Goal: Task Accomplishment & Management: Manage account settings

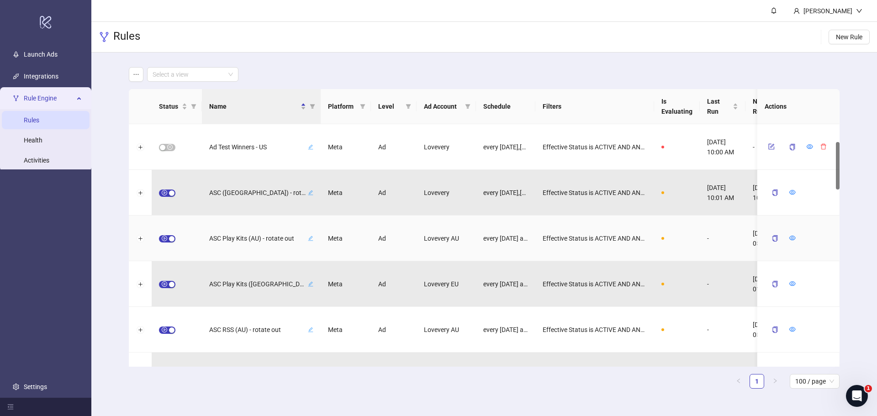
scroll to position [183, 0]
click at [135, 74] on icon "ellipsis" at bounding box center [136, 74] width 6 height 6
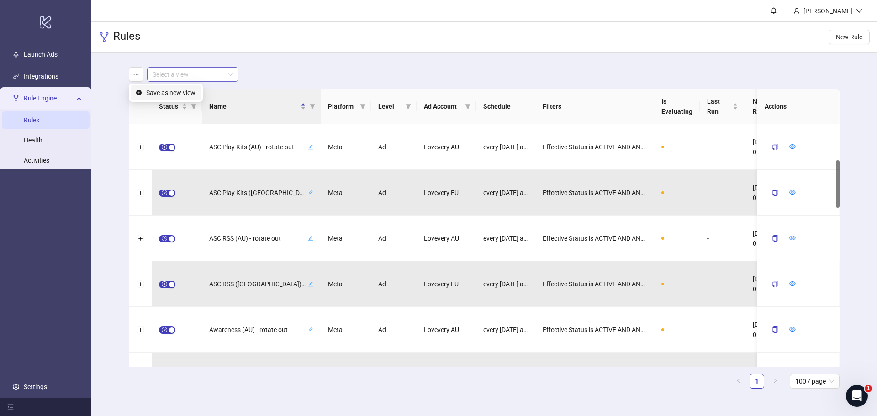
click at [199, 74] on input "search" at bounding box center [189, 75] width 72 height 14
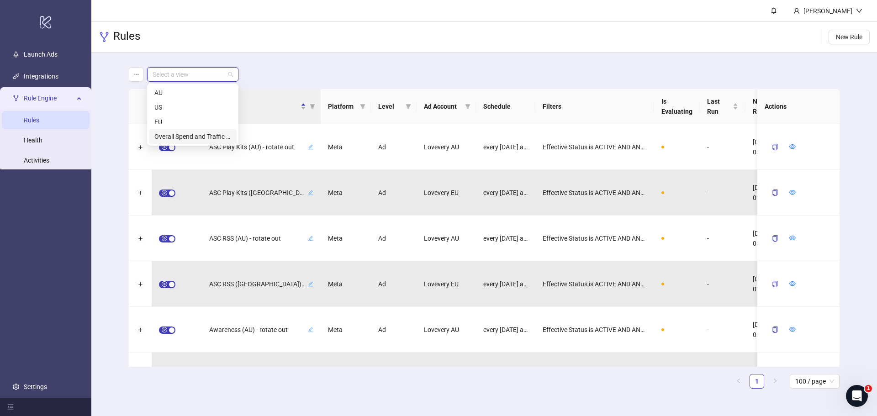
click at [195, 139] on div "Overall Spend and Traffic Alerts" at bounding box center [192, 137] width 77 height 10
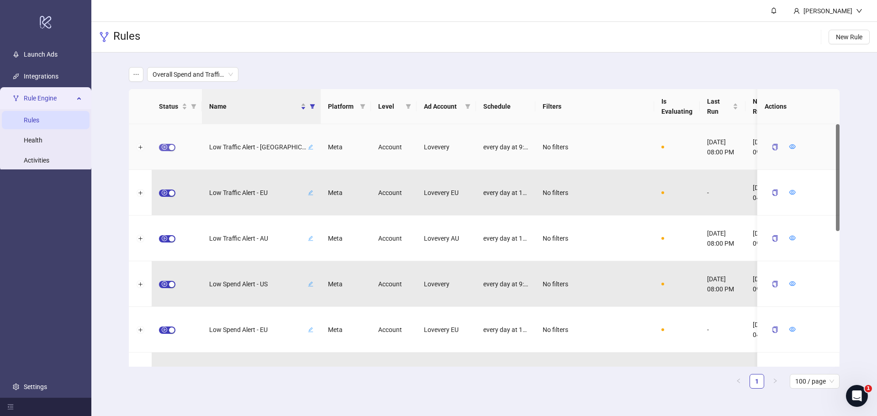
click at [169, 149] on div "button" at bounding box center [171, 147] width 5 height 5
click at [771, 147] on icon "form" at bounding box center [772, 146] width 4 height 4
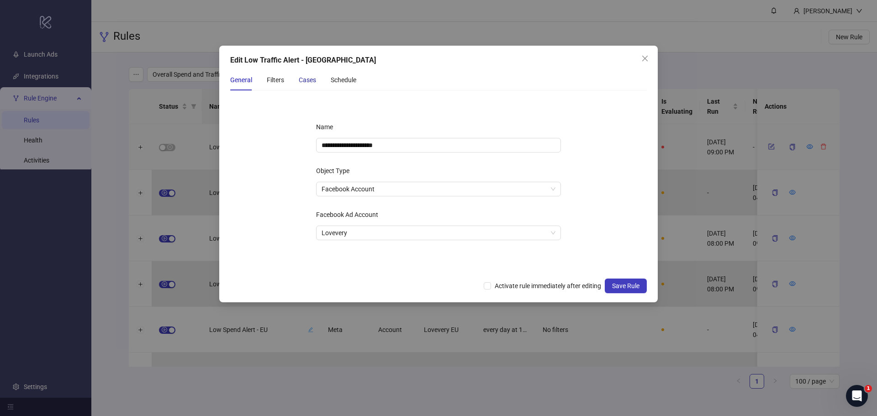
click at [301, 79] on div "Cases" at bounding box center [307, 80] width 17 height 10
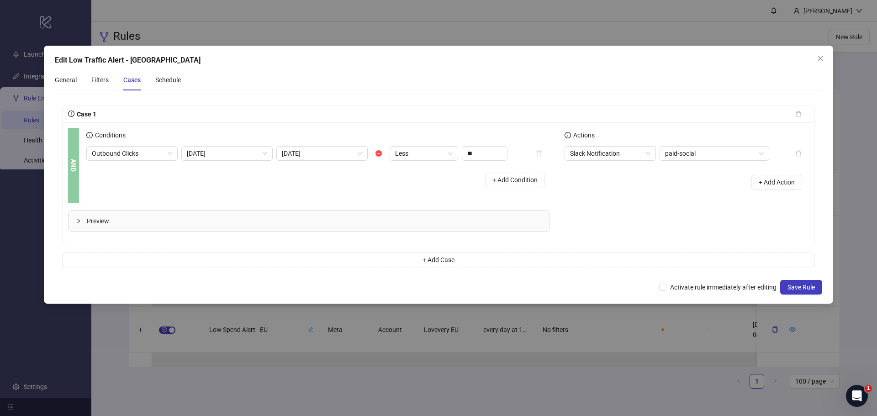
click at [388, 223] on span "Preview" at bounding box center [314, 221] width 455 height 10
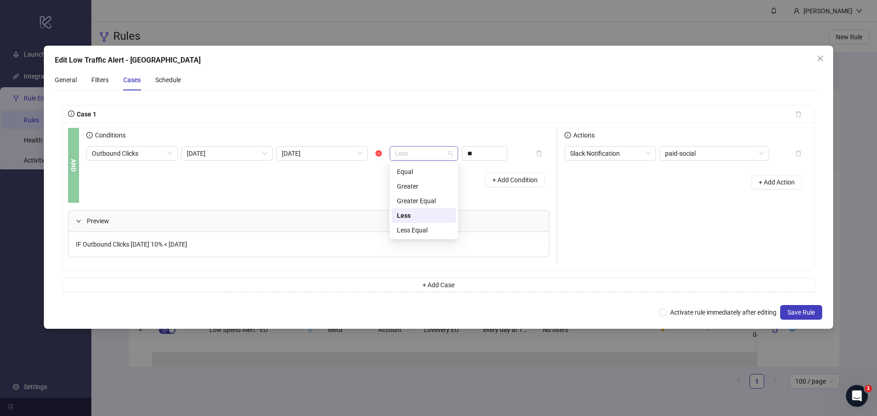
click at [419, 154] on span "Less" at bounding box center [424, 154] width 58 height 14
drag, startPoint x: 818, startPoint y: 62, endPoint x: 790, endPoint y: 176, distance: 117.5
click at [790, 176] on div "Edit Low Traffic Alert - US General Filters Cases Schedule Case 1 AND Condition…" at bounding box center [438, 187] width 789 height 283
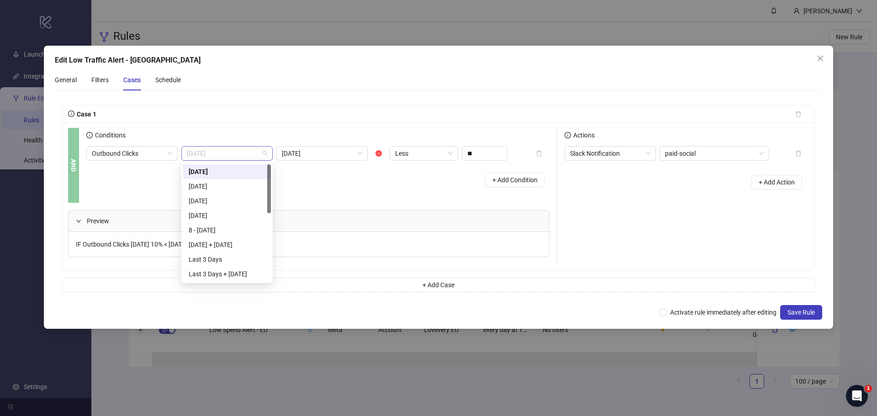
click at [256, 154] on span "[DATE]" at bounding box center [227, 154] width 80 height 14
click at [247, 184] on div "[DATE]" at bounding box center [227, 186] width 77 height 10
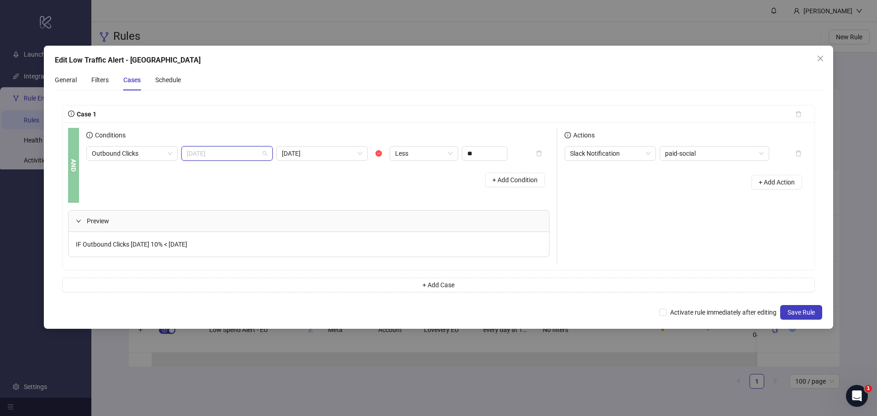
click at [238, 156] on span "[DATE]" at bounding box center [227, 154] width 80 height 14
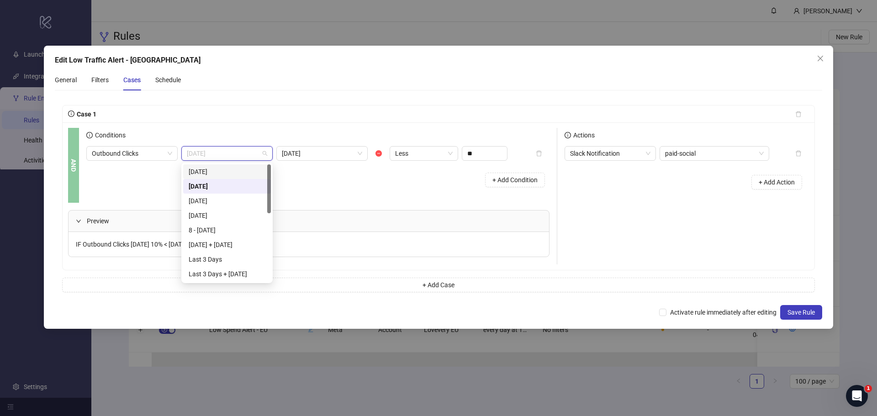
click at [233, 172] on div "[DATE]" at bounding box center [227, 172] width 77 height 10
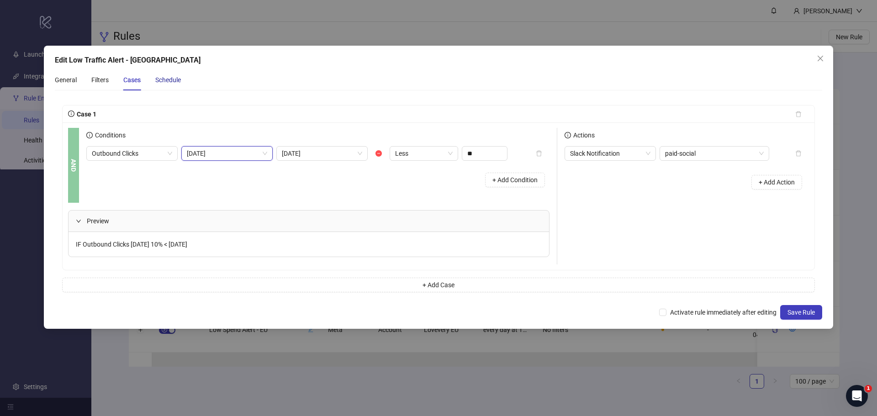
click at [166, 84] on div "Schedule" at bounding box center [168, 80] width 26 height 10
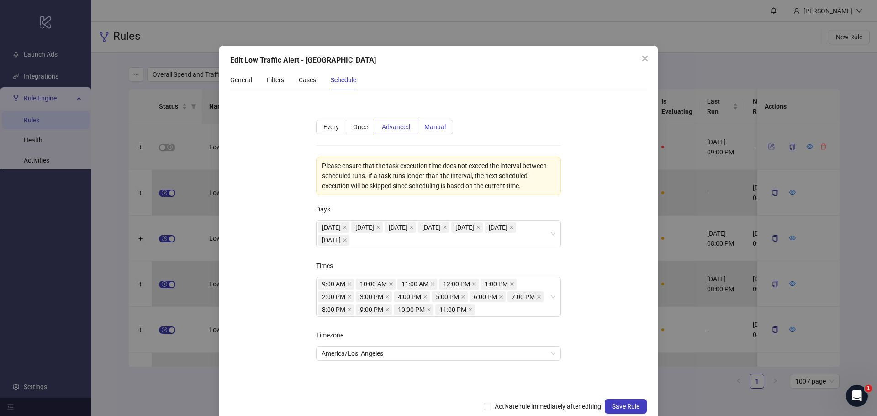
click at [430, 127] on span "Manual" at bounding box center [434, 126] width 21 height 7
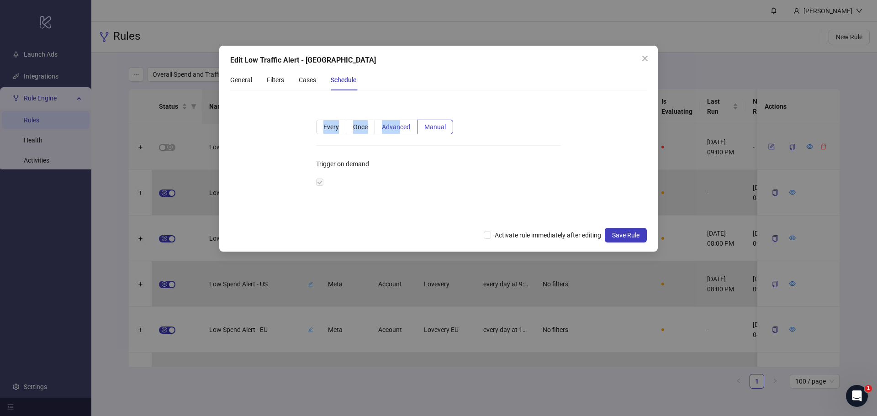
click at [400, 121] on div "Every Once Advanced Manual Trigger on demand" at bounding box center [438, 160] width 274 height 110
click at [398, 125] on span "Advanced" at bounding box center [396, 126] width 28 height 7
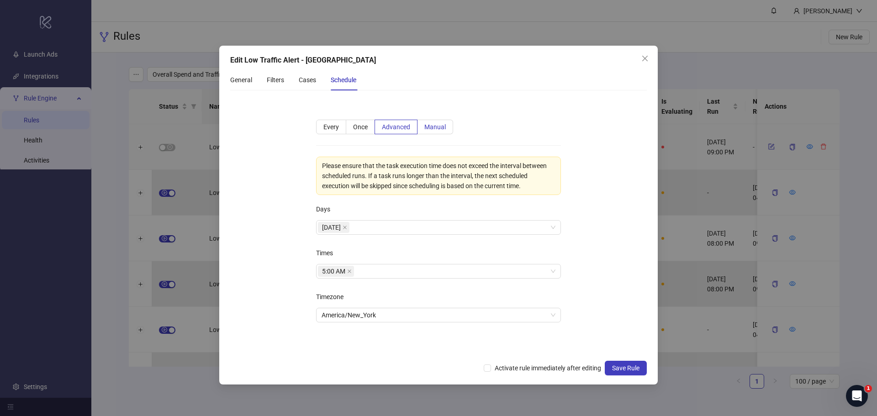
click at [428, 129] on span "Manual" at bounding box center [434, 126] width 21 height 7
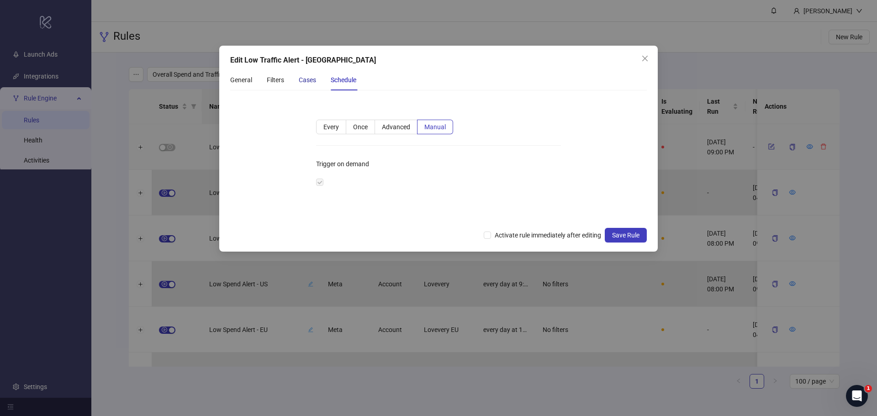
click at [303, 76] on div "Cases" at bounding box center [307, 80] width 17 height 10
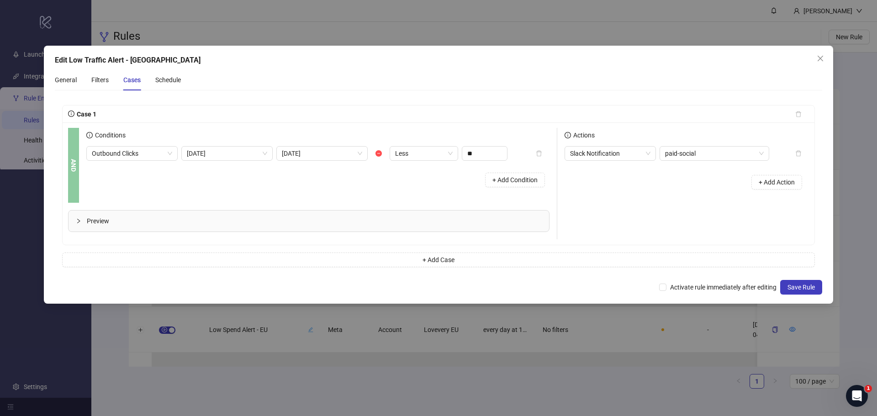
click at [149, 224] on span "Preview" at bounding box center [314, 221] width 455 height 10
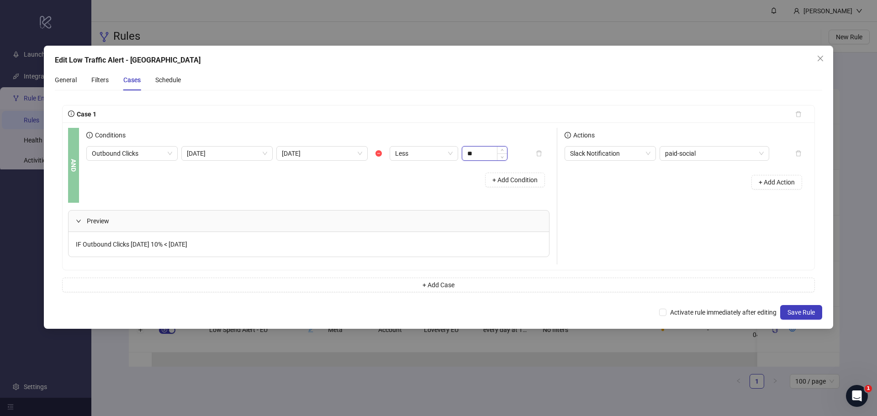
click at [473, 153] on input "**" at bounding box center [484, 154] width 45 height 14
type input "****"
click at [817, 58] on icon "close" at bounding box center [820, 58] width 7 height 7
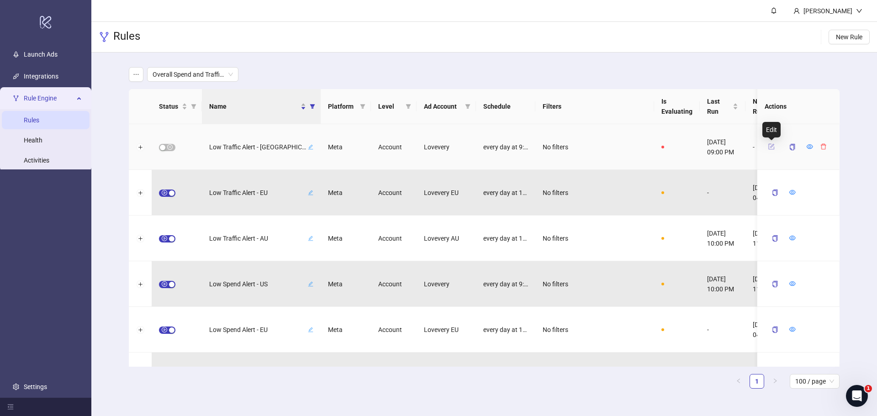
click at [772, 146] on icon "form" at bounding box center [771, 146] width 6 height 6
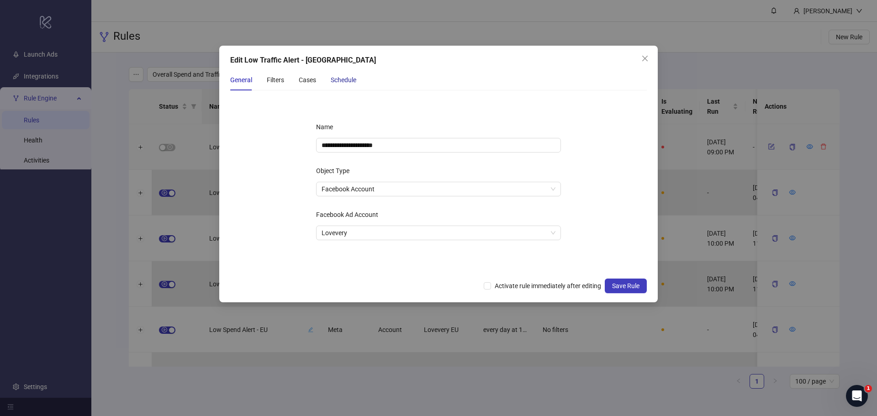
click at [343, 76] on div "Schedule" at bounding box center [344, 80] width 26 height 10
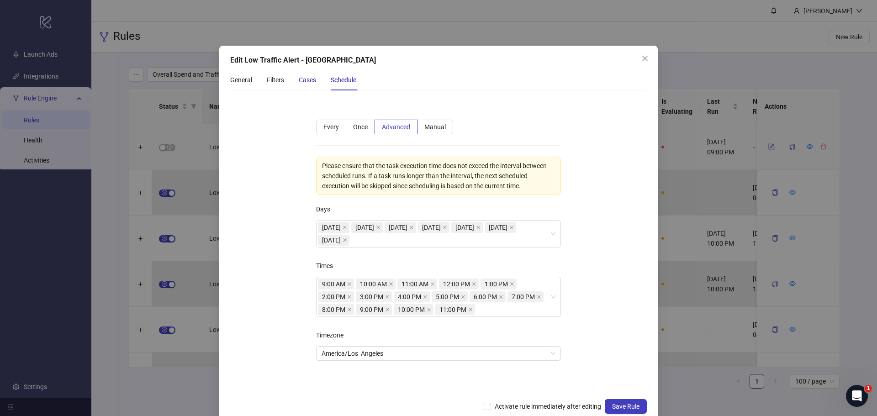
click at [313, 82] on div "Cases" at bounding box center [307, 80] width 17 height 10
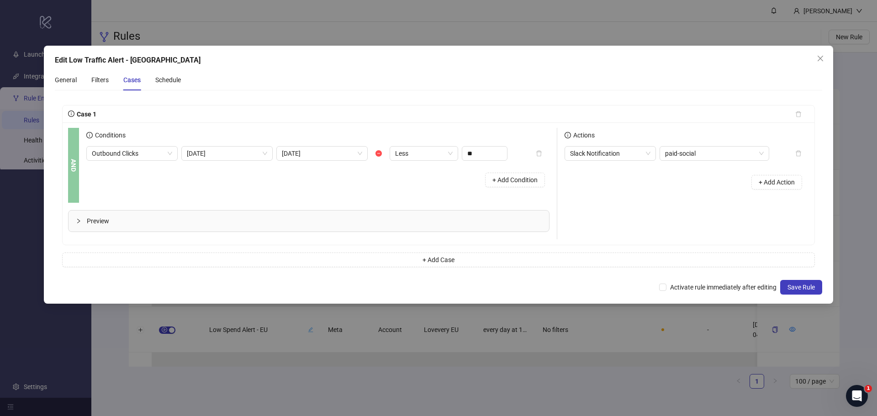
click at [158, 217] on span "Preview" at bounding box center [314, 221] width 455 height 10
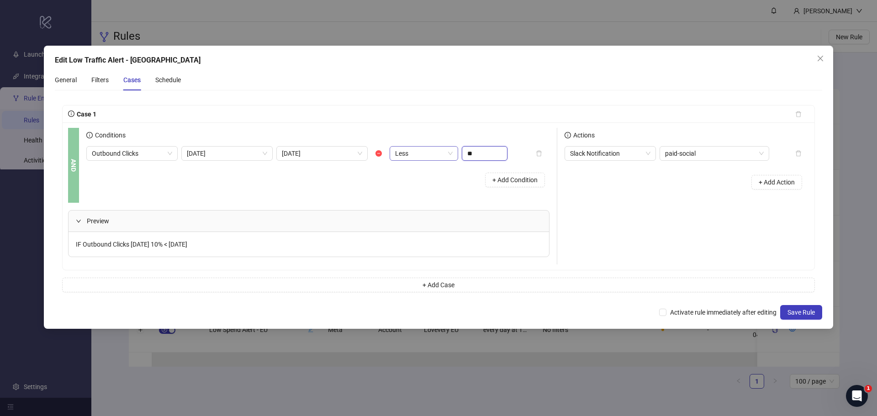
drag, startPoint x: 484, startPoint y: 152, endPoint x: 453, endPoint y: 154, distance: 31.1
click at [453, 154] on div "Outbound Clicks Today Yesterday Less **" at bounding box center [296, 153] width 421 height 15
type input "***"
click at [163, 80] on div "Schedule" at bounding box center [168, 80] width 26 height 10
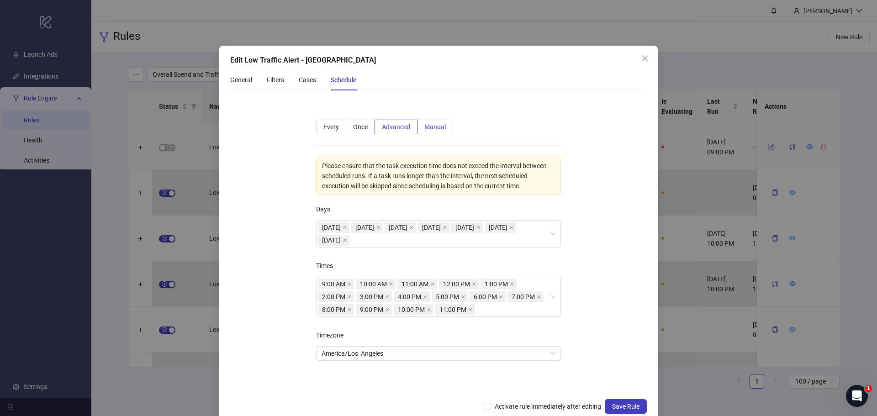
click at [426, 131] on label "Manual" at bounding box center [435, 127] width 36 height 15
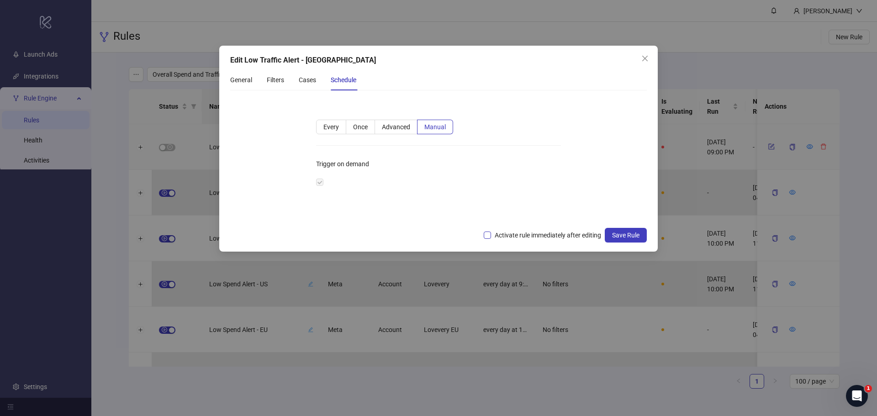
click at [520, 233] on span "Activate rule immediately after editing" at bounding box center [548, 235] width 114 height 10
click at [624, 233] on span "Save Rule" at bounding box center [625, 235] width 27 height 7
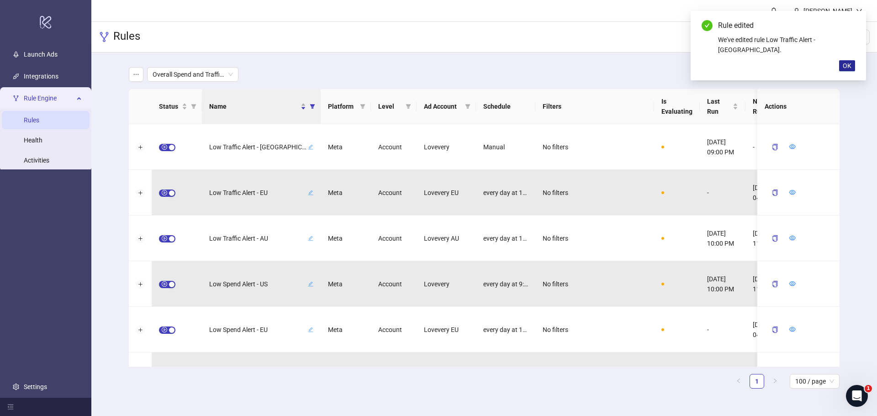
click at [847, 62] on span "OK" at bounding box center [847, 65] width 9 height 7
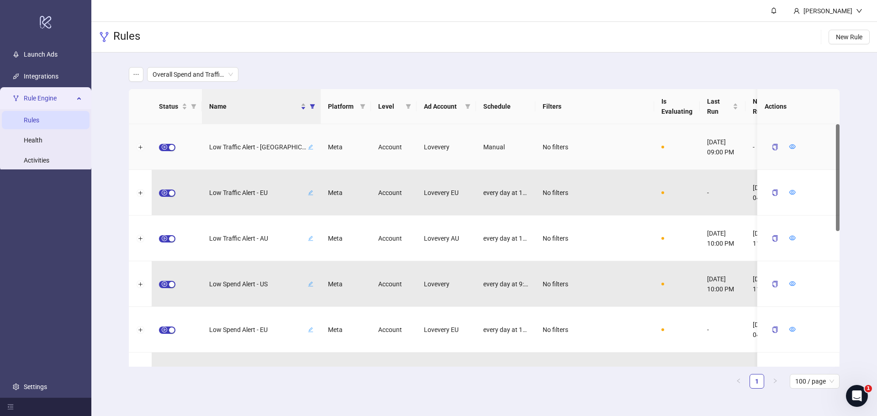
click at [137, 151] on div at bounding box center [140, 147] width 23 height 46
click at [139, 149] on button "Expand row" at bounding box center [140, 147] width 7 height 7
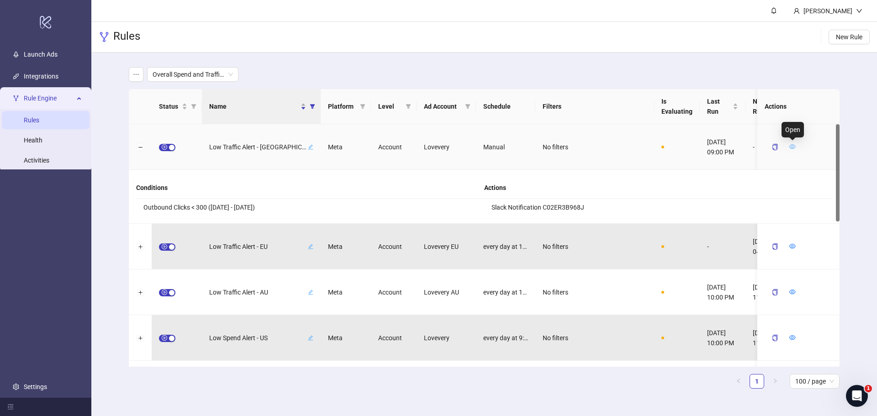
click at [794, 147] on icon "eye" at bounding box center [792, 146] width 6 height 6
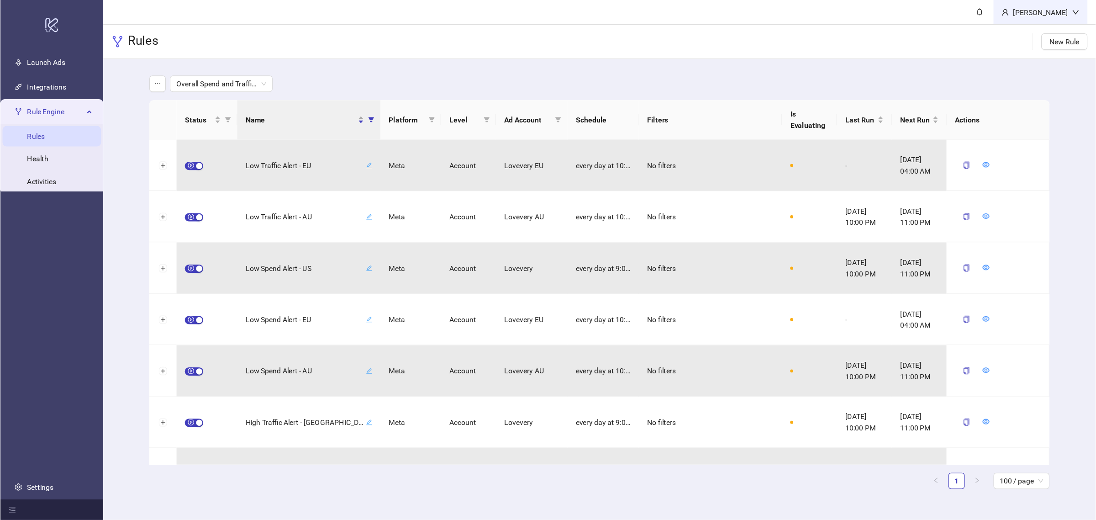
scroll to position [46, 0]
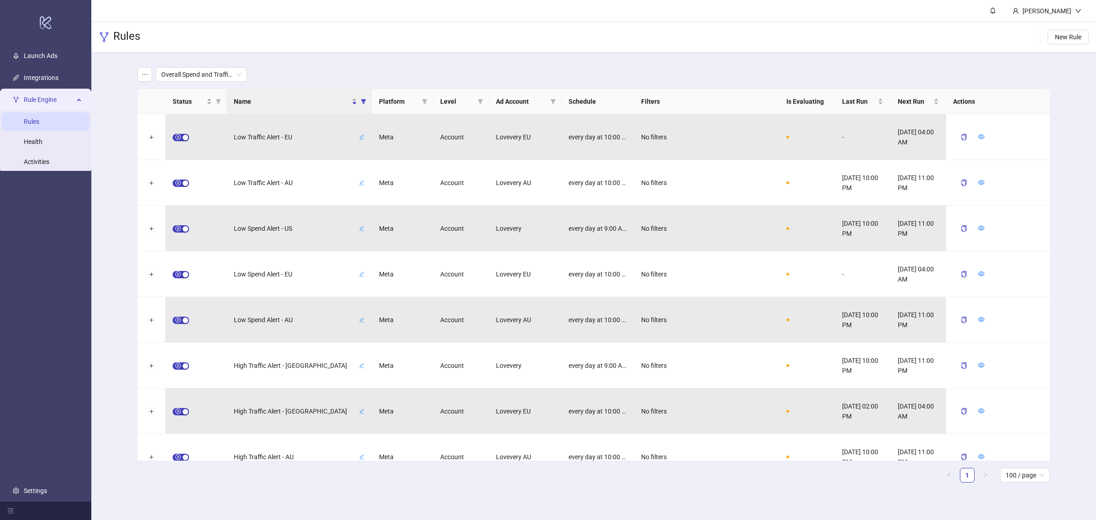
drag, startPoint x: 866, startPoint y: 1, endPoint x: 846, endPoint y: 489, distance: 488.7
click at [846, 416] on div "Status Name Platform Level Ad Account Schedule Filters Is Evaluating Last Run N…" at bounding box center [593, 289] width 913 height 401
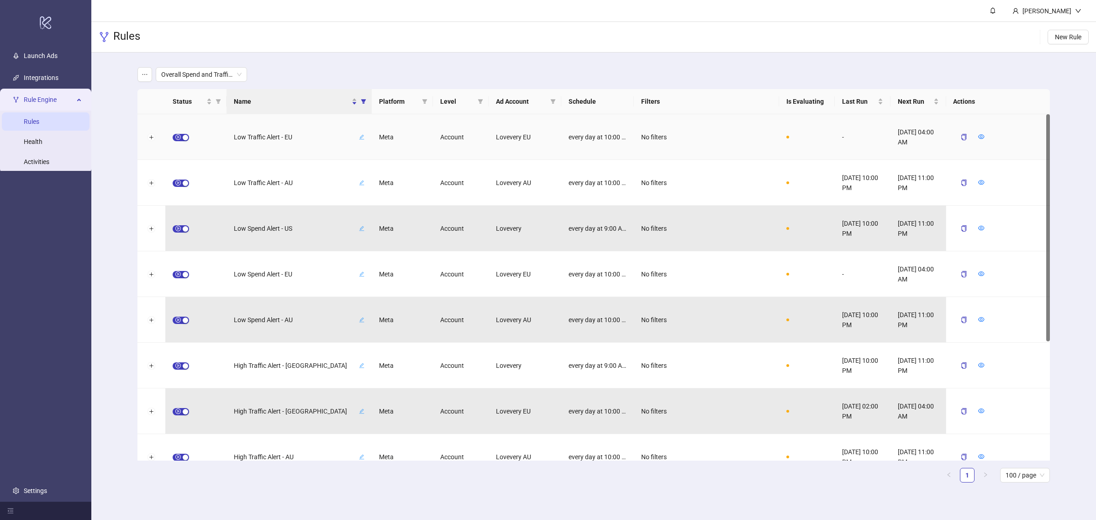
scroll to position [0, 0]
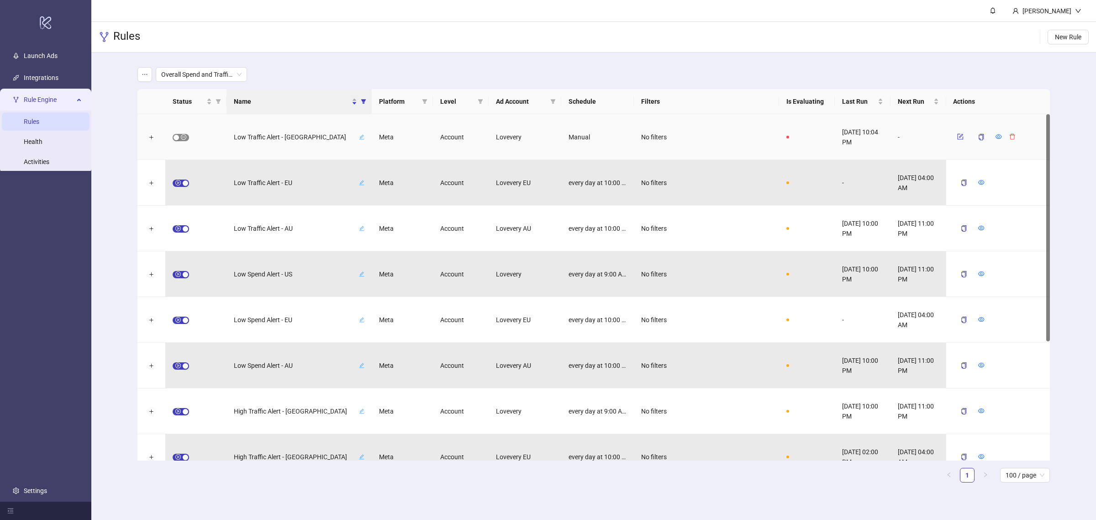
click at [186, 140] on span "button" at bounding box center [181, 137] width 16 height 7
click at [877, 140] on button "button" at bounding box center [960, 136] width 14 height 11
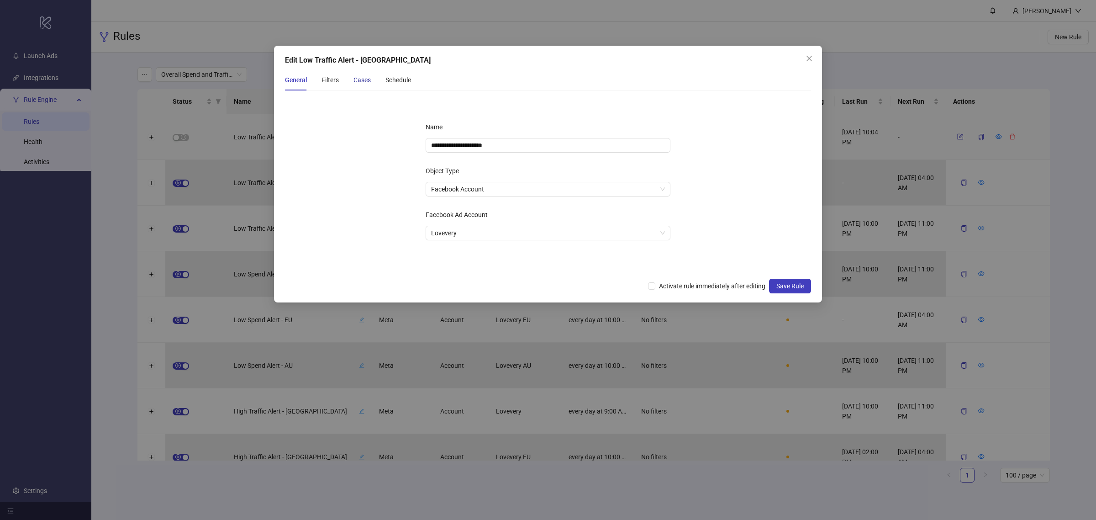
click at [359, 78] on div "Cases" at bounding box center [362, 80] width 17 height 10
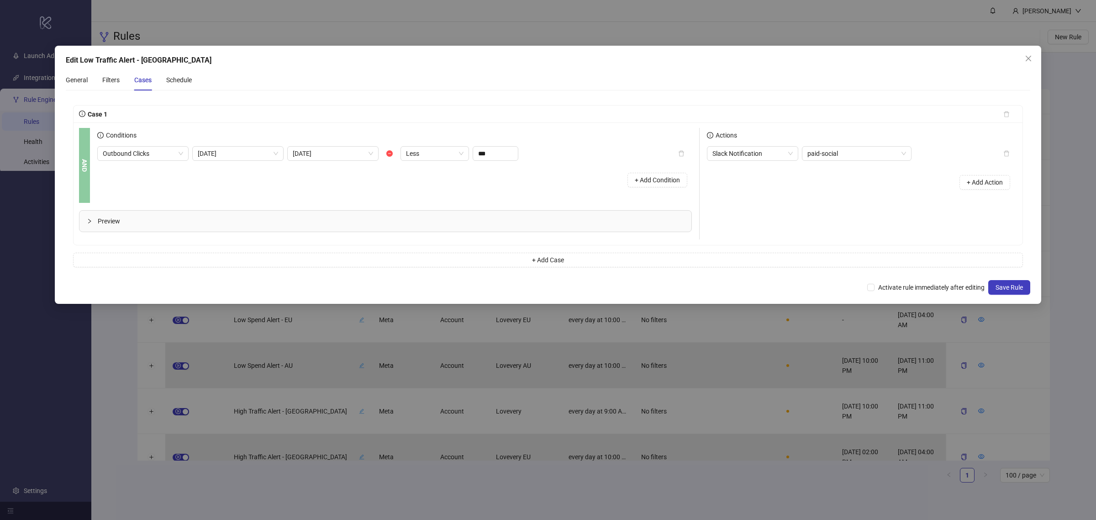
click at [184, 227] on div "Preview" at bounding box center [385, 221] width 612 height 21
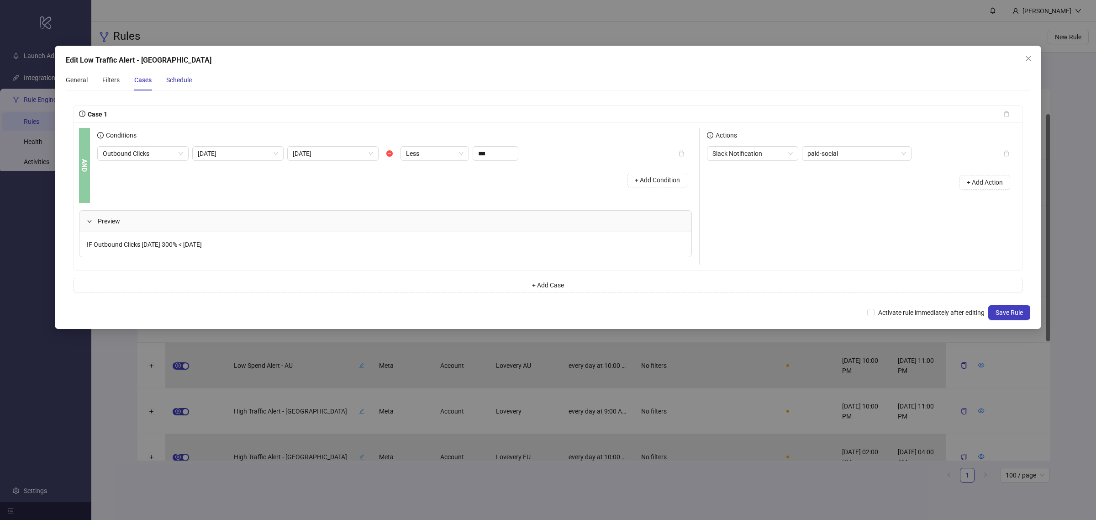
click at [184, 84] on div "Schedule" at bounding box center [179, 80] width 26 height 10
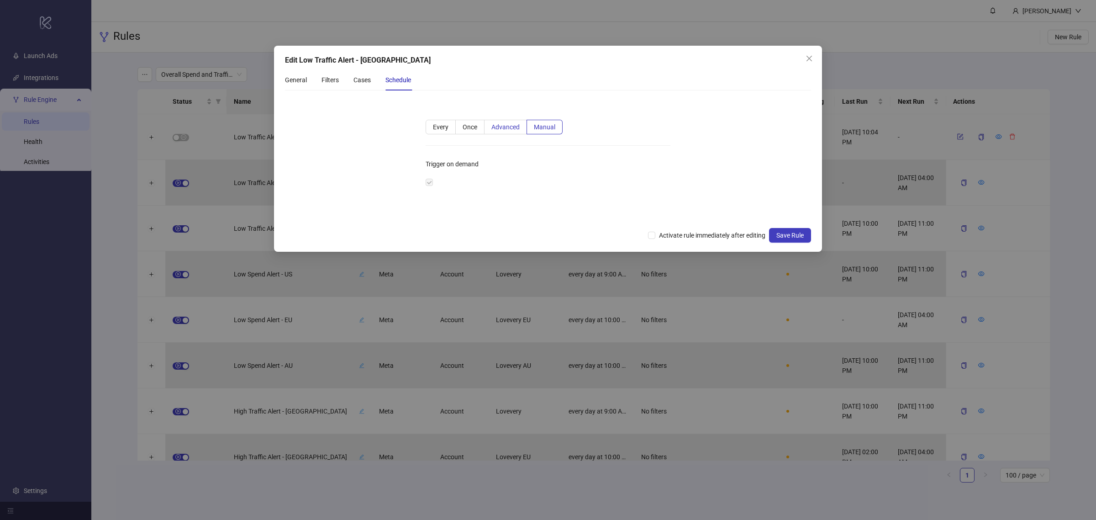
click at [507, 125] on span "Advanced" at bounding box center [505, 126] width 28 height 7
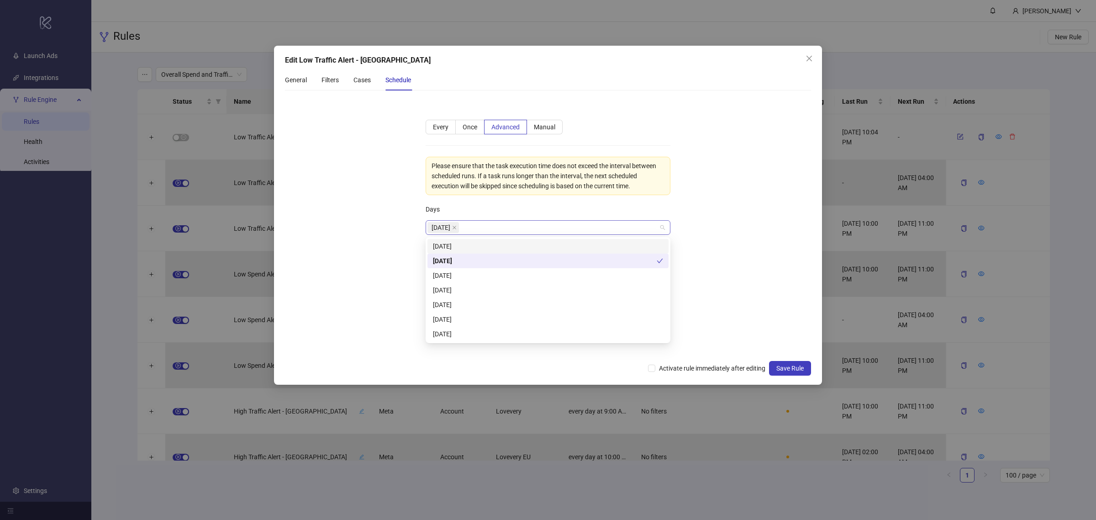
click at [472, 226] on div "Monday" at bounding box center [544, 227] width 232 height 13
click at [481, 243] on div "Sunday" at bounding box center [548, 246] width 230 height 10
click at [470, 275] on div "Tuesday" at bounding box center [548, 275] width 230 height 10
click at [470, 290] on div "[DATE]" at bounding box center [548, 290] width 230 height 10
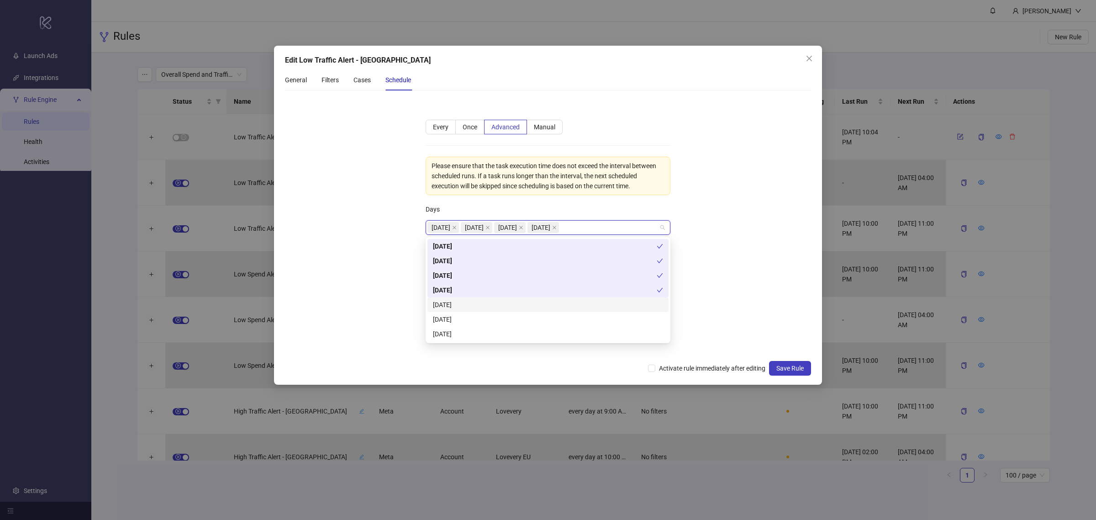
click at [467, 306] on div "[DATE]" at bounding box center [548, 305] width 230 height 10
click at [465, 318] on div "[DATE]" at bounding box center [548, 319] width 230 height 10
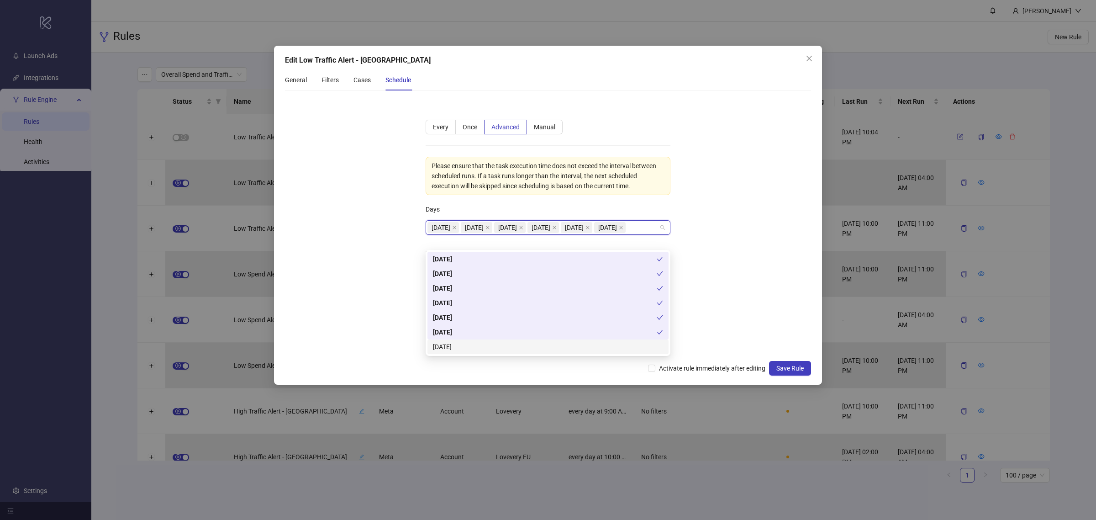
drag, startPoint x: 469, startPoint y: 348, endPoint x: 499, endPoint y: 353, distance: 30.5
click at [469, 349] on div "[DATE]" at bounding box center [548, 347] width 230 height 10
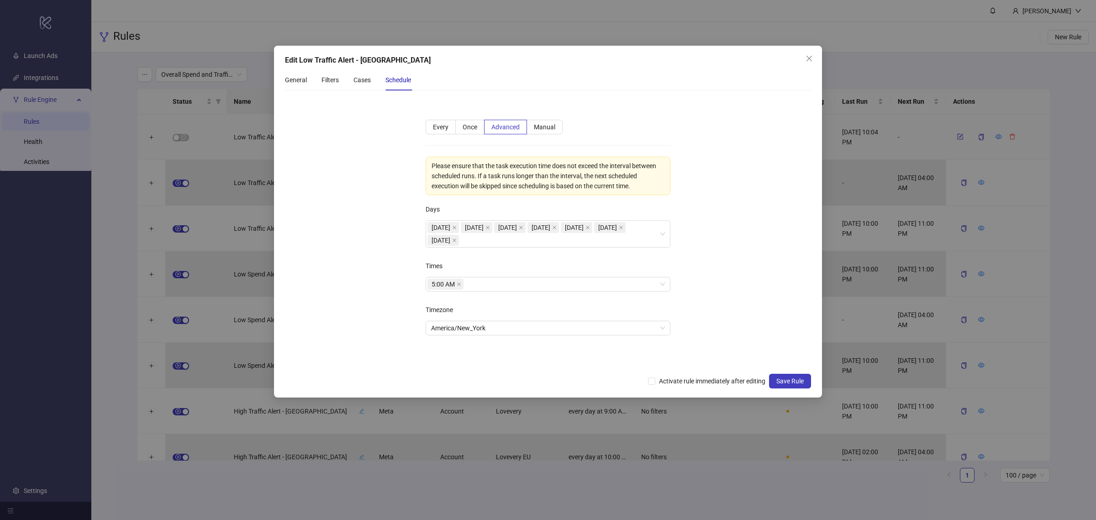
click at [750, 308] on form "**********" at bounding box center [548, 233] width 526 height 270
click at [461, 285] on icon "close" at bounding box center [459, 284] width 5 height 5
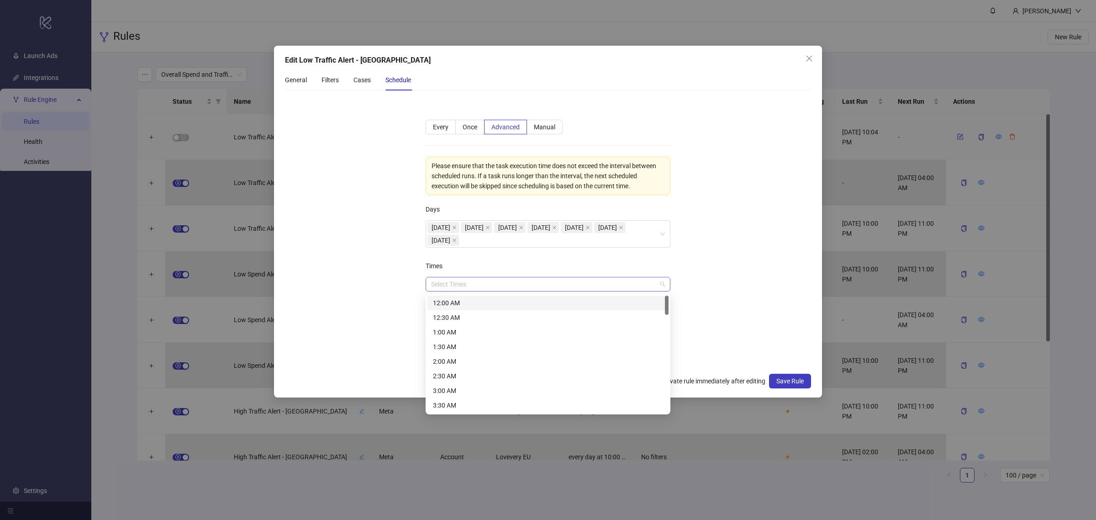
click at [468, 285] on div at bounding box center [544, 284] width 232 height 13
click at [455, 334] on div "9:00 AM" at bounding box center [548, 338] width 230 height 10
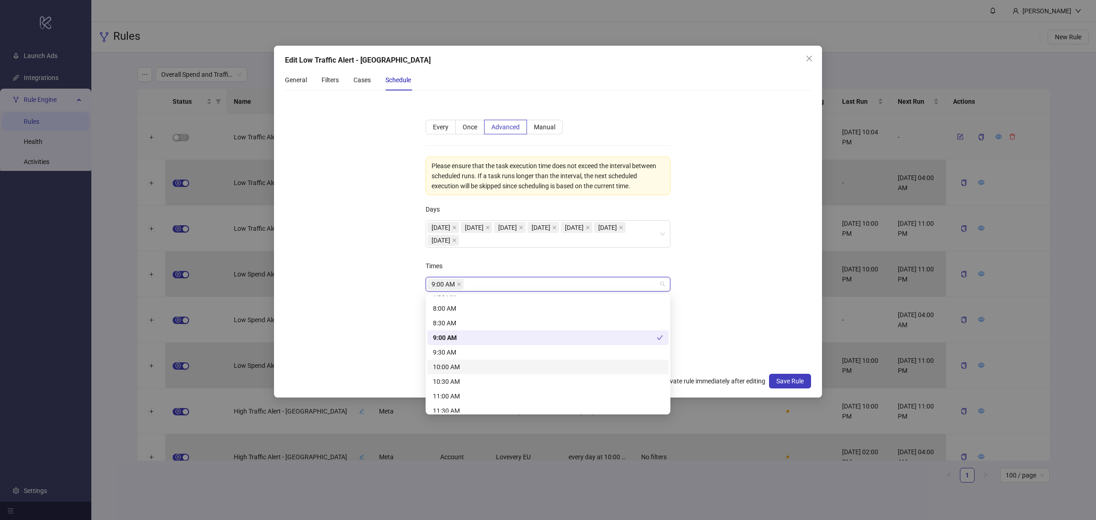
click at [458, 365] on div "10:00 AM" at bounding box center [548, 367] width 230 height 10
click at [453, 396] on div "11:00 AM" at bounding box center [548, 396] width 230 height 10
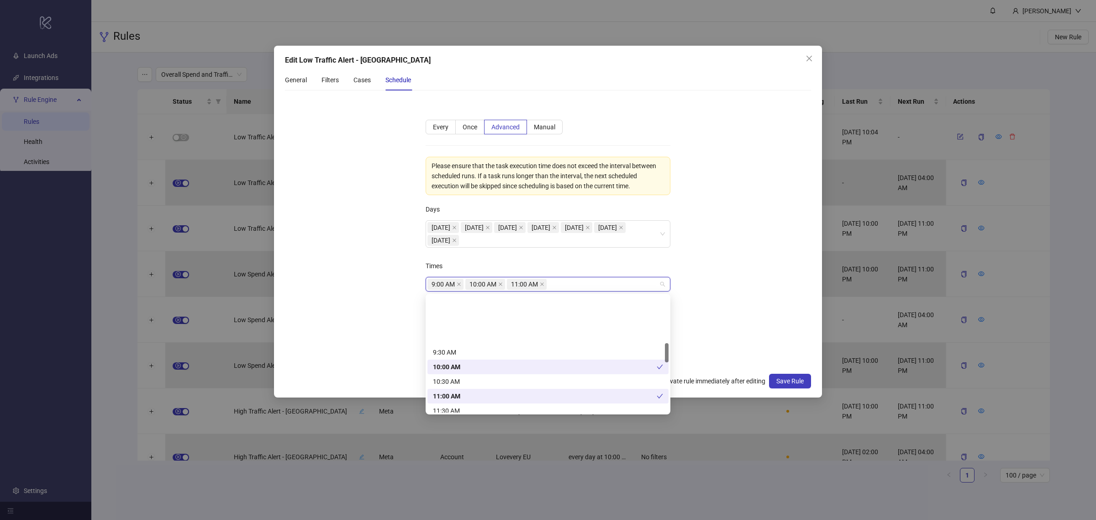
scroll to position [285, 0]
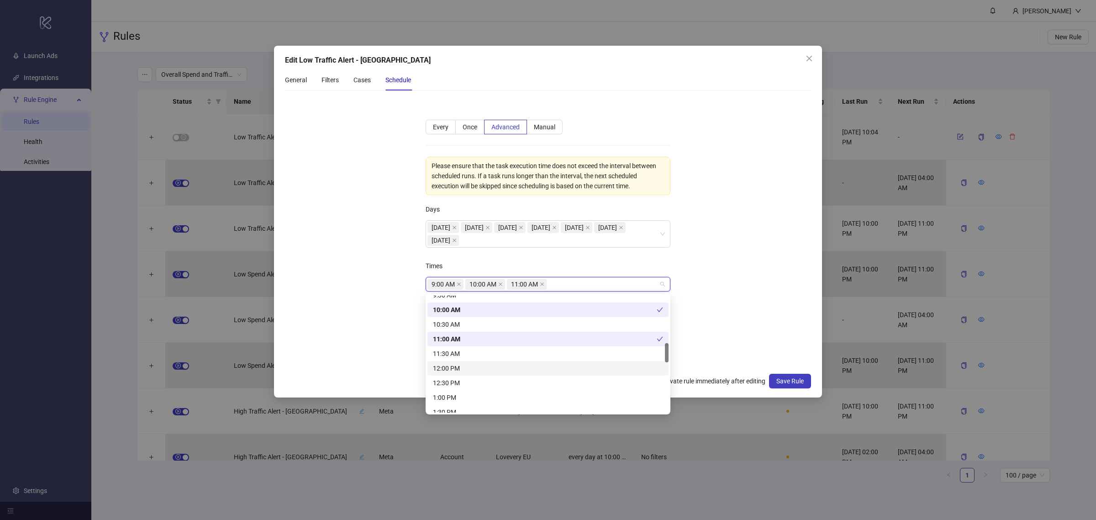
click at [459, 366] on div "12:00 PM" at bounding box center [548, 368] width 230 height 10
click at [454, 392] on div "1:00 PM" at bounding box center [548, 397] width 230 height 10
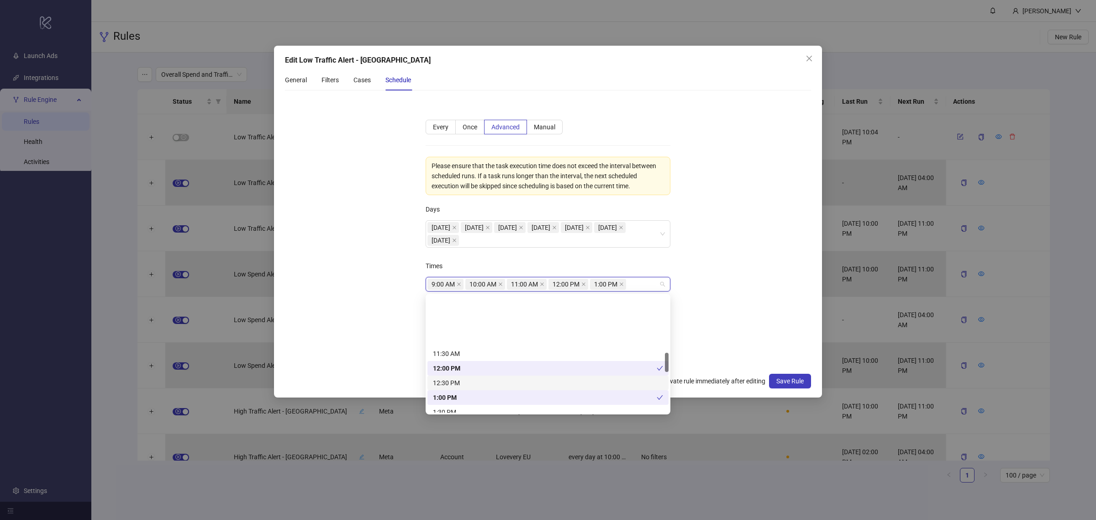
scroll to position [343, 0]
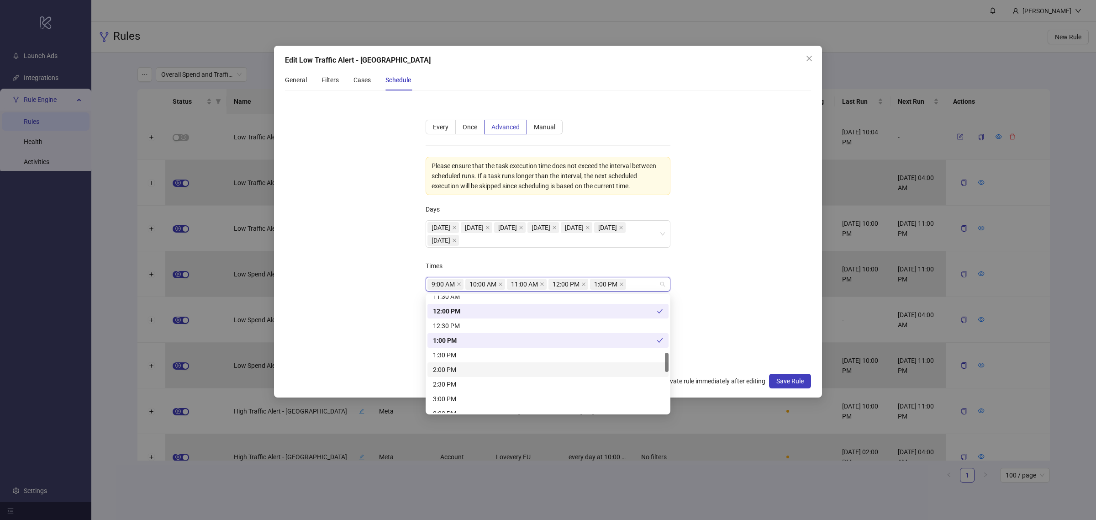
click at [459, 371] on div "2:00 PM" at bounding box center [548, 369] width 230 height 10
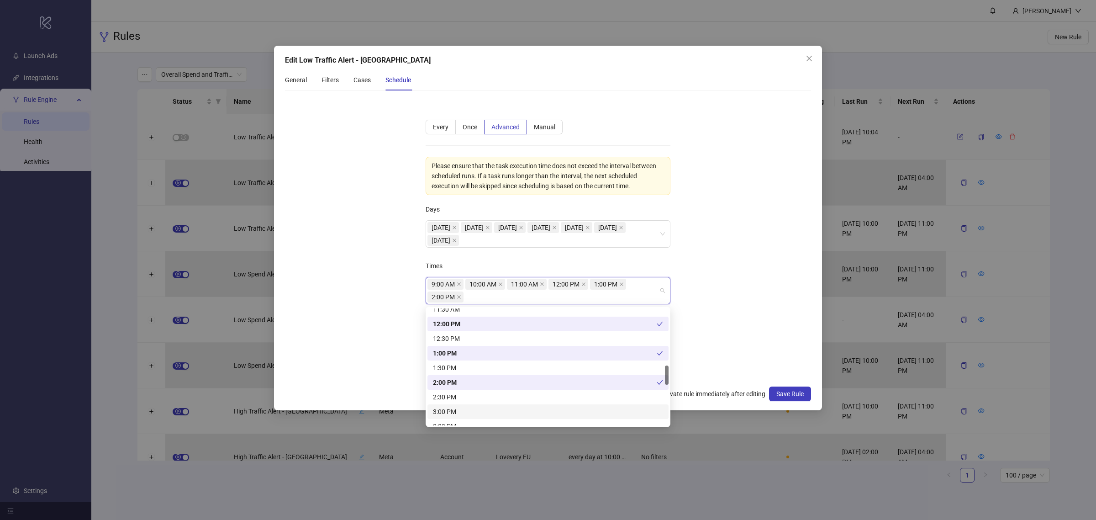
click at [457, 409] on div "3:00 PM" at bounding box center [548, 412] width 230 height 10
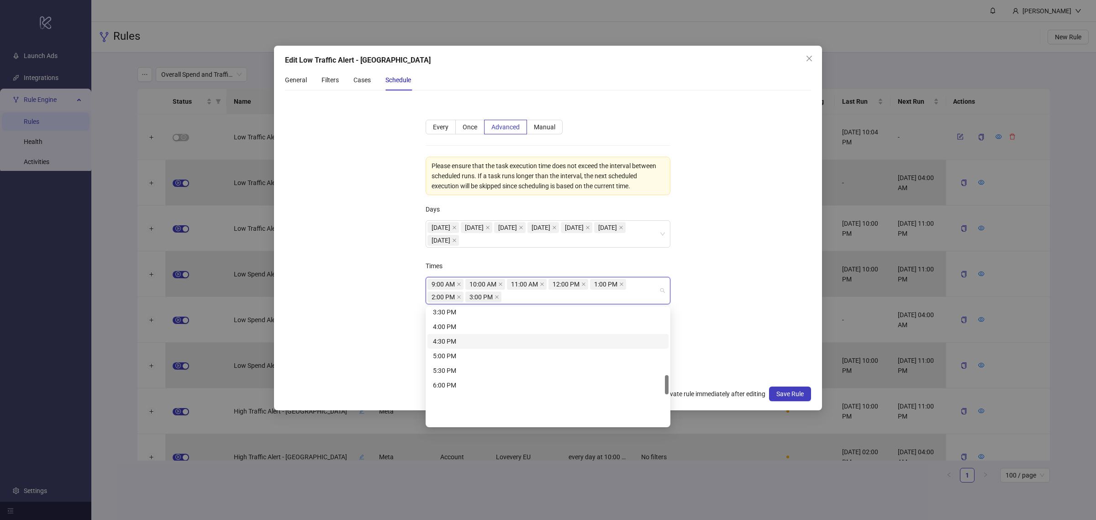
scroll to position [400, 0]
click at [460, 379] on div "4:00 PM" at bounding box center [548, 384] width 230 height 10
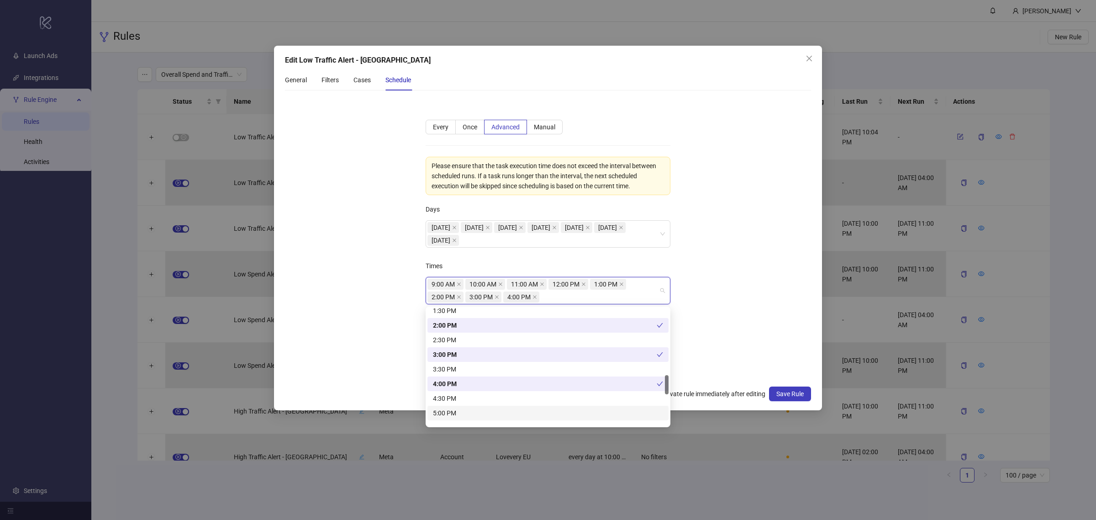
click at [462, 412] on div "5:00 PM" at bounding box center [548, 413] width 230 height 10
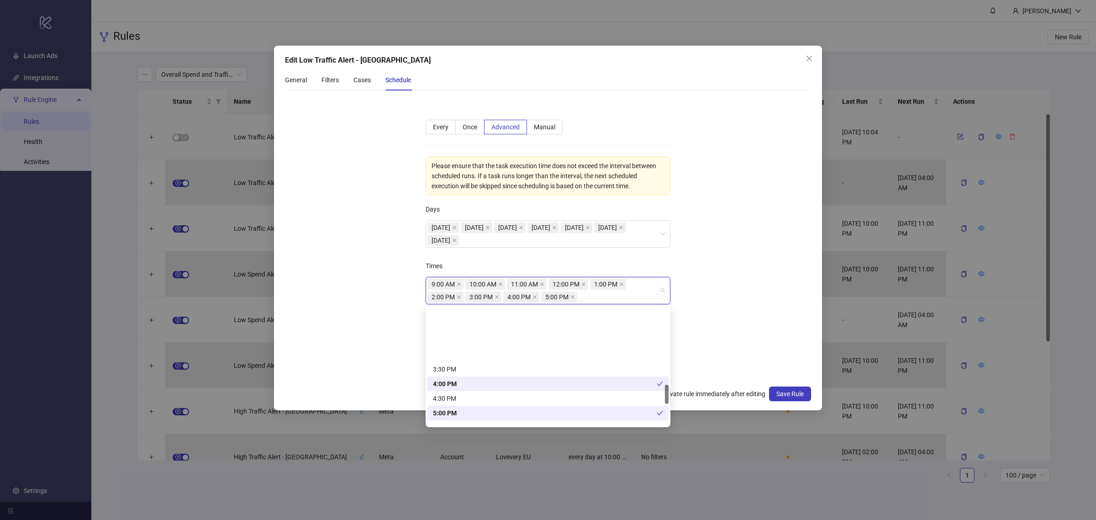
scroll to position [457, 0]
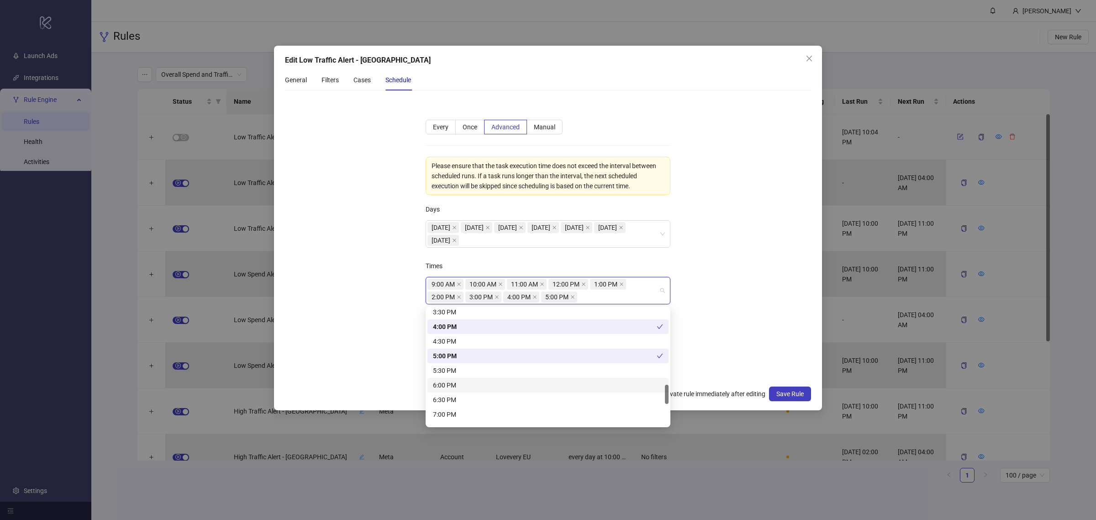
click at [465, 380] on div "6:00 PM" at bounding box center [548, 385] width 230 height 10
click at [460, 411] on div "7:00 PM" at bounding box center [548, 414] width 230 height 10
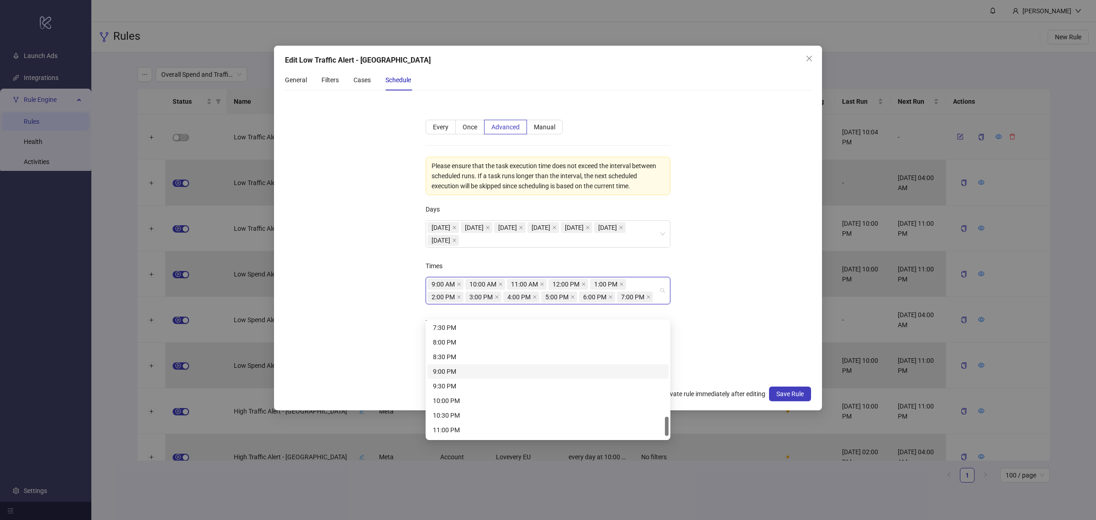
scroll to position [514, 0]
click at [465, 396] on div "8:00 PM" at bounding box center [548, 399] width 230 height 10
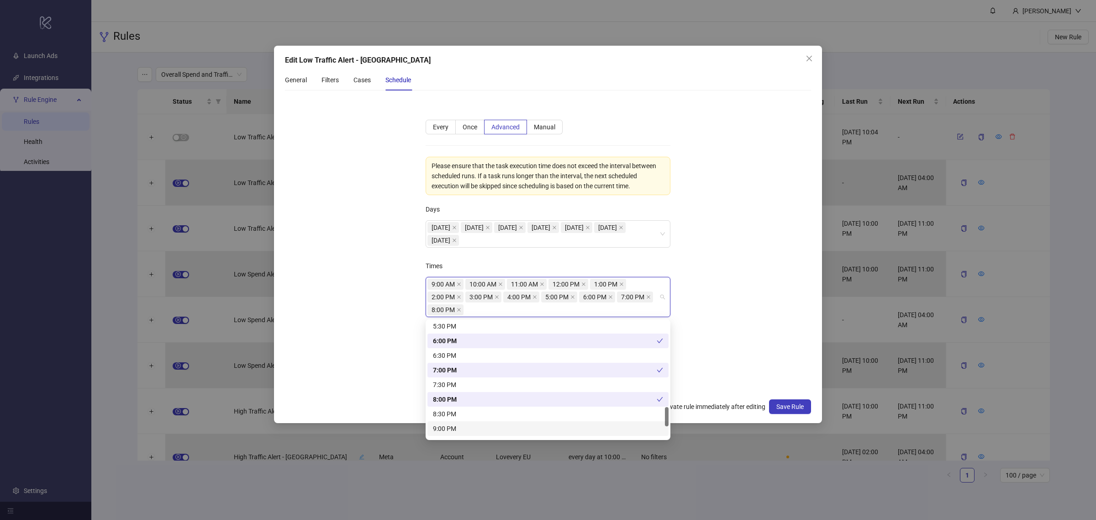
click at [458, 416] on div "9:00 PM" at bounding box center [548, 428] width 230 height 10
click at [466, 402] on div "10:00 PM" at bounding box center [548, 401] width 230 height 10
click at [466, 416] on div "11:00 PM" at bounding box center [548, 430] width 230 height 10
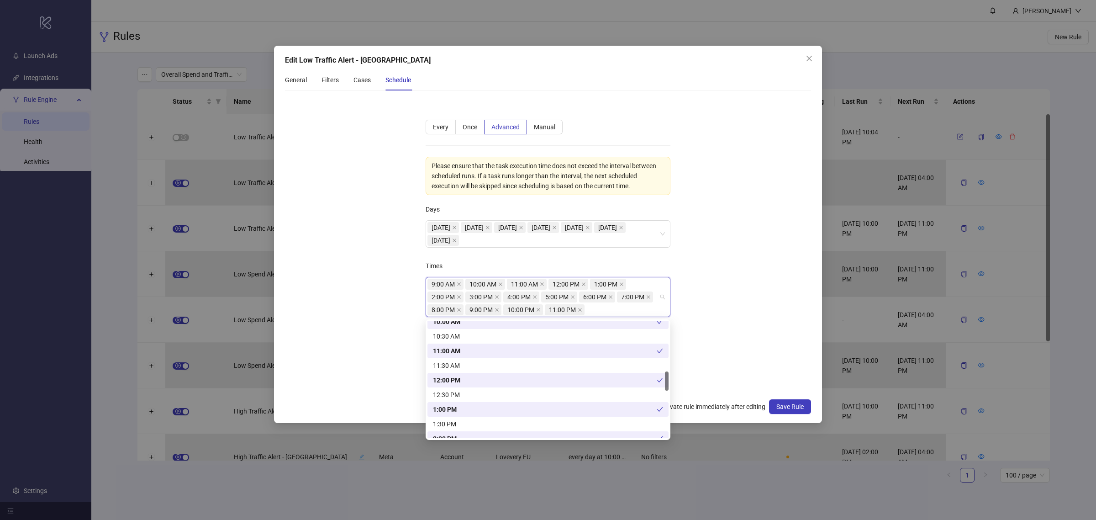
scroll to position [128, 0]
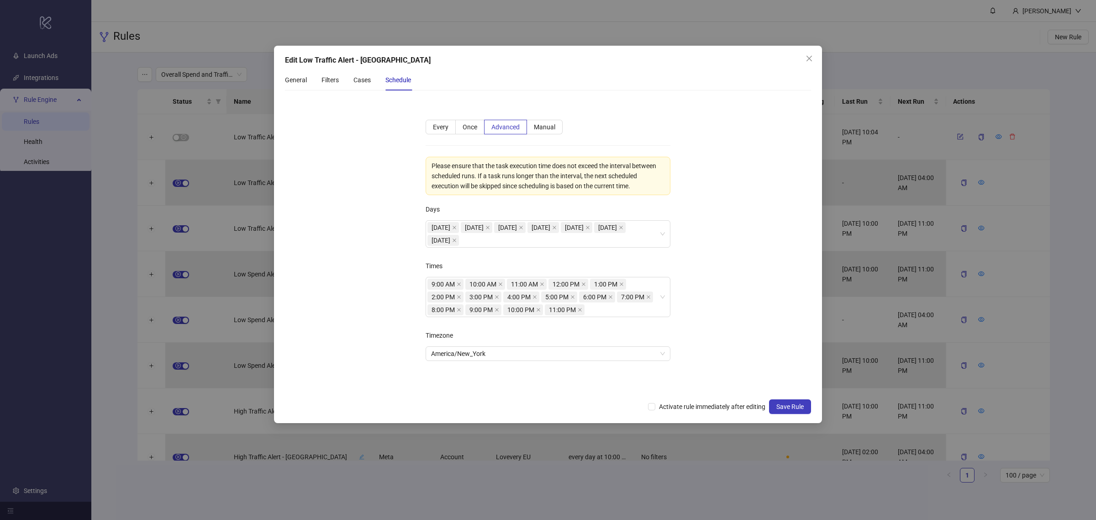
click at [727, 312] on form "**********" at bounding box center [548, 246] width 526 height 296
click at [704, 410] on span "Activate rule immediately after editing" at bounding box center [712, 406] width 114 height 10
click at [784, 412] on button "Save Rule" at bounding box center [790, 406] width 42 height 15
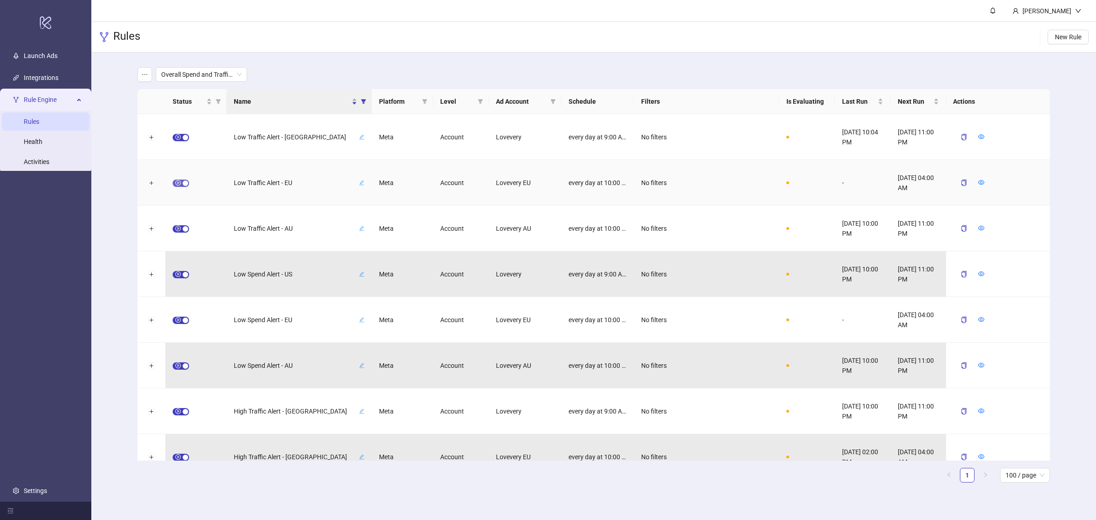
click at [176, 184] on span "button" at bounding box center [181, 183] width 16 height 7
click at [877, 179] on icon "form" at bounding box center [960, 182] width 6 height 6
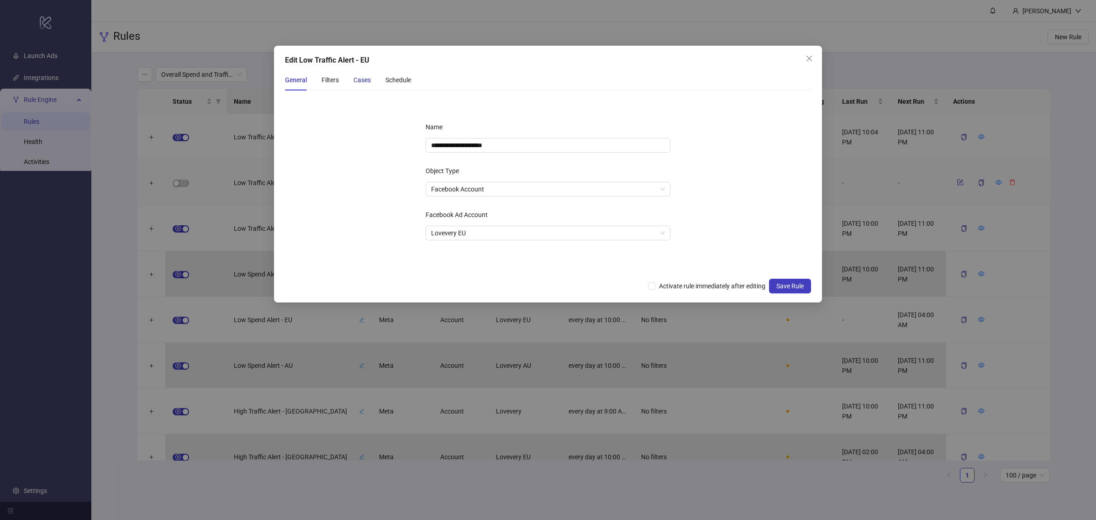
click at [369, 78] on div "Cases" at bounding box center [362, 80] width 17 height 10
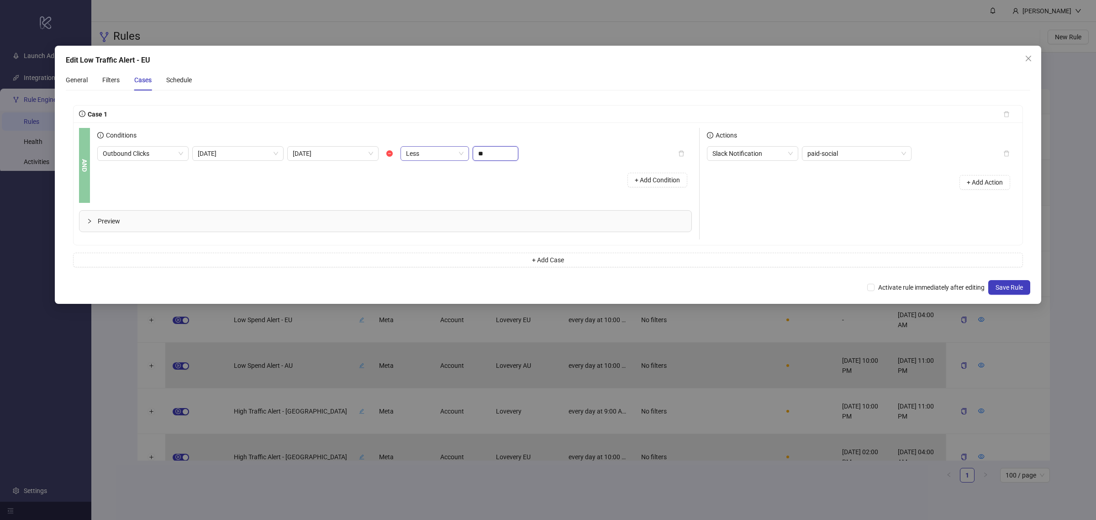
drag, startPoint x: 495, startPoint y: 154, endPoint x: 444, endPoint y: 154, distance: 50.7
click at [444, 154] on div "Outbound Clicks Today Yesterday Less **" at bounding box center [307, 153] width 421 height 15
type input "***"
click at [221, 216] on div "Preview" at bounding box center [385, 221] width 612 height 21
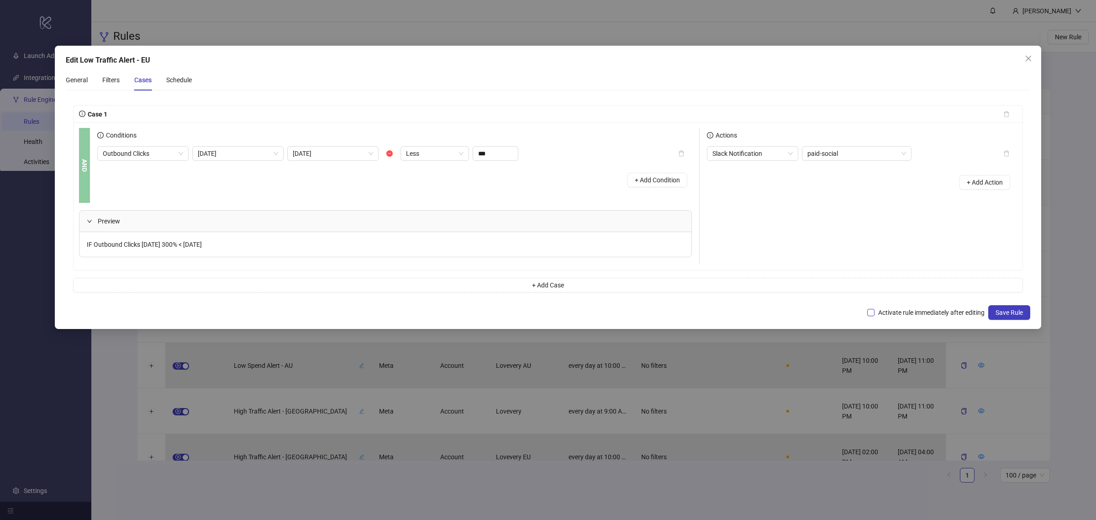
click at [877, 314] on span "Activate rule immediately after editing" at bounding box center [932, 312] width 114 height 10
click at [877, 315] on span "Save Rule" at bounding box center [1009, 312] width 27 height 7
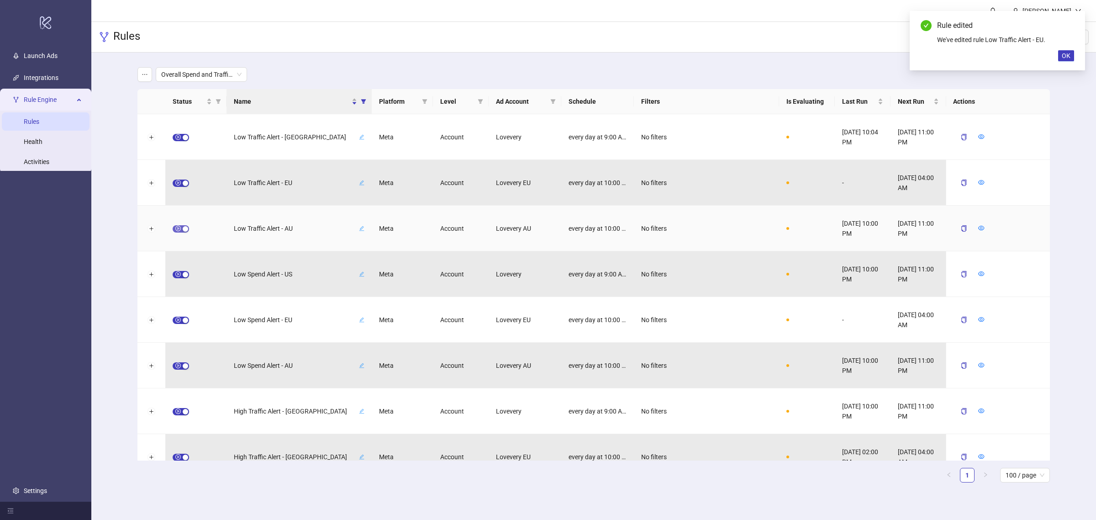
click at [174, 229] on span "button" at bounding box center [181, 228] width 16 height 7
click at [877, 230] on icon "form" at bounding box center [960, 228] width 6 height 6
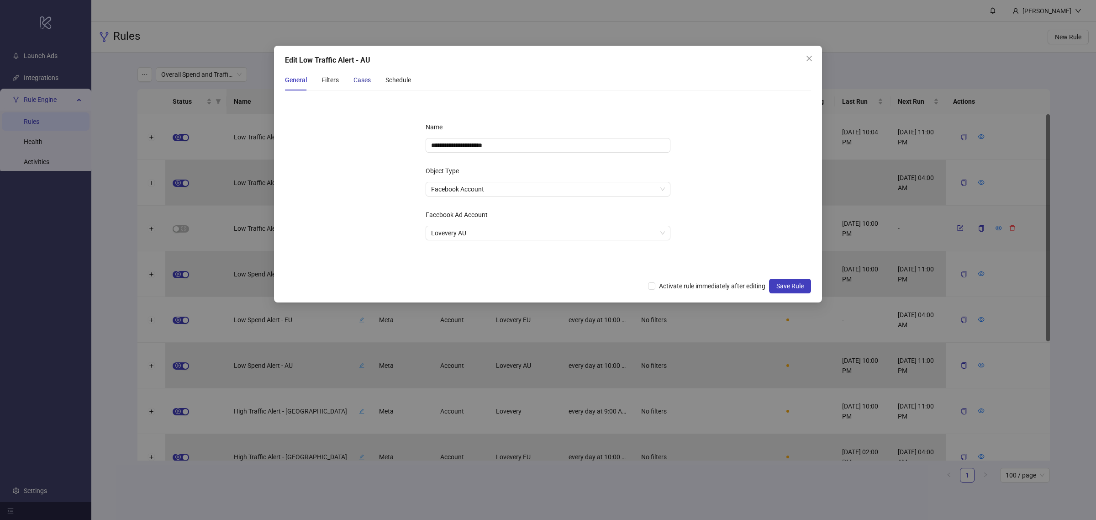
click at [362, 80] on div "Cases" at bounding box center [362, 80] width 17 height 10
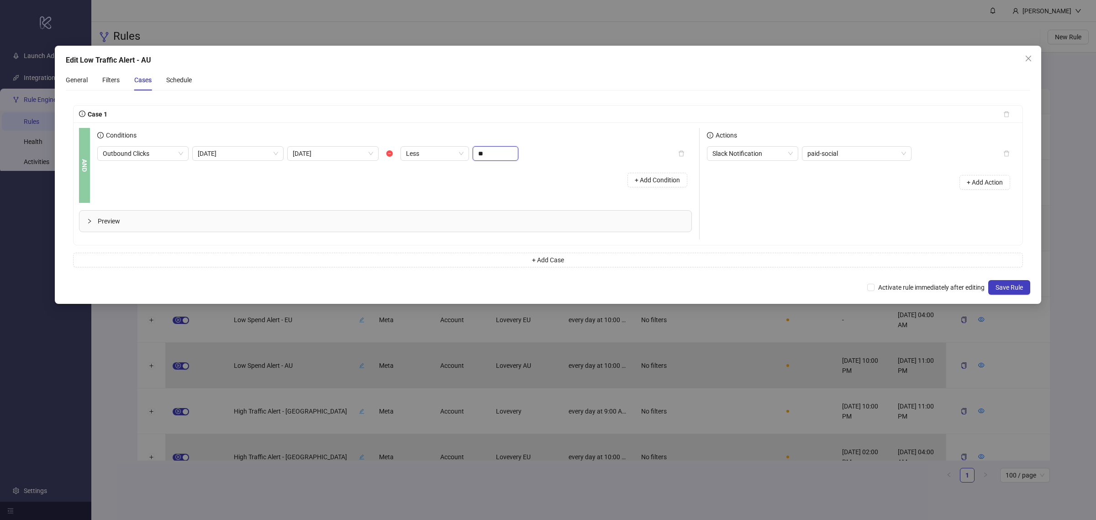
drag, startPoint x: 495, startPoint y: 156, endPoint x: 484, endPoint y: 143, distance: 16.9
click at [457, 147] on div "Outbound Clicks Today Yesterday Less **" at bounding box center [307, 153] width 421 height 15
type input "***"
click at [474, 227] on div "Preview" at bounding box center [385, 221] width 612 height 21
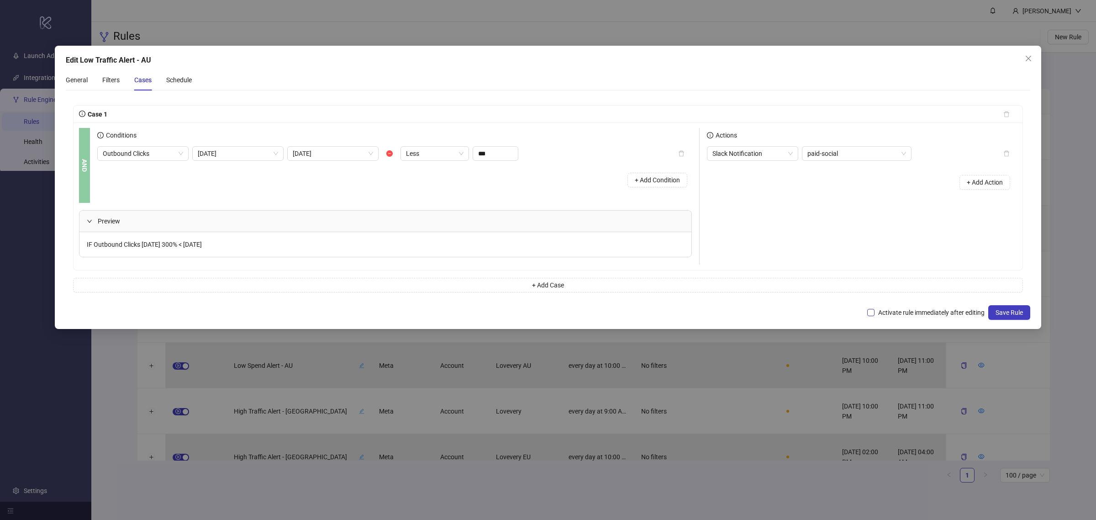
click at [877, 315] on span "Activate rule immediately after editing" at bounding box center [932, 312] width 114 height 10
click at [877, 313] on span "Save Rule" at bounding box center [1009, 312] width 27 height 7
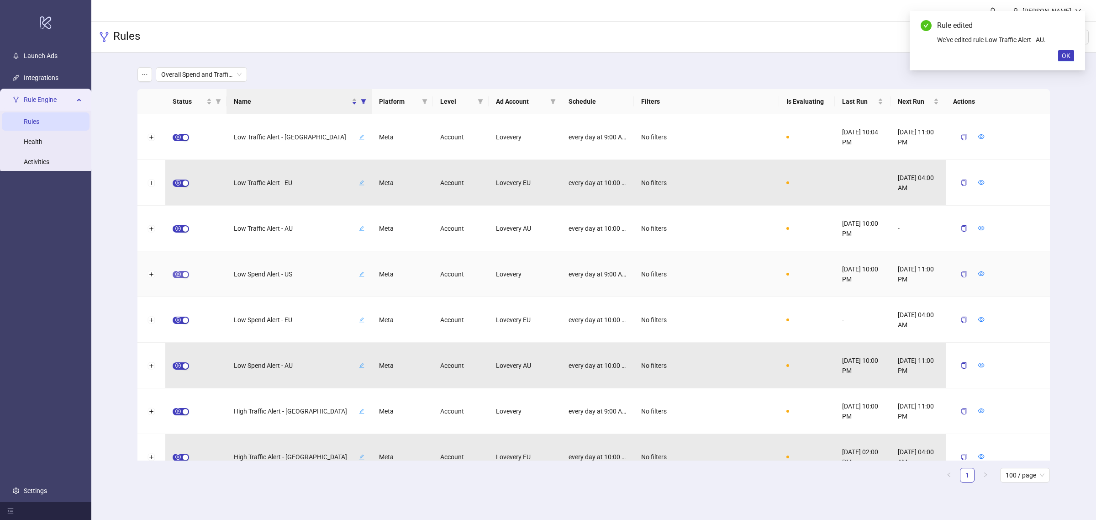
click at [174, 274] on span "button" at bounding box center [181, 274] width 16 height 7
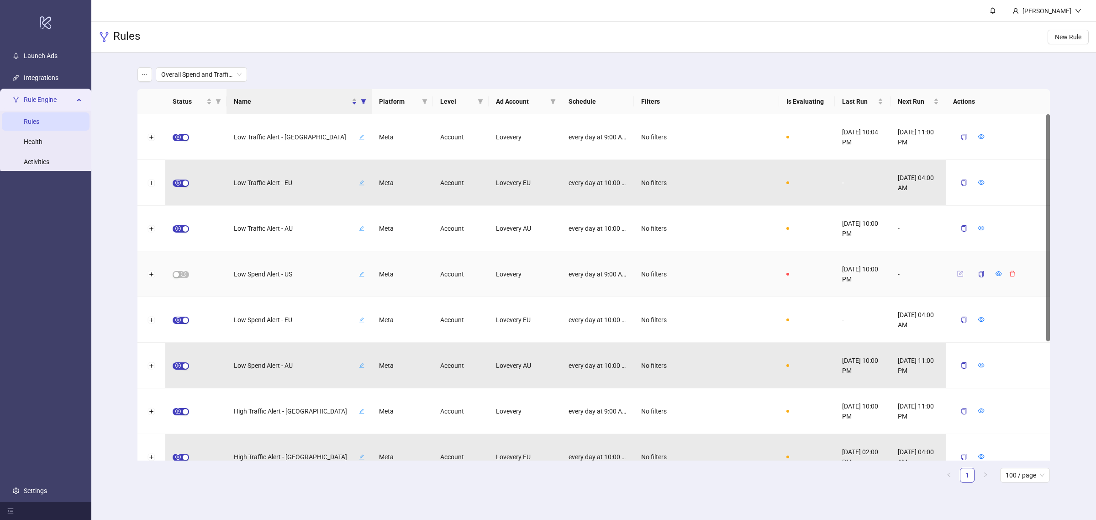
click at [877, 275] on icon "form" at bounding box center [960, 273] width 6 height 6
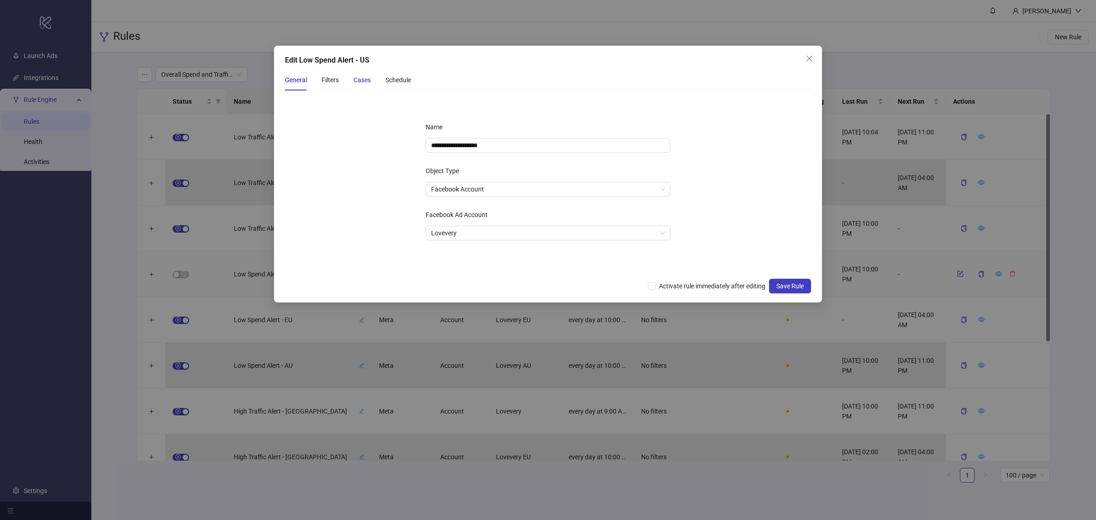
click at [355, 80] on div "Cases" at bounding box center [362, 80] width 17 height 10
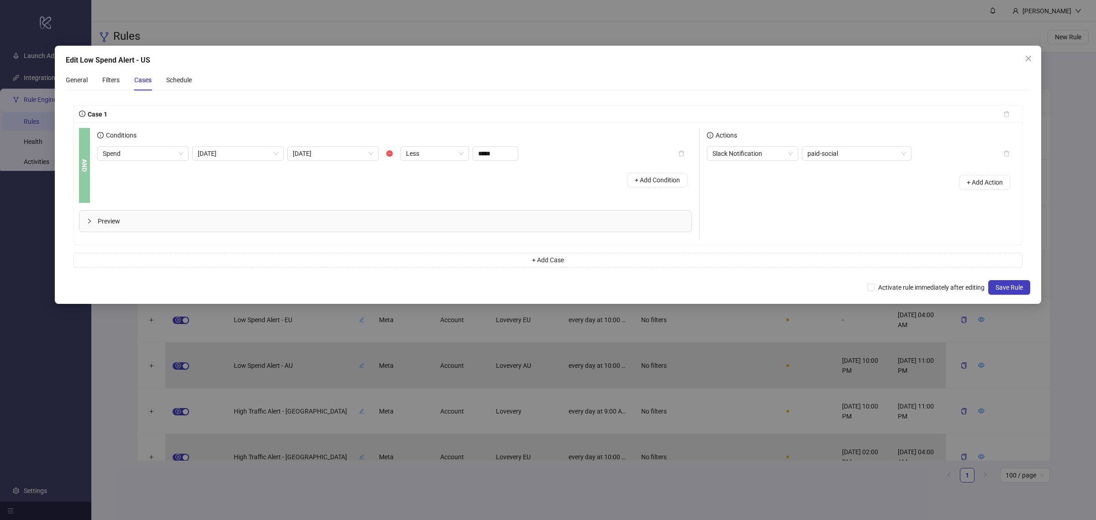
click at [136, 227] on div "Preview" at bounding box center [385, 221] width 612 height 21
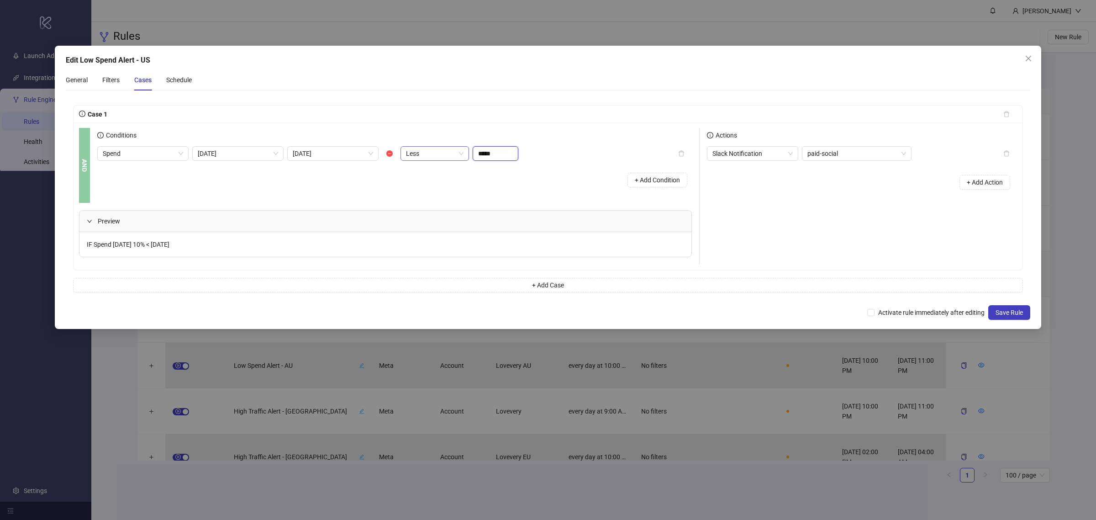
drag, startPoint x: 496, startPoint y: 156, endPoint x: 430, endPoint y: 148, distance: 66.6
click at [430, 149] on div "Spend Today Yesterday Less *****" at bounding box center [307, 153] width 421 height 15
type input "******"
click at [877, 316] on span "Activate rule immediately after editing" at bounding box center [932, 312] width 114 height 10
click at [877, 319] on button "Save Rule" at bounding box center [1009, 312] width 42 height 15
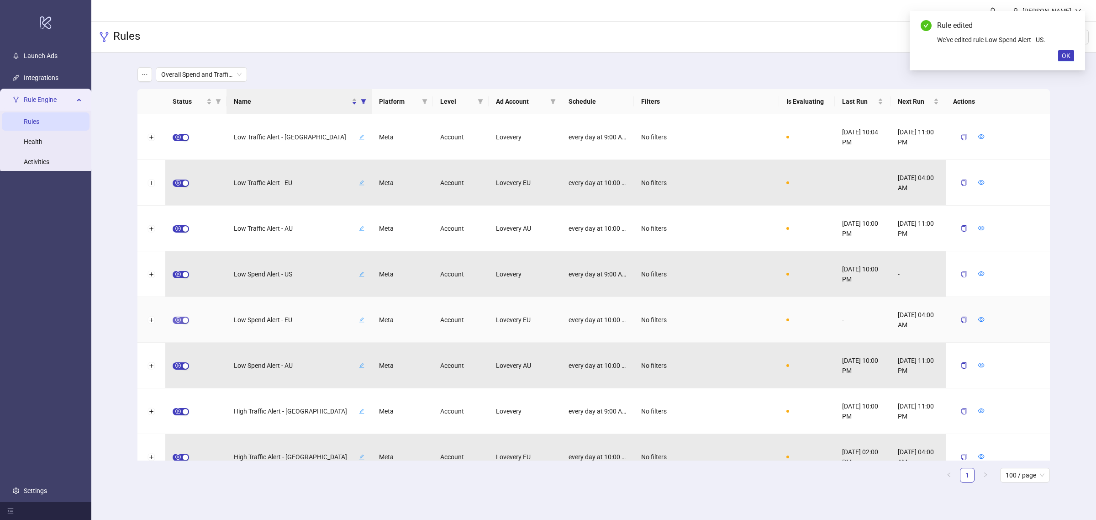
click at [178, 320] on span "button" at bounding box center [181, 320] width 16 height 7
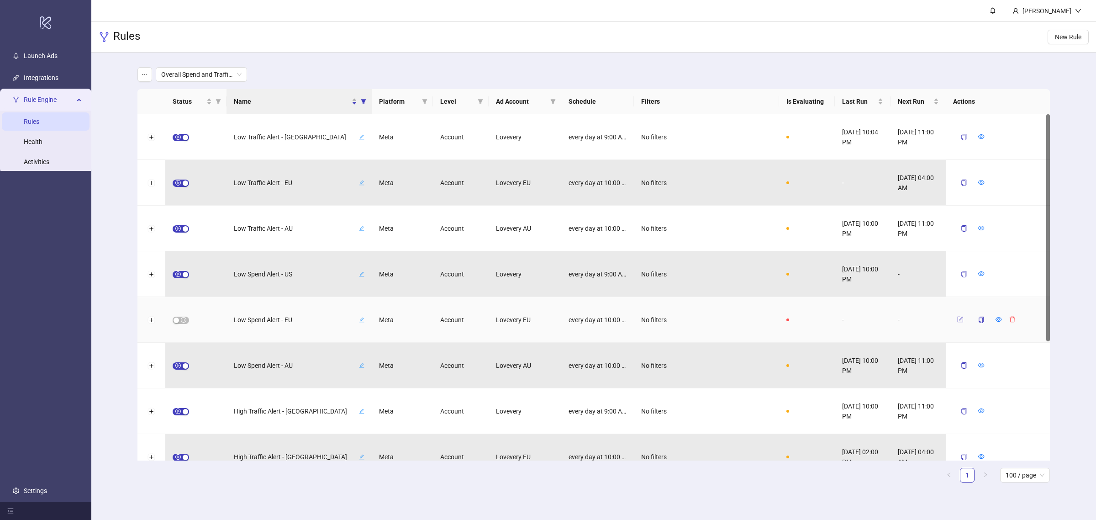
click at [877, 319] on button "button" at bounding box center [960, 319] width 14 height 11
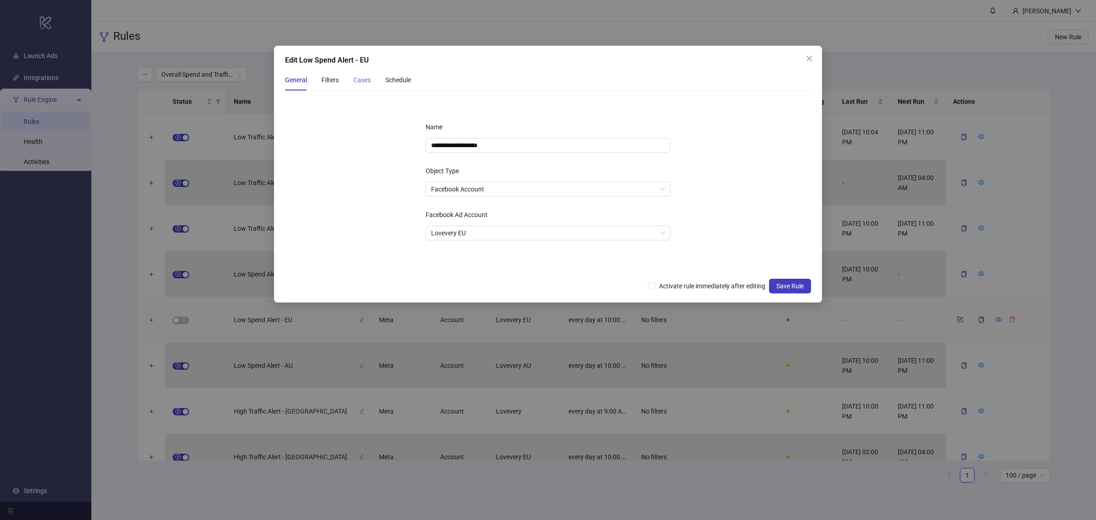
click at [364, 85] on div "Cases" at bounding box center [362, 79] width 17 height 21
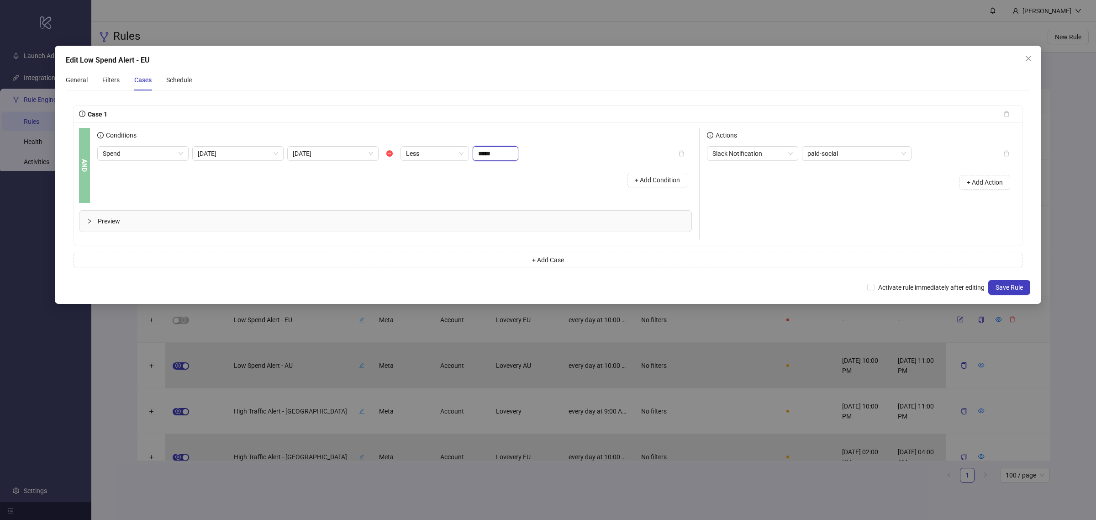
drag, startPoint x: 505, startPoint y: 152, endPoint x: 470, endPoint y: 149, distance: 34.4
click at [470, 149] on div "Spend Today Yesterday Less *****" at bounding box center [307, 153] width 421 height 15
type input "******"
click at [877, 289] on span "Activate rule immediately after editing" at bounding box center [932, 287] width 114 height 10
click at [170, 81] on div "Schedule" at bounding box center [179, 80] width 26 height 10
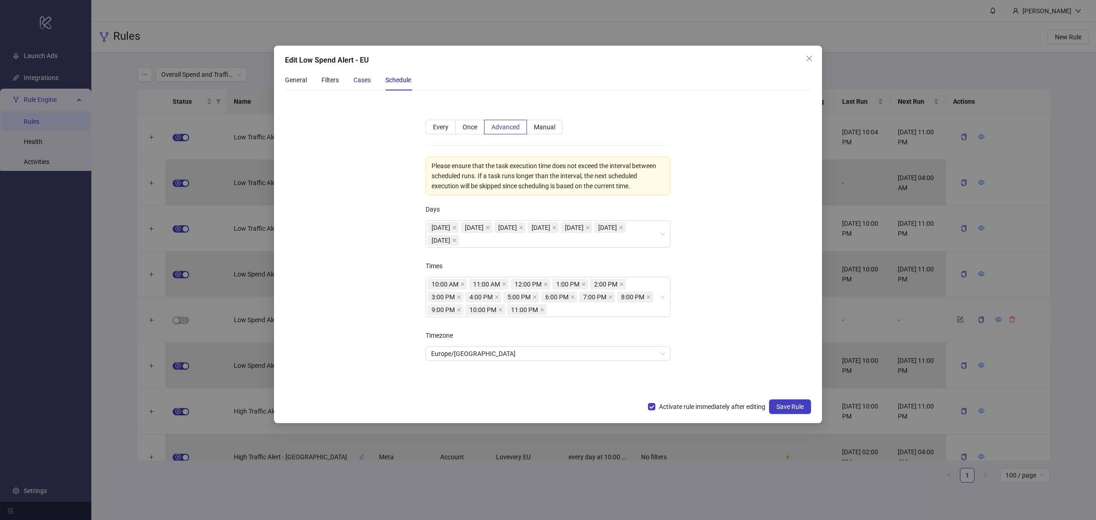
click at [362, 80] on div "Cases" at bounding box center [362, 80] width 17 height 10
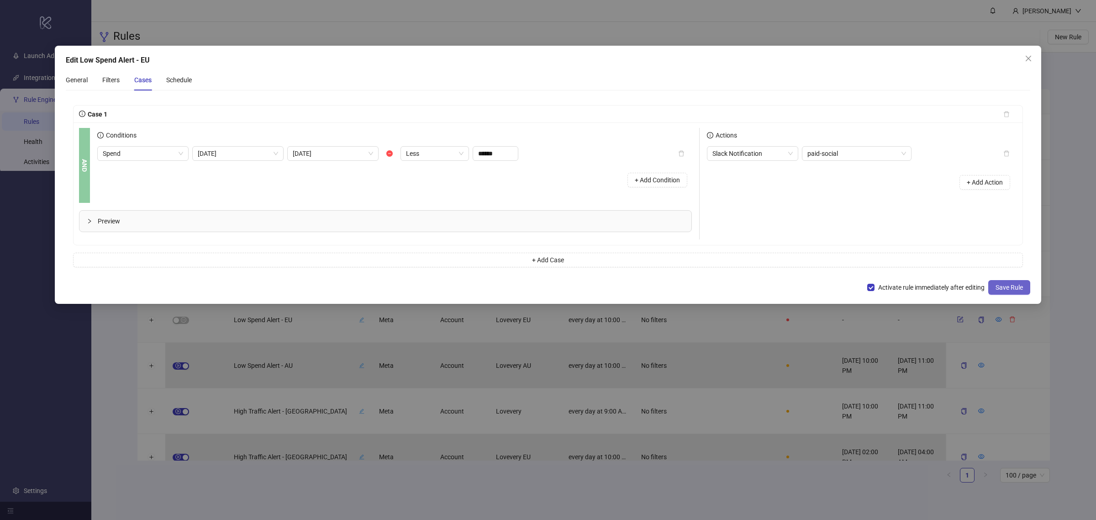
click at [877, 284] on span "Save Rule" at bounding box center [1009, 287] width 27 height 7
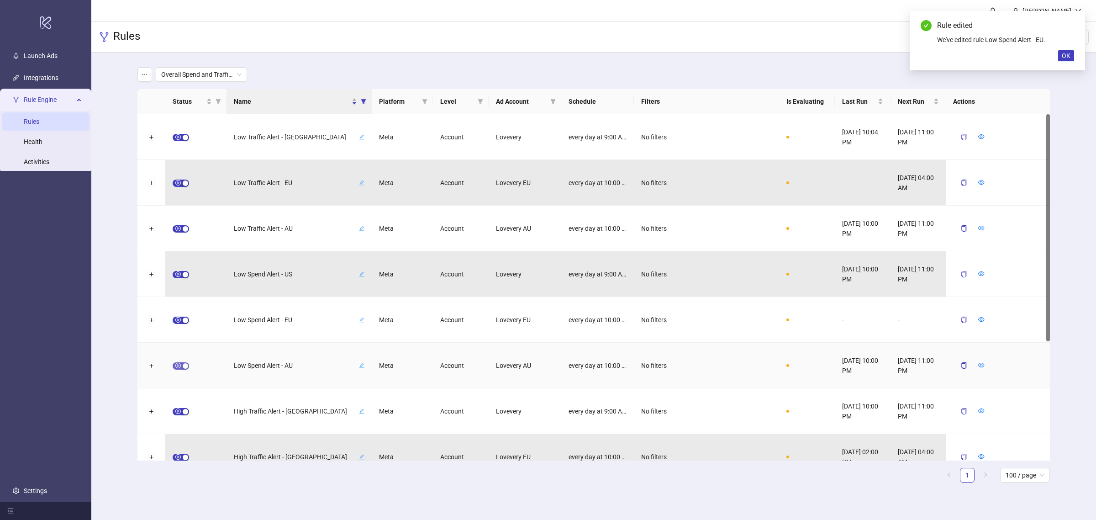
click at [174, 365] on span "button" at bounding box center [181, 365] width 16 height 7
click at [877, 366] on icon "form" at bounding box center [960, 365] width 6 height 6
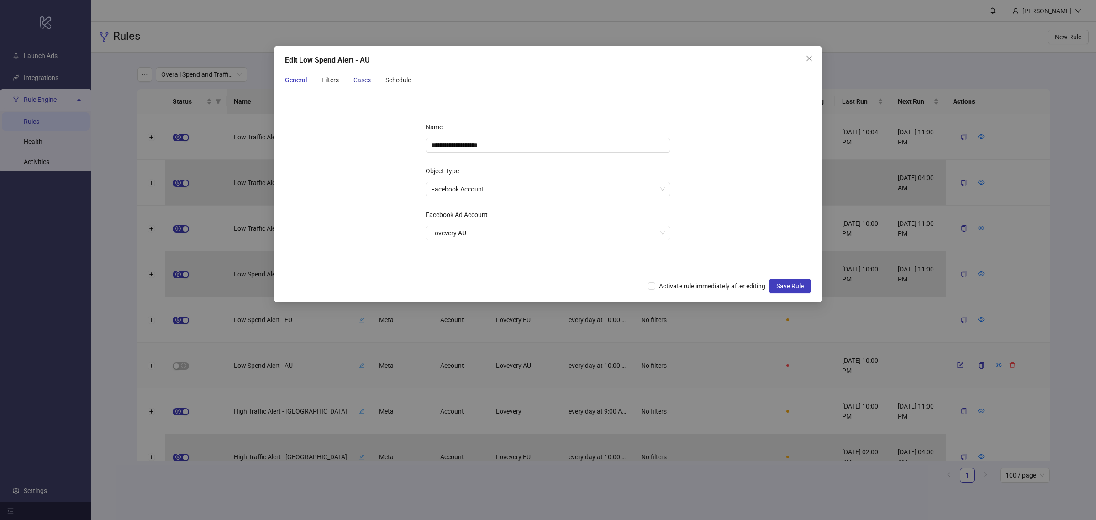
click at [360, 82] on div "Cases" at bounding box center [362, 80] width 17 height 10
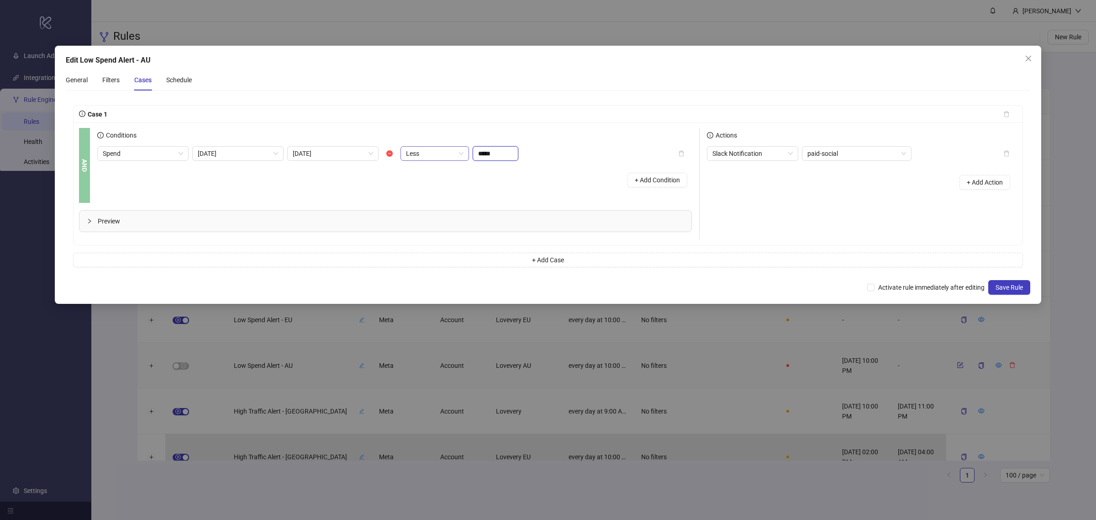
drag, startPoint x: 504, startPoint y: 153, endPoint x: 466, endPoint y: 155, distance: 38.0
click at [466, 155] on div "Spend Today Yesterday Less *****" at bounding box center [307, 153] width 421 height 15
type input "******"
click at [448, 213] on div "Preview" at bounding box center [385, 221] width 612 height 21
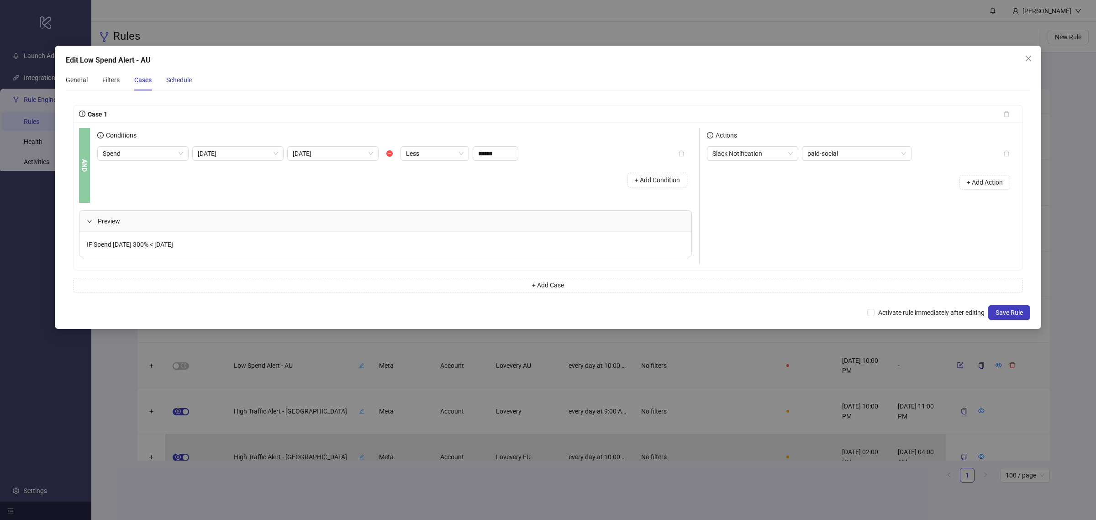
click at [174, 80] on div "Schedule" at bounding box center [179, 80] width 26 height 10
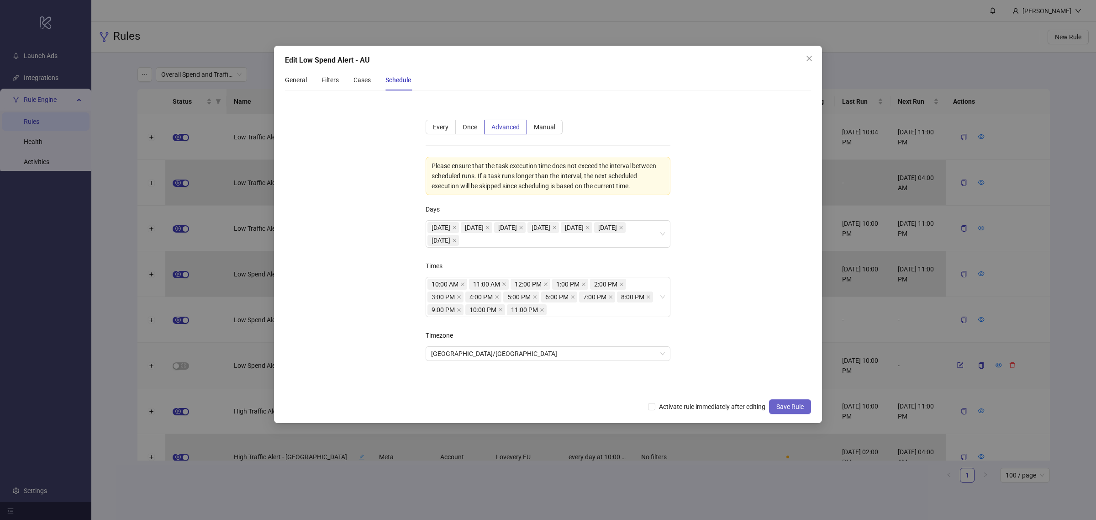
drag, startPoint x: 713, startPoint y: 407, endPoint x: 777, endPoint y: 412, distance: 65.1
click at [718, 407] on span "Activate rule immediately after editing" at bounding box center [712, 406] width 114 height 10
click at [782, 403] on span "Save Rule" at bounding box center [789, 406] width 27 height 7
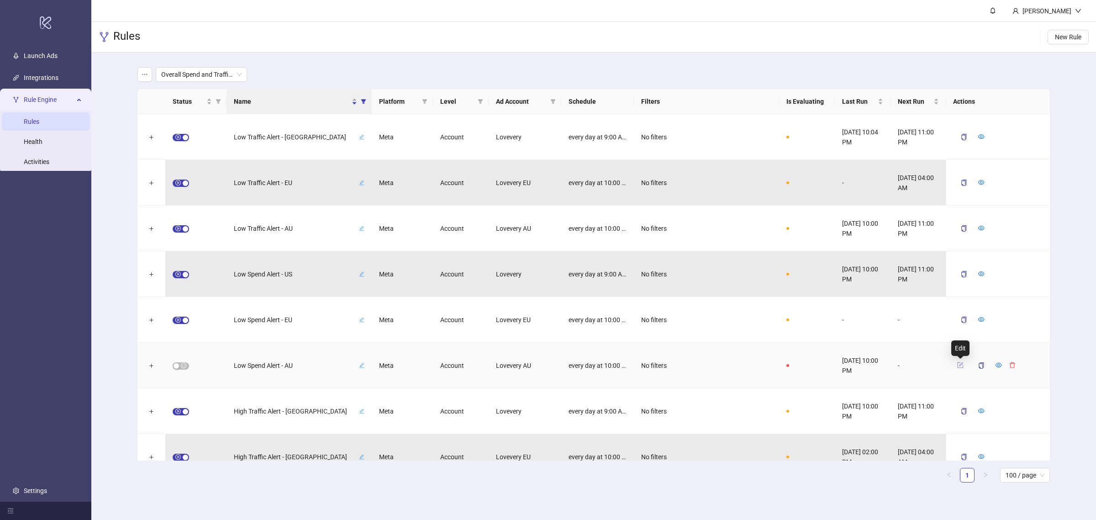
click at [877, 364] on icon "form" at bounding box center [960, 365] width 6 height 6
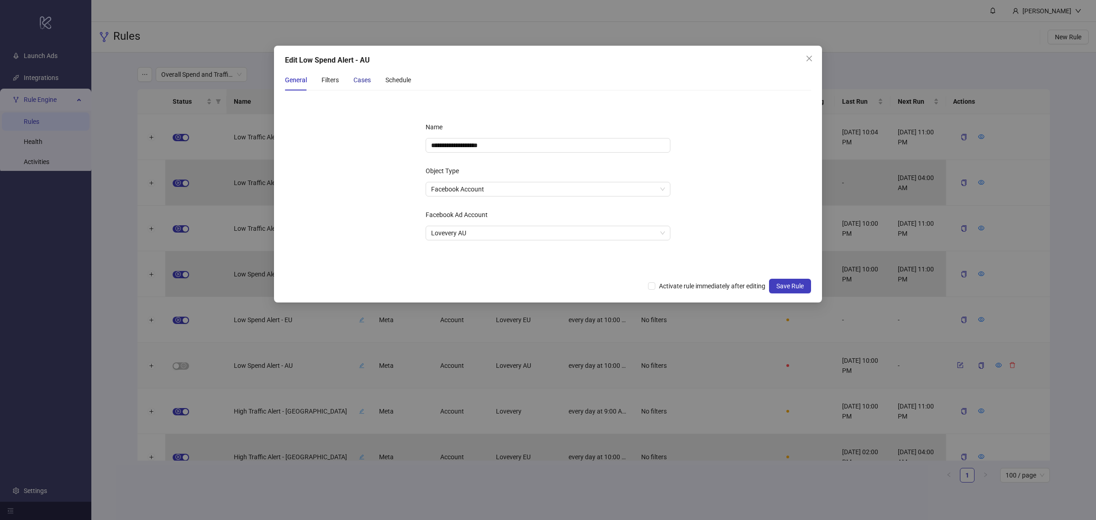
click at [371, 80] on div "Cases" at bounding box center [362, 80] width 17 height 10
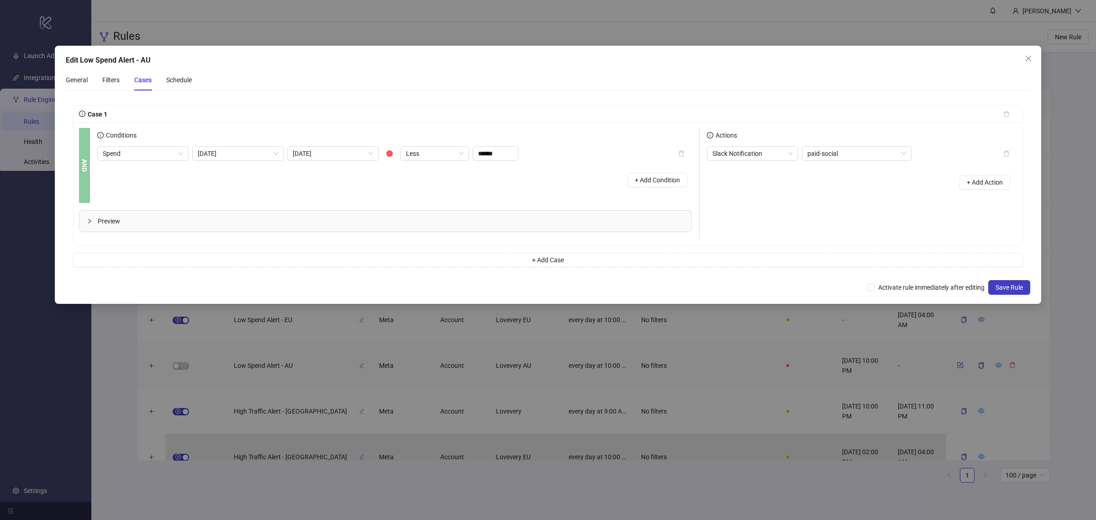
click at [124, 227] on div "Preview" at bounding box center [385, 221] width 612 height 21
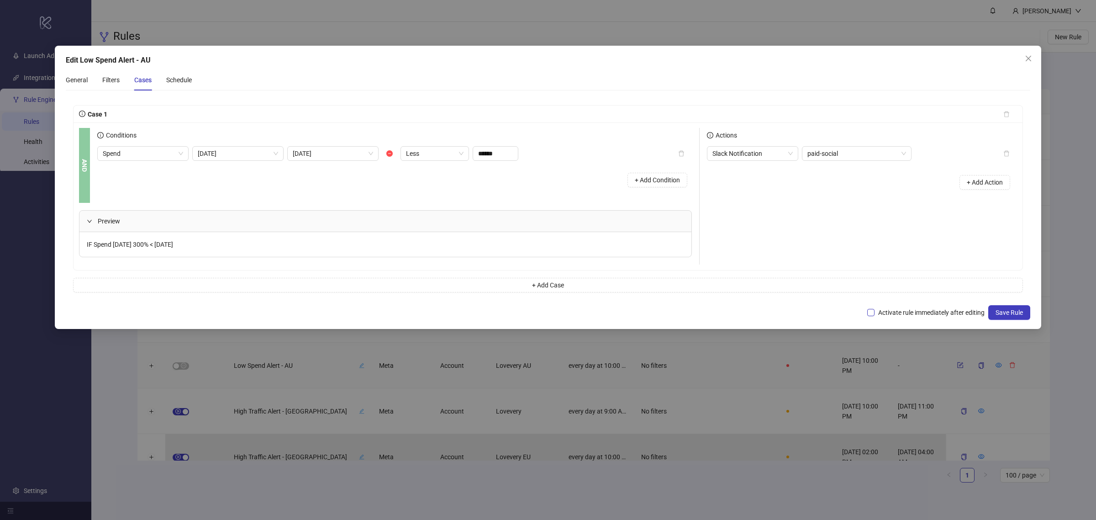
click at [877, 310] on span "Activate rule immediately after editing" at bounding box center [932, 312] width 114 height 10
click at [186, 79] on div "Schedule" at bounding box center [179, 80] width 26 height 10
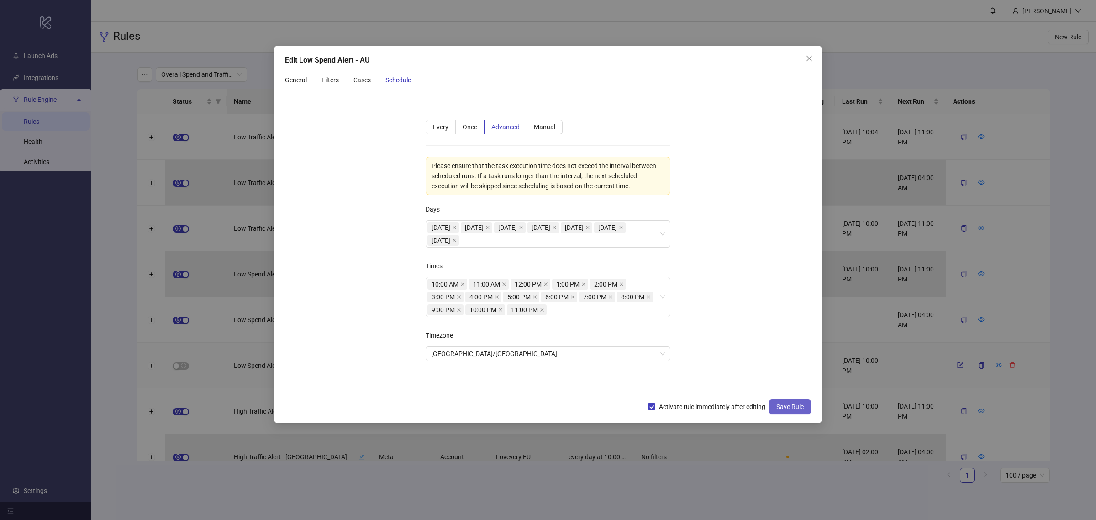
click at [780, 411] on button "Save Rule" at bounding box center [790, 406] width 42 height 15
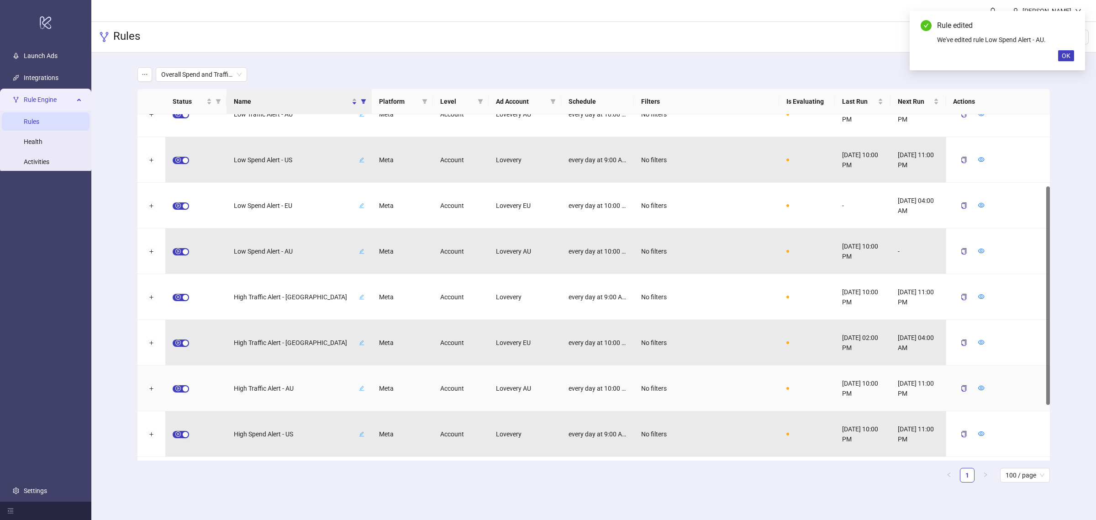
scroll to position [202, 0]
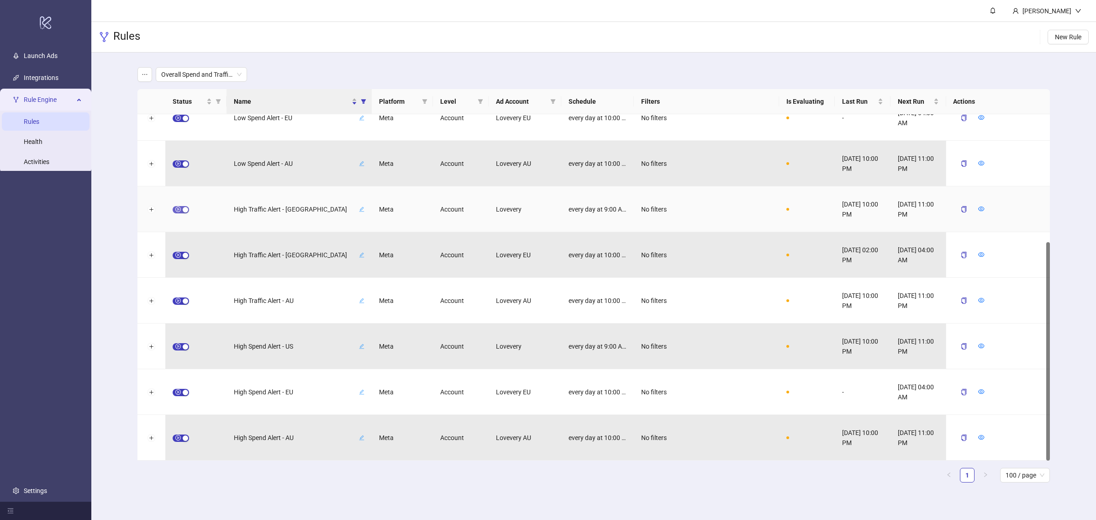
click at [179, 211] on span "button" at bounding box center [181, 209] width 16 height 7
click at [877, 206] on icon "form" at bounding box center [961, 208] width 4 height 4
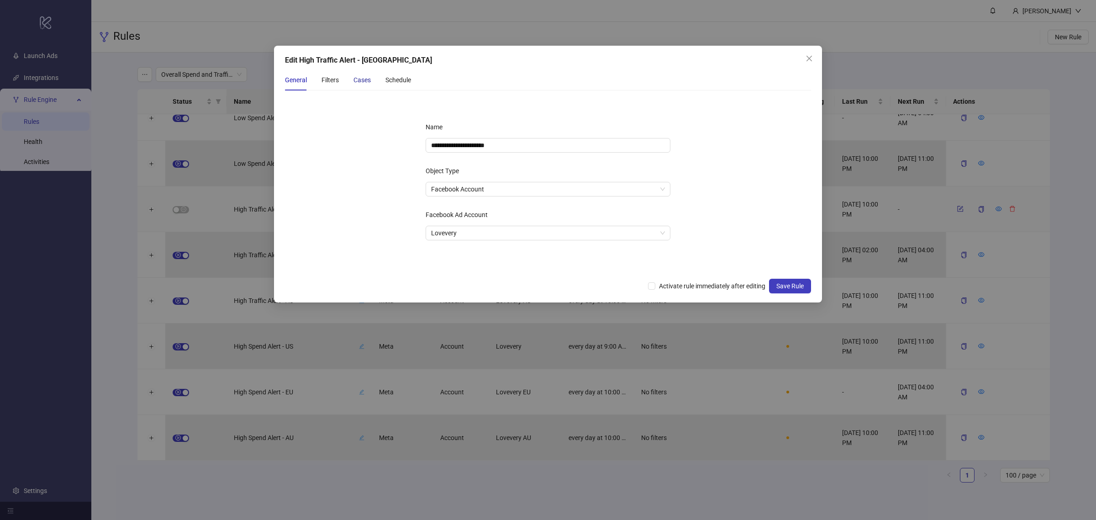
click at [359, 78] on div "Cases" at bounding box center [362, 80] width 17 height 10
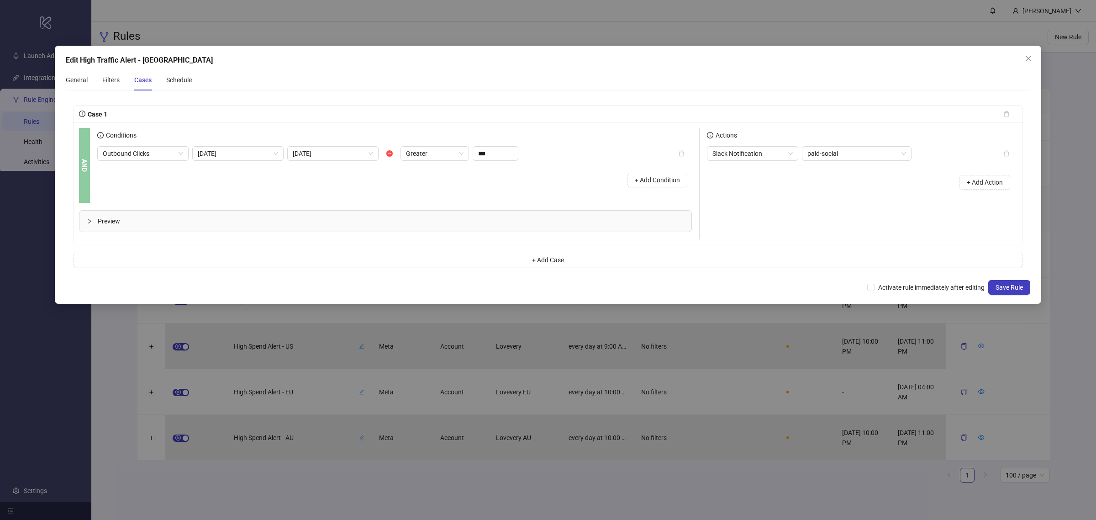
click at [223, 228] on div "Preview" at bounding box center [385, 221] width 612 height 21
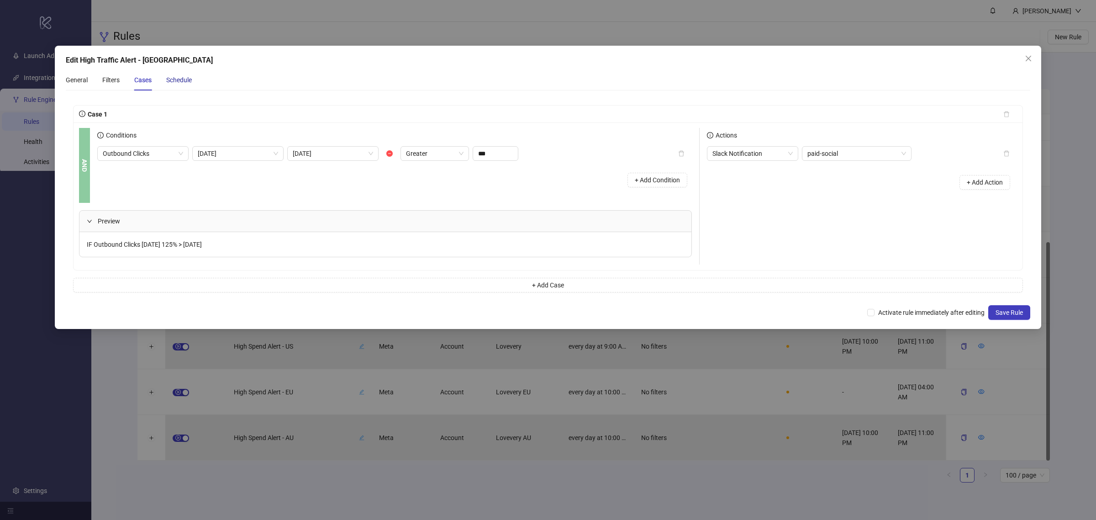
click at [186, 76] on div "Schedule" at bounding box center [179, 80] width 26 height 10
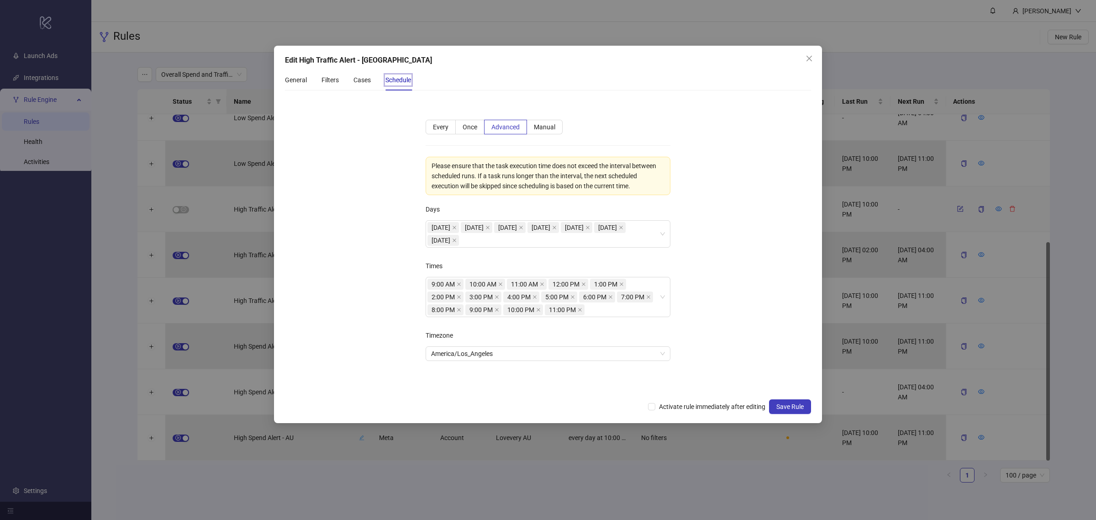
click at [810, 55] on icon "close" at bounding box center [809, 58] width 7 height 7
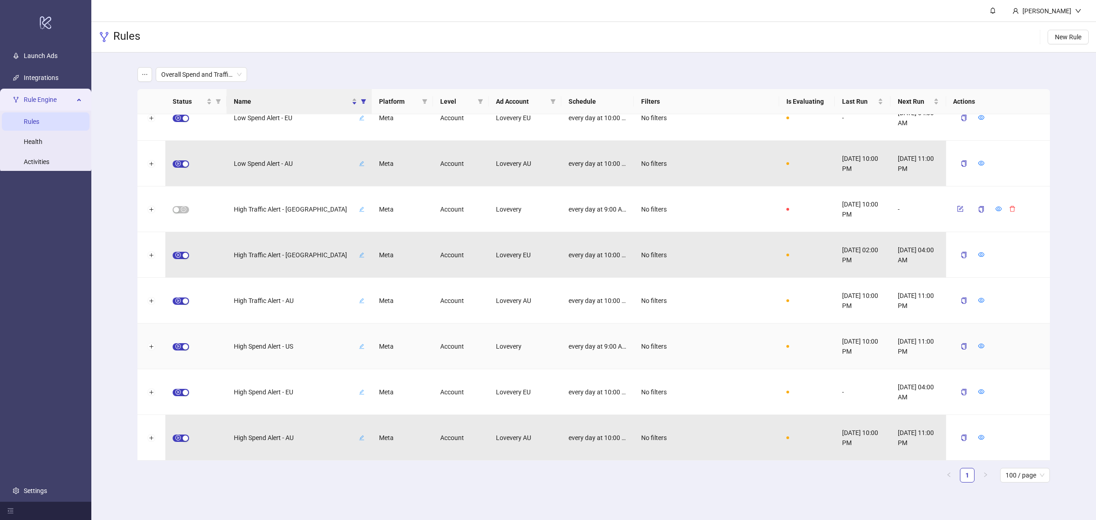
scroll to position [145, 0]
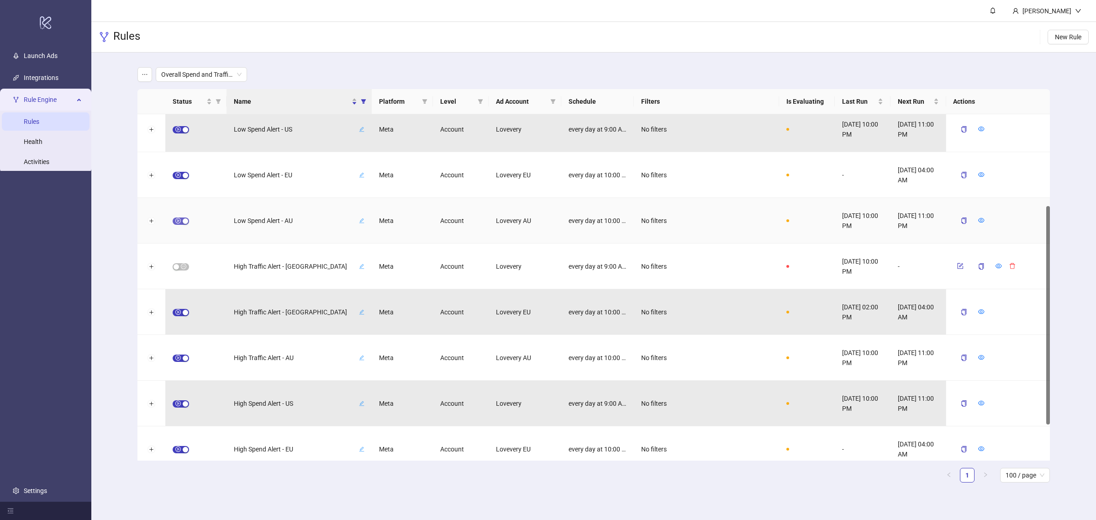
click at [180, 222] on span "button" at bounding box center [181, 220] width 16 height 7
click at [877, 222] on button "button" at bounding box center [960, 220] width 14 height 11
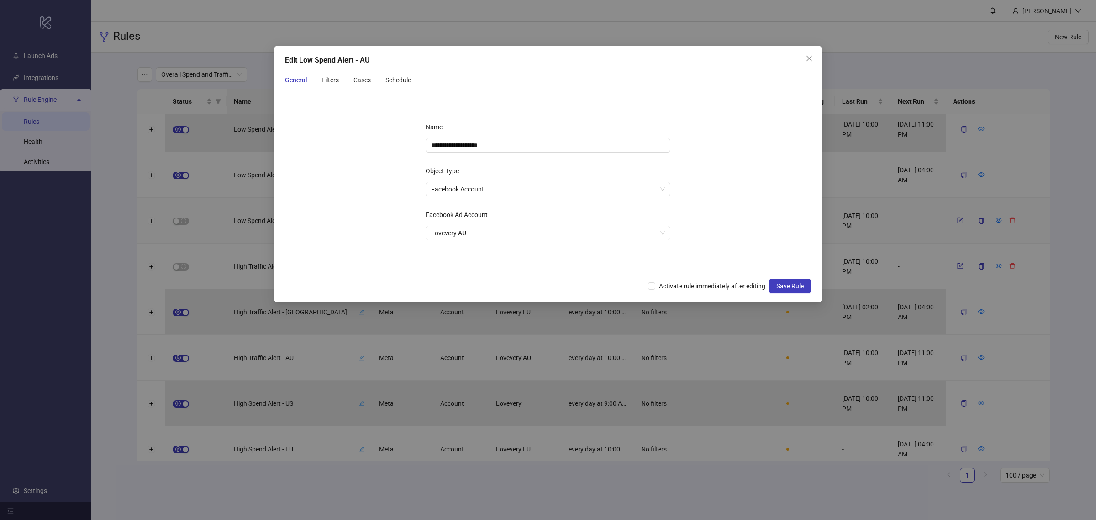
click at [379, 74] on div "General Filters Cases Schedule" at bounding box center [348, 79] width 126 height 21
click at [371, 78] on div "Cases" at bounding box center [362, 80] width 17 height 10
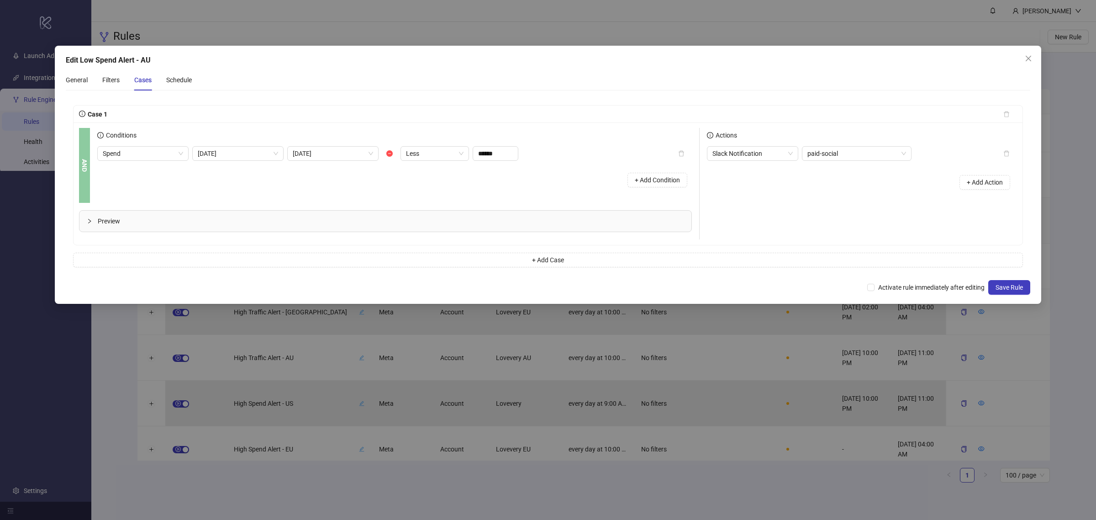
click at [211, 227] on div "Preview" at bounding box center [385, 221] width 612 height 21
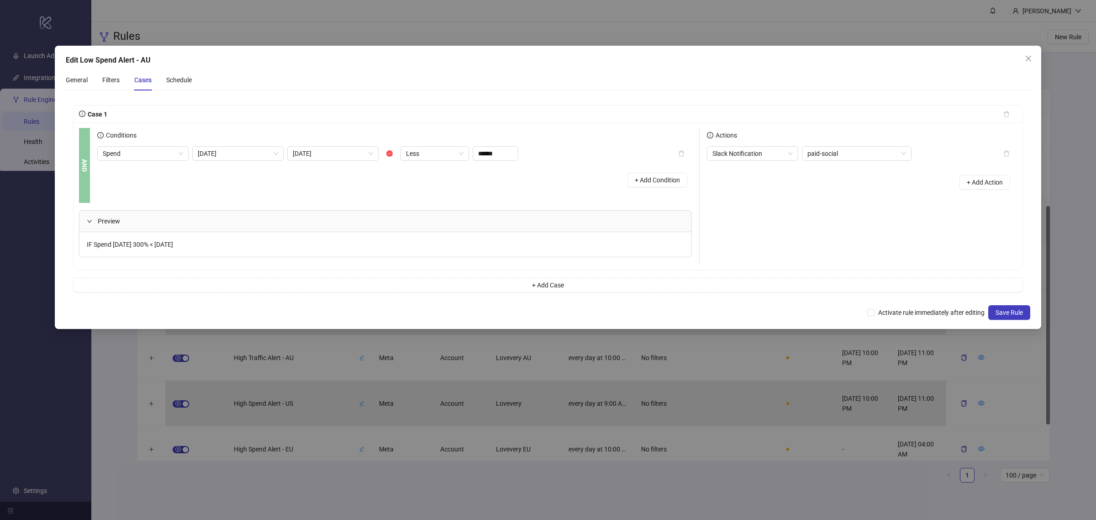
click at [398, 179] on div "+ Add Condition" at bounding box center [394, 180] width 595 height 24
click at [418, 157] on span "Less" at bounding box center [435, 154] width 58 height 14
click at [424, 184] on div "Greater" at bounding box center [435, 186] width 54 height 10
click at [877, 63] on button "Close" at bounding box center [1028, 58] width 15 height 15
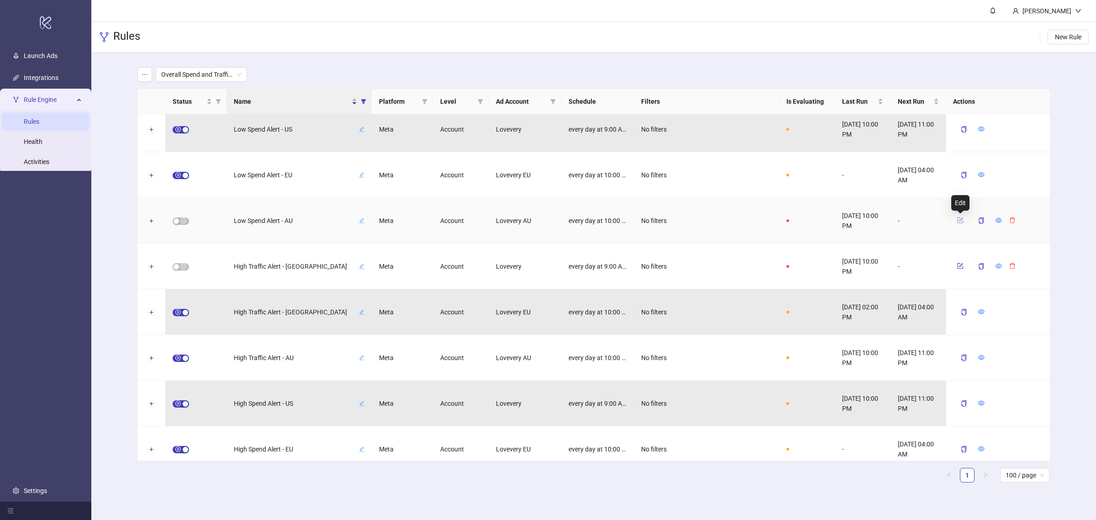
click at [877, 221] on icon "form" at bounding box center [960, 220] width 6 height 6
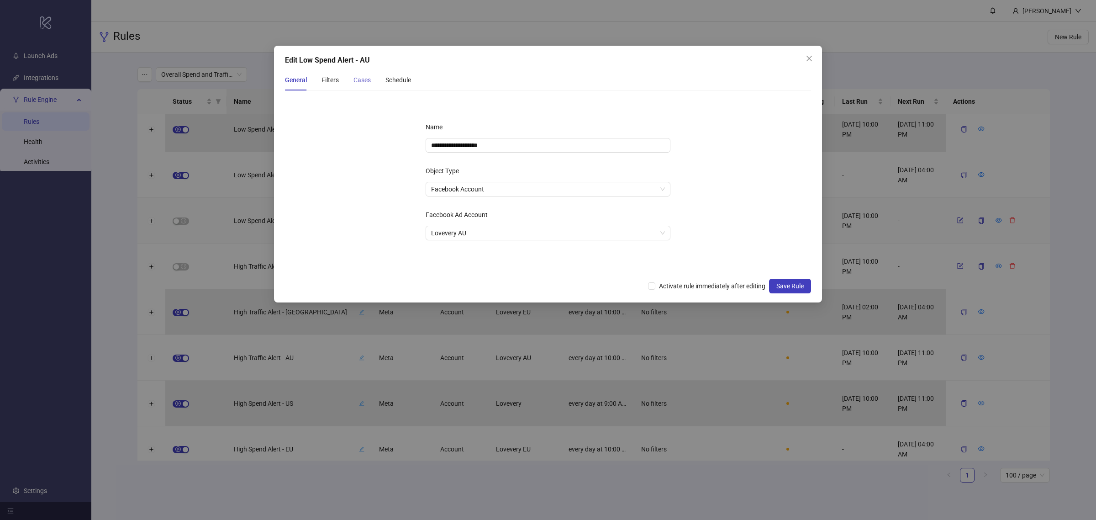
drag, startPoint x: 348, startPoint y: 78, endPoint x: 361, endPoint y: 79, distance: 12.8
click at [350, 78] on div "General Filters Cases Schedule" at bounding box center [348, 79] width 126 height 21
click at [361, 79] on div "Cases" at bounding box center [362, 80] width 17 height 10
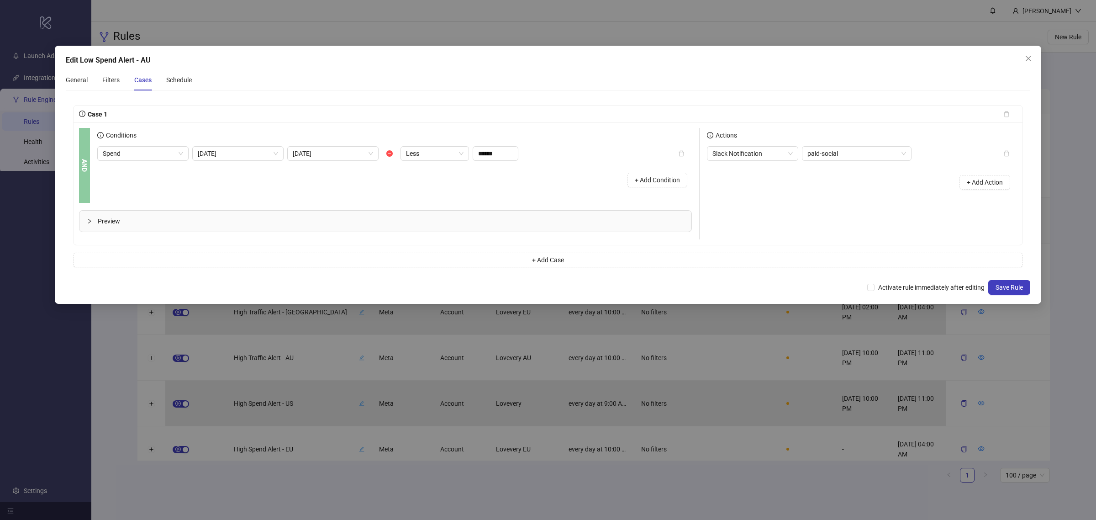
click at [338, 230] on div "Preview" at bounding box center [385, 221] width 612 height 21
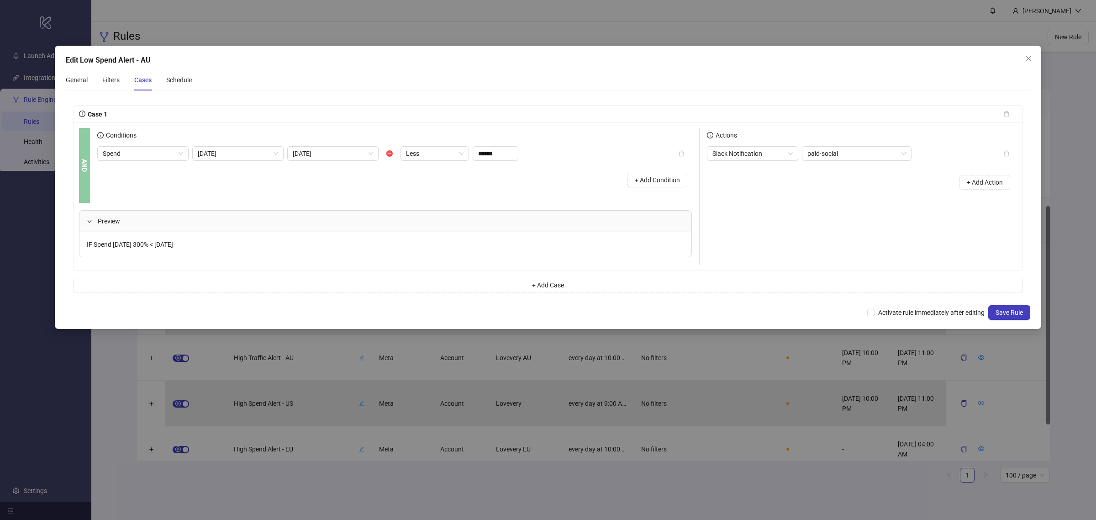
click at [484, 98] on form "Case 1 AND Conditions Spend Today Yesterday Less ****** + Add Condition Preview…" at bounding box center [548, 199] width 965 height 202
click at [877, 58] on span "Close" at bounding box center [1028, 58] width 15 height 7
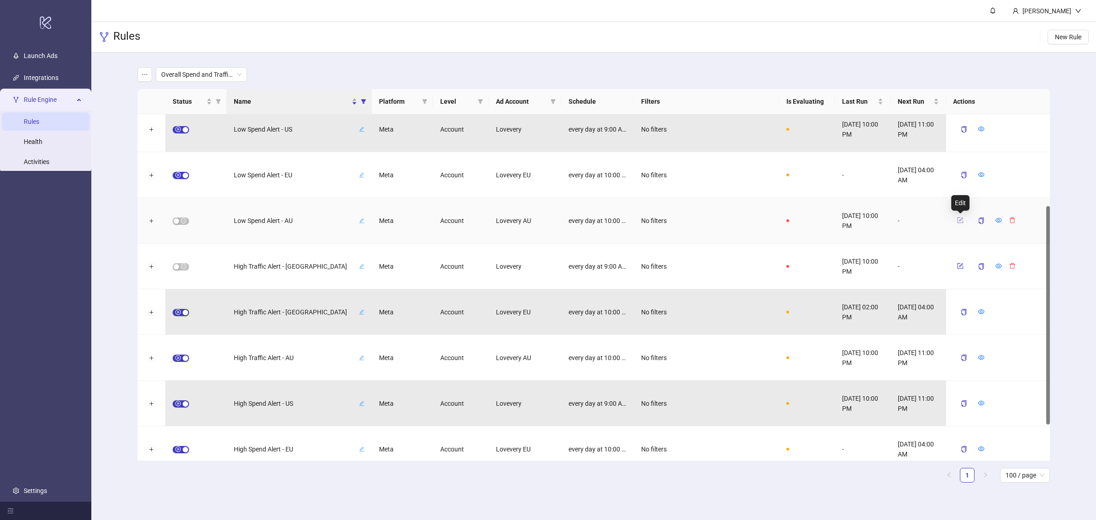
click at [877, 219] on icon "form" at bounding box center [960, 220] width 6 height 6
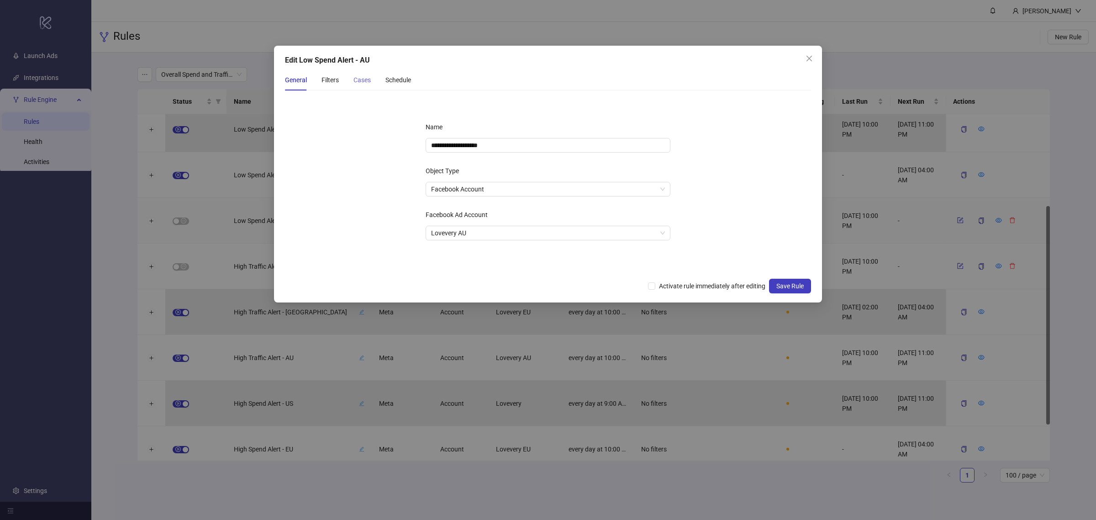
click at [359, 72] on div "Cases" at bounding box center [362, 79] width 17 height 21
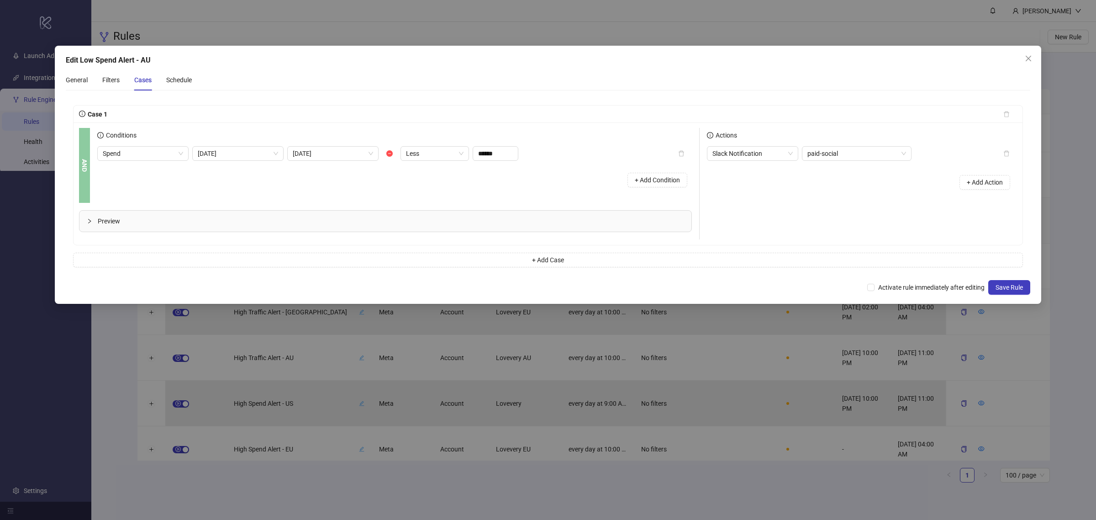
click at [184, 225] on span "Preview" at bounding box center [391, 221] width 586 height 10
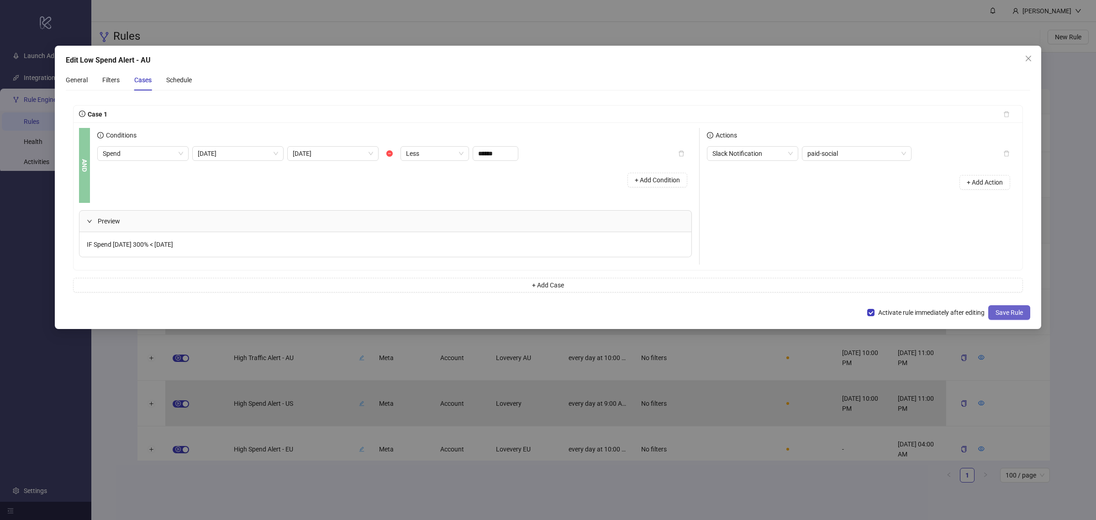
click at [877, 313] on span "Save Rule" at bounding box center [1009, 312] width 27 height 7
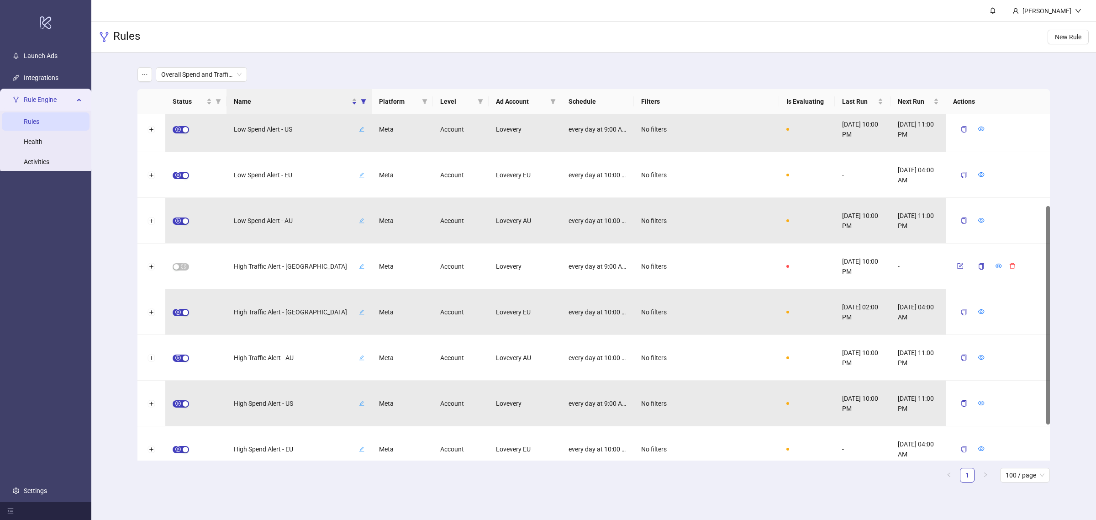
click at [275, 416] on main "Overall Spend and Traffic Alerts Status Name Platform Level Ad Account Schedule…" at bounding box center [594, 279] width 928 height 452
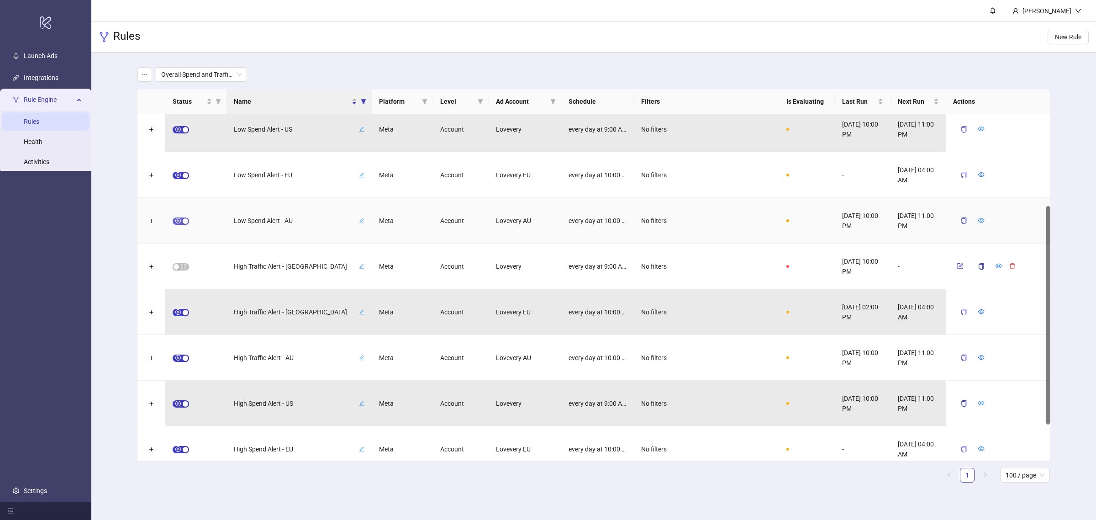
click at [180, 217] on span "button" at bounding box center [181, 220] width 16 height 7
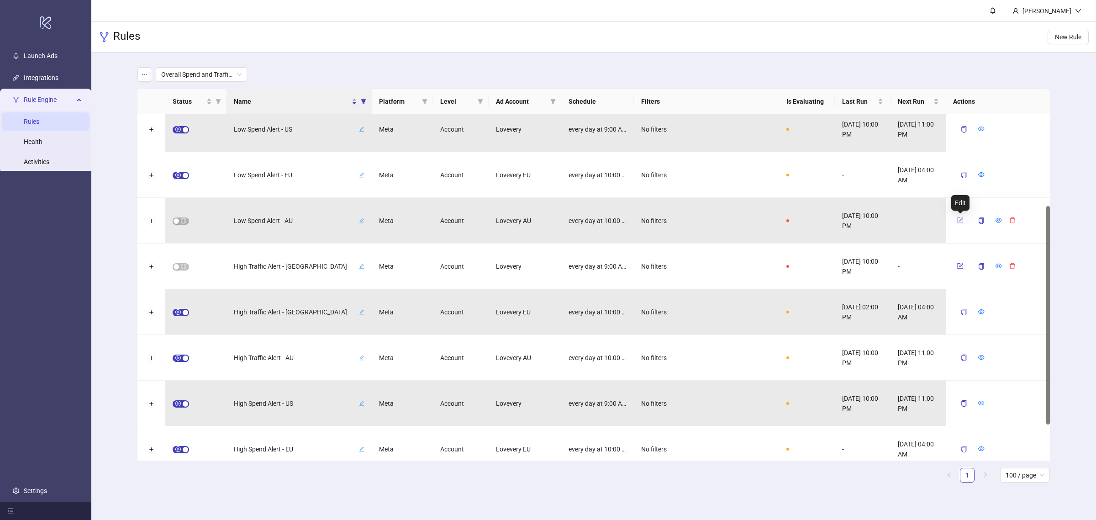
click at [877, 219] on icon "form" at bounding box center [960, 220] width 6 height 6
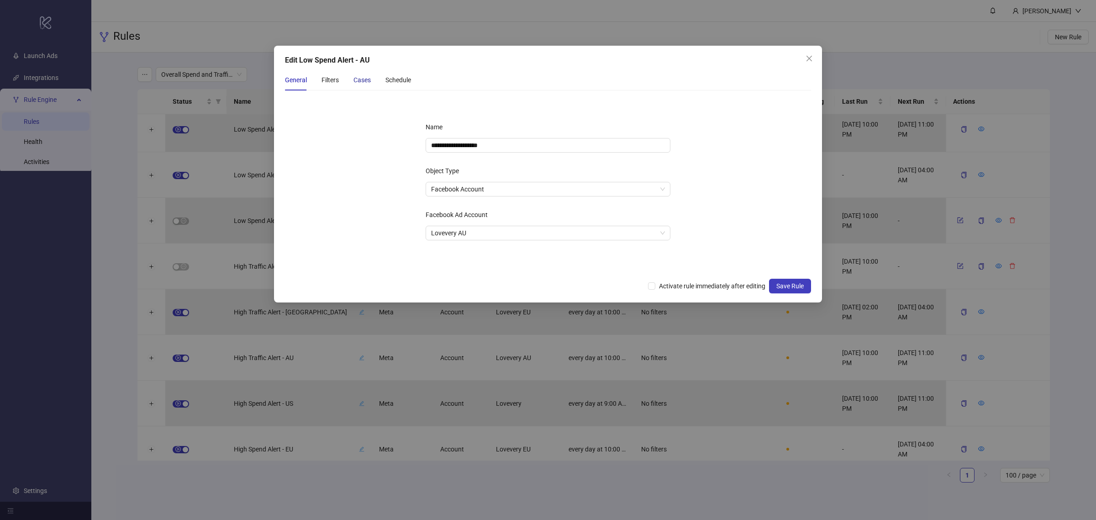
click at [361, 78] on div "Cases" at bounding box center [362, 80] width 17 height 10
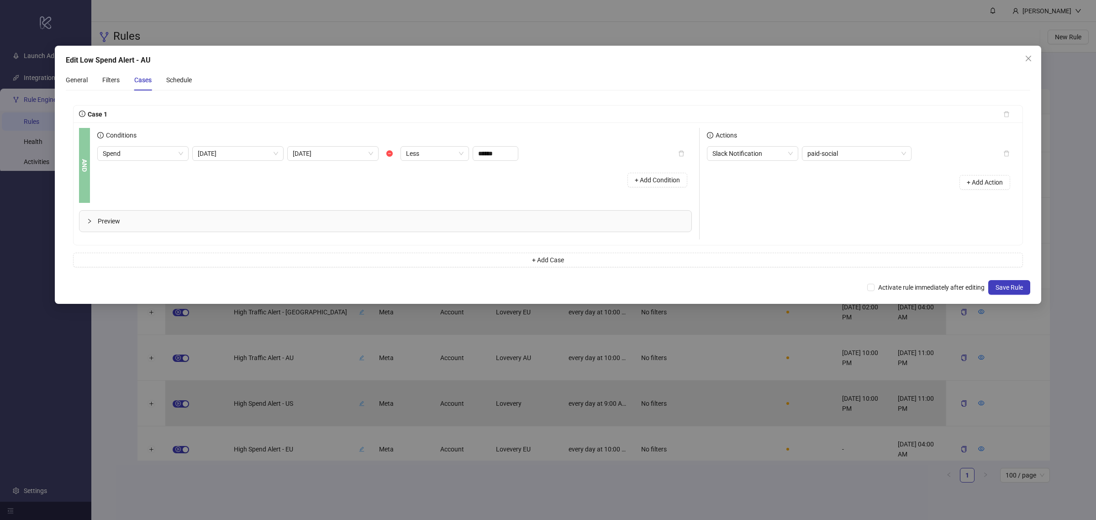
click at [320, 227] on div "Preview" at bounding box center [385, 221] width 612 height 21
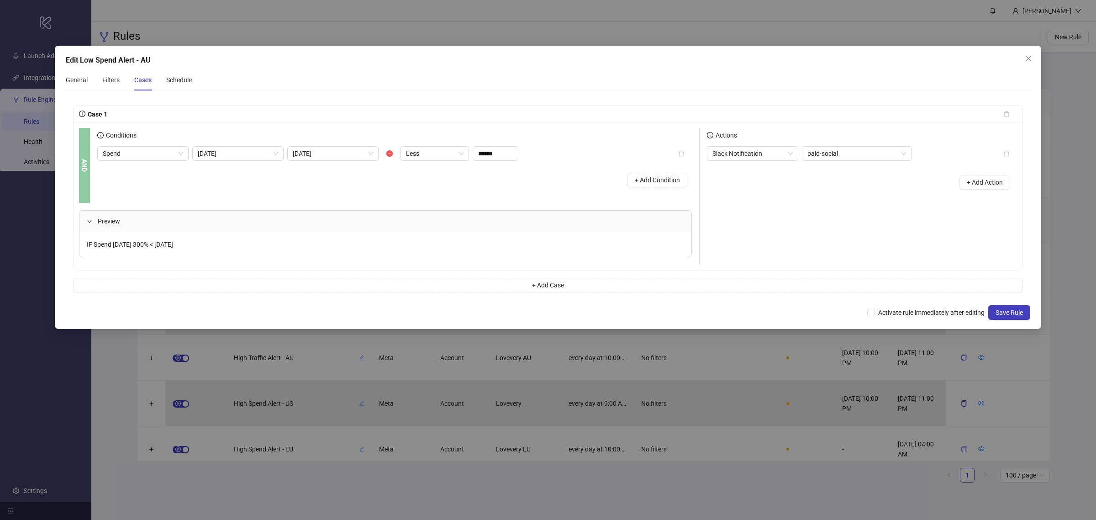
click at [103, 247] on span "IF Spend [DATE] 300% < [DATE]" at bounding box center [130, 244] width 86 height 7
click at [482, 151] on input "******" at bounding box center [495, 154] width 45 height 14
click at [483, 151] on input "******" at bounding box center [495, 154] width 45 height 14
type input "******"
click at [454, 161] on div "Spend Today Yesterday Less ****** + Add Condition" at bounding box center [394, 169] width 595 height 46
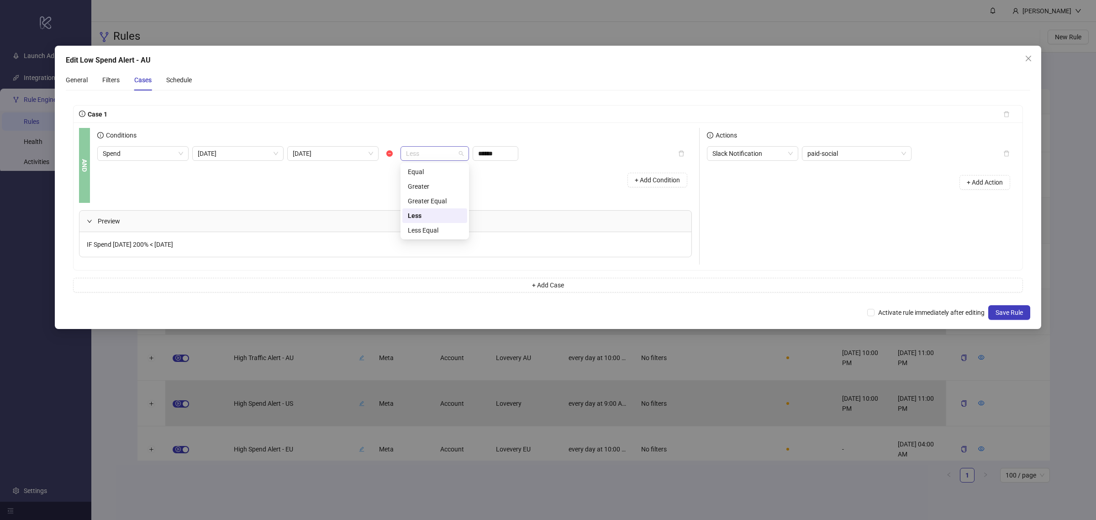
click at [456, 156] on span "Less" at bounding box center [435, 154] width 58 height 14
click at [877, 61] on icon "close" at bounding box center [1028, 58] width 7 height 7
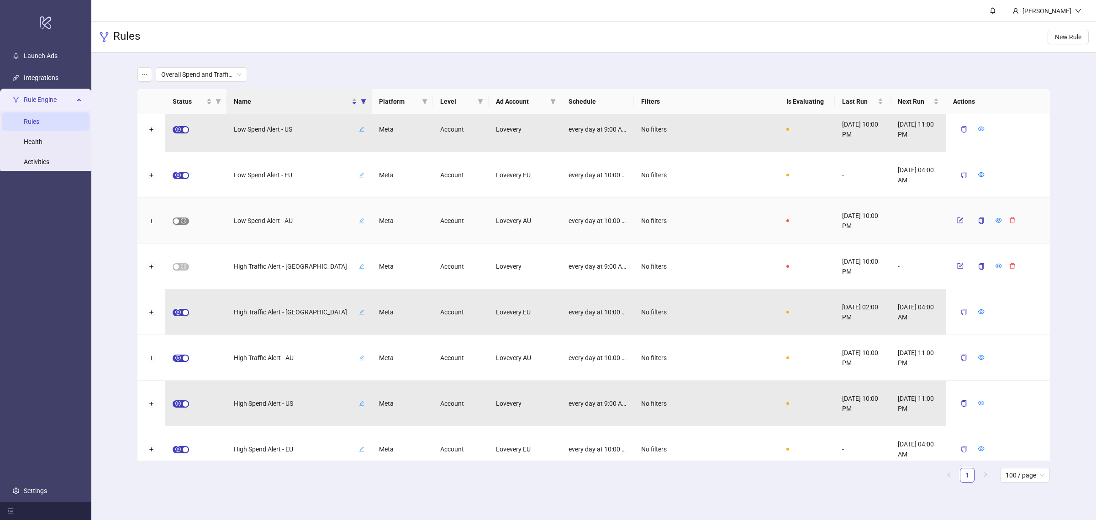
click at [179, 220] on div "button" at bounding box center [176, 220] width 5 height 5
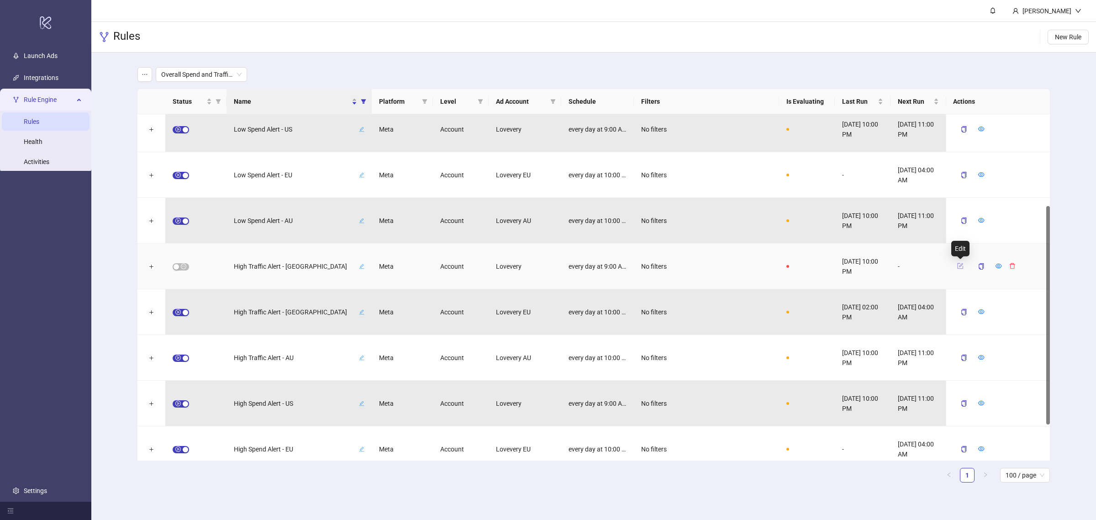
click at [877, 265] on icon "form" at bounding box center [960, 266] width 6 height 6
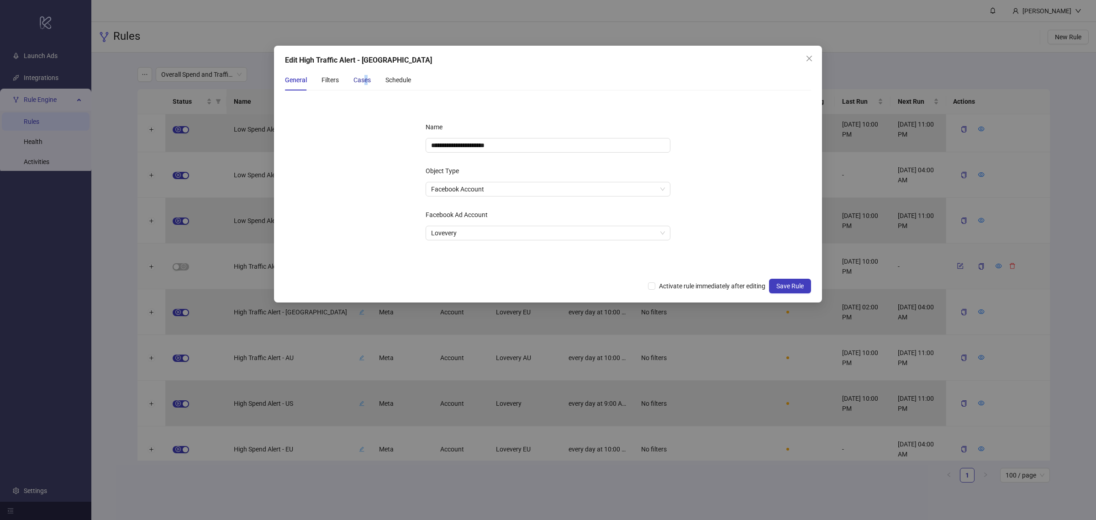
click at [366, 81] on div "Cases" at bounding box center [362, 80] width 17 height 10
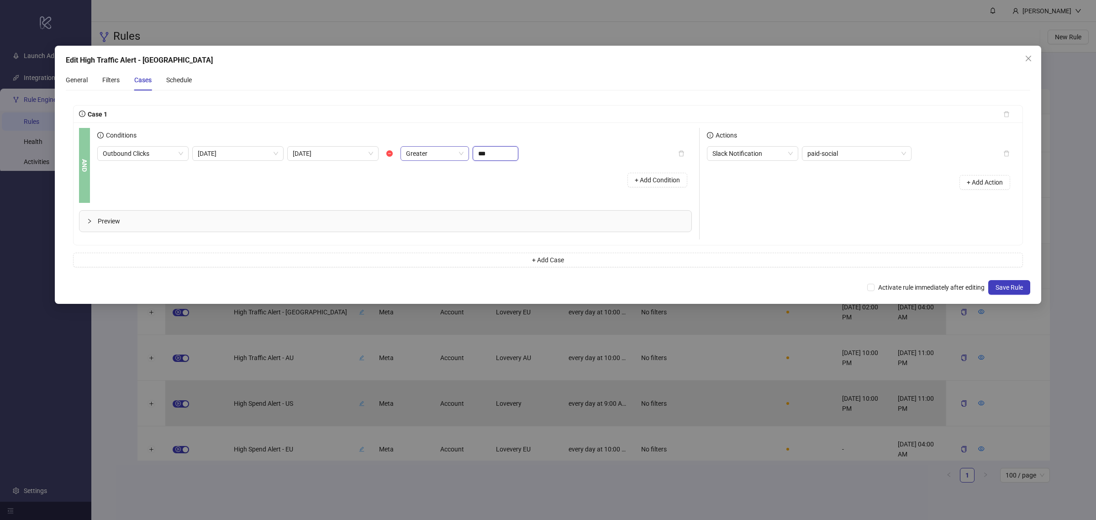
drag, startPoint x: 506, startPoint y: 154, endPoint x: 450, endPoint y: 152, distance: 55.8
click at [450, 152] on div "Outbound Clicks Today Yesterday Greater ***" at bounding box center [307, 153] width 421 height 15
type input "***"
click at [432, 213] on div "Preview" at bounding box center [385, 221] width 612 height 21
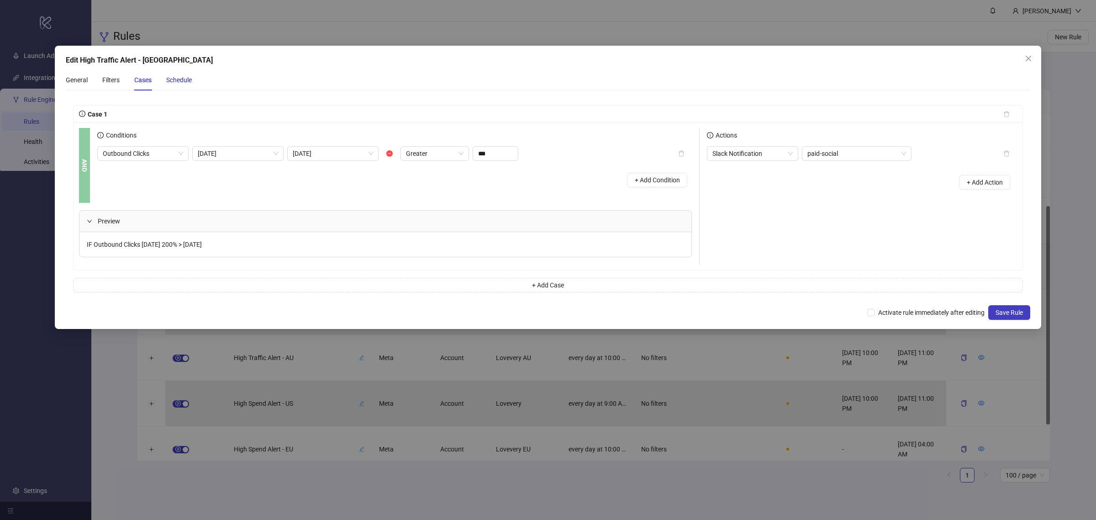
click at [180, 80] on div "Schedule" at bounding box center [179, 80] width 26 height 10
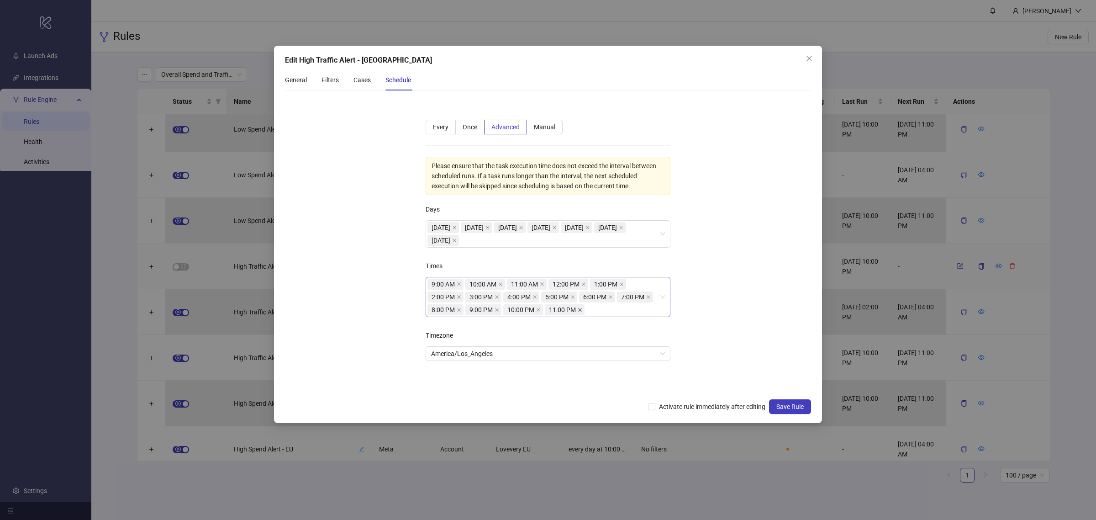
click at [581, 311] on icon "close" at bounding box center [580, 310] width 4 height 4
click at [539, 312] on icon "close" at bounding box center [538, 309] width 5 height 5
click at [498, 311] on icon "close" at bounding box center [497, 309] width 5 height 5
click at [457, 309] on icon "close" at bounding box center [459, 309] width 5 height 5
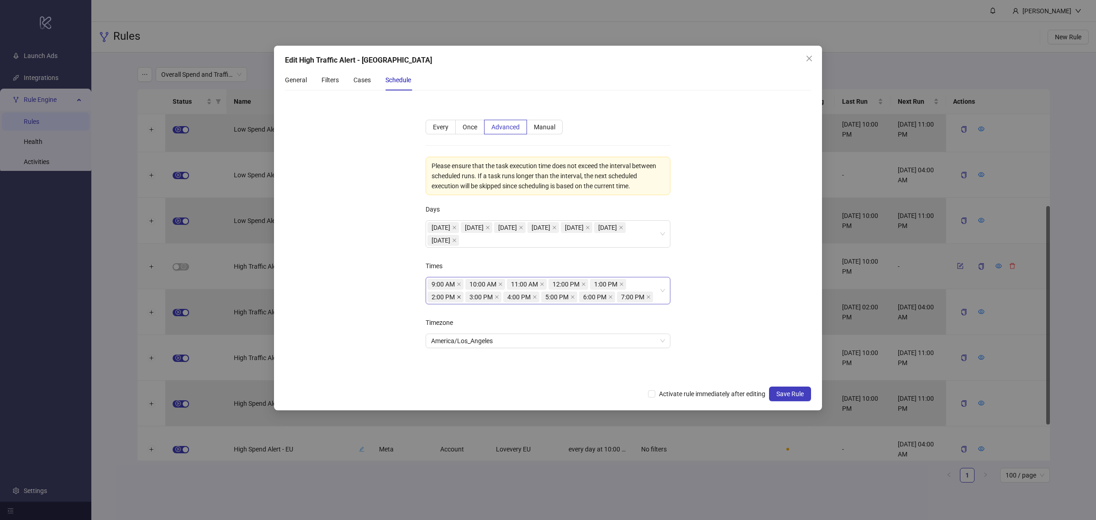
click at [459, 296] on icon "close" at bounding box center [459, 297] width 5 height 5
click at [459, 298] on icon "close" at bounding box center [459, 297] width 5 height 5
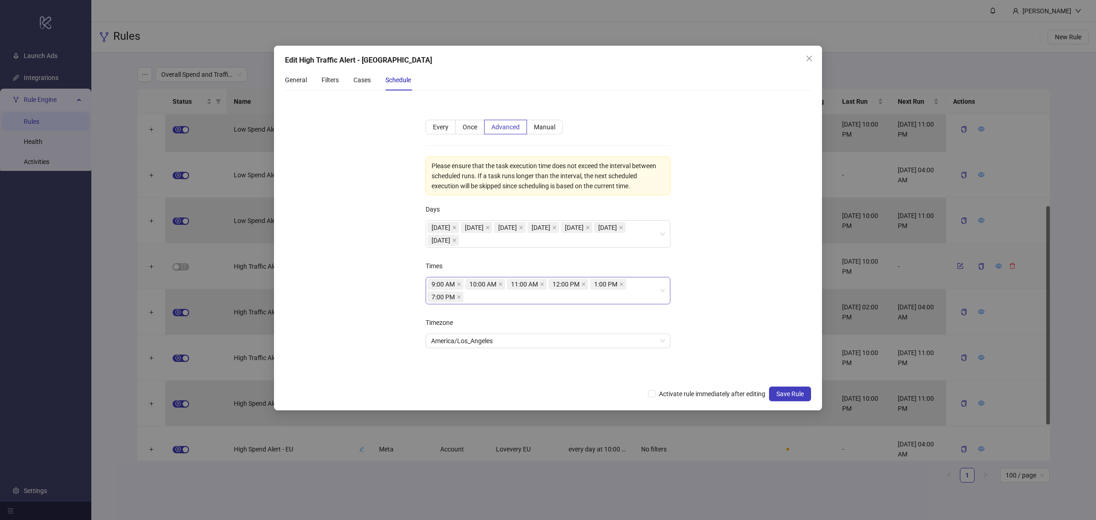
click at [459, 298] on icon "close" at bounding box center [459, 297] width 5 height 5
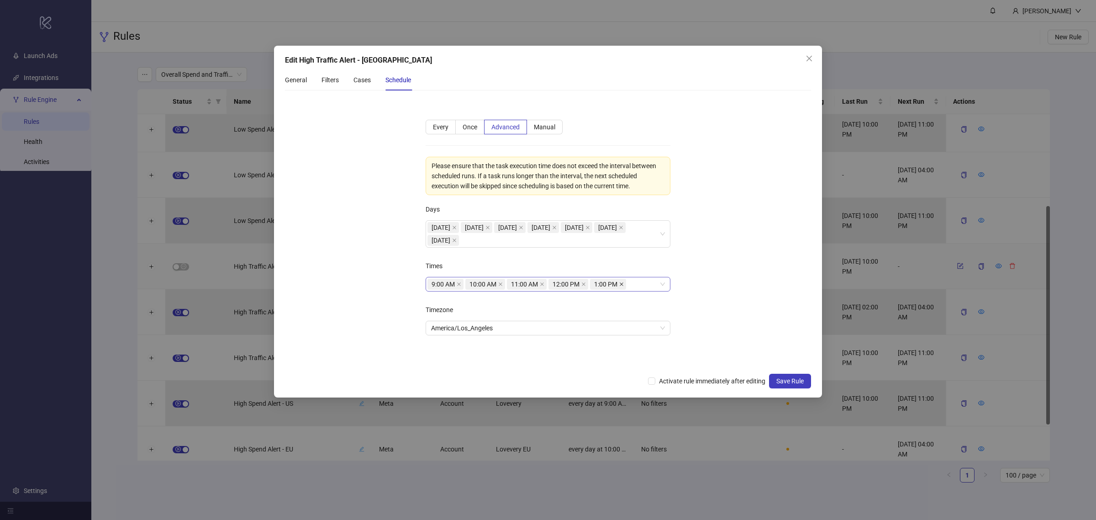
click at [623, 284] on icon "close" at bounding box center [622, 284] width 4 height 4
click at [585, 286] on icon "close" at bounding box center [583, 284] width 5 height 5
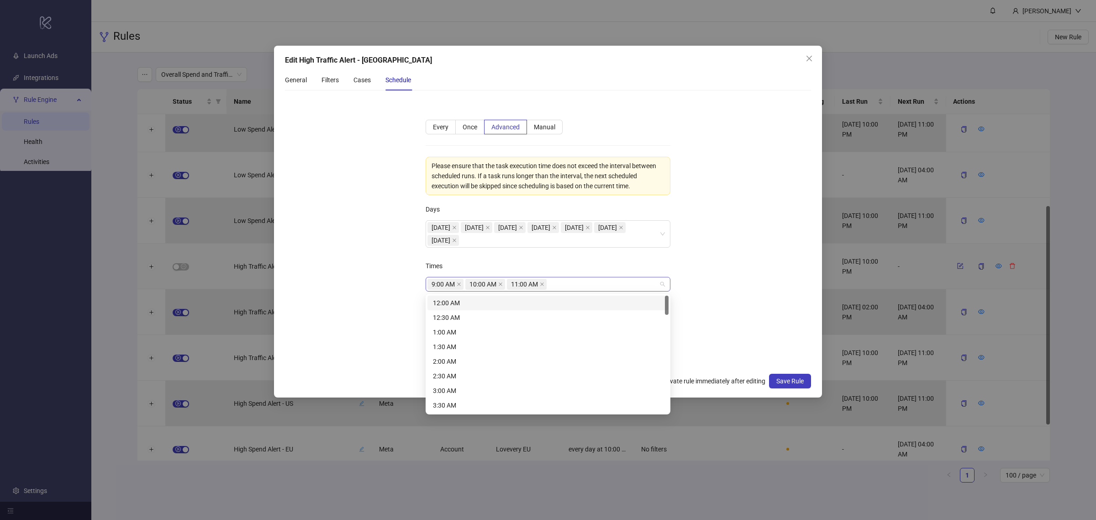
click at [565, 287] on div "9:00 AM 10:00 AM 11:00 AM" at bounding box center [544, 284] width 232 height 13
click at [560, 298] on div "12:00 AM" at bounding box center [548, 303] width 230 height 10
click at [542, 325] on div "1:00 AM" at bounding box center [548, 332] width 241 height 15
click at [522, 357] on div "2:00 AM" at bounding box center [548, 361] width 230 height 10
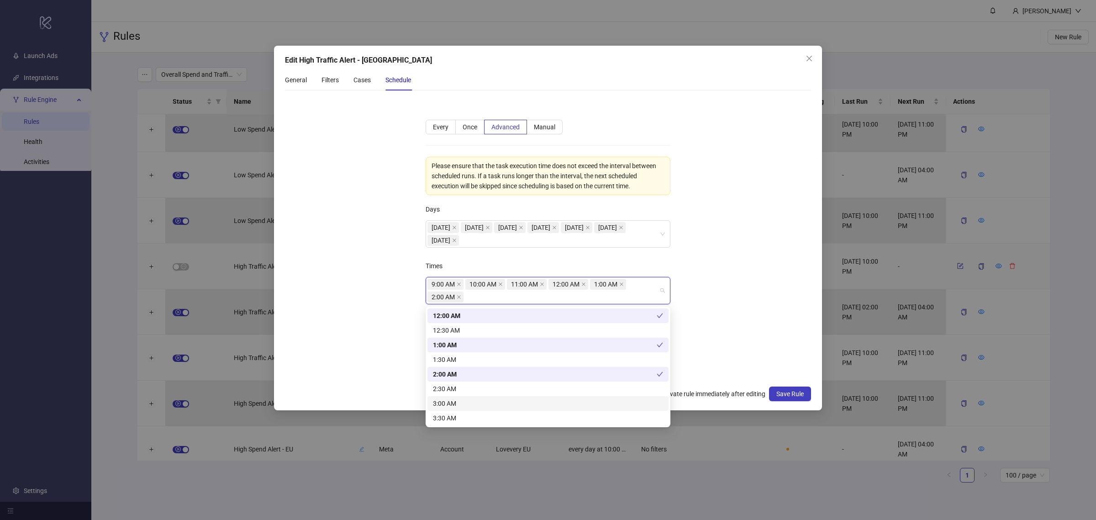
click at [503, 403] on div "3:00 AM" at bounding box center [548, 403] width 230 height 10
click at [476, 376] on div "4:00 AM" at bounding box center [548, 375] width 230 height 10
click at [465, 407] on div "5:00 AM" at bounding box center [548, 405] width 230 height 10
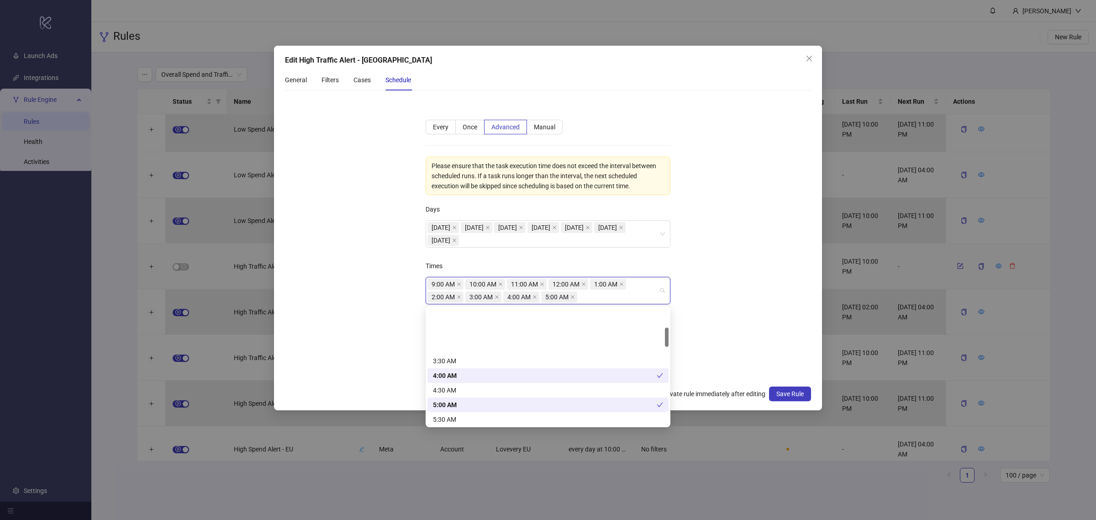
scroll to position [114, 0]
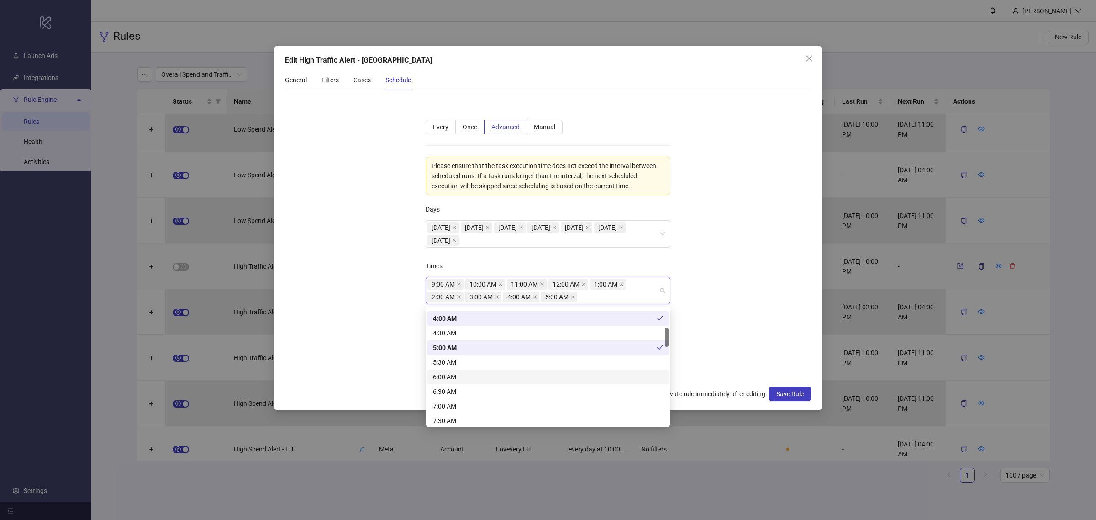
click at [469, 375] on div "6:00 AM" at bounding box center [548, 377] width 230 height 10
click at [469, 403] on div "7:00 AM" at bounding box center [548, 406] width 230 height 10
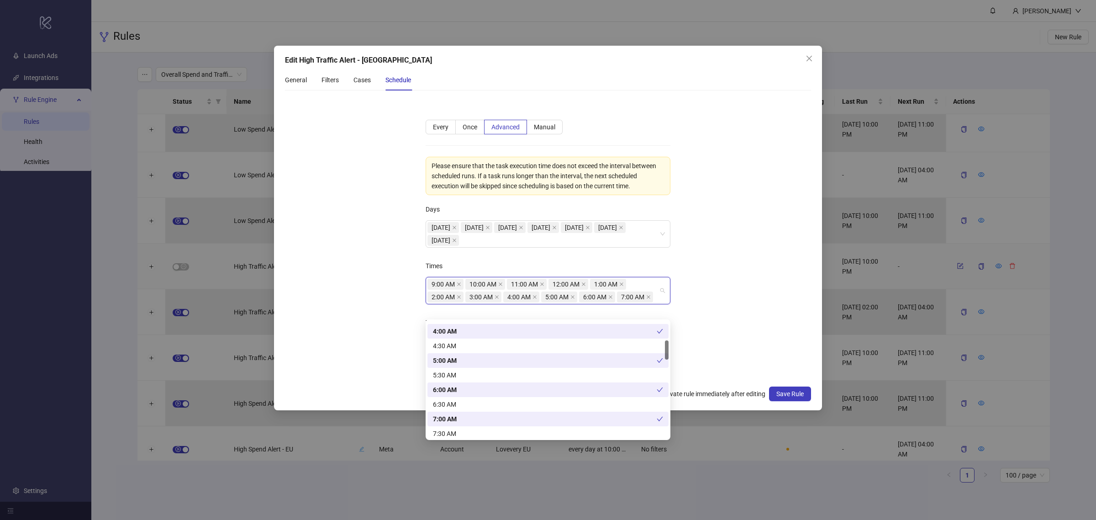
scroll to position [171, 0]
click at [470, 387] on div "8:00 AM" at bounding box center [548, 391] width 230 height 10
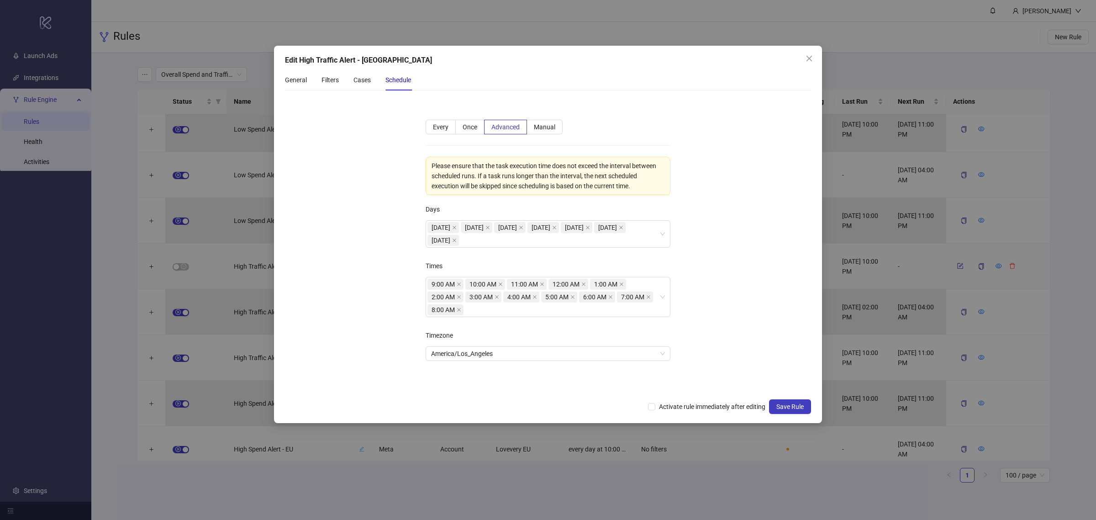
click at [726, 301] on form "**********" at bounding box center [548, 246] width 526 height 296
click at [737, 407] on span "Activate rule immediately after editing" at bounding box center [712, 406] width 114 height 10
click at [791, 407] on span "Save Rule" at bounding box center [789, 406] width 27 height 7
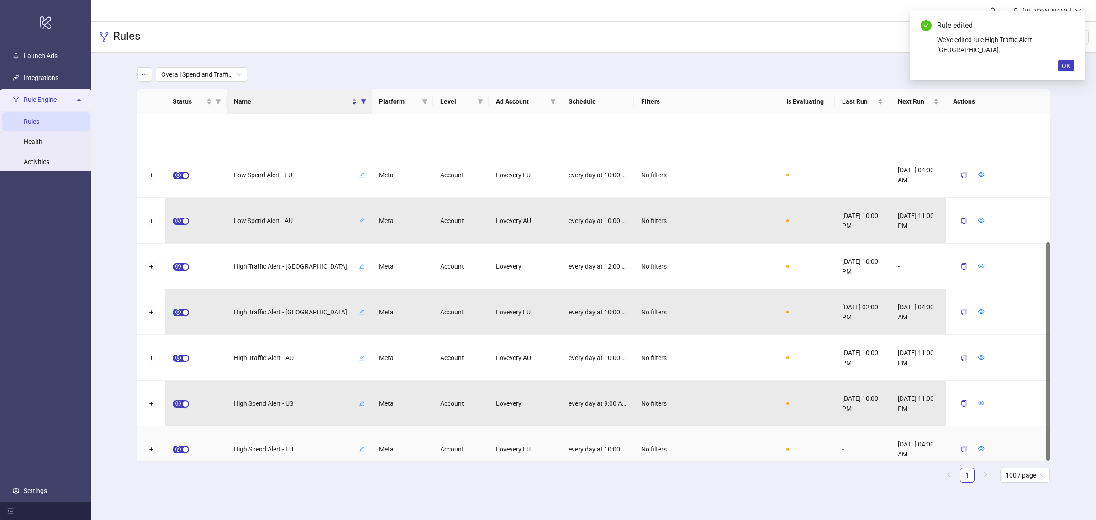
scroll to position [202, 0]
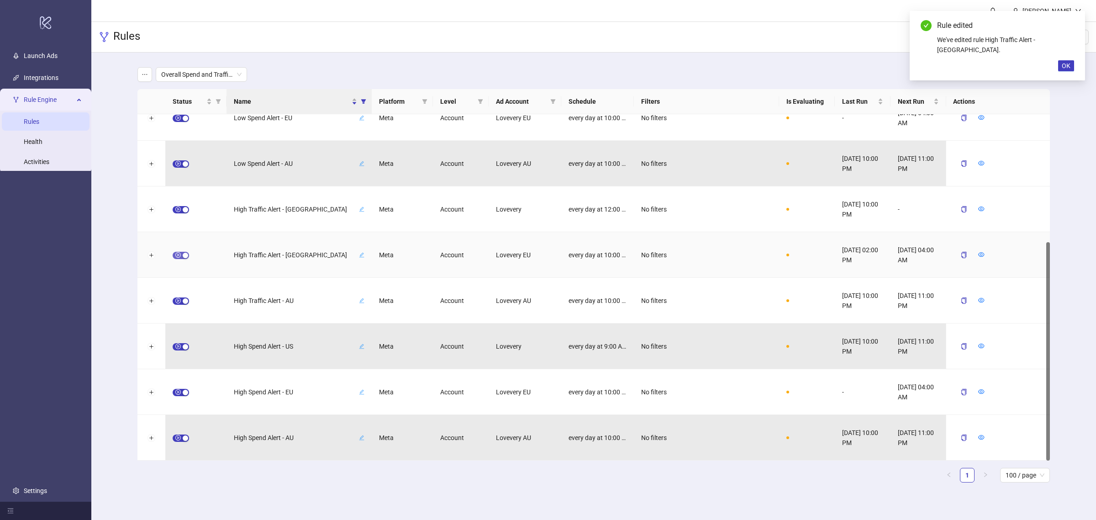
click at [179, 254] on span "button" at bounding box center [181, 255] width 16 height 7
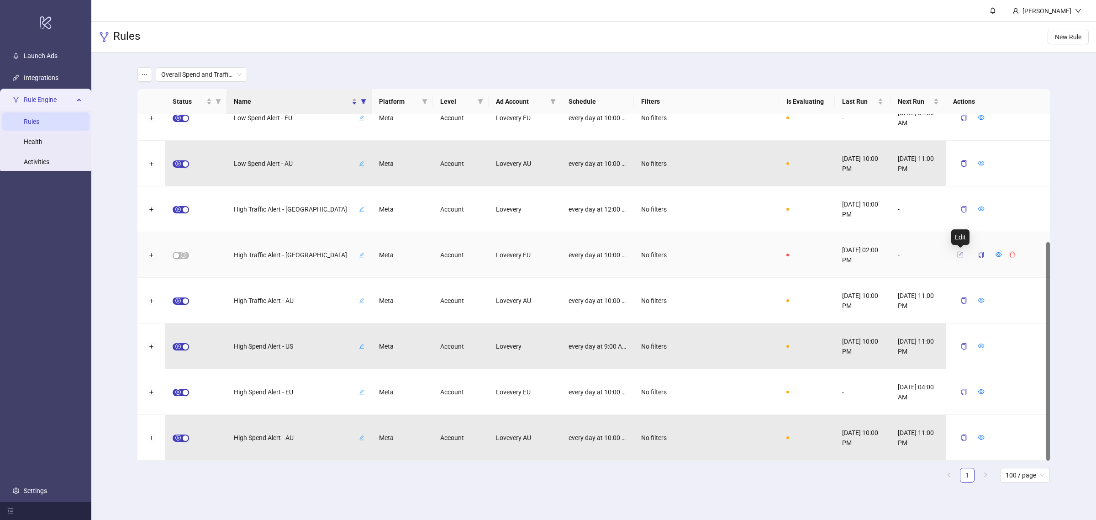
click at [877, 255] on icon "form" at bounding box center [960, 254] width 6 height 6
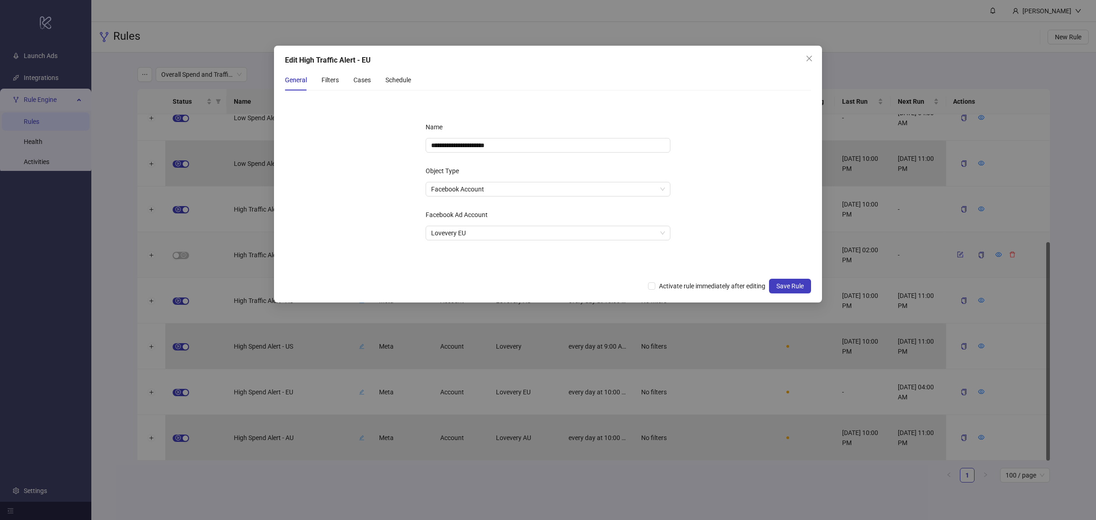
click at [373, 83] on div "General Filters Cases Schedule" at bounding box center [348, 79] width 126 height 21
click at [364, 78] on div "Cases" at bounding box center [362, 80] width 17 height 10
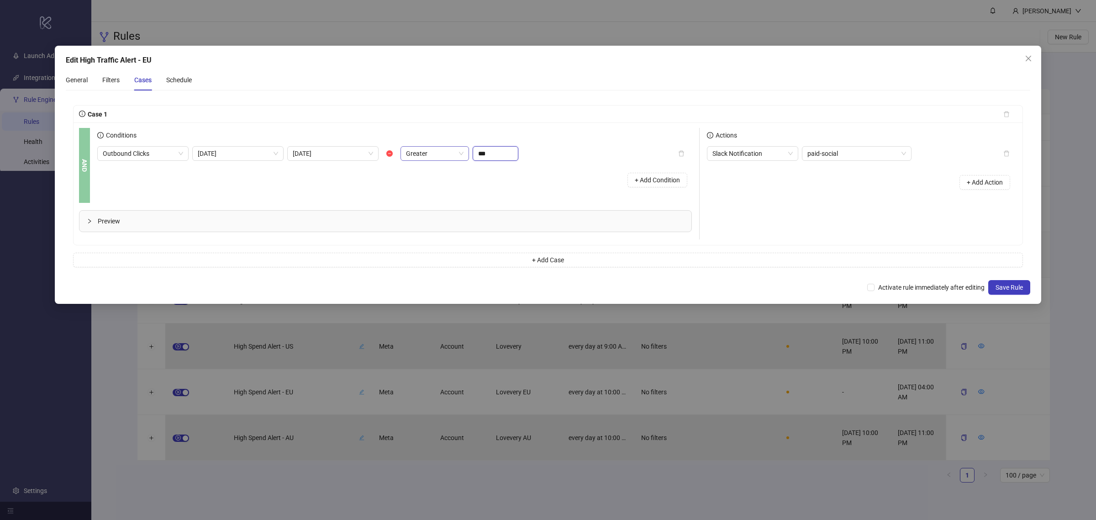
drag, startPoint x: 493, startPoint y: 153, endPoint x: 461, endPoint y: 153, distance: 32.0
click at [461, 153] on div "Outbound Clicks Today Yesterday Greater ***" at bounding box center [307, 153] width 421 height 15
type input "***"
click at [446, 221] on span "Preview" at bounding box center [391, 221] width 586 height 10
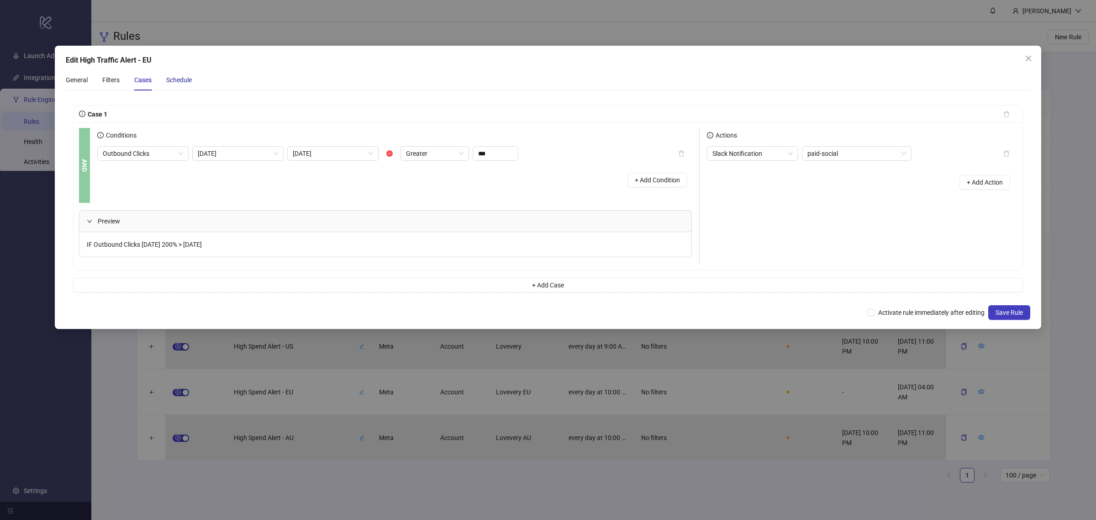
click at [188, 78] on div "Schedule" at bounding box center [179, 80] width 26 height 10
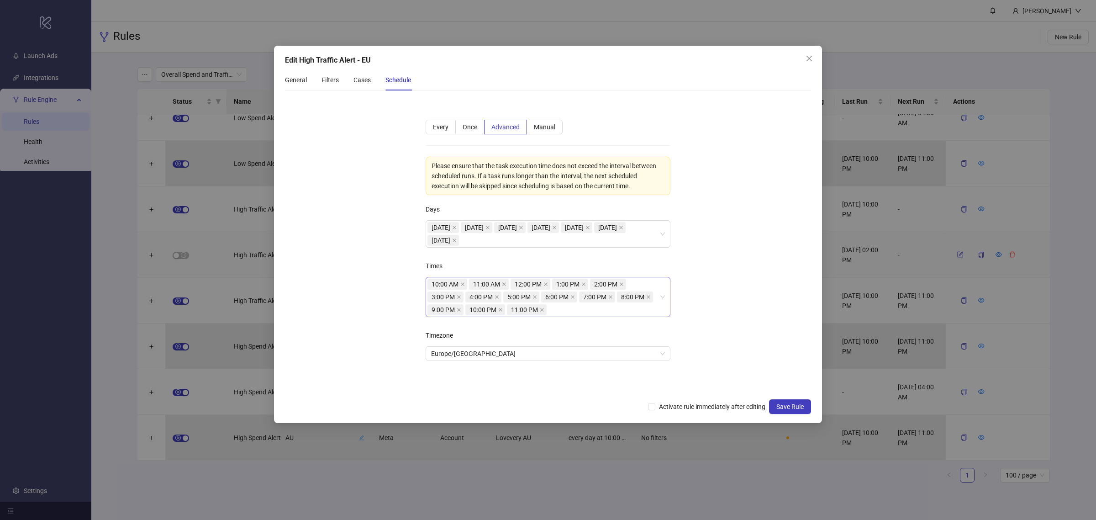
drag, startPoint x: 543, startPoint y: 308, endPoint x: 520, endPoint y: 313, distance: 23.3
click at [542, 308] on icon "close" at bounding box center [542, 309] width 5 height 5
drag, startPoint x: 499, startPoint y: 310, endPoint x: 467, endPoint y: 310, distance: 31.5
click at [494, 311] on span "10:00 PM" at bounding box center [485, 309] width 40 height 11
click at [459, 308] on icon "close" at bounding box center [459, 309] width 5 height 5
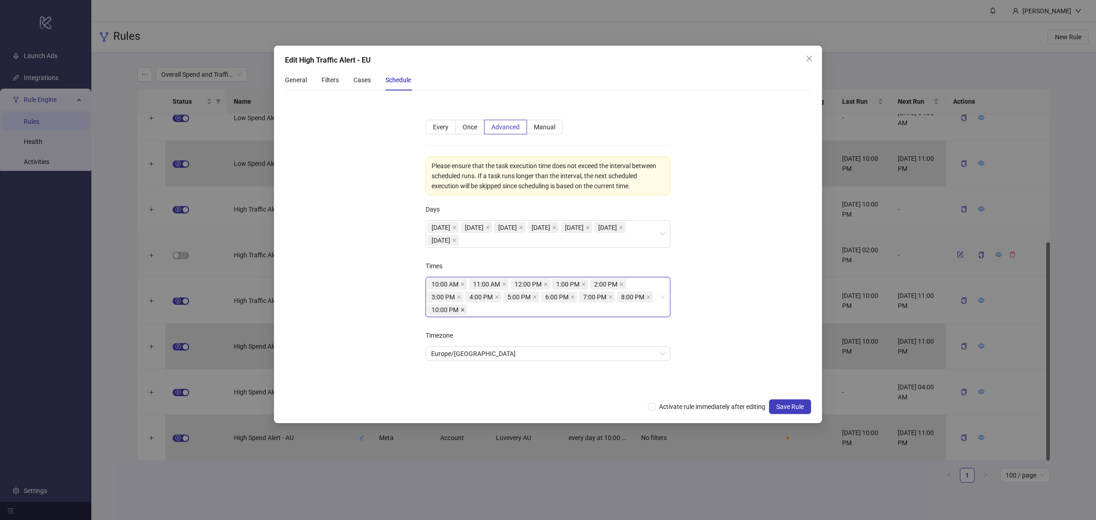
click at [460, 309] on icon "close" at bounding box center [462, 309] width 5 height 5
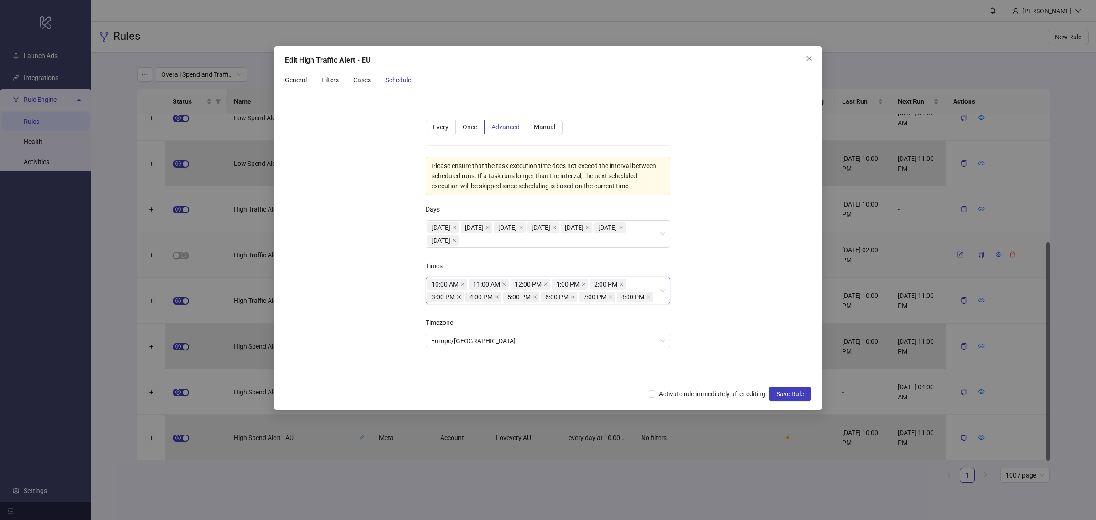
click at [458, 298] on icon "close" at bounding box center [459, 297] width 5 height 5
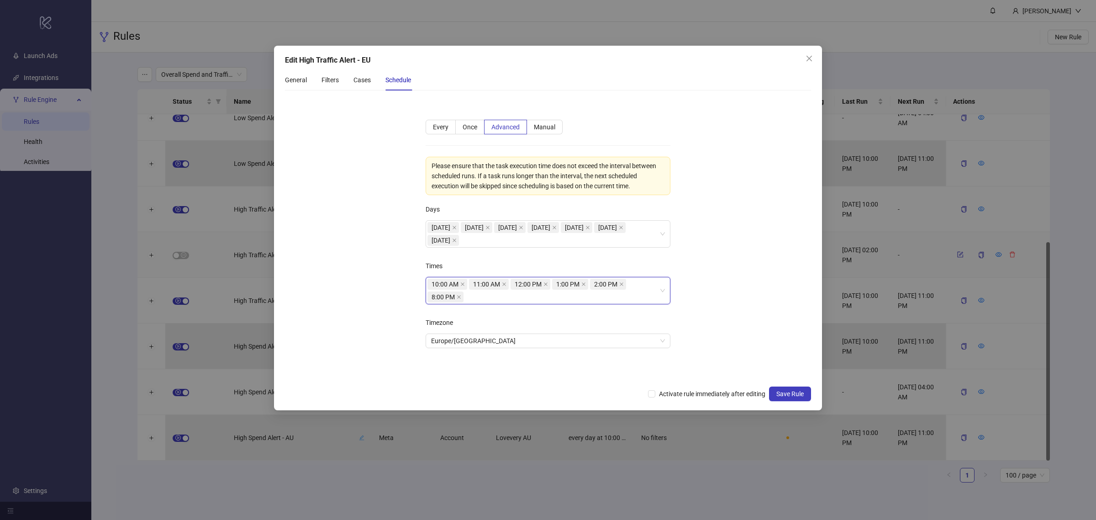
click at [458, 298] on icon "close" at bounding box center [459, 297] width 5 height 5
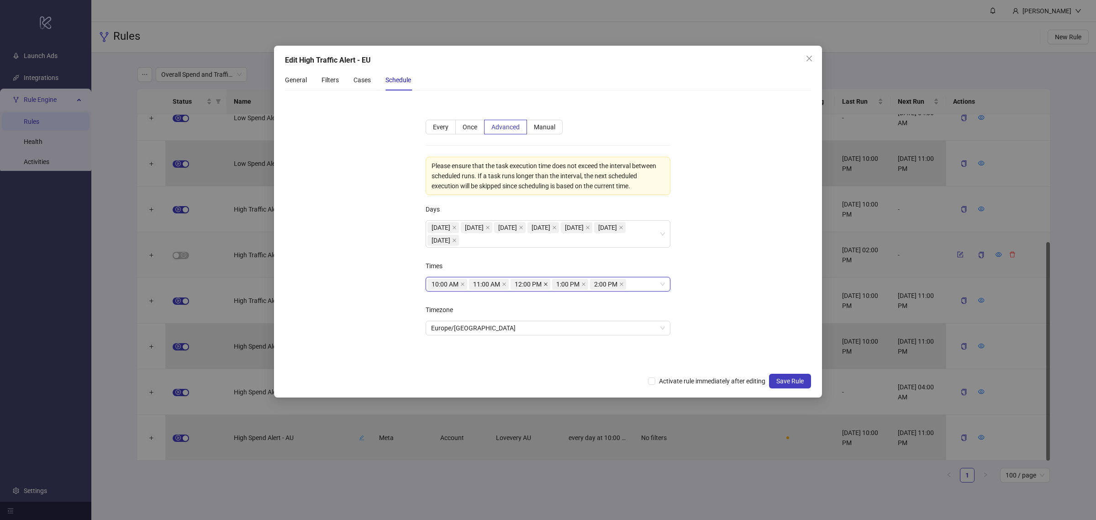
click at [545, 285] on icon "close" at bounding box center [546, 284] width 5 height 5
click at [542, 285] on icon "close" at bounding box center [542, 284] width 5 height 5
click at [544, 286] on icon "close" at bounding box center [542, 284] width 5 height 5
click at [544, 284] on div "10:00 AM 11:00 AM" at bounding box center [544, 284] width 232 height 13
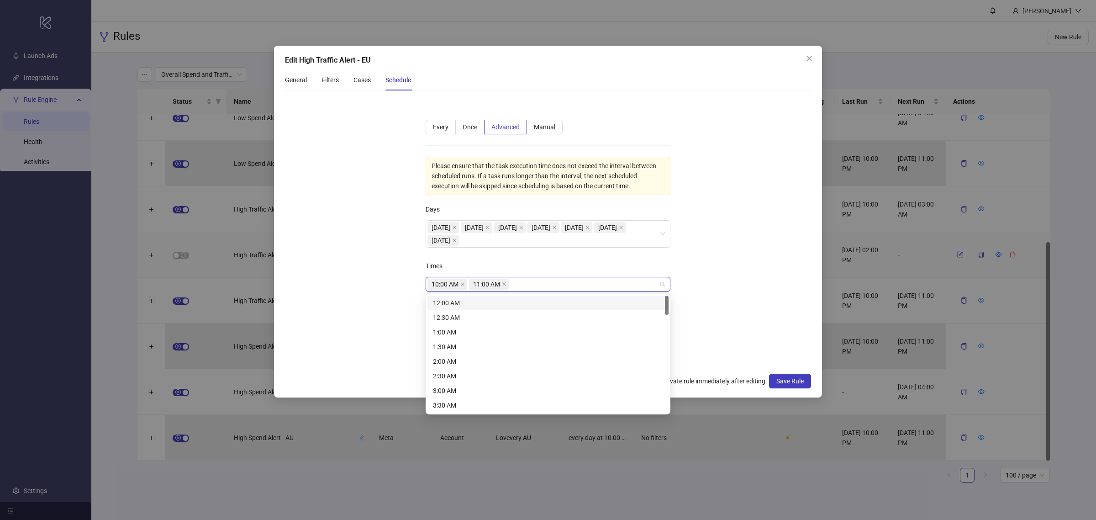
click at [537, 300] on div "12:00 AM" at bounding box center [548, 303] width 230 height 10
click at [554, 329] on div "1:00 AM" at bounding box center [548, 332] width 230 height 10
click at [546, 360] on div "2:00 AM" at bounding box center [548, 361] width 230 height 10
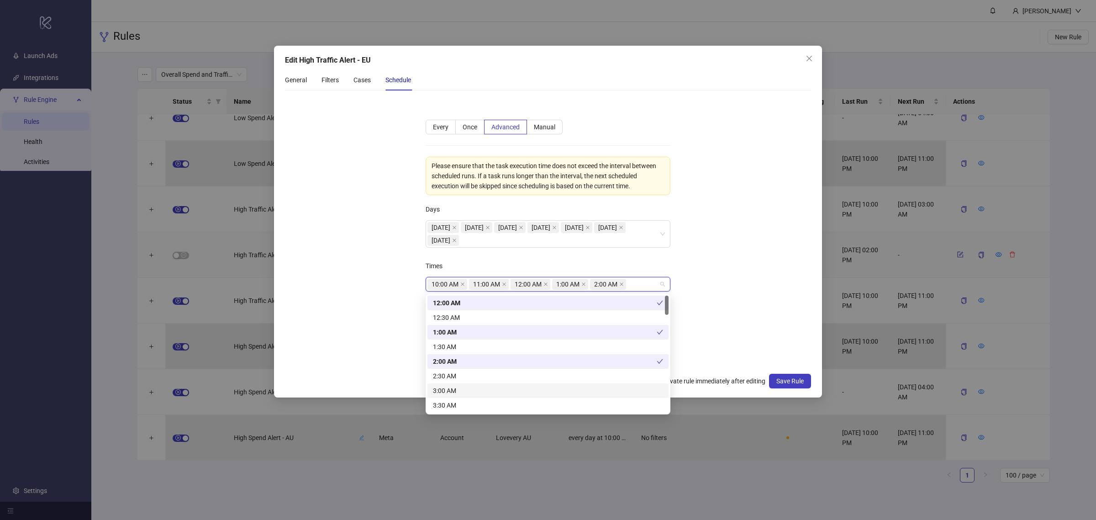
click at [540, 389] on div "3:00 AM" at bounding box center [548, 391] width 230 height 10
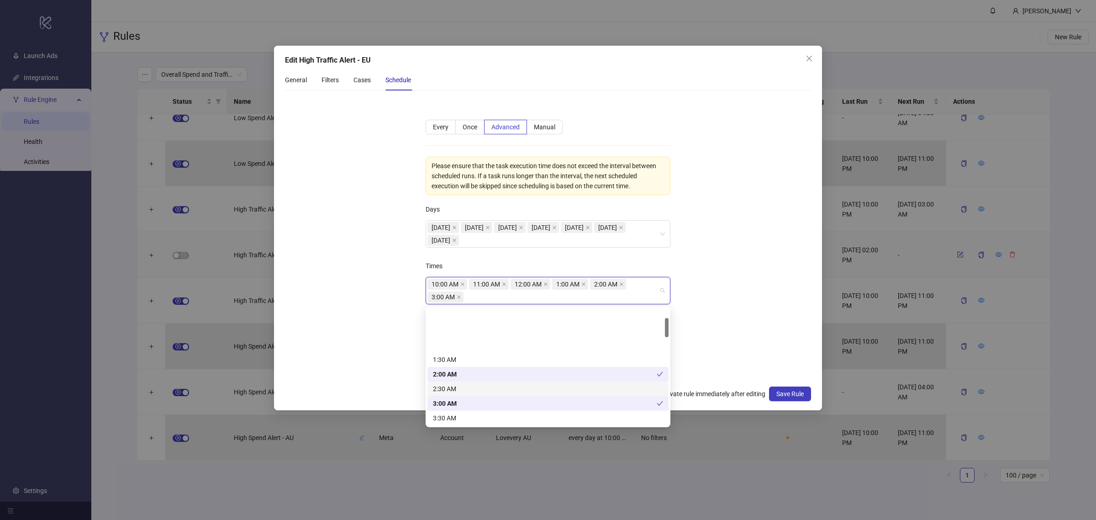
scroll to position [57, 0]
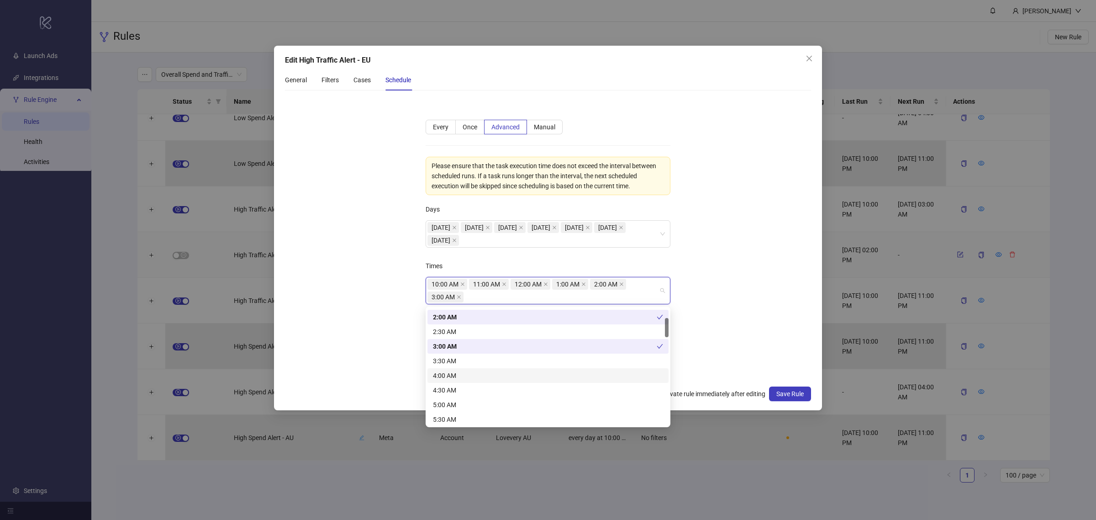
click at [492, 375] on div "4:00 AM" at bounding box center [548, 375] width 230 height 10
click at [480, 401] on div "5:00 AM" at bounding box center [548, 405] width 230 height 10
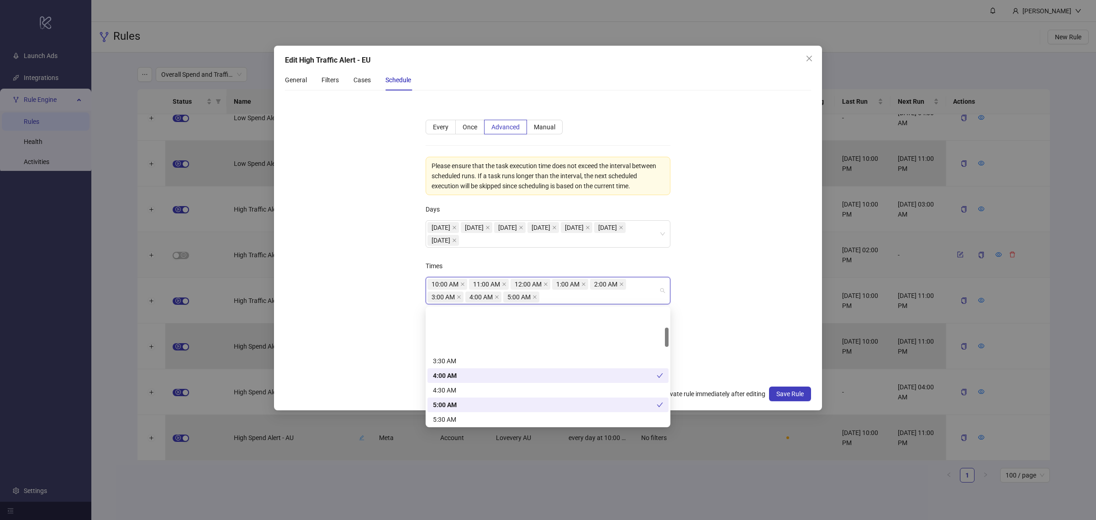
scroll to position [114, 0]
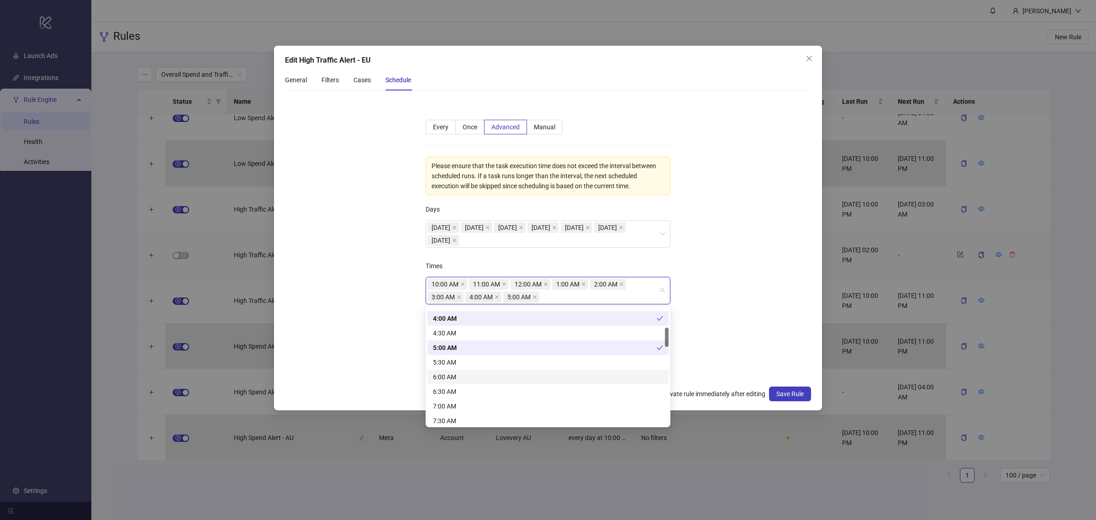
click at [474, 375] on div "6:00 AM" at bounding box center [548, 377] width 230 height 10
click at [467, 404] on div "7:00 AM" at bounding box center [548, 406] width 230 height 10
click at [469, 377] on div "8:00 AM" at bounding box center [548, 378] width 230 height 10
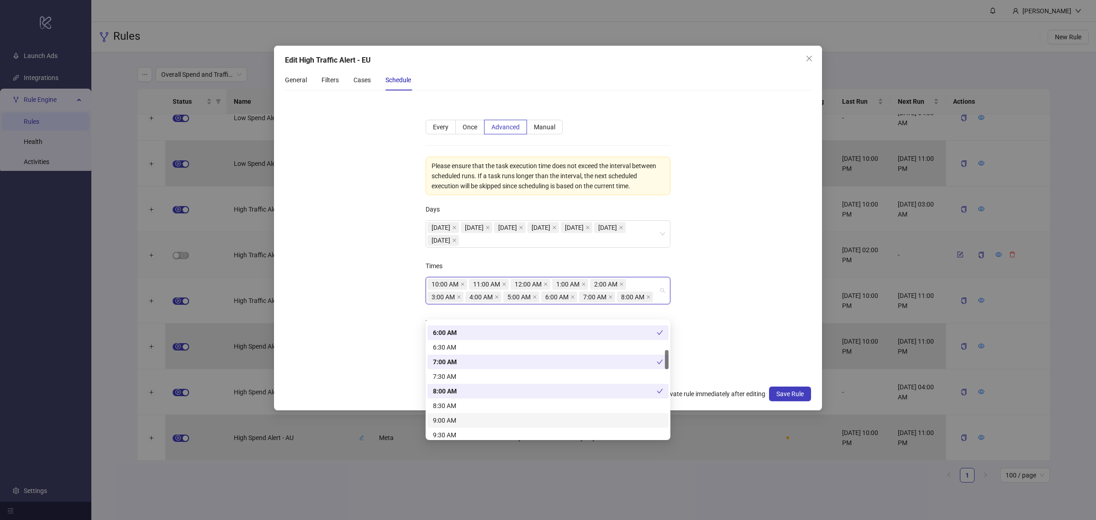
click at [460, 416] on div "9:00 AM" at bounding box center [548, 420] width 230 height 10
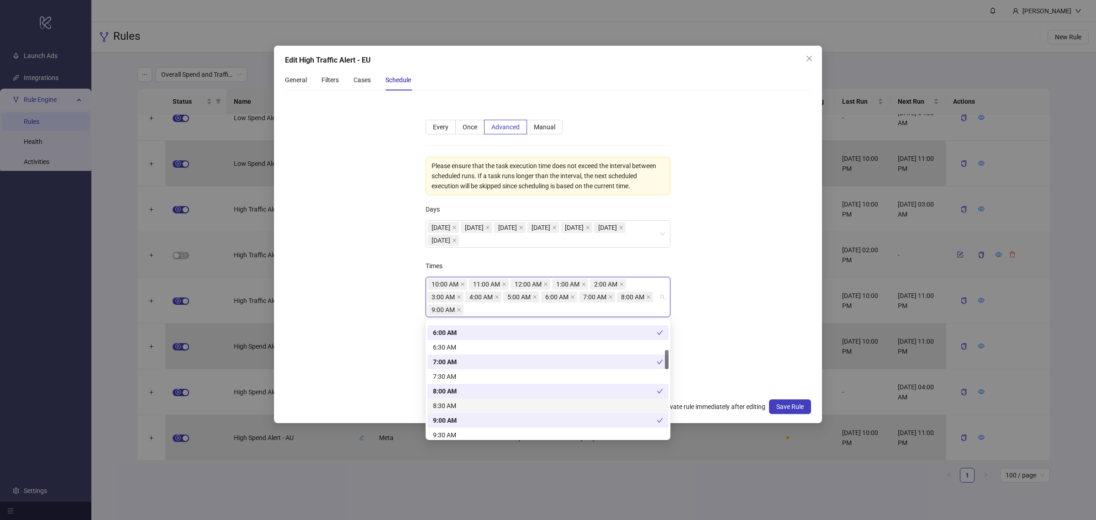
scroll to position [228, 0]
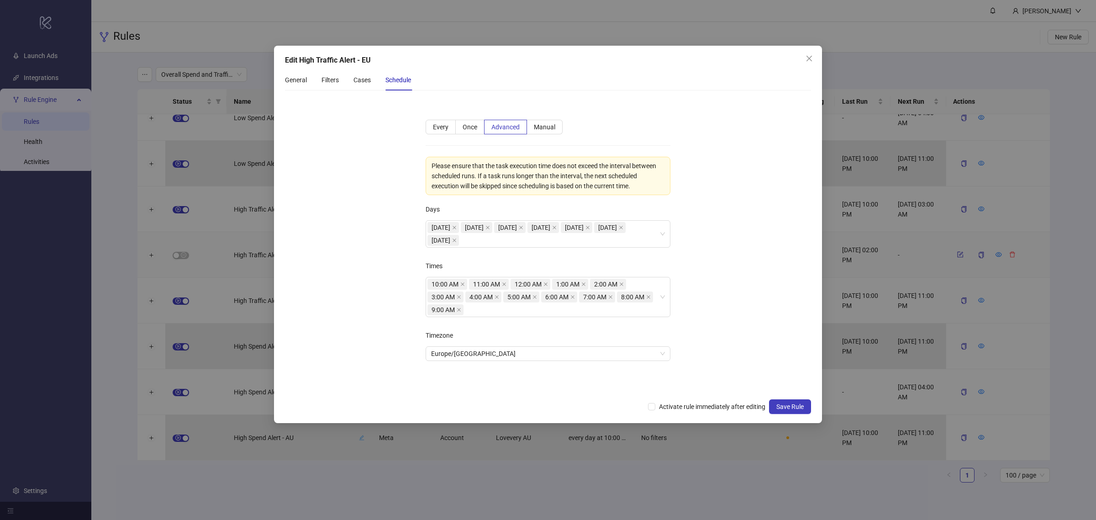
click at [739, 329] on form "**********" at bounding box center [548, 246] width 526 height 296
click at [655, 403] on span "Activate rule immediately after editing" at bounding box center [712, 406] width 114 height 10
click at [782, 403] on span "Save Rule" at bounding box center [789, 406] width 27 height 7
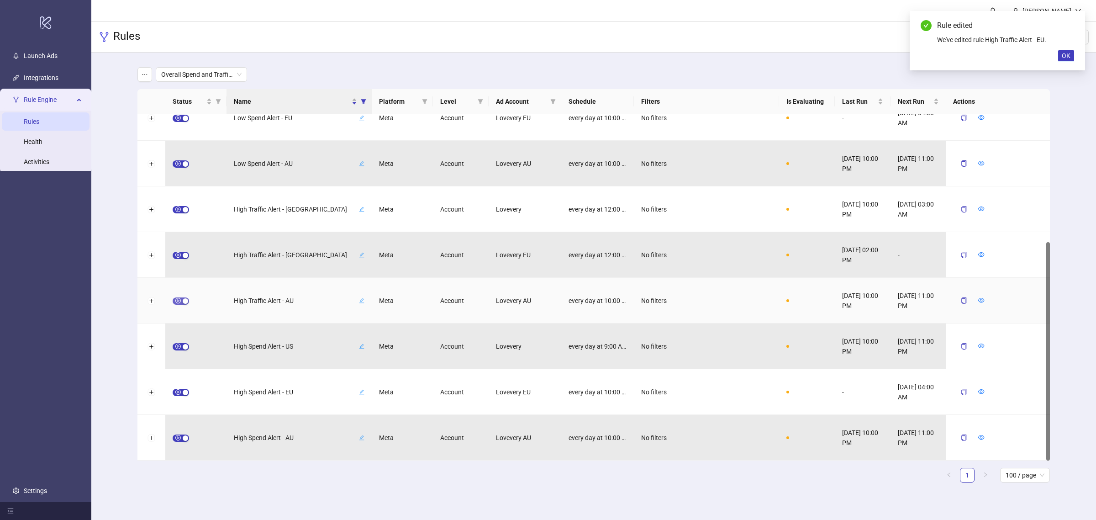
click at [177, 301] on span "button" at bounding box center [181, 300] width 16 height 7
click at [877, 300] on icon "form" at bounding box center [961, 299] width 4 height 4
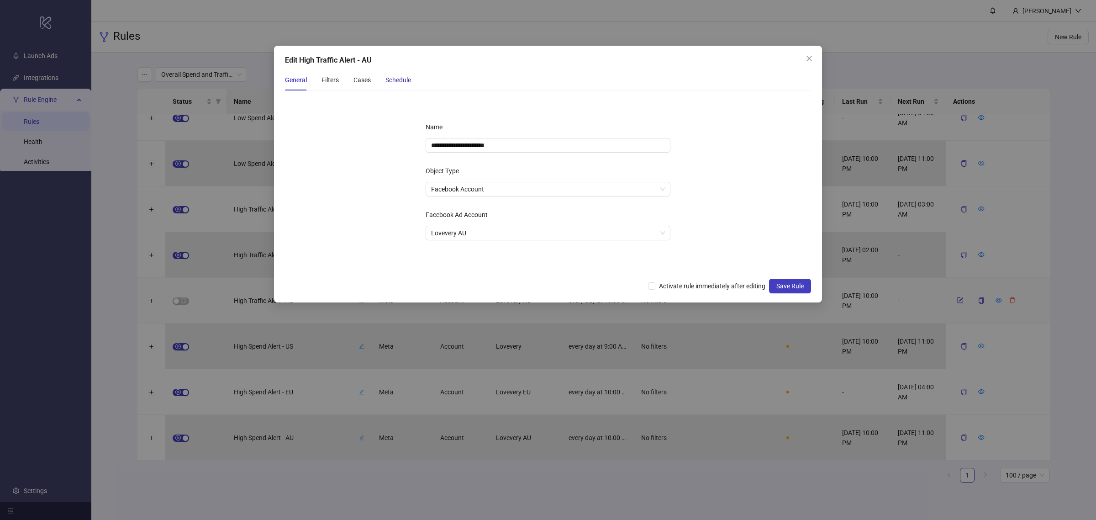
click at [400, 81] on div "Schedule" at bounding box center [399, 80] width 26 height 10
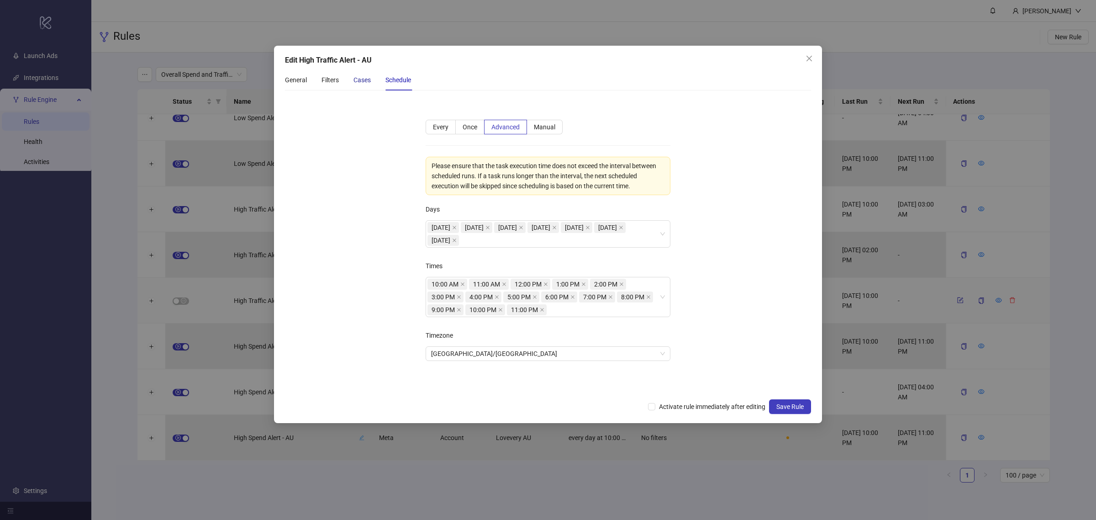
click at [355, 78] on div "Cases" at bounding box center [362, 80] width 17 height 10
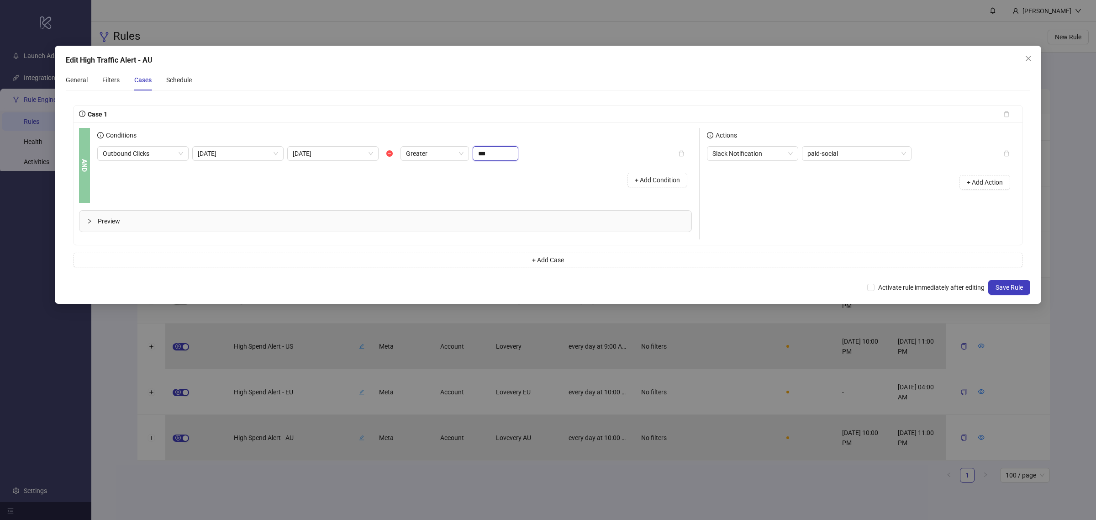
drag, startPoint x: 496, startPoint y: 151, endPoint x: 473, endPoint y: 145, distance: 24.5
click at [470, 148] on div "Outbound Clicks Today Yesterday Greater ***" at bounding box center [307, 153] width 421 height 15
type input "***"
click at [180, 225] on span "Preview" at bounding box center [391, 221] width 586 height 10
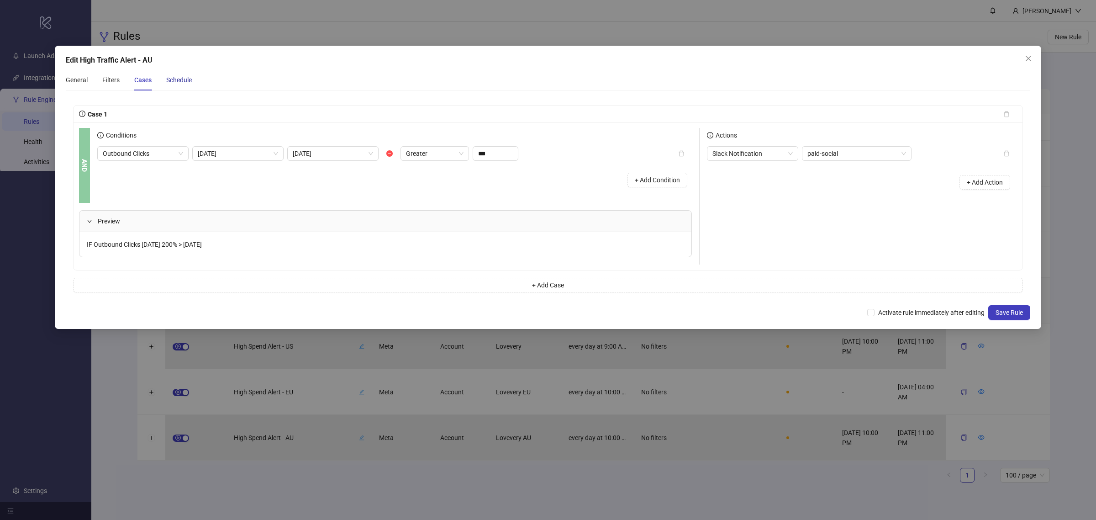
click at [167, 79] on div "Schedule" at bounding box center [179, 80] width 26 height 10
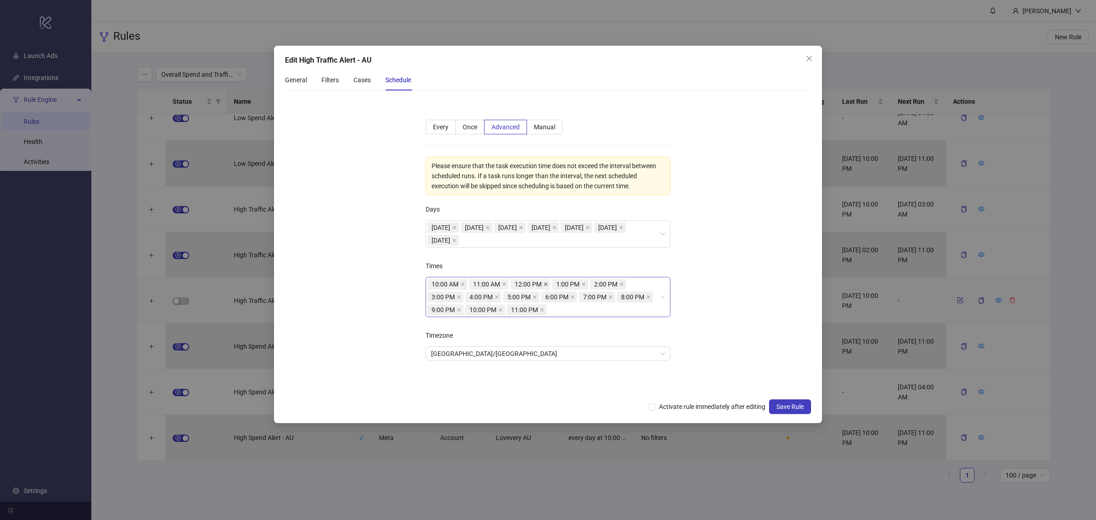
click at [545, 285] on icon "close" at bounding box center [546, 284] width 5 height 5
click at [544, 285] on icon "close" at bounding box center [542, 284] width 5 height 5
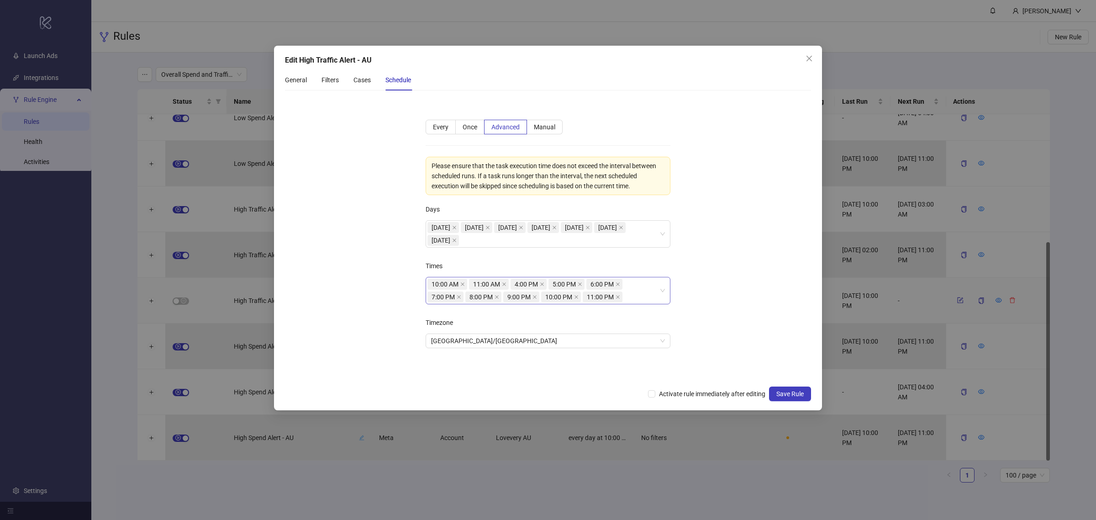
click at [544, 285] on icon "close" at bounding box center [542, 284] width 5 height 5
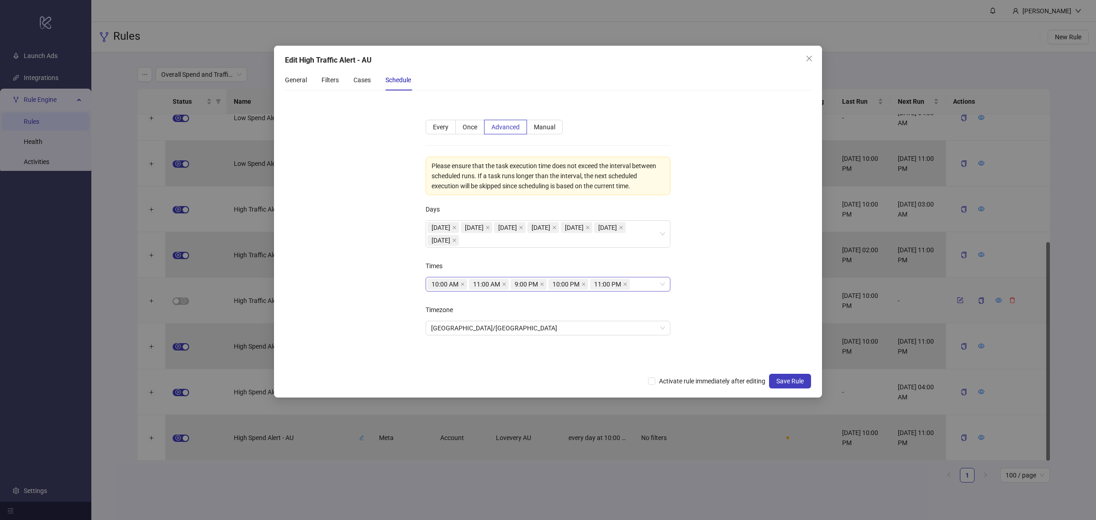
click at [544, 285] on icon "close" at bounding box center [542, 284] width 5 height 5
click at [545, 285] on icon "close" at bounding box center [546, 284] width 5 height 5
click at [545, 285] on div "10:00 AM 11:00 AM" at bounding box center [544, 284] width 232 height 13
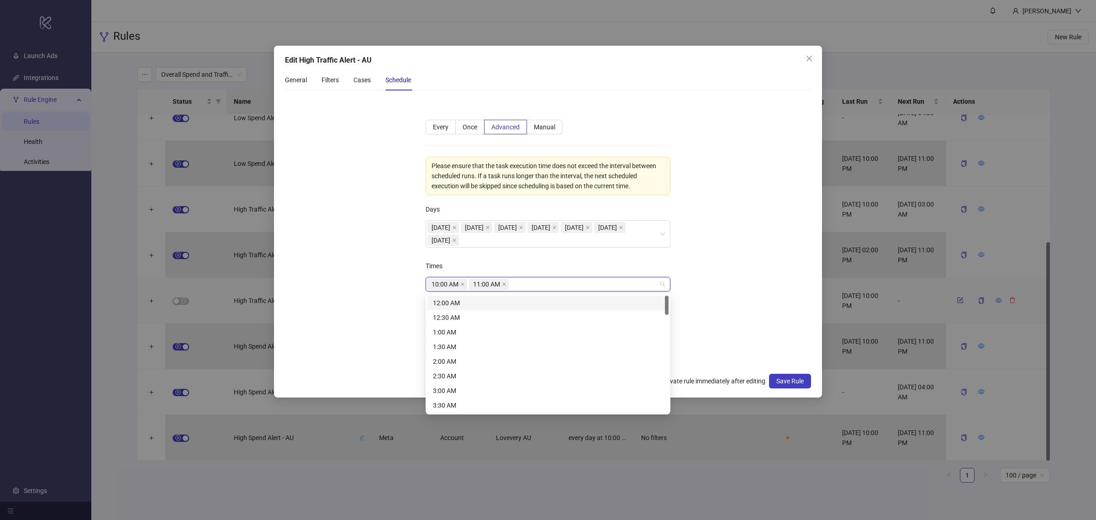
click at [549, 296] on div "12:00 AM" at bounding box center [548, 303] width 241 height 15
click at [533, 327] on div "1:00 AM" at bounding box center [548, 332] width 230 height 10
click at [524, 358] on div "2:00 AM" at bounding box center [548, 361] width 230 height 10
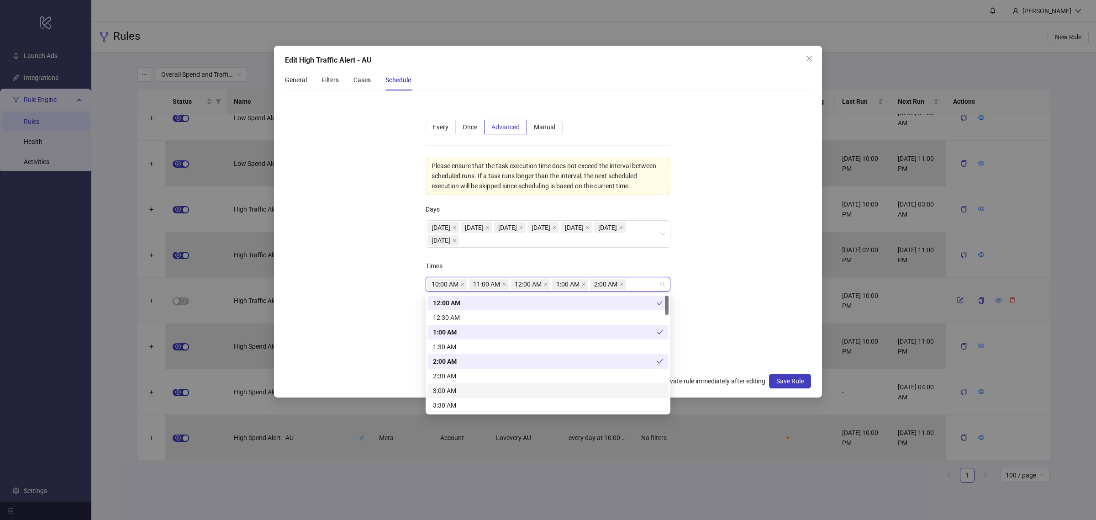
click at [506, 391] on div "3:00 AM" at bounding box center [548, 391] width 230 height 10
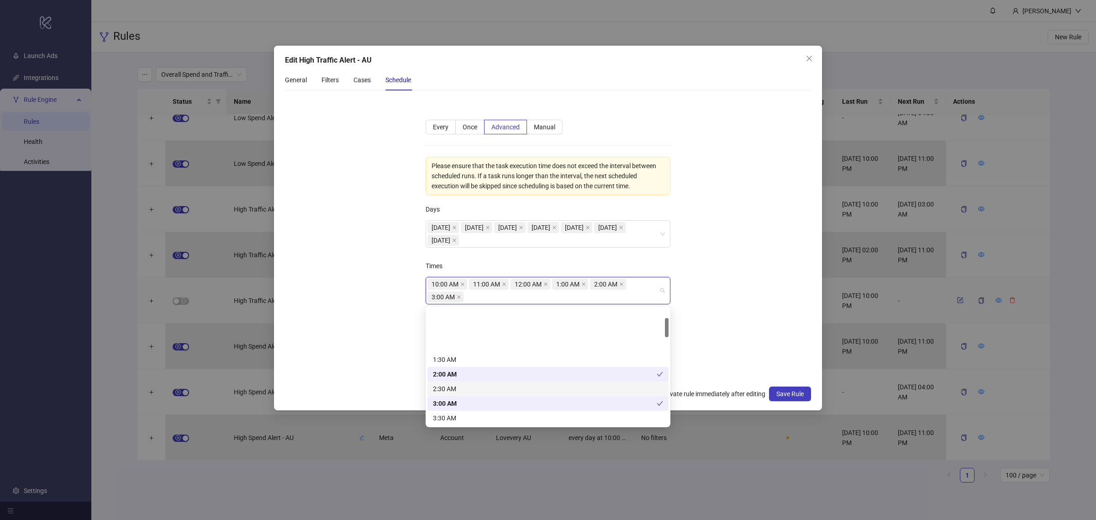
scroll to position [57, 0]
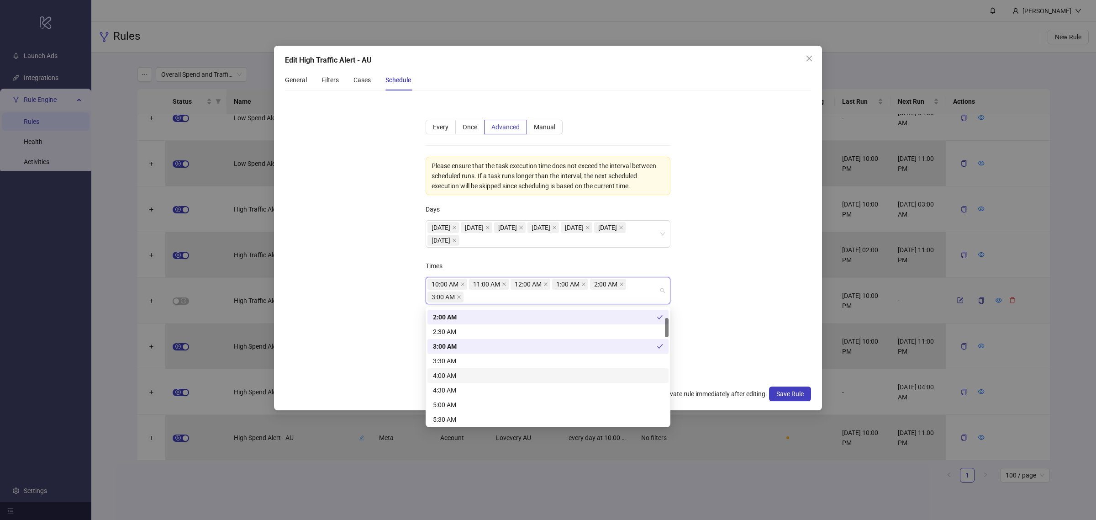
click at [467, 377] on div "4:00 AM" at bounding box center [548, 375] width 230 height 10
click at [462, 404] on div "5:00 AM" at bounding box center [548, 405] width 230 height 10
click at [464, 375] on div "6:00 AM" at bounding box center [548, 377] width 230 height 10
click at [458, 402] on div "7:00 AM" at bounding box center [548, 406] width 230 height 10
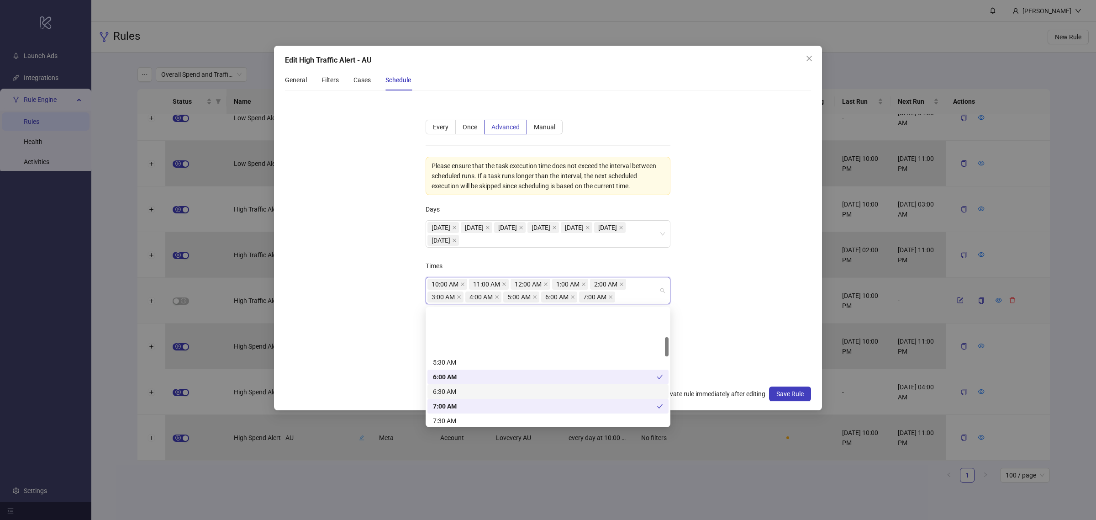
scroll to position [171, 0]
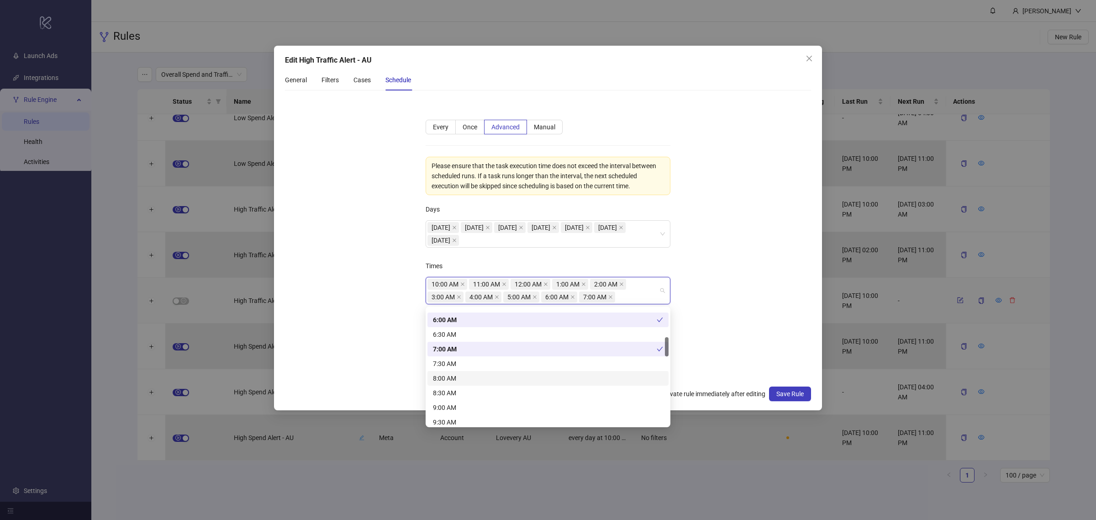
click at [463, 378] on div "8:00 AM" at bounding box center [548, 378] width 230 height 10
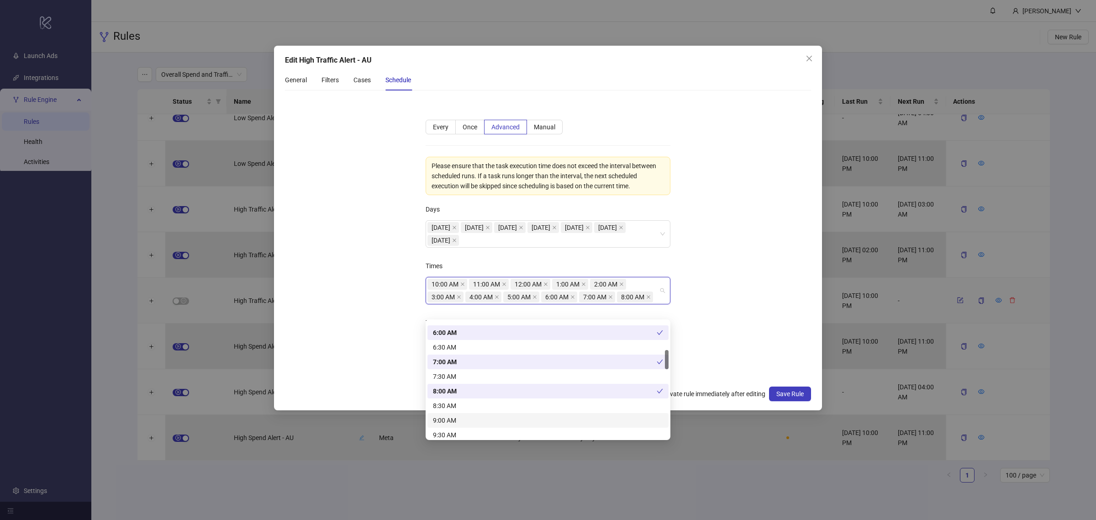
click at [460, 416] on div "9:00 AM" at bounding box center [548, 420] width 230 height 10
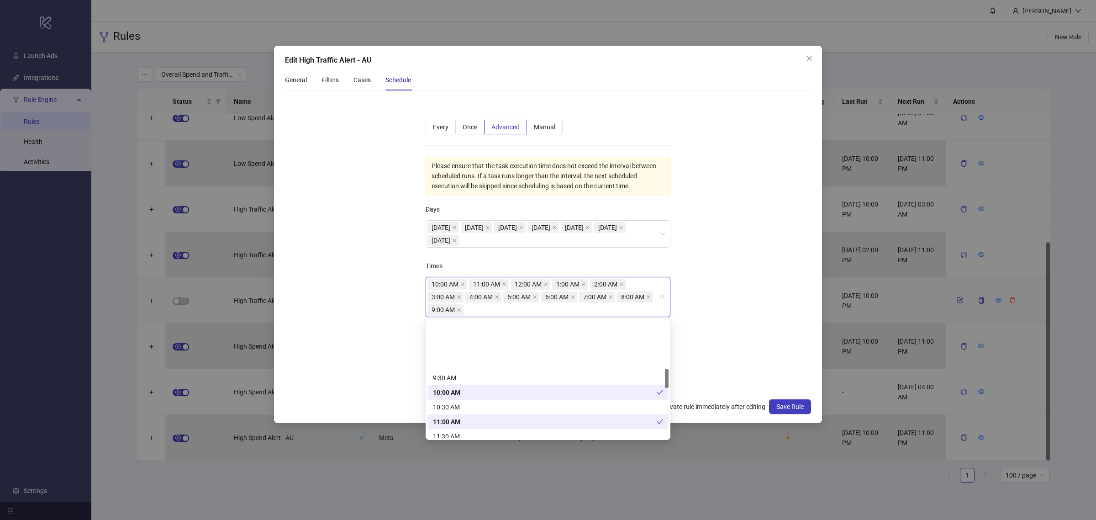
scroll to position [285, 0]
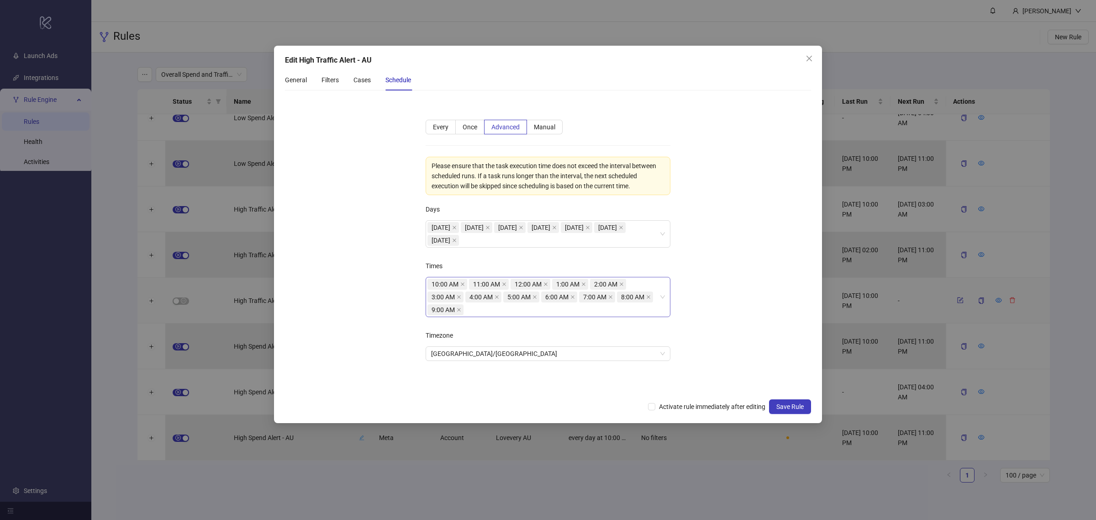
click at [713, 321] on form "**********" at bounding box center [548, 246] width 526 height 296
click at [691, 408] on span "Activate rule immediately after editing" at bounding box center [712, 406] width 114 height 10
click at [787, 405] on span "Save Rule" at bounding box center [789, 406] width 27 height 7
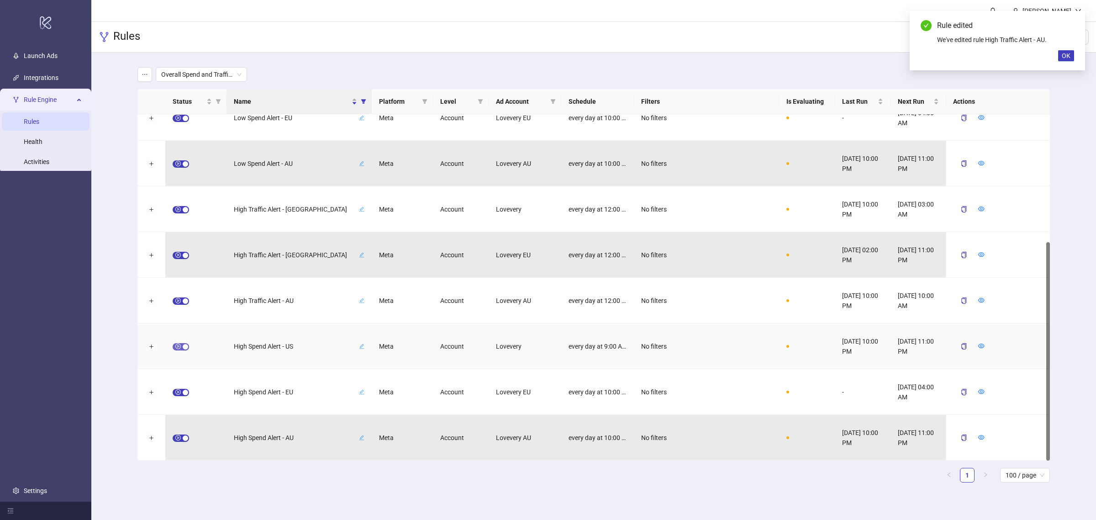
click at [179, 344] on span "button" at bounding box center [181, 346] width 16 height 7
click at [877, 348] on icon "form" at bounding box center [960, 346] width 6 height 6
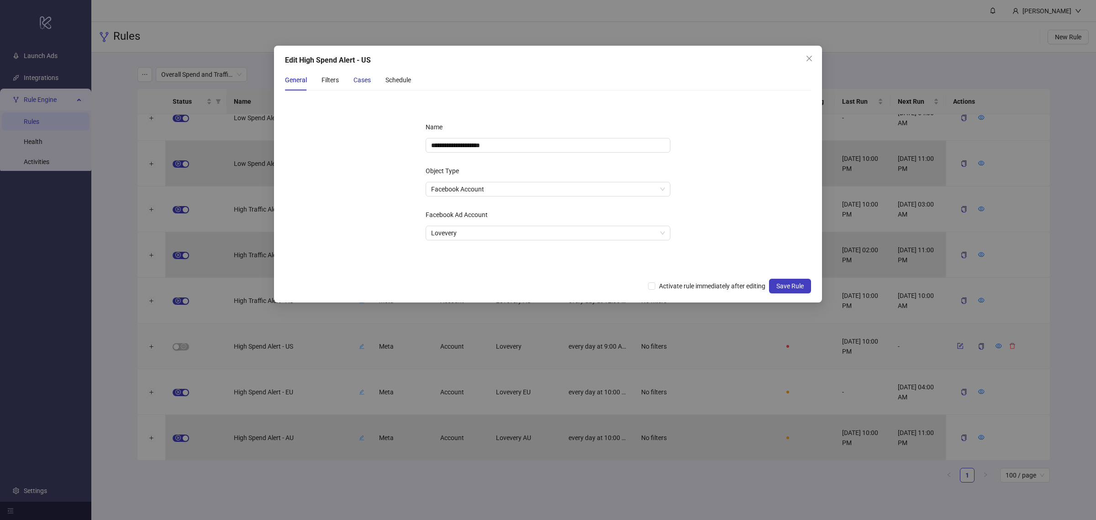
click at [354, 79] on div "Cases" at bounding box center [362, 80] width 17 height 10
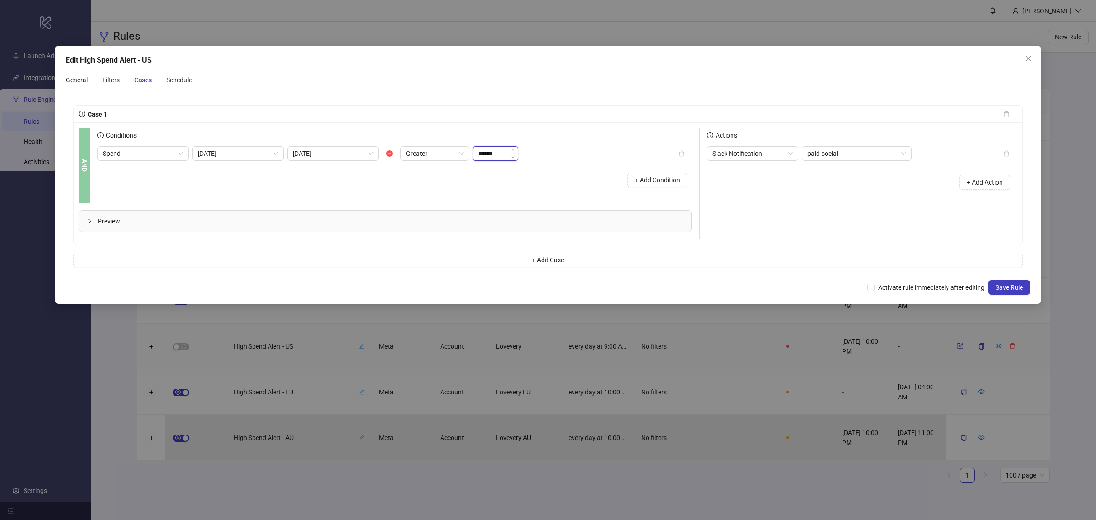
drag, startPoint x: 503, startPoint y: 154, endPoint x: 474, endPoint y: 149, distance: 30.0
click at [474, 149] on input "******" at bounding box center [495, 154] width 45 height 14
type input "******"
click at [190, 81] on div "Schedule" at bounding box center [179, 80] width 26 height 10
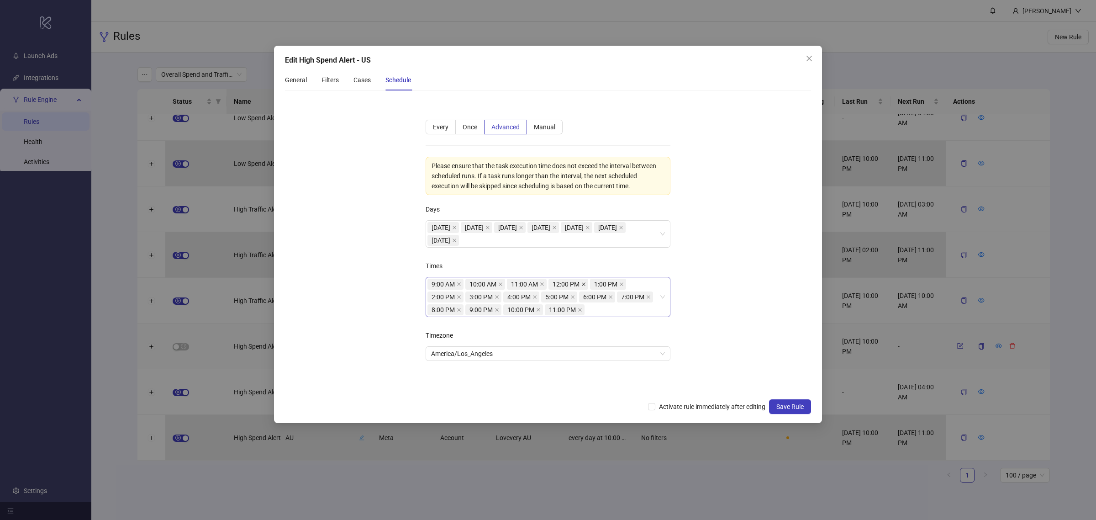
click at [586, 285] on icon "close" at bounding box center [583, 284] width 5 height 5
click at [581, 285] on icon "close" at bounding box center [580, 284] width 5 height 5
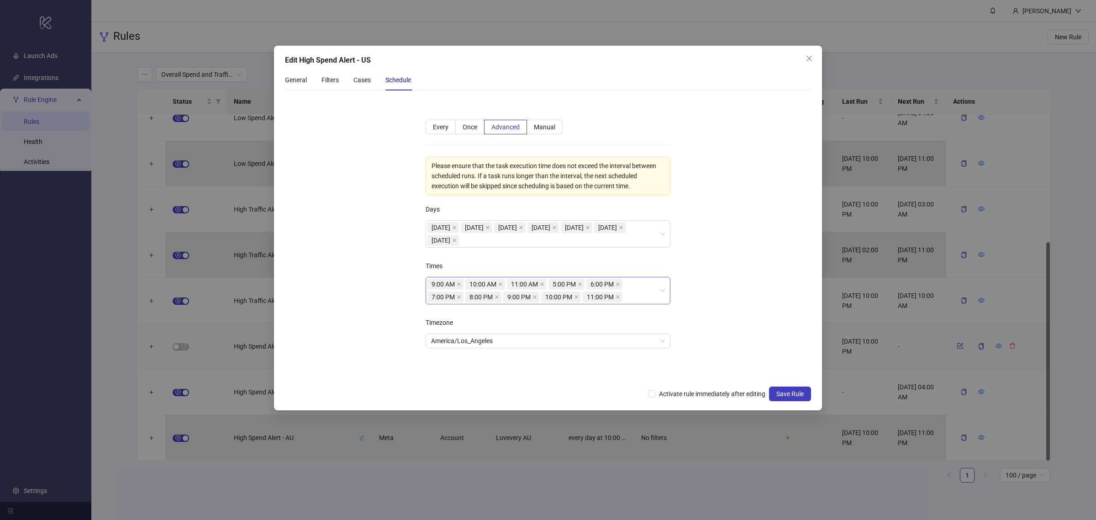
click at [581, 285] on icon "close" at bounding box center [580, 284] width 5 height 5
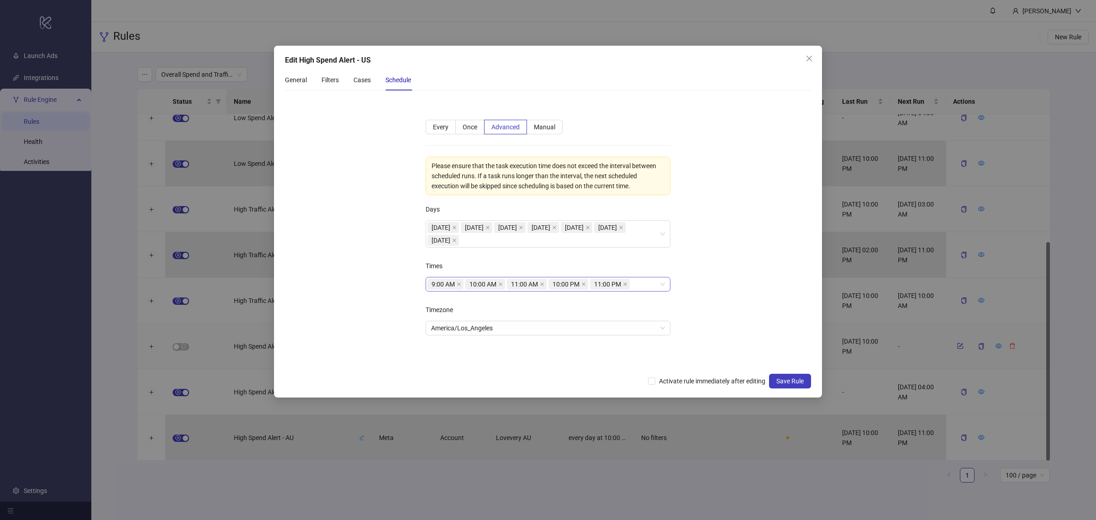
click at [580, 285] on span "10:00 PM" at bounding box center [566, 284] width 27 height 10
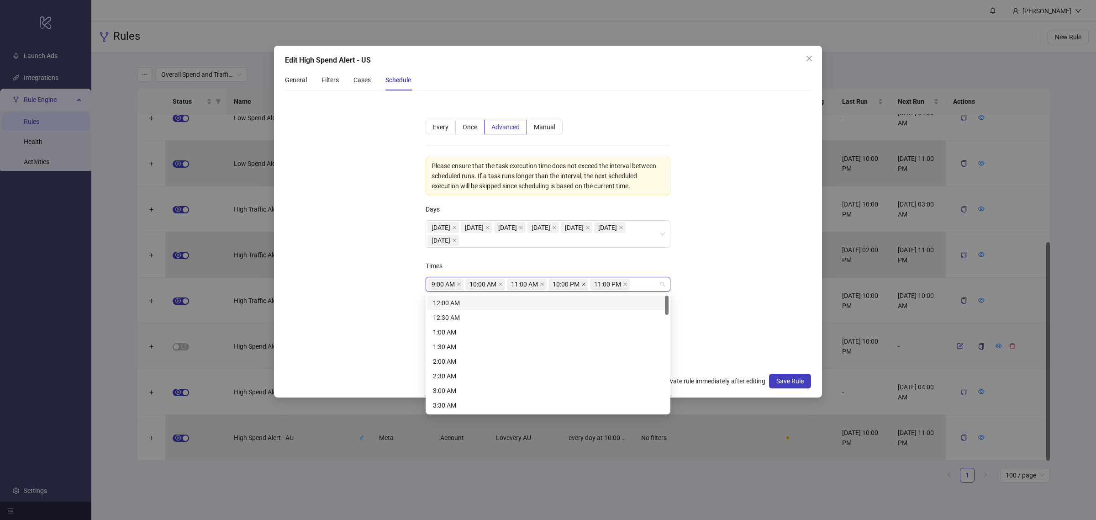
click at [583, 285] on icon "close" at bounding box center [583, 284] width 5 height 5
click at [568, 304] on div "12:00 AM" at bounding box center [548, 303] width 230 height 10
click at [559, 336] on div "1:00 AM" at bounding box center [548, 332] width 230 height 10
click at [551, 361] on div "2:00 AM" at bounding box center [548, 361] width 230 height 10
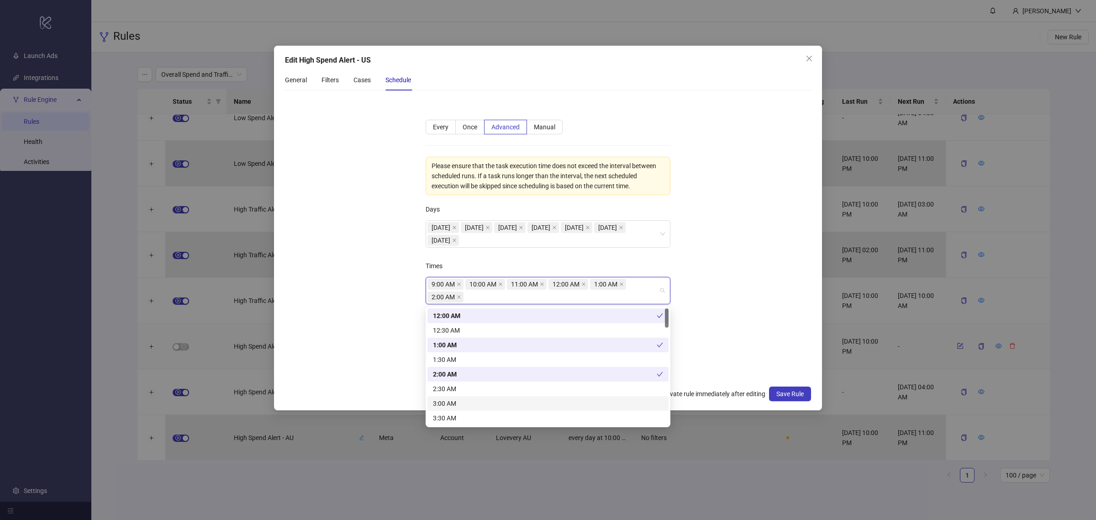
click at [534, 402] on div "3:00 AM" at bounding box center [548, 403] width 230 height 10
click at [497, 376] on div "4:00 AM" at bounding box center [548, 375] width 230 height 10
click at [490, 398] on div "5:00 AM" at bounding box center [548, 404] width 241 height 15
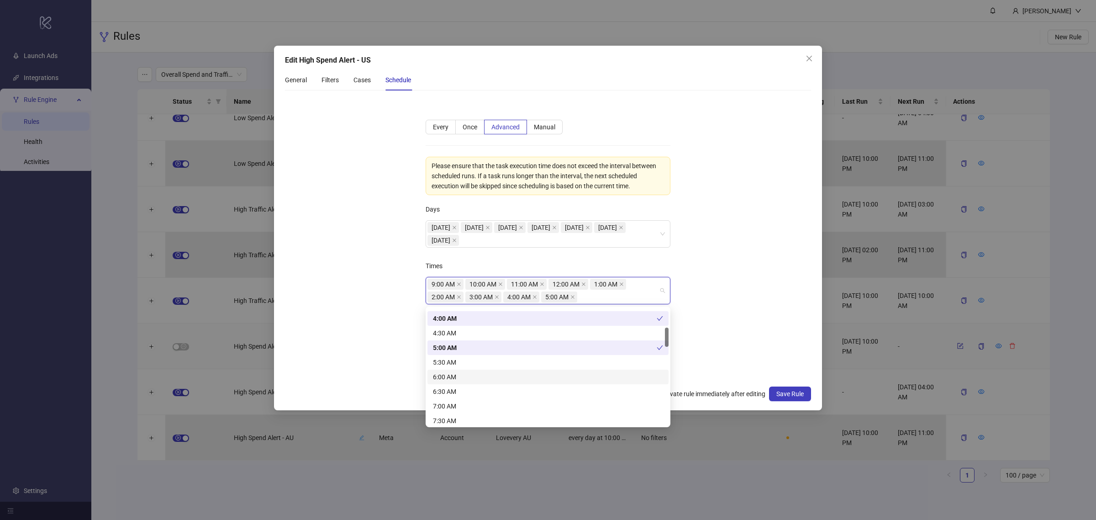
click at [488, 371] on div "6:00 AM" at bounding box center [548, 377] width 241 height 15
click at [481, 403] on div "7:00 AM" at bounding box center [548, 406] width 230 height 10
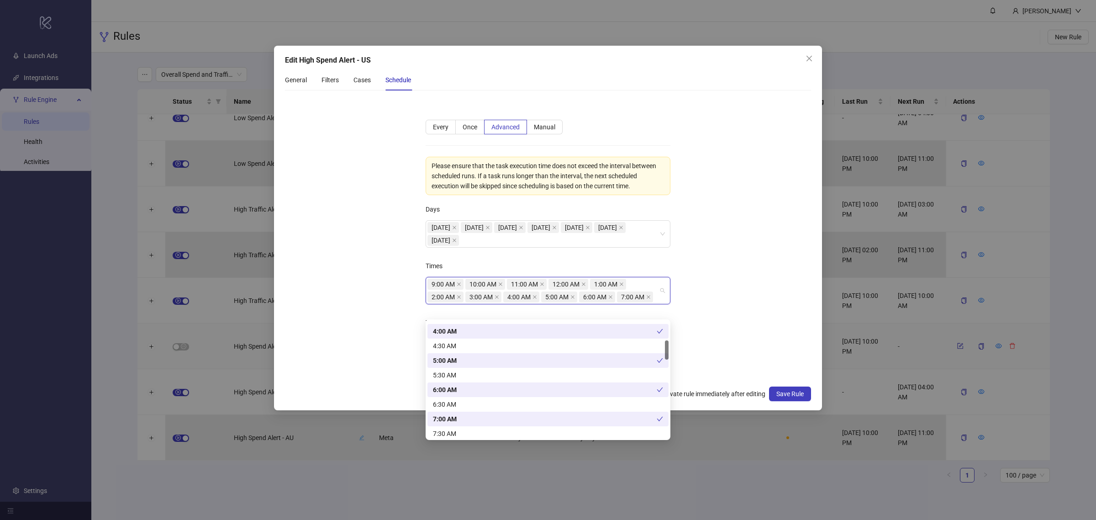
scroll to position [171, 0]
click at [477, 389] on div "8:00 AM" at bounding box center [548, 391] width 230 height 10
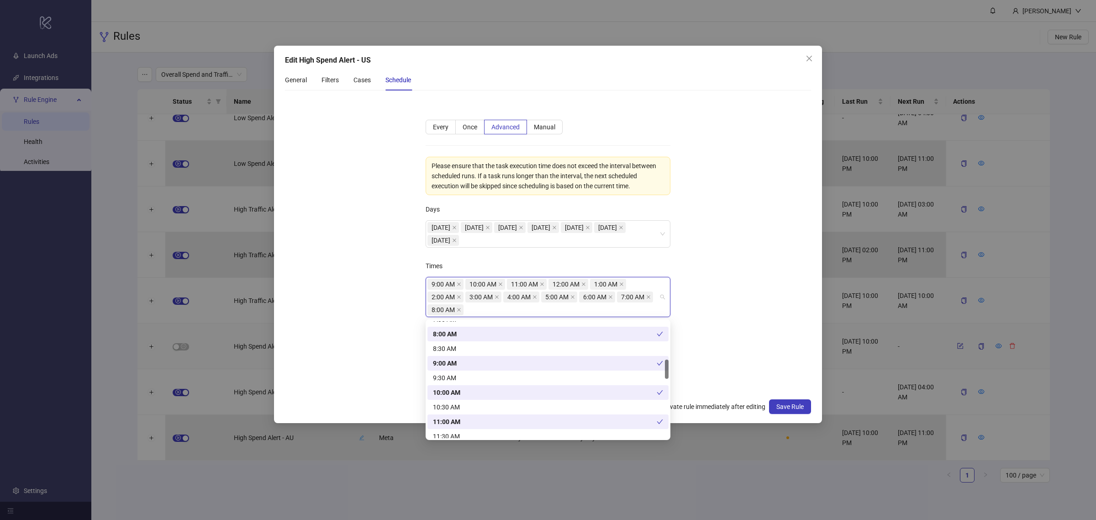
scroll to position [285, 0]
click at [726, 329] on form "**********" at bounding box center [548, 246] width 526 height 296
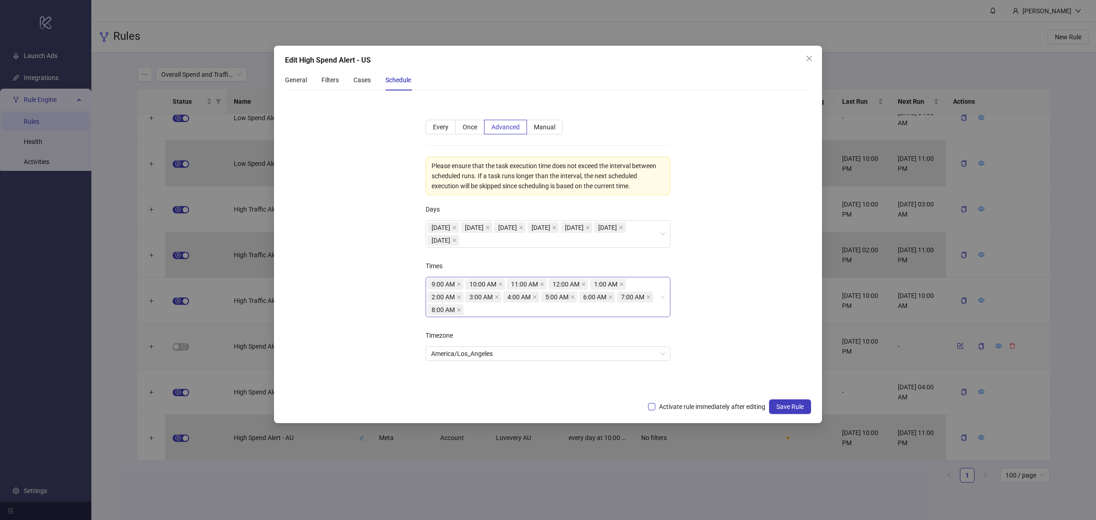
click at [691, 406] on span "Activate rule immediately after editing" at bounding box center [712, 406] width 114 height 10
click at [791, 407] on span "Save Rule" at bounding box center [789, 406] width 27 height 7
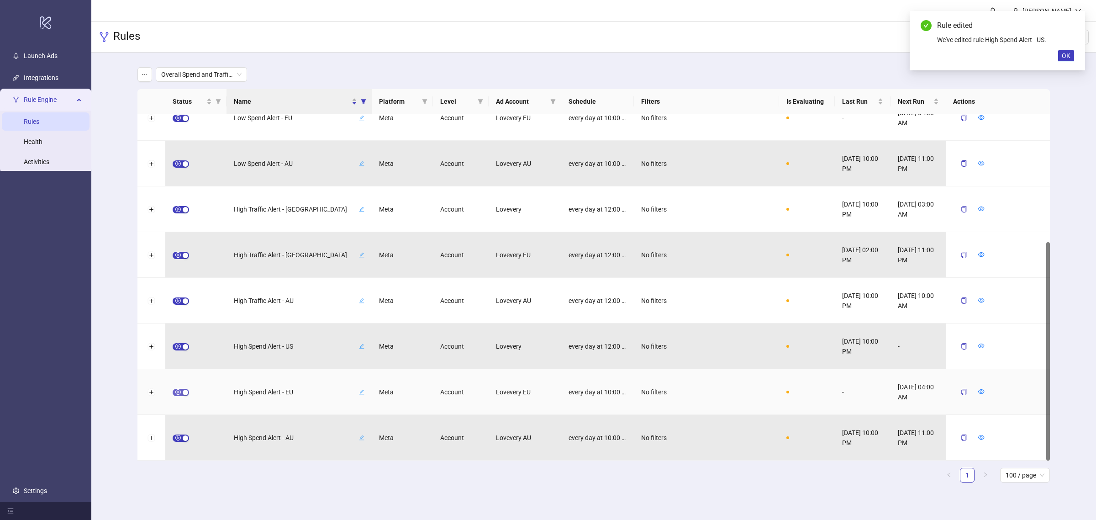
click at [177, 389] on span "button" at bounding box center [181, 392] width 16 height 7
click at [877, 392] on icon "form" at bounding box center [960, 391] width 6 height 6
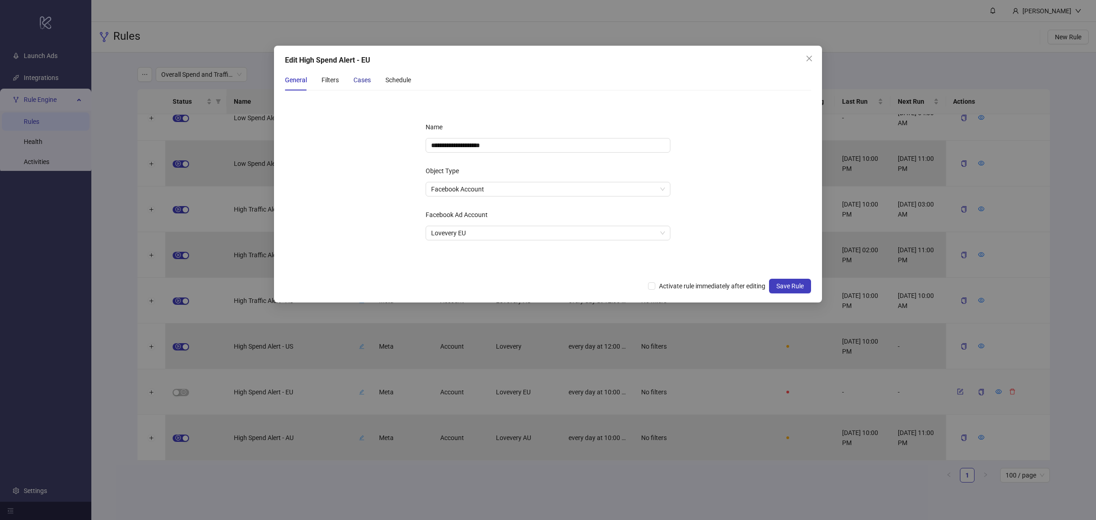
click at [359, 83] on div "Cases" at bounding box center [362, 80] width 17 height 10
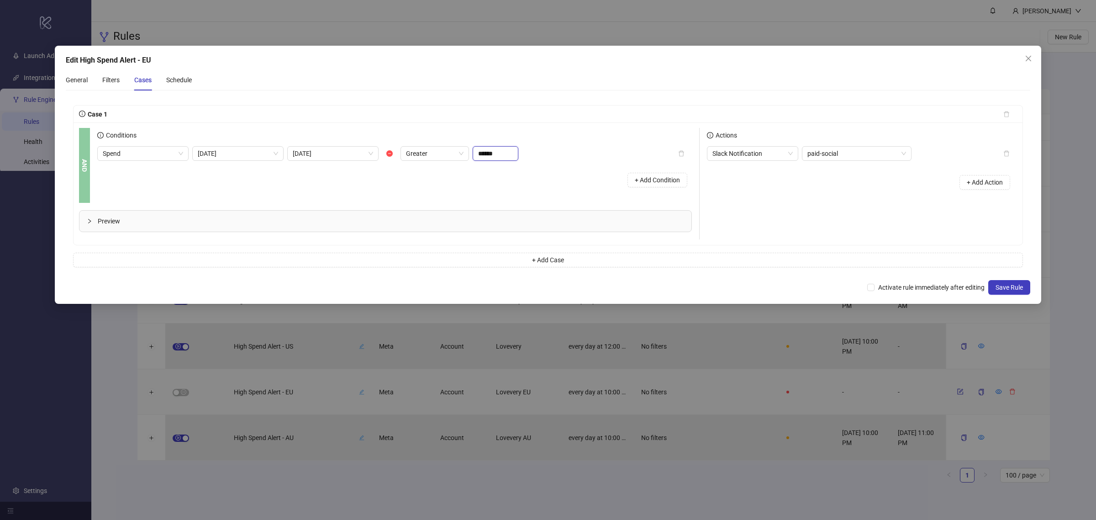
drag, startPoint x: 500, startPoint y: 148, endPoint x: 381, endPoint y: 148, distance: 118.8
click at [381, 148] on div "Spend Today Yesterday Greater ******" at bounding box center [307, 153] width 421 height 15
type input "******"
click at [190, 80] on div "Schedule" at bounding box center [179, 80] width 26 height 10
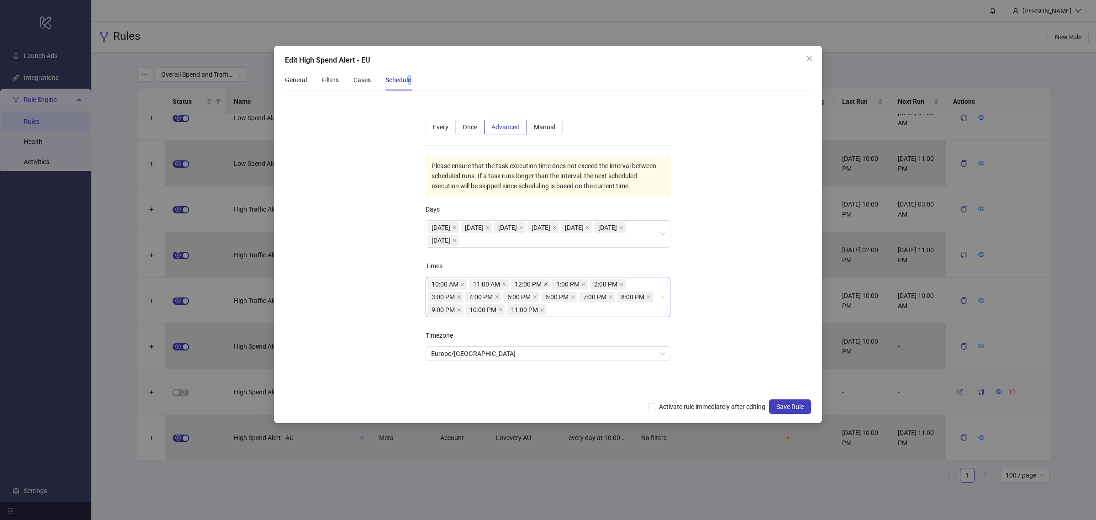
click at [547, 286] on icon "close" at bounding box center [546, 284] width 5 height 5
click at [544, 286] on icon "close" at bounding box center [542, 284] width 5 height 5
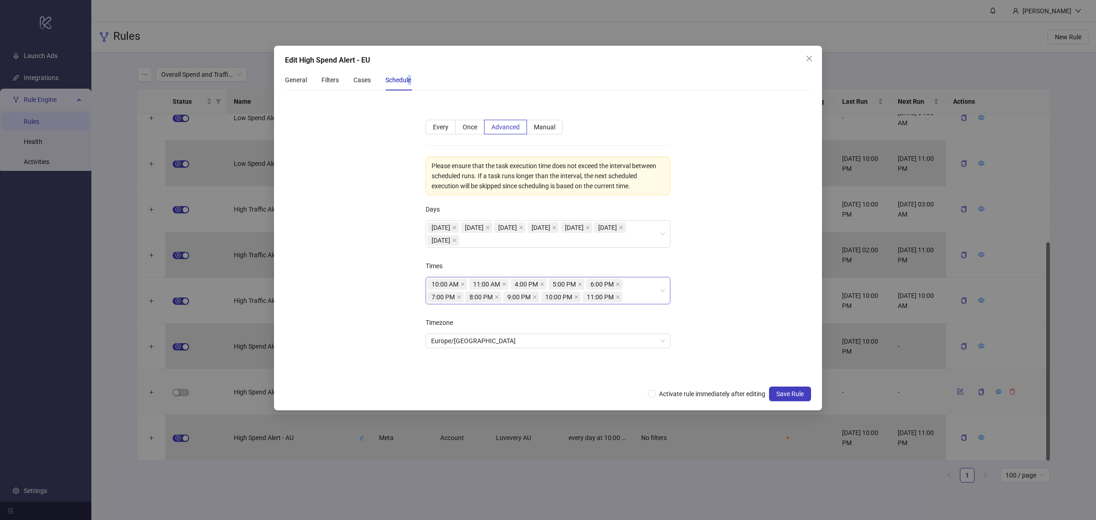
click at [544, 286] on icon "close" at bounding box center [542, 284] width 5 height 5
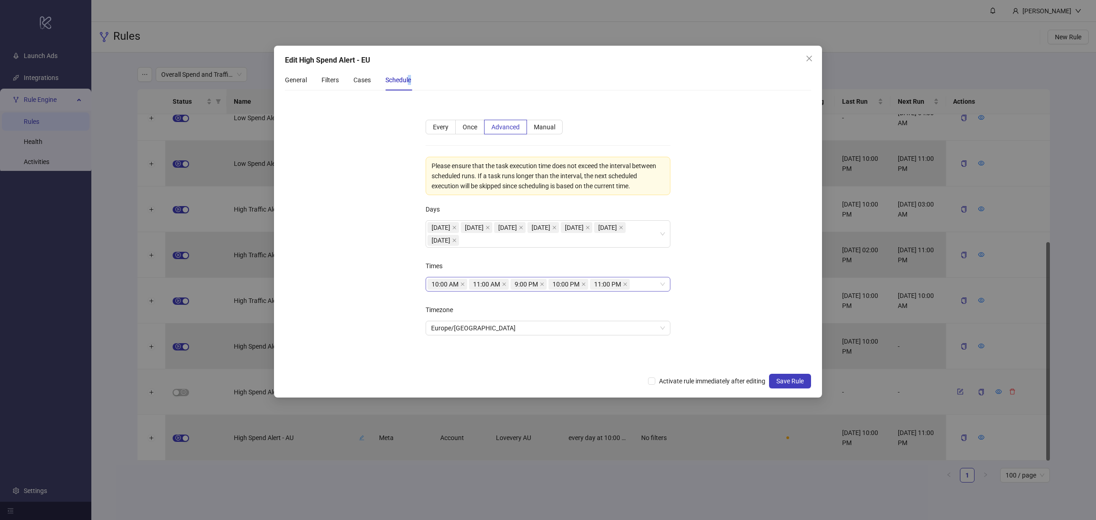
click at [544, 286] on icon "close" at bounding box center [542, 284] width 5 height 5
click at [544, 286] on span "10:00 PM" at bounding box center [531, 284] width 40 height 11
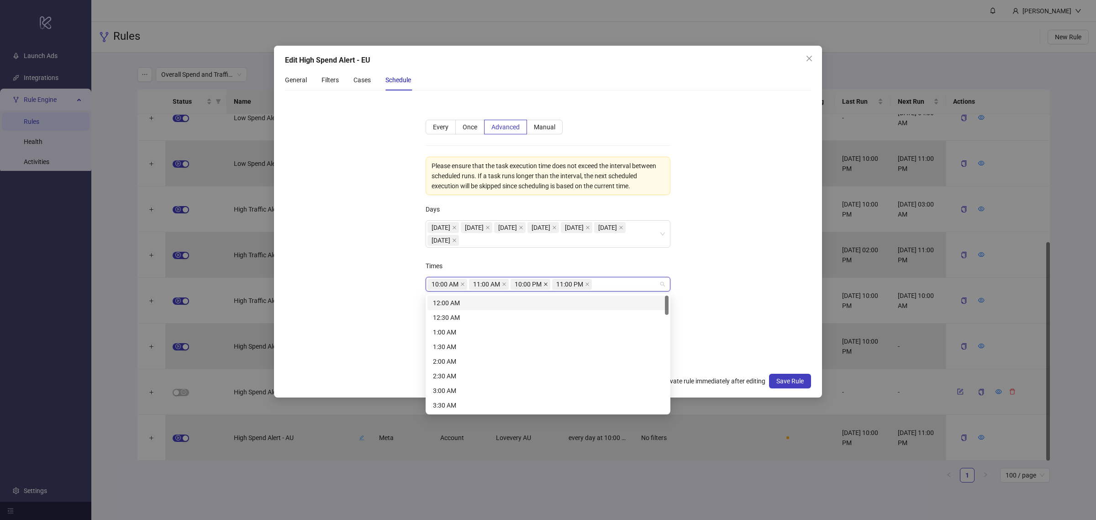
click at [547, 287] on span at bounding box center [546, 284] width 5 height 10
click at [546, 287] on span at bounding box center [546, 284] width 5 height 10
click at [536, 303] on div "12:00 AM" at bounding box center [548, 303] width 230 height 10
click at [518, 336] on div "1:00 AM" at bounding box center [548, 332] width 230 height 10
click at [512, 364] on div "2:00 AM" at bounding box center [548, 361] width 230 height 10
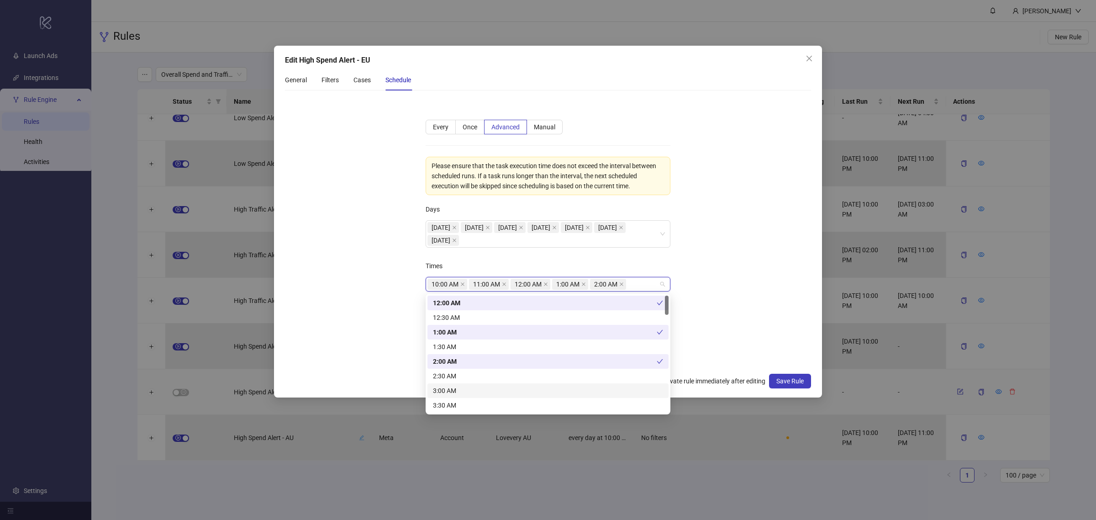
click at [505, 392] on div "3:00 AM" at bounding box center [548, 391] width 230 height 10
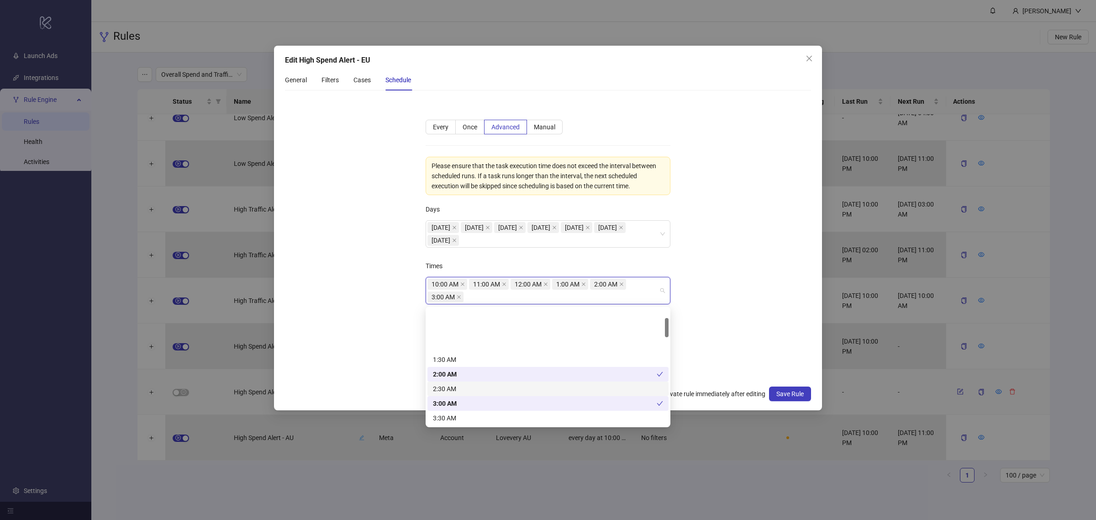
scroll to position [57, 0]
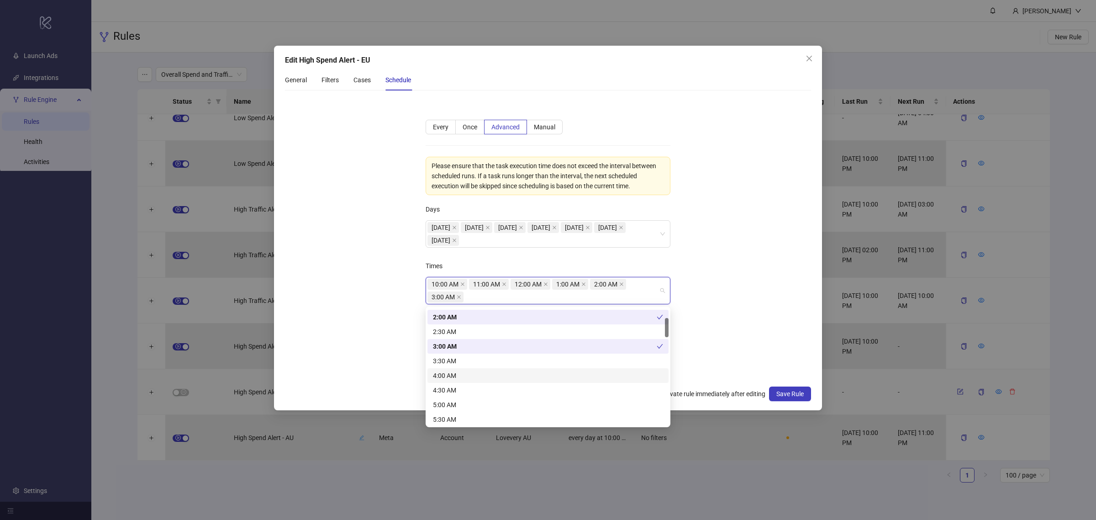
click at [474, 370] on div "4:00 AM" at bounding box center [548, 375] width 230 height 10
click at [468, 404] on div "5:00 AM" at bounding box center [548, 405] width 230 height 10
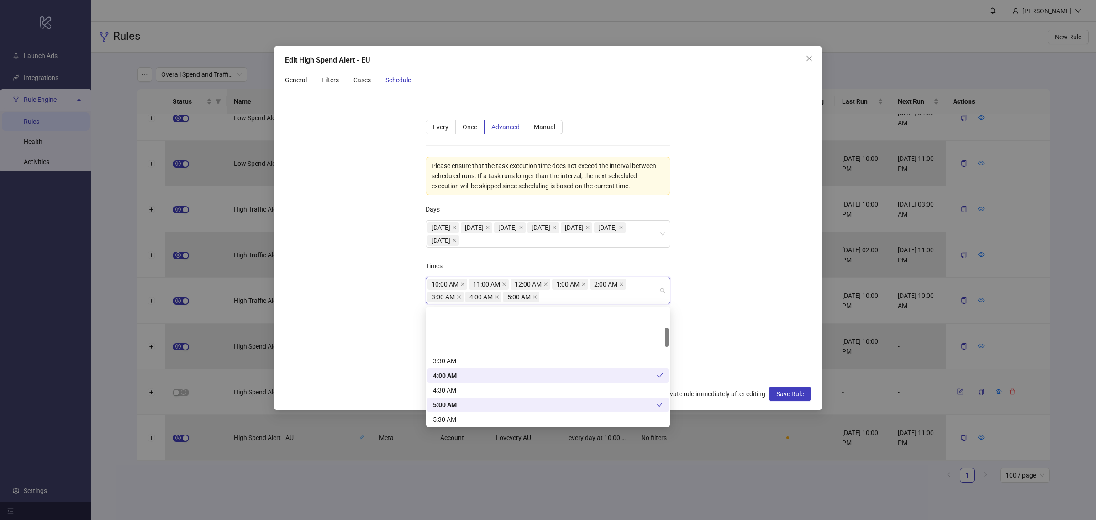
scroll to position [114, 0]
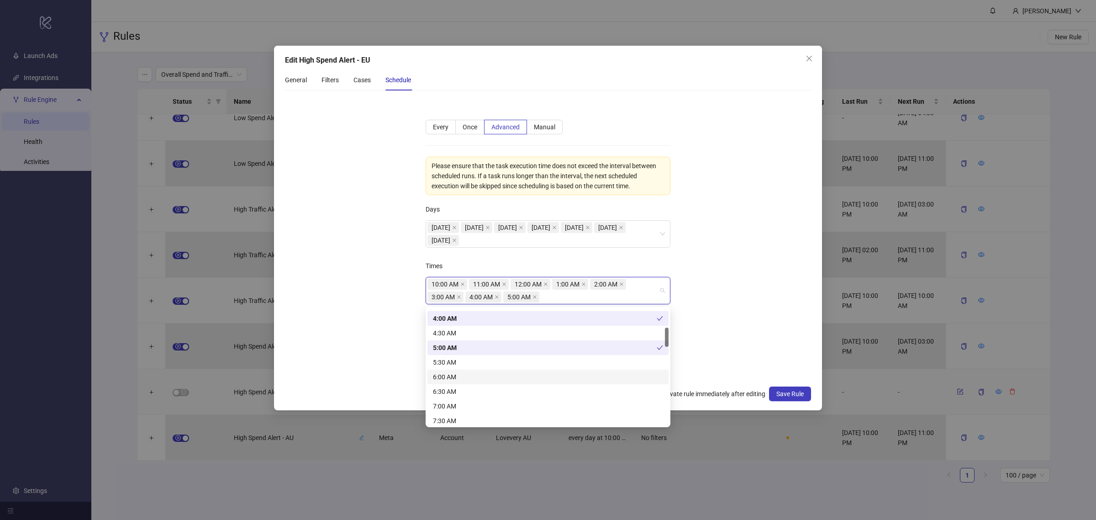
click at [474, 380] on div "6:00 AM" at bounding box center [548, 377] width 230 height 10
click at [470, 402] on div "7:00 AM" at bounding box center [548, 406] width 230 height 10
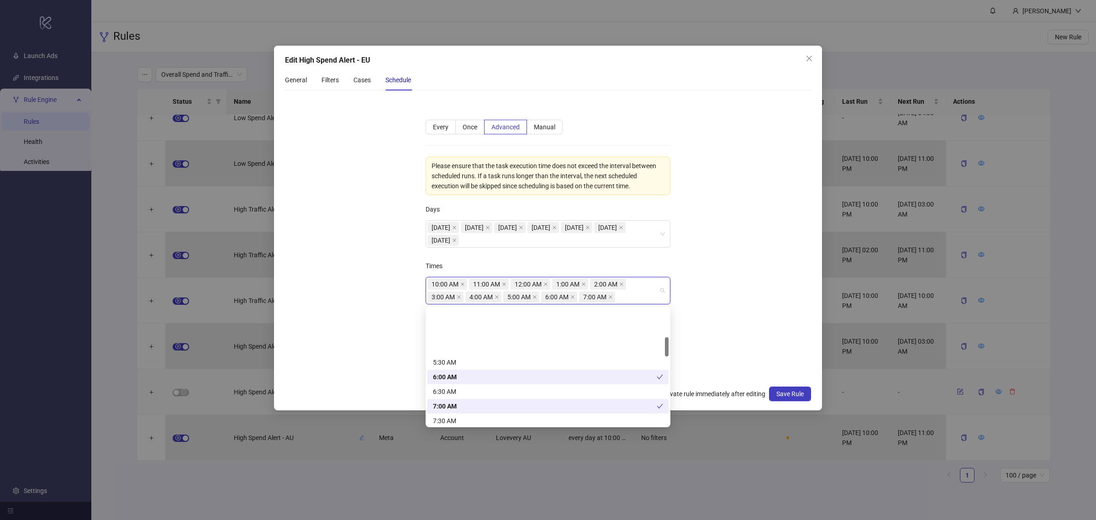
scroll to position [171, 0]
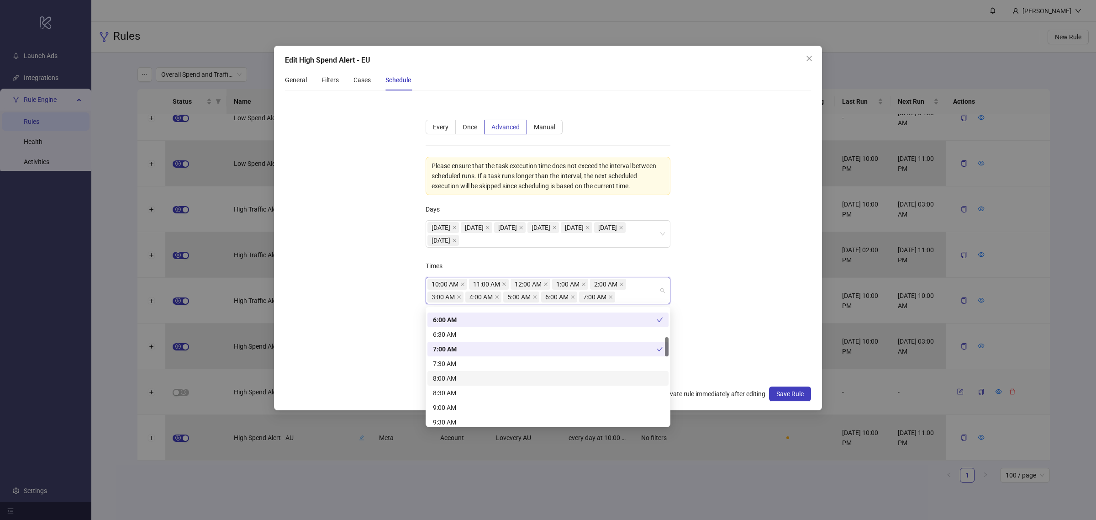
click at [470, 378] on div "8:00 AM" at bounding box center [548, 378] width 230 height 10
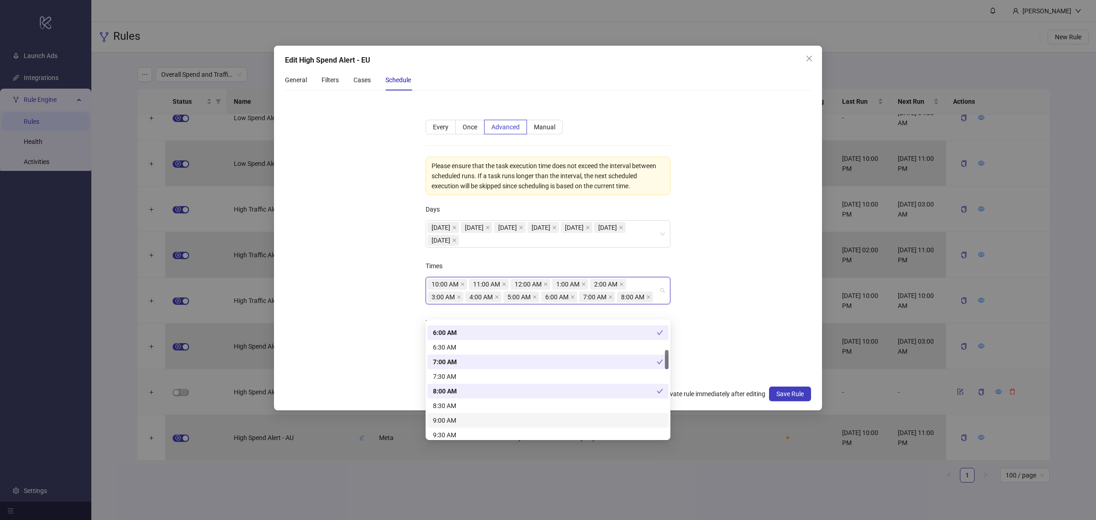
click at [466, 416] on div "9:00 AM" at bounding box center [548, 420] width 230 height 10
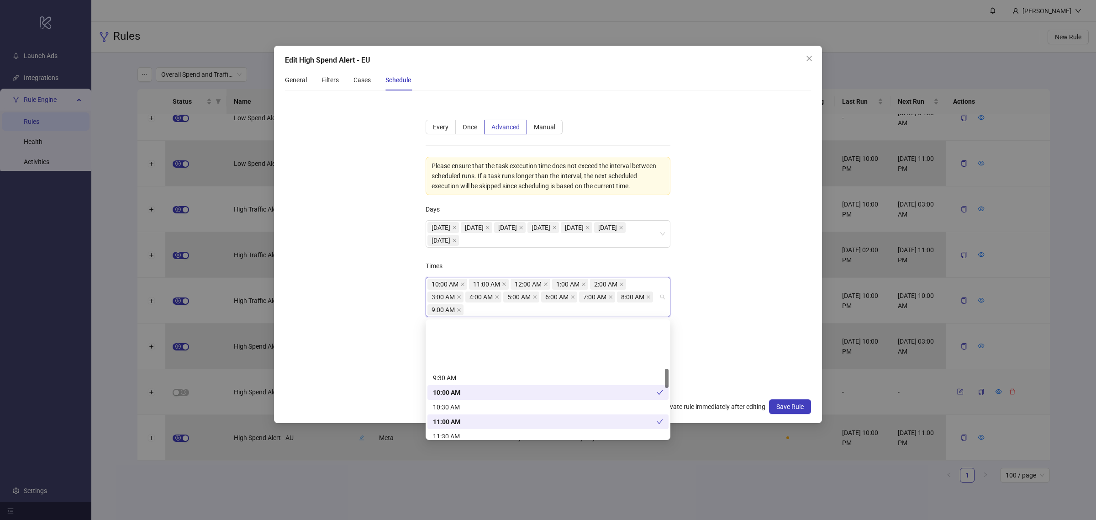
scroll to position [285, 0]
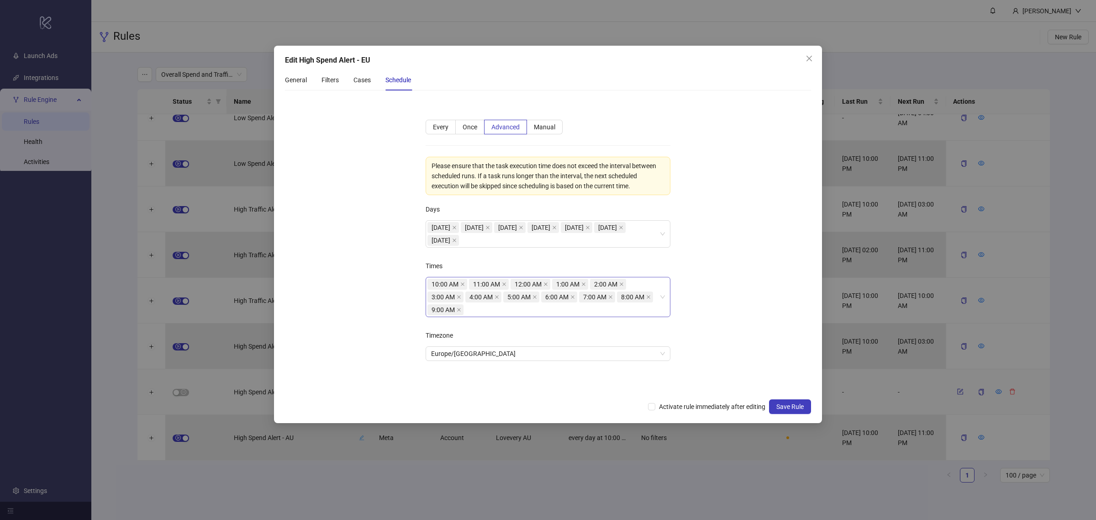
click at [752, 306] on form "**********" at bounding box center [548, 246] width 526 height 296
click at [706, 408] on span "Activate rule immediately after editing" at bounding box center [712, 406] width 114 height 10
click at [787, 411] on button "Save Rule" at bounding box center [790, 406] width 42 height 15
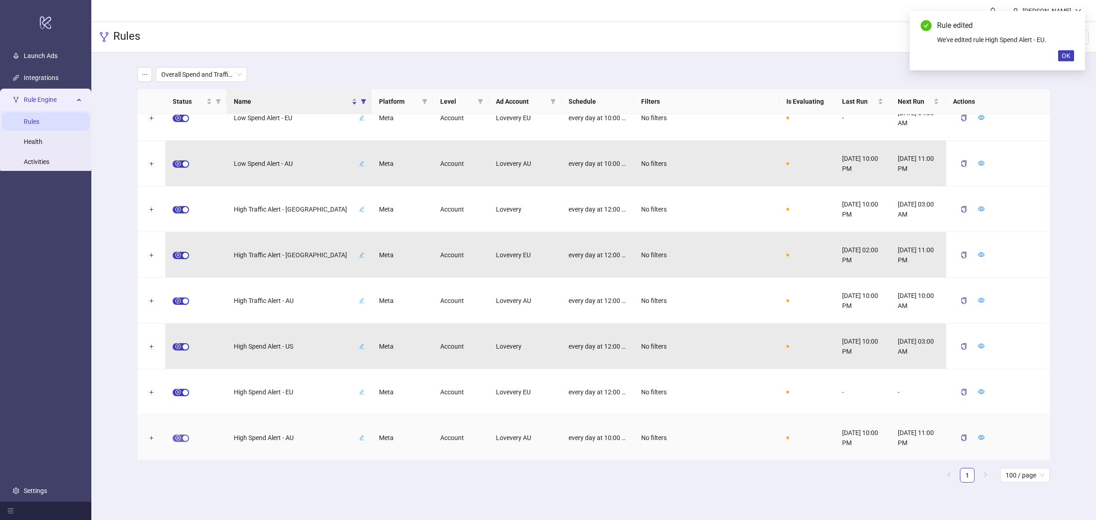
click at [176, 416] on span "button" at bounding box center [181, 437] width 16 height 7
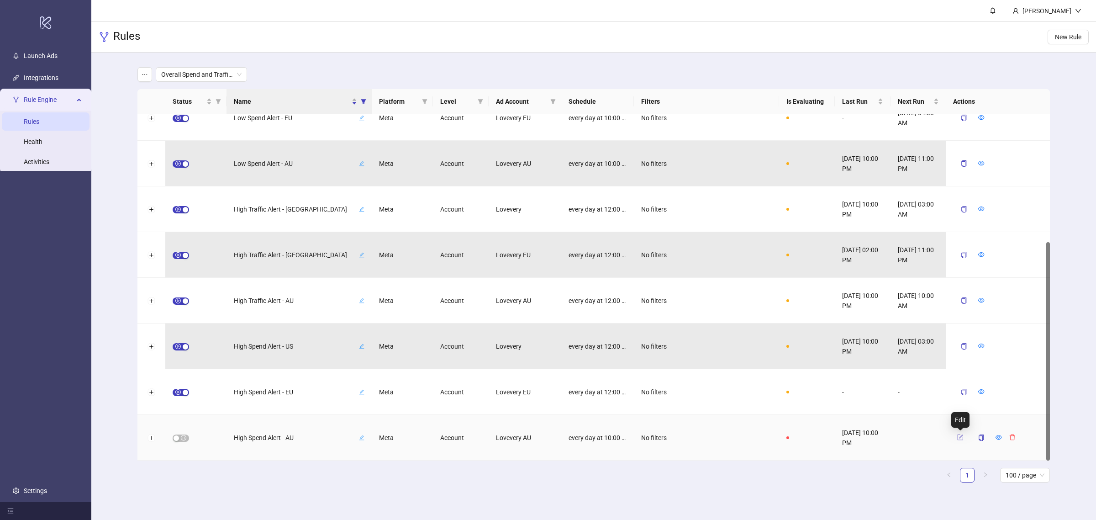
click at [877, 416] on icon "form" at bounding box center [960, 437] width 6 height 6
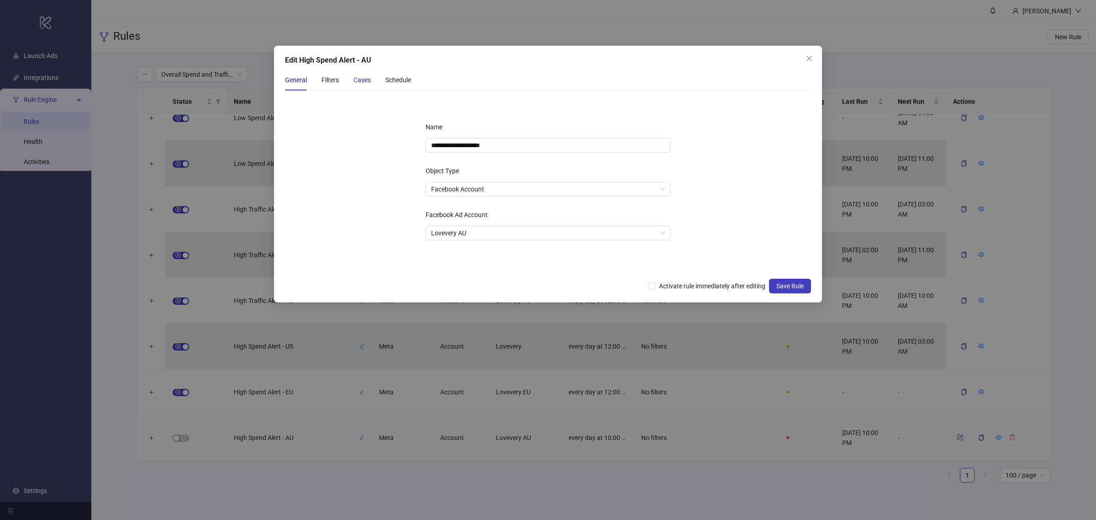
click at [369, 83] on div "Cases" at bounding box center [362, 80] width 17 height 10
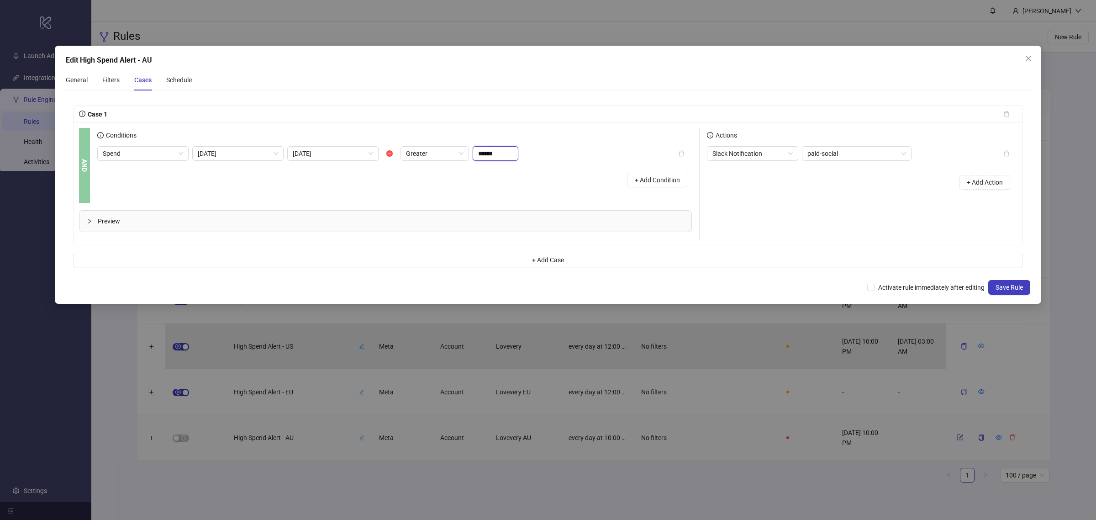
drag, startPoint x: 496, startPoint y: 154, endPoint x: 419, endPoint y: 131, distance: 81.1
click at [417, 132] on div "Conditions Spend Today Yesterday Greater ****** + Add Condition" at bounding box center [394, 160] width 595 height 64
type input "******"
click at [192, 83] on div "Schedule" at bounding box center [179, 80] width 26 height 10
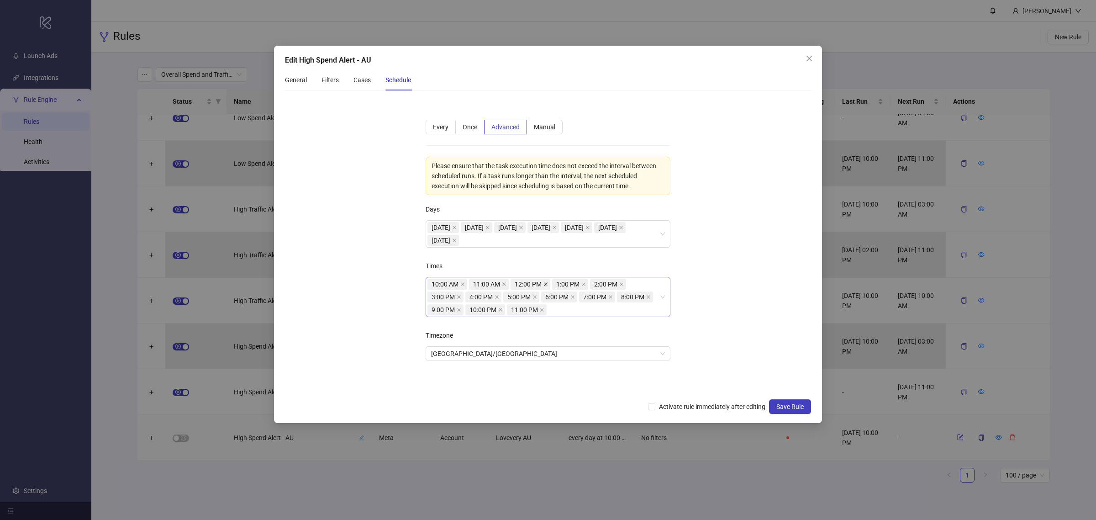
click at [548, 288] on span at bounding box center [546, 284] width 5 height 10
click at [544, 282] on icon "close" at bounding box center [542, 284] width 5 height 5
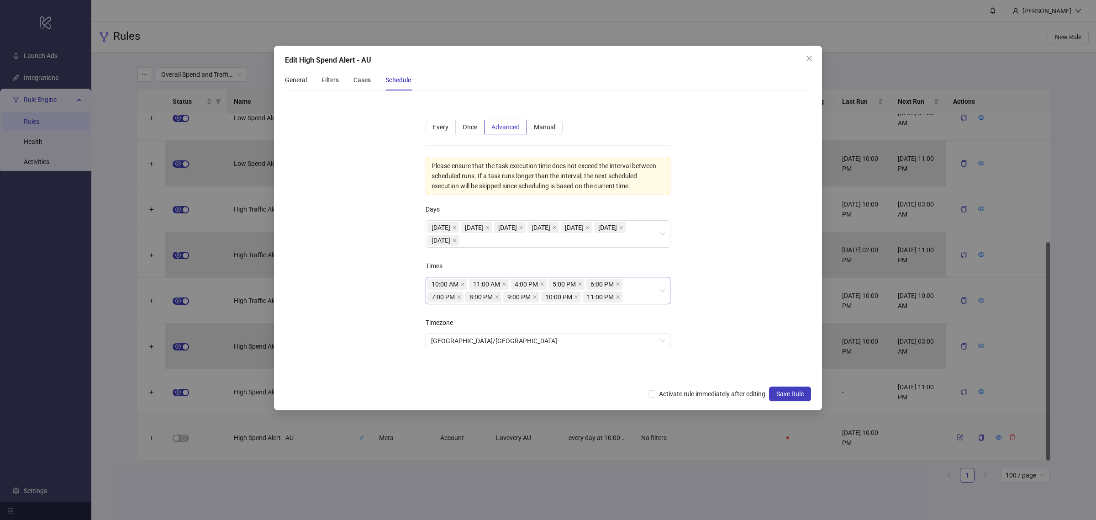
click at [544, 282] on icon "close" at bounding box center [542, 284] width 5 height 5
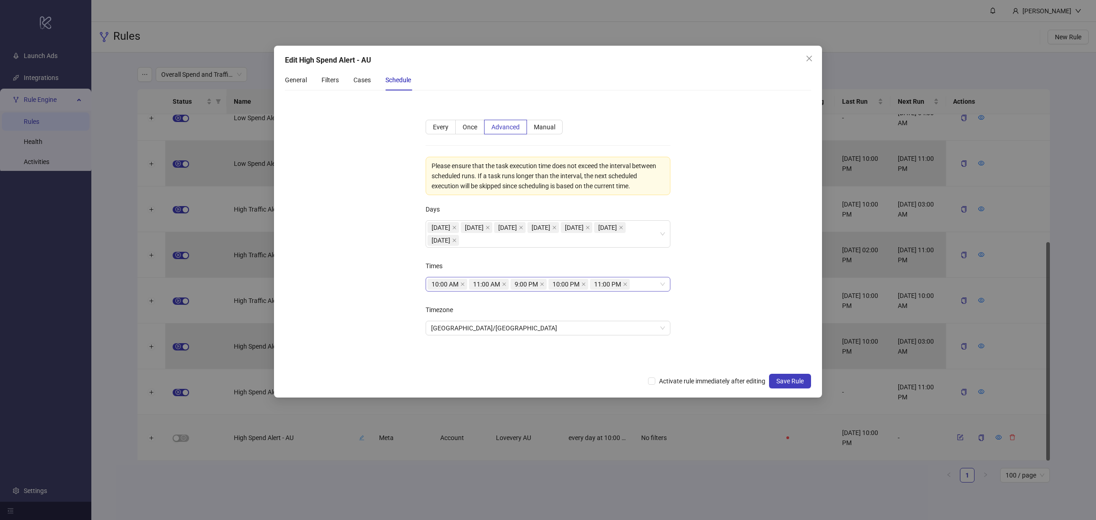
click at [544, 282] on icon "close" at bounding box center [542, 284] width 5 height 5
click at [544, 282] on icon "close" at bounding box center [546, 284] width 5 height 5
click at [544, 282] on div "10:00 AM 11:00 AM" at bounding box center [544, 284] width 232 height 13
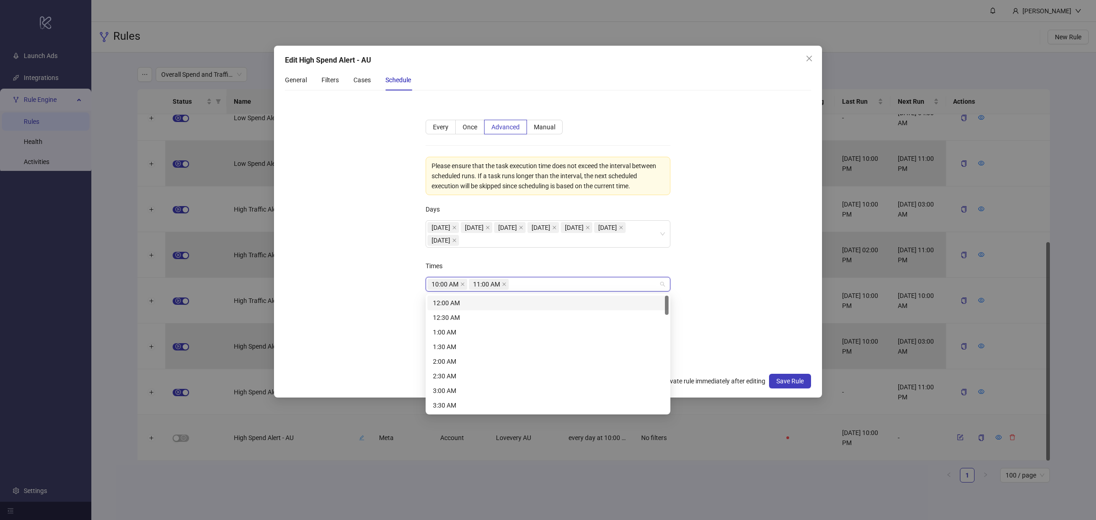
click at [544, 297] on div "12:00 AM" at bounding box center [548, 303] width 241 height 15
click at [531, 331] on div "1:00 AM" at bounding box center [548, 332] width 230 height 10
click at [520, 361] on div "2:00 AM" at bounding box center [548, 361] width 230 height 10
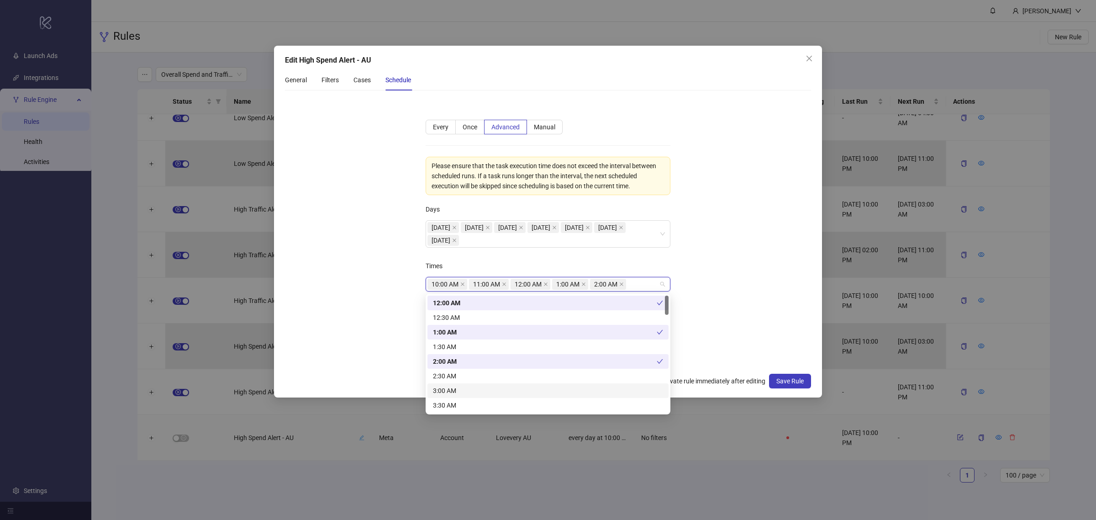
click at [503, 393] on div "3:00 AM" at bounding box center [548, 391] width 230 height 10
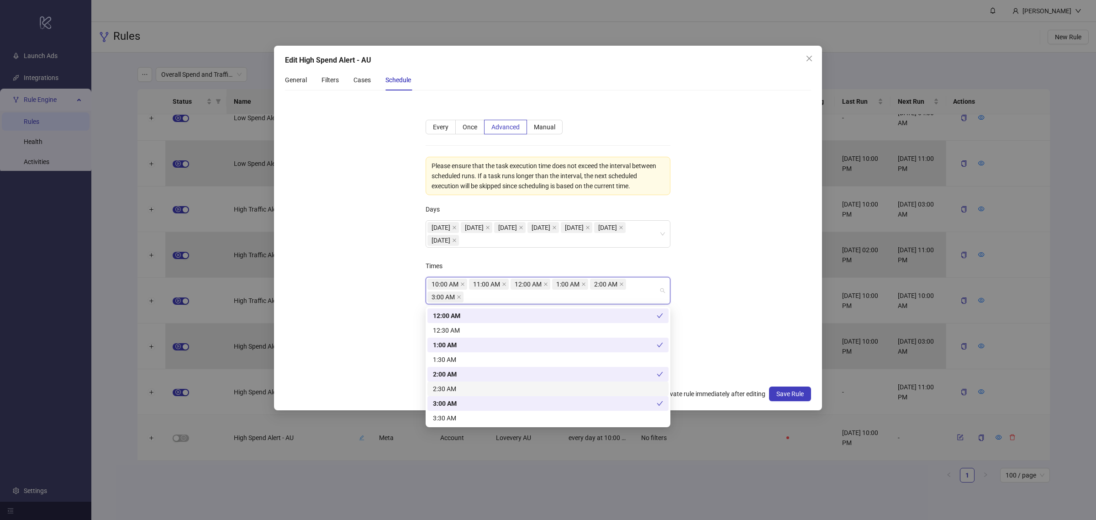
scroll to position [57, 0]
drag, startPoint x: 482, startPoint y: 375, endPoint x: 475, endPoint y: 391, distance: 16.8
click at [481, 375] on div "4:00 AM" at bounding box center [548, 375] width 230 height 10
click at [474, 398] on div "5:00 AM" at bounding box center [548, 404] width 241 height 15
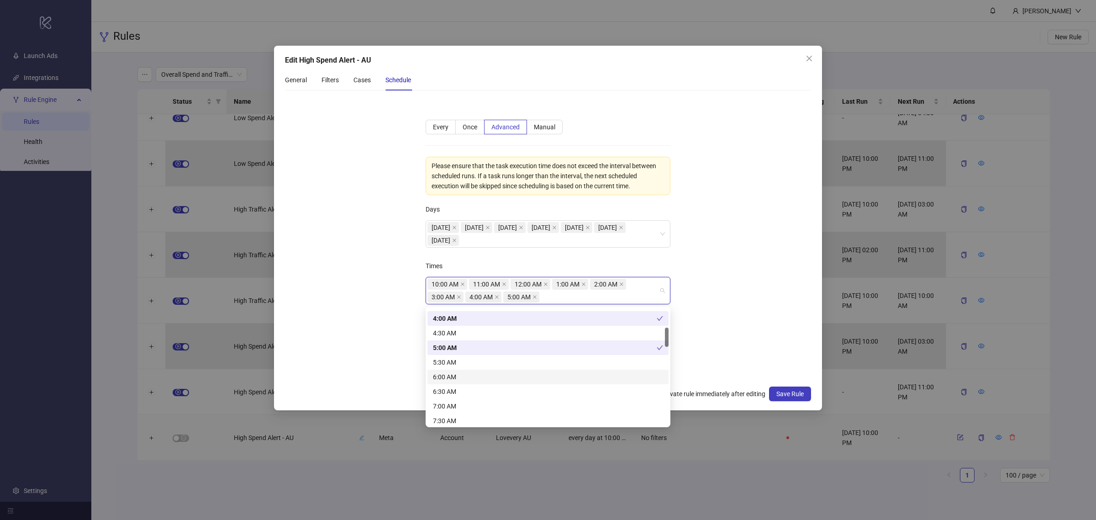
click at [460, 375] on div "6:00 AM" at bounding box center [548, 377] width 230 height 10
click at [451, 404] on div "7:00 AM" at bounding box center [548, 406] width 230 height 10
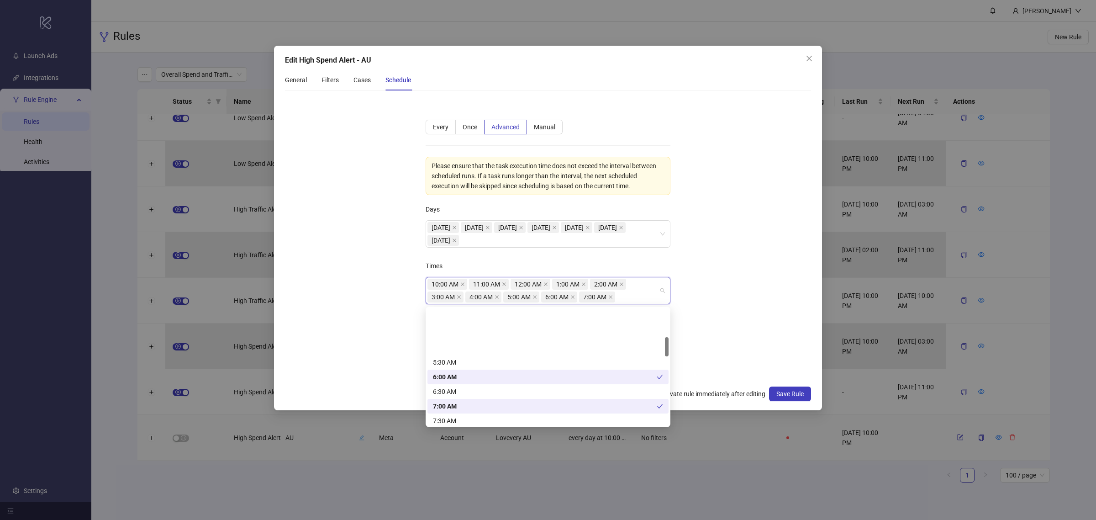
scroll to position [171, 0]
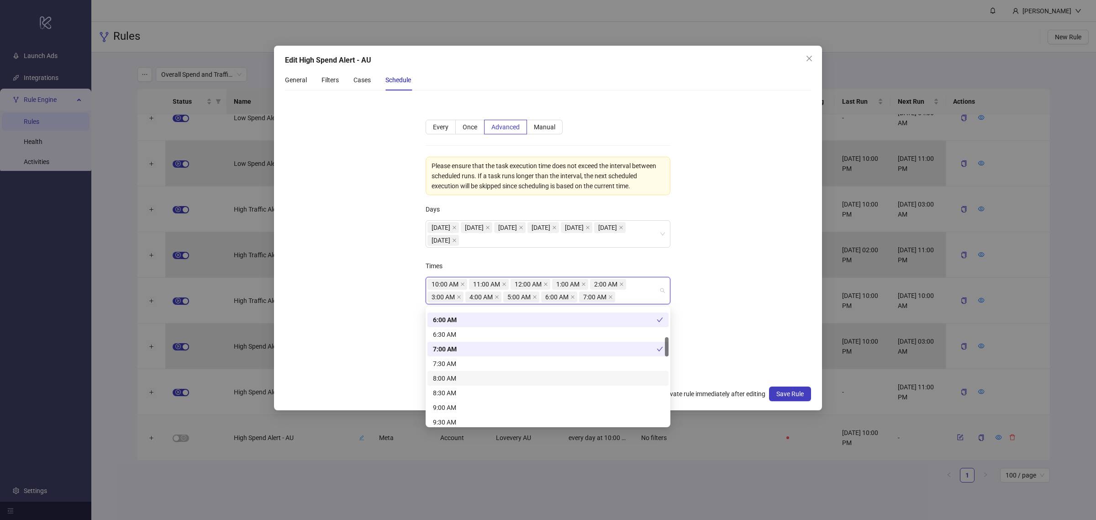
click at [458, 380] on div "8:00 AM" at bounding box center [548, 378] width 230 height 10
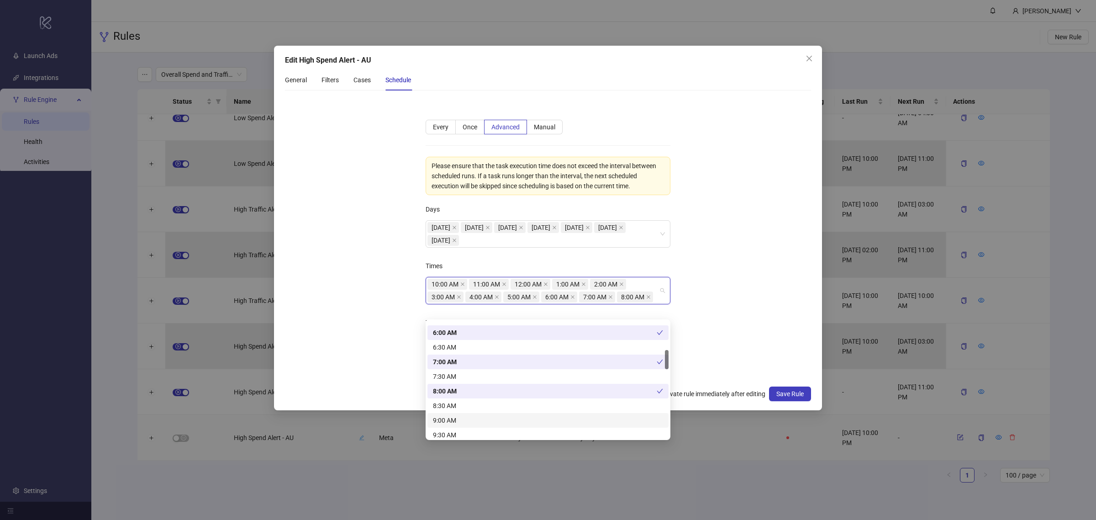
click at [453, 415] on div "9:00 AM" at bounding box center [548, 420] width 230 height 10
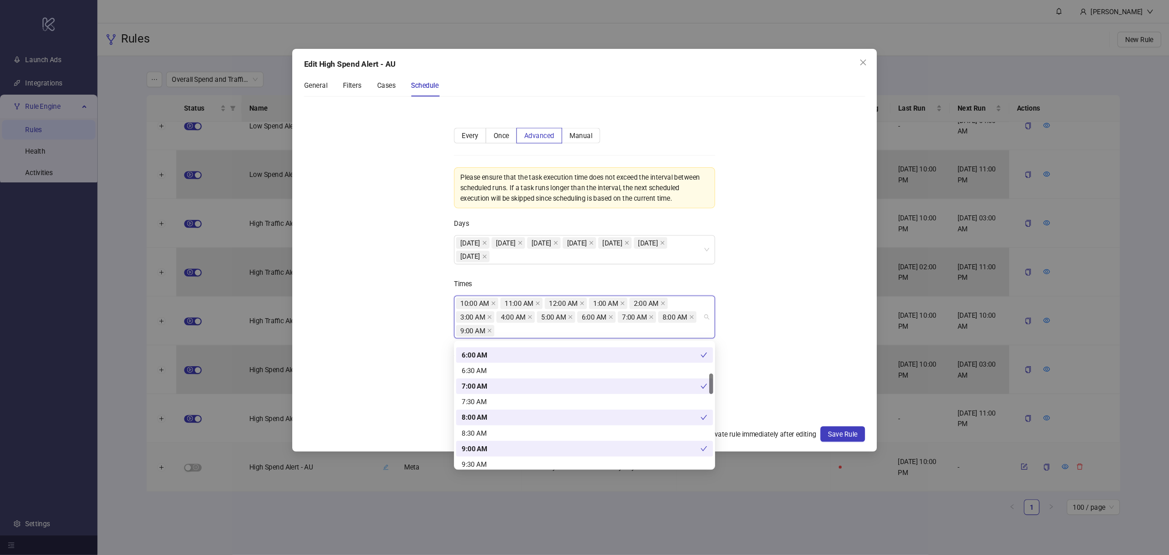
scroll to position [228, 0]
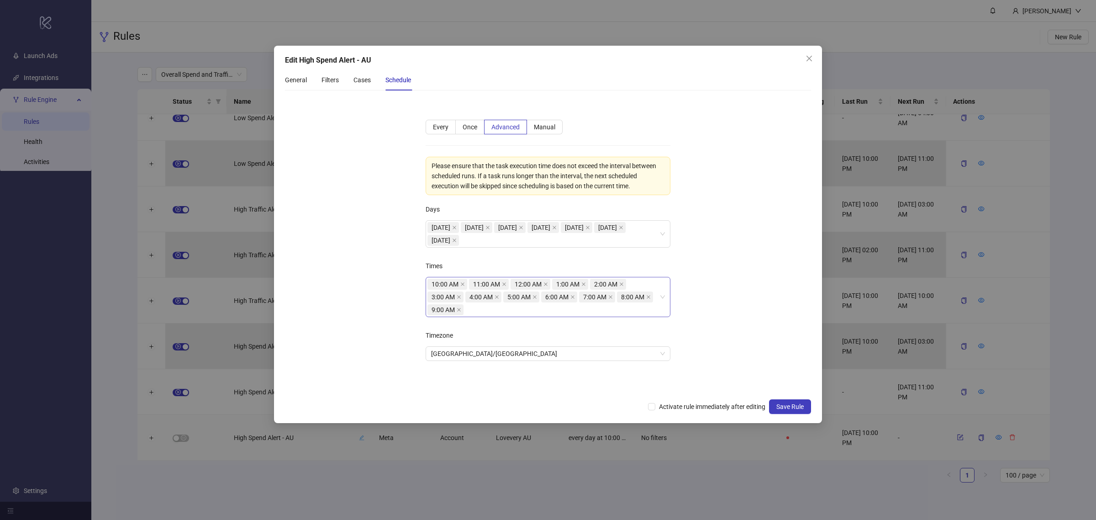
click at [713, 362] on form "**********" at bounding box center [548, 246] width 526 height 296
click at [691, 407] on span "Activate rule immediately after editing" at bounding box center [712, 406] width 114 height 10
click at [784, 412] on button "Save Rule" at bounding box center [790, 406] width 42 height 15
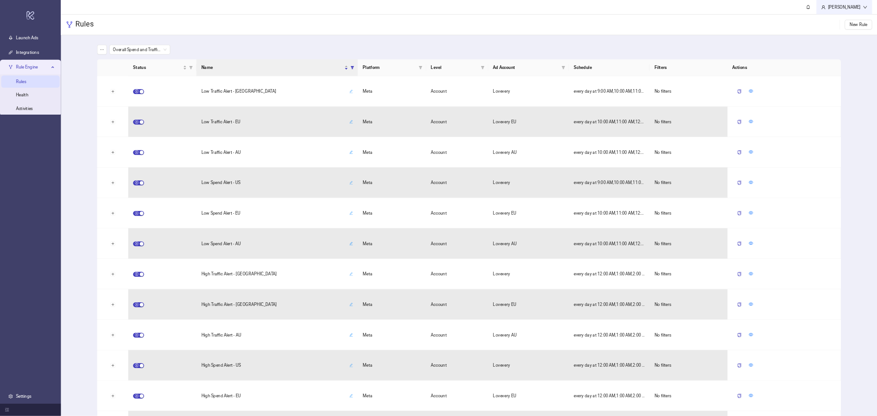
scroll to position [0, 0]
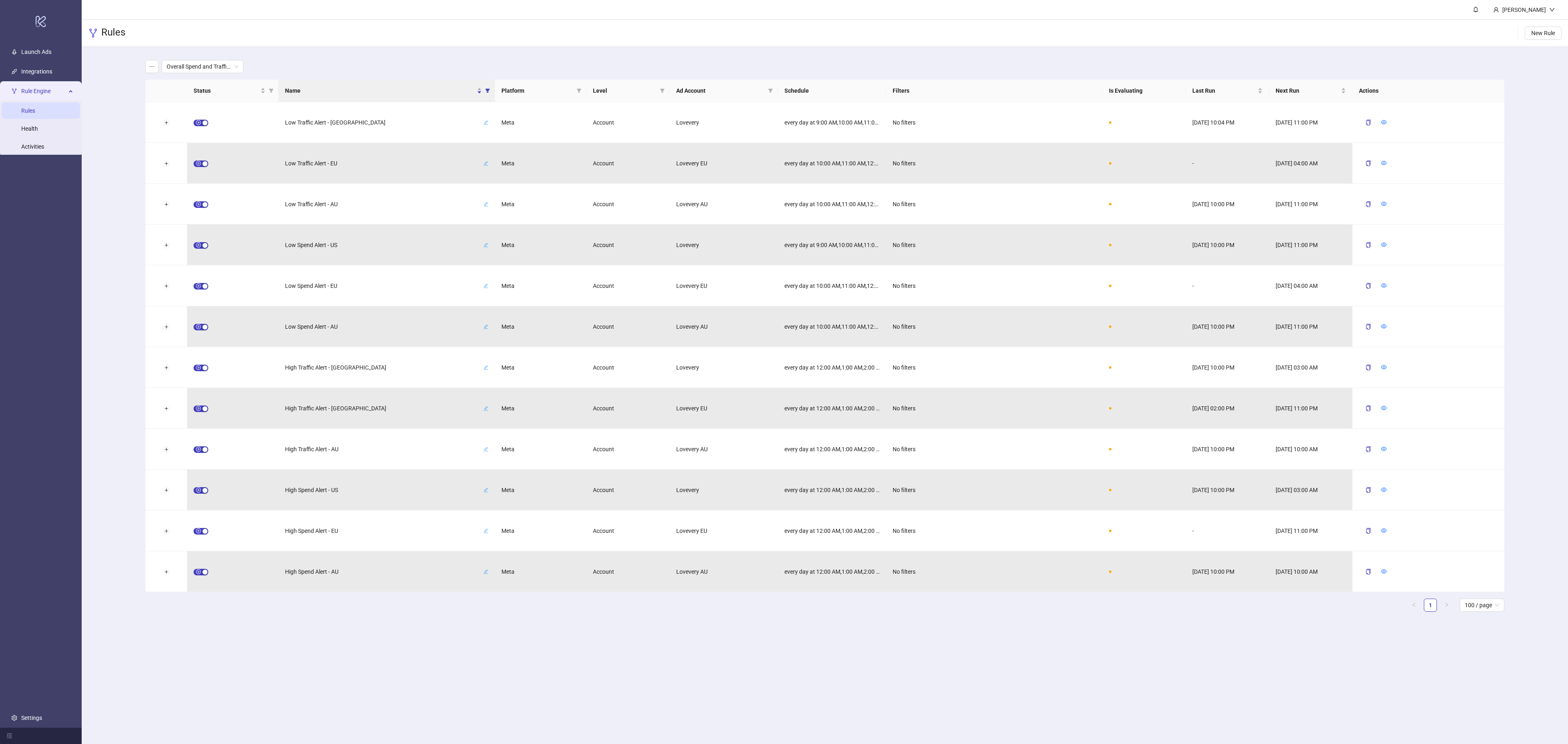
drag, startPoint x: 952, startPoint y: 0, endPoint x: 838, endPoint y: 672, distance: 681.6
click at [784, 372] on main "Allison Demers Rules New Rule Overall Spend and Traffic Alerts Status Name Plat…" at bounding box center [824, 372] width 1487 height 744
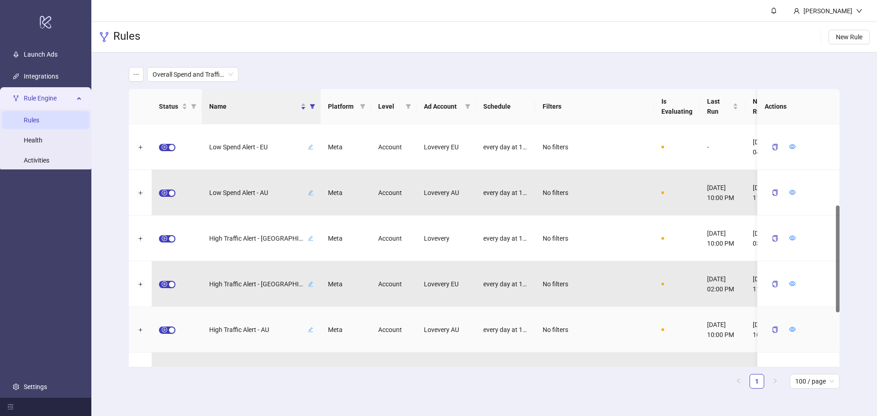
scroll to position [306, 0]
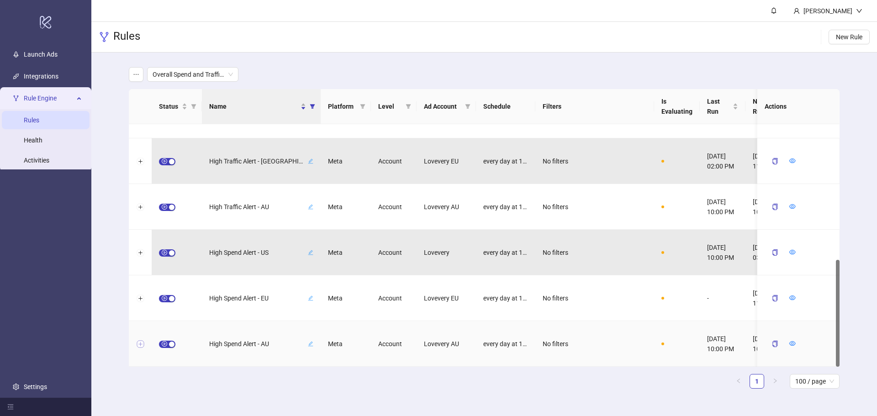
click at [142, 343] on button "Expand row" at bounding box center [140, 344] width 7 height 7
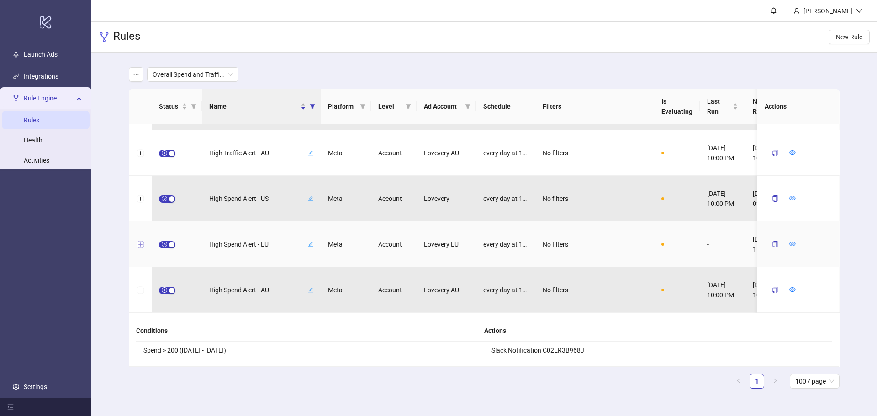
click at [141, 244] on button "Expand row" at bounding box center [140, 244] width 7 height 7
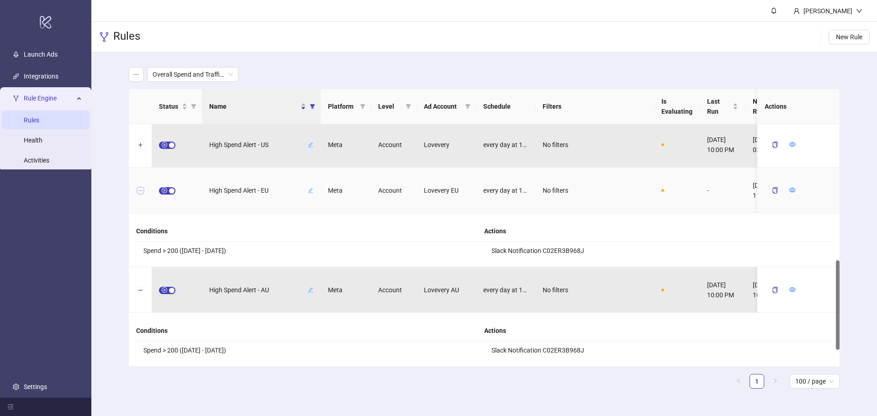
scroll to position [368, 0]
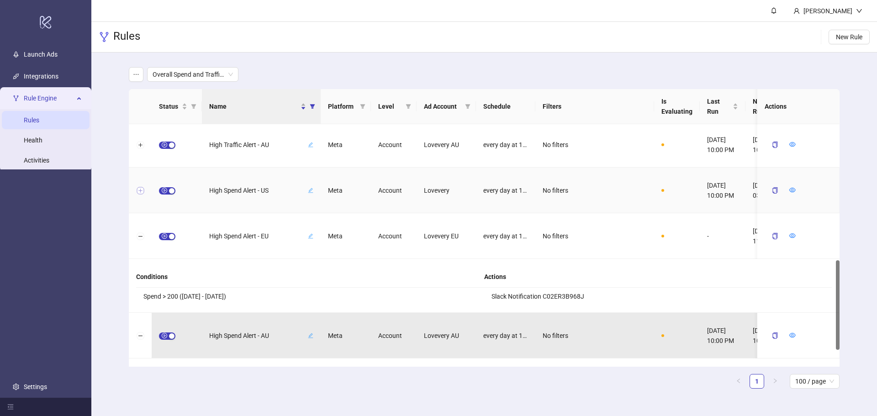
click at [143, 191] on button "Expand row" at bounding box center [140, 190] width 7 height 7
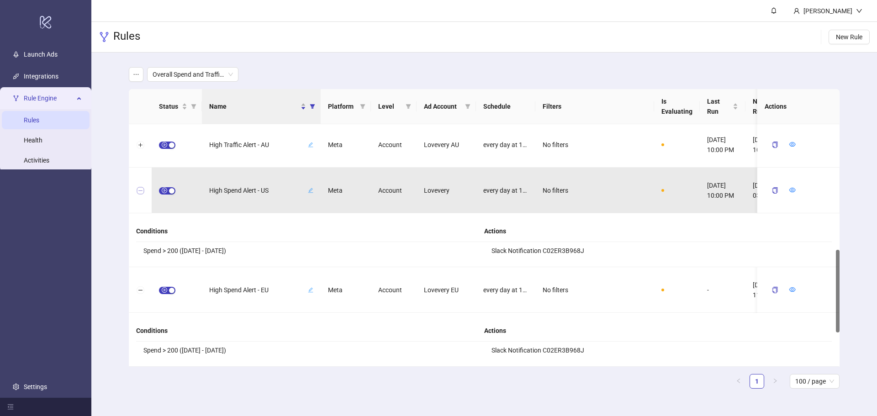
scroll to position [322, 0]
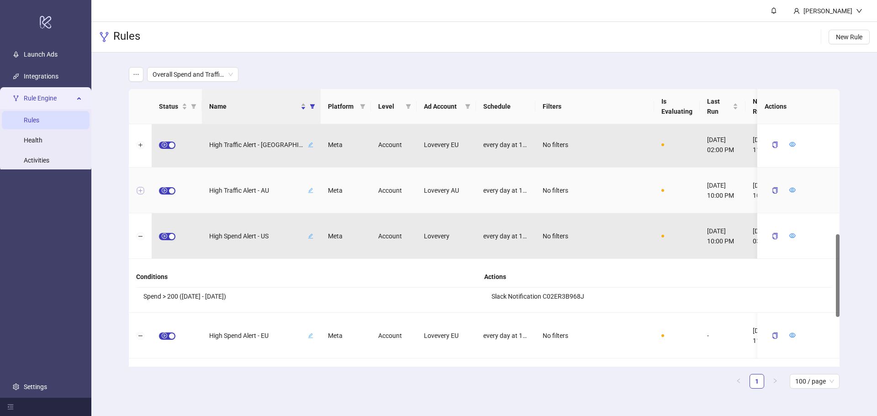
drag, startPoint x: 144, startPoint y: 191, endPoint x: 140, endPoint y: 188, distance: 5.6
click at [143, 190] on div at bounding box center [140, 191] width 23 height 46
click at [140, 188] on button "Expand row" at bounding box center [140, 190] width 7 height 7
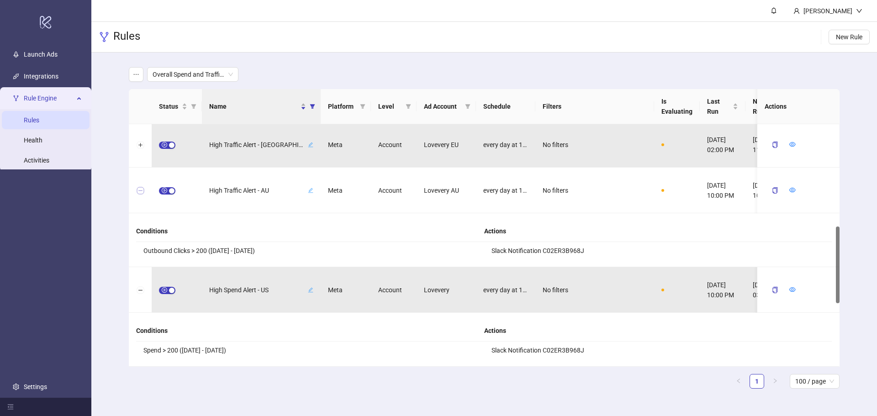
scroll to position [276, 0]
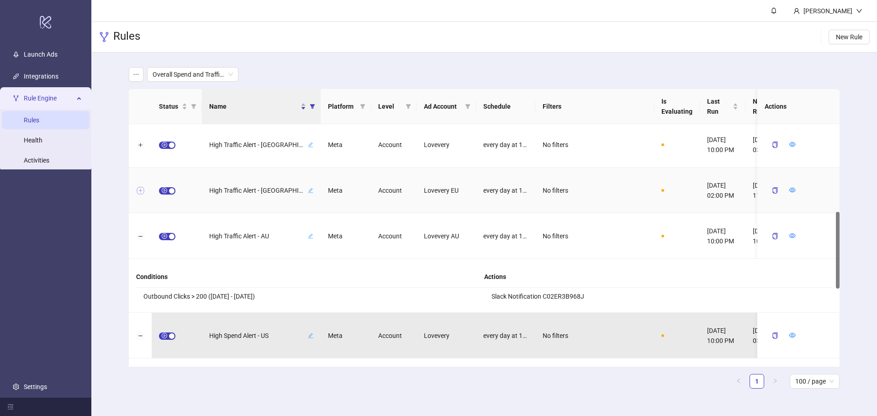
click at [140, 190] on button "Expand row" at bounding box center [140, 190] width 7 height 7
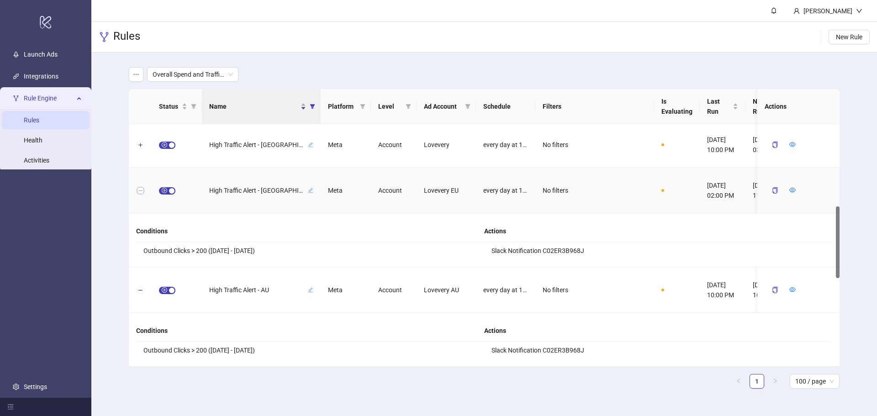
scroll to position [231, 0]
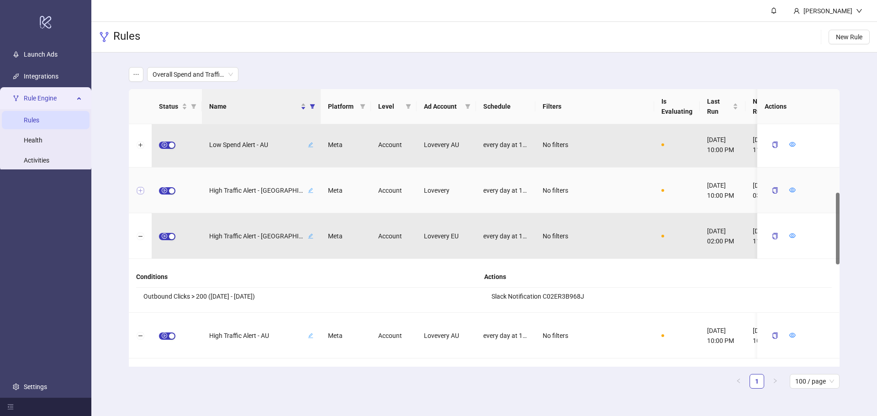
click at [141, 190] on button "Expand row" at bounding box center [140, 190] width 7 height 7
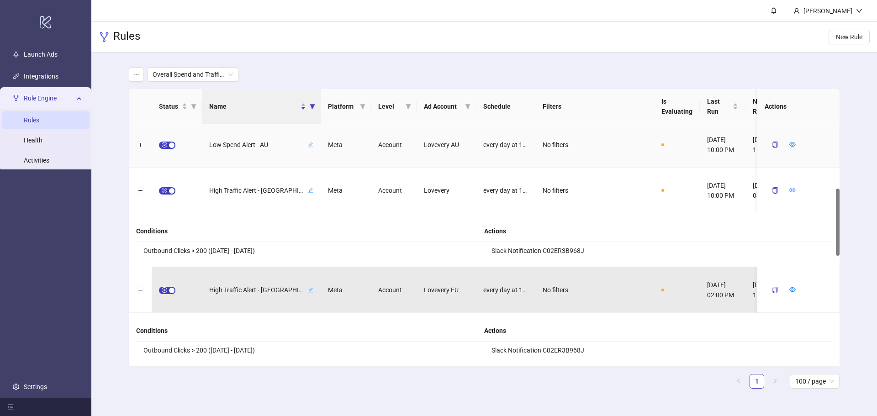
click at [143, 149] on div at bounding box center [140, 145] width 23 height 46
click at [143, 146] on button "Expand row" at bounding box center [140, 145] width 7 height 7
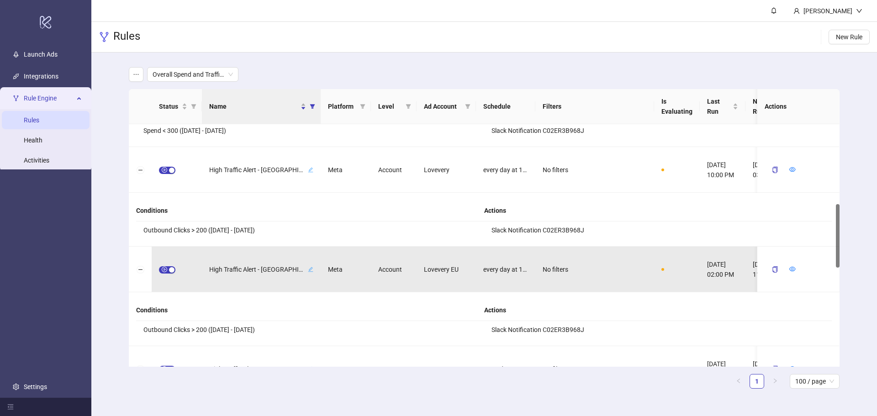
scroll to position [259, 0]
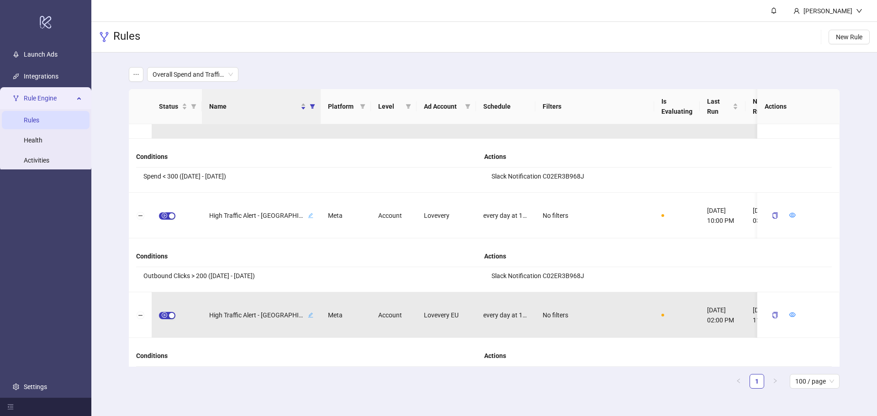
click at [39, 120] on link "Rules" at bounding box center [32, 119] width 16 height 7
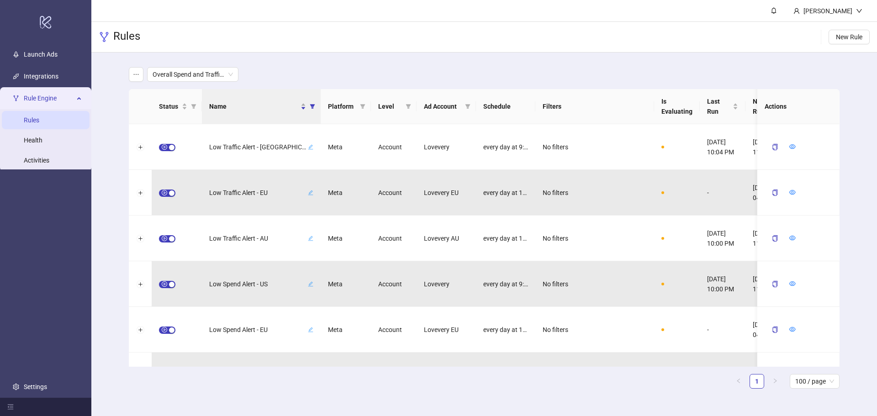
click at [166, 66] on main "Overall Spend and Traffic Alerts Status Name Platform Level Ad Account Schedule…" at bounding box center [483, 232] width 725 height 358
click at [169, 70] on span "Overall Spend and Traffic Alerts" at bounding box center [193, 75] width 80 height 14
click at [176, 107] on div "US" at bounding box center [192, 107] width 77 height 10
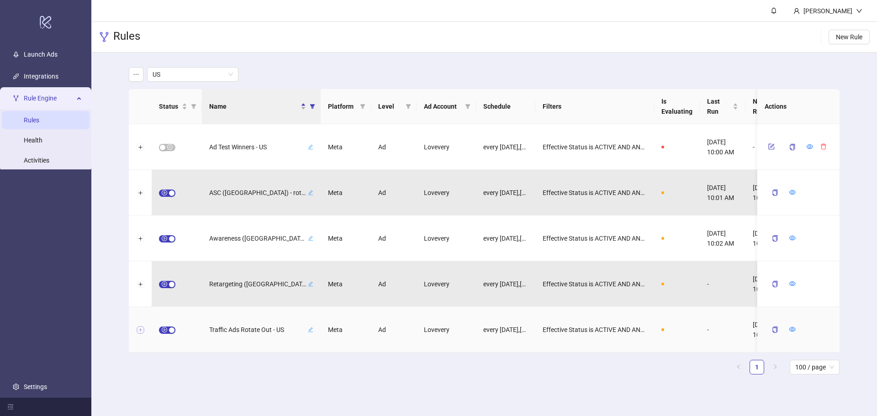
click at [140, 329] on button "Expand row" at bounding box center [140, 330] width 7 height 7
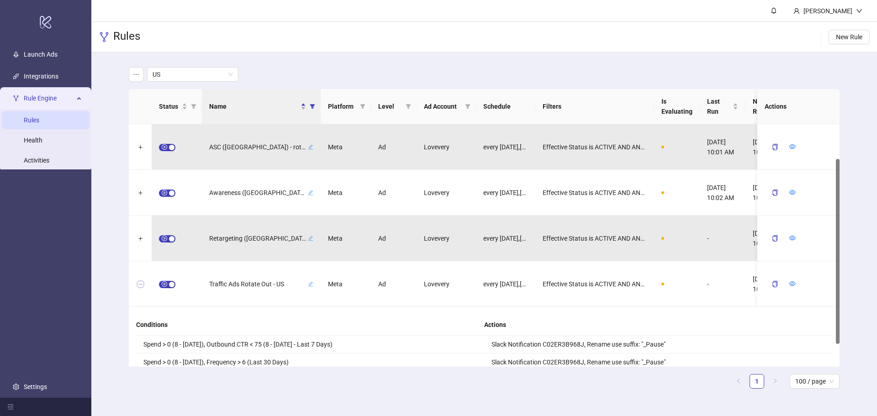
scroll to position [75, 0]
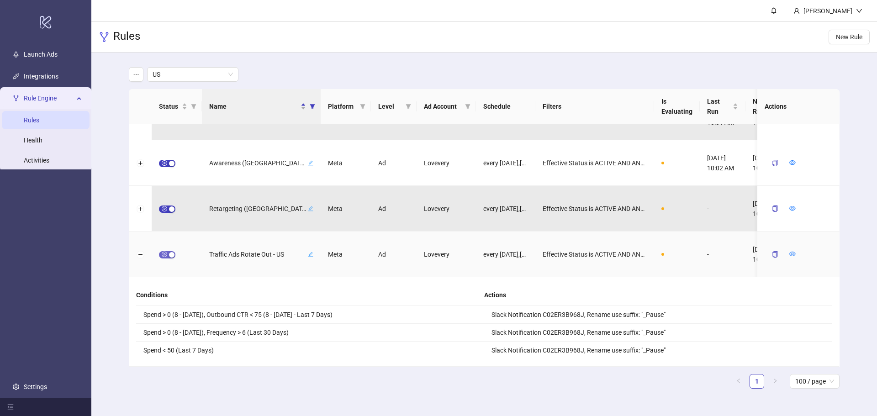
click at [163, 253] on span "button" at bounding box center [167, 254] width 16 height 7
click at [769, 254] on icon "form" at bounding box center [772, 254] width 6 height 6
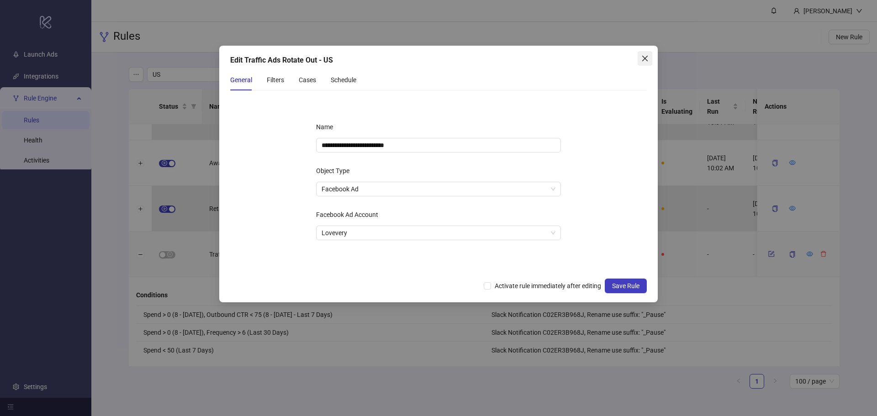
click at [647, 61] on icon "close" at bounding box center [644, 58] width 5 height 5
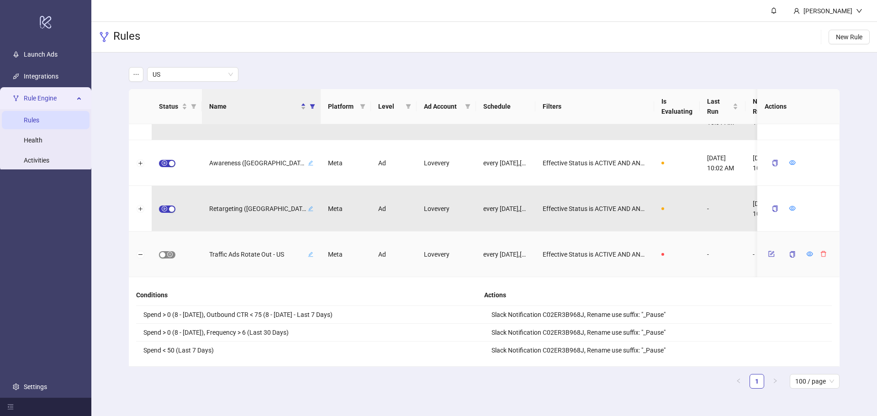
click at [166, 251] on span "button" at bounding box center [167, 254] width 16 height 7
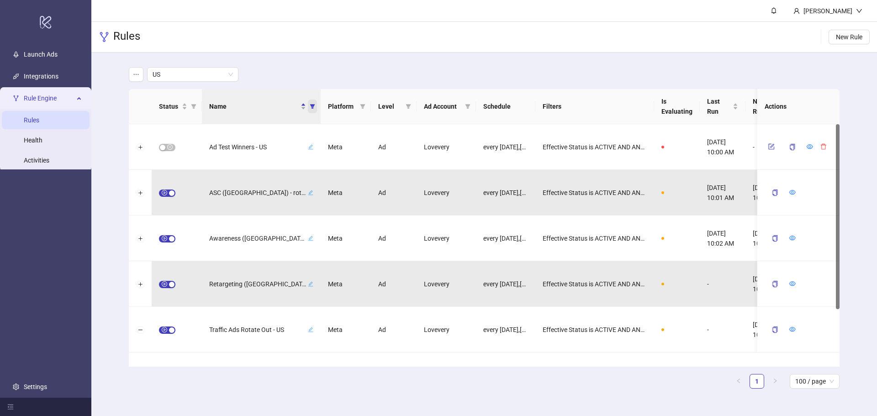
click at [313, 107] on icon "filter" at bounding box center [312, 106] width 5 height 5
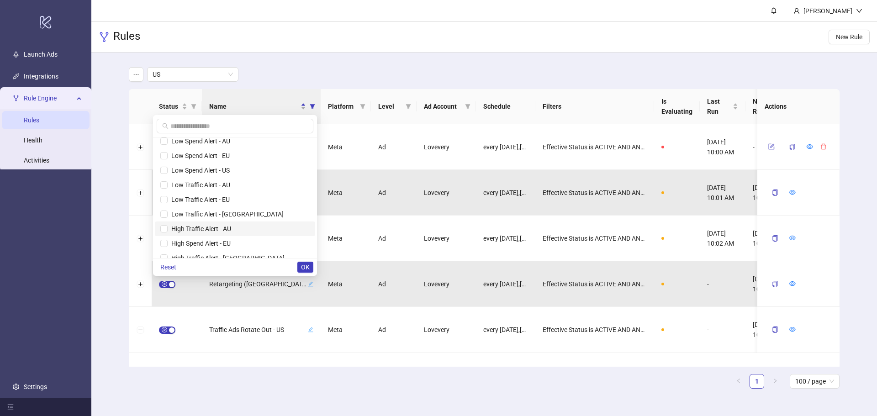
scroll to position [228, 0]
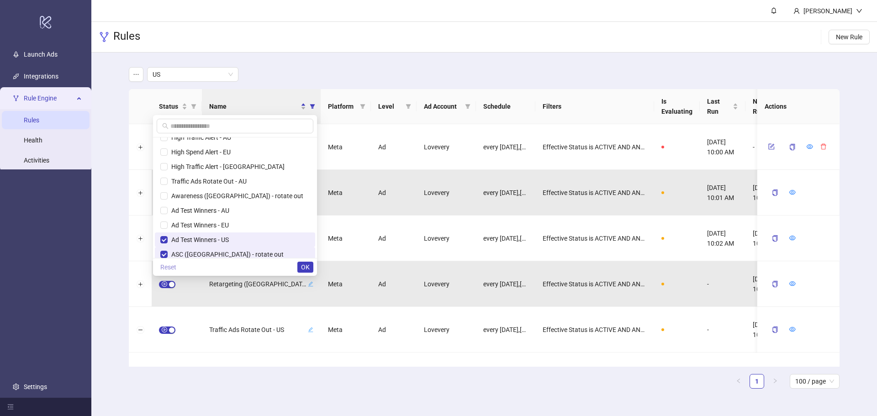
click at [176, 267] on span "Reset" at bounding box center [168, 267] width 16 height 7
click at [238, 127] on input "text" at bounding box center [238, 126] width 137 height 10
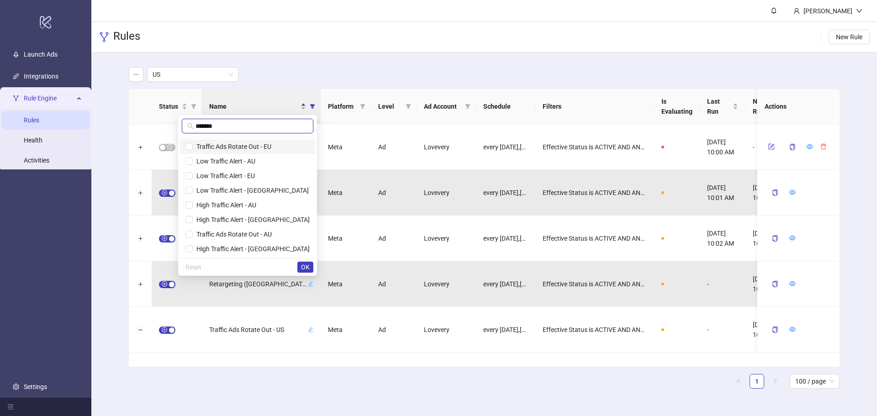
type input "*******"
click at [245, 147] on span "Traffic Ads Rotate Out - EU" at bounding box center [232, 146] width 79 height 7
click at [245, 234] on span "Traffic Ads Rotate Out - AU" at bounding box center [232, 234] width 79 height 7
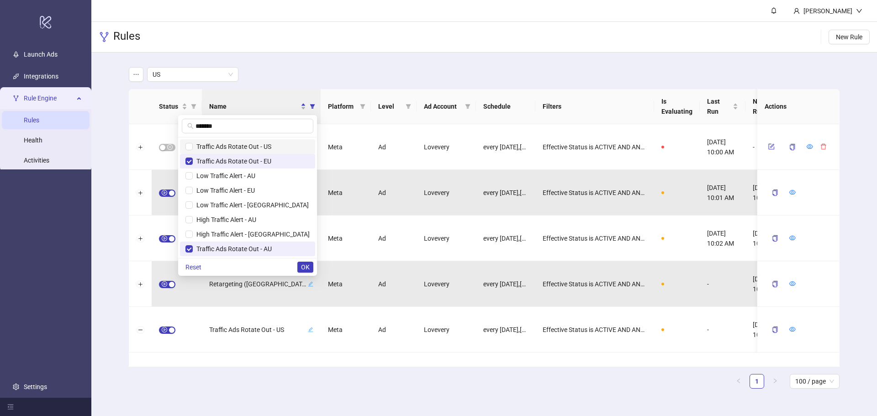
click at [245, 145] on span "Traffic Ads Rotate Out - US" at bounding box center [232, 146] width 79 height 7
click at [307, 266] on span "OK" at bounding box center [305, 267] width 9 height 7
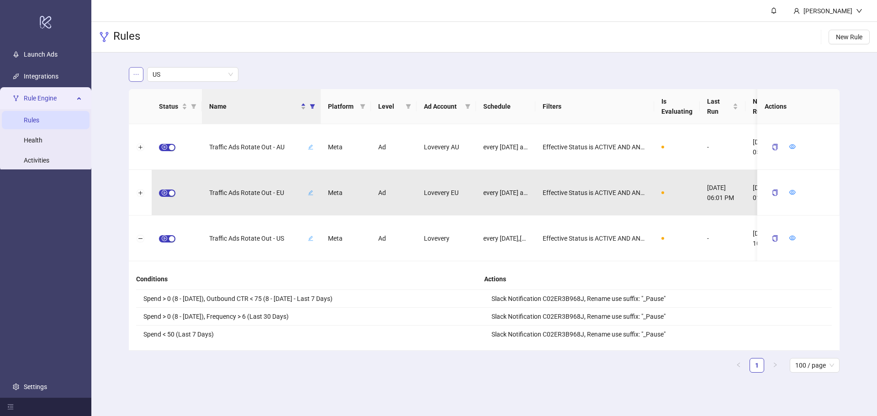
click at [134, 71] on icon "ellipsis" at bounding box center [136, 74] width 6 height 6
click at [158, 93] on span "Save as new view" at bounding box center [170, 93] width 49 height 10
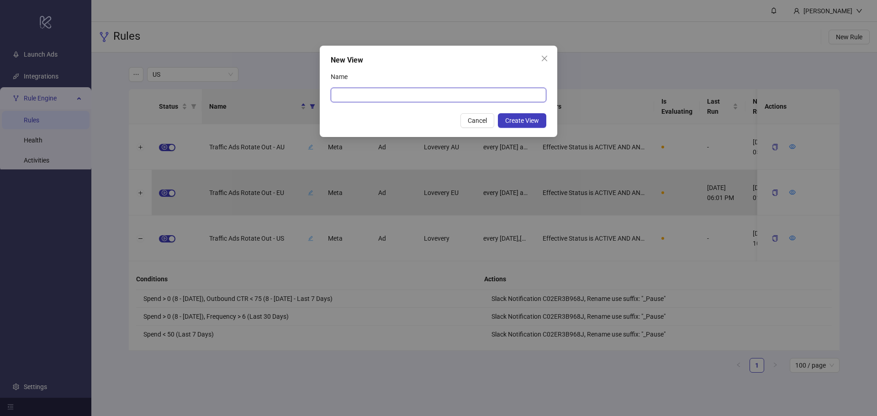
click at [350, 92] on input "Name" at bounding box center [439, 95] width 216 height 15
type input "*******"
click at [455, 78] on div "Name" at bounding box center [439, 78] width 216 height 18
click at [520, 121] on span "Create View" at bounding box center [522, 120] width 34 height 7
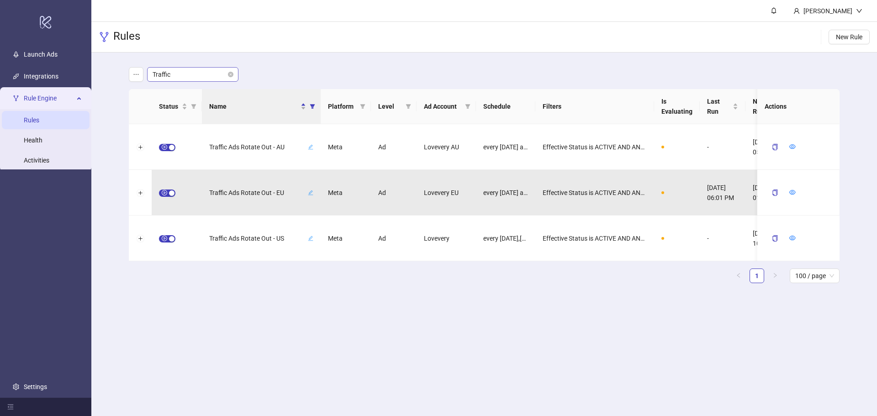
click at [212, 75] on span "Traffic" at bounding box center [193, 75] width 80 height 14
click at [255, 369] on main "Allison Demers Rules New Rule Traffic Status Name Platform Level Ad Account Sch…" at bounding box center [484, 208] width 786 height 416
click at [166, 238] on span "button" at bounding box center [167, 238] width 16 height 7
click at [774, 240] on icon "form" at bounding box center [772, 238] width 6 height 6
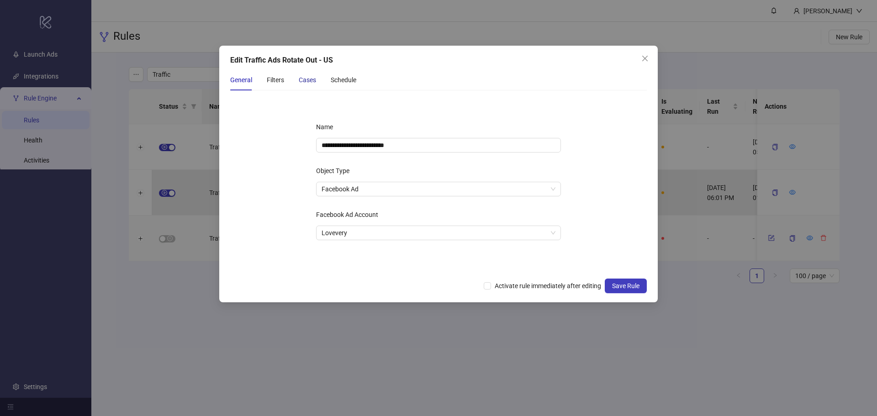
click at [309, 82] on div "Cases" at bounding box center [307, 80] width 17 height 10
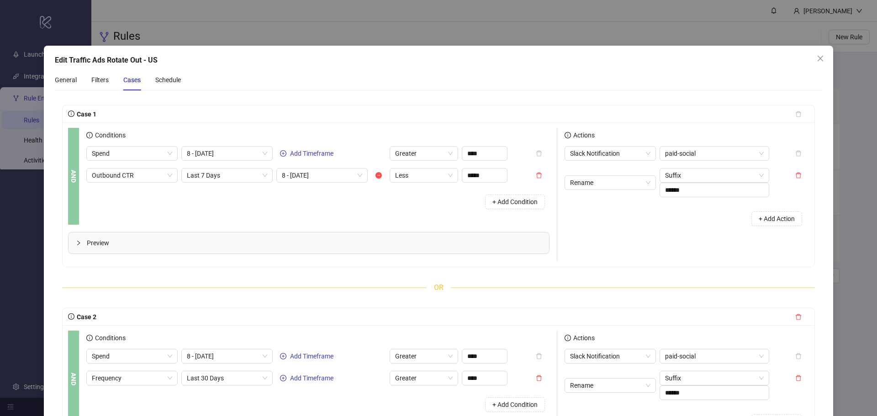
click at [438, 236] on div "Preview" at bounding box center [309, 242] width 481 height 21
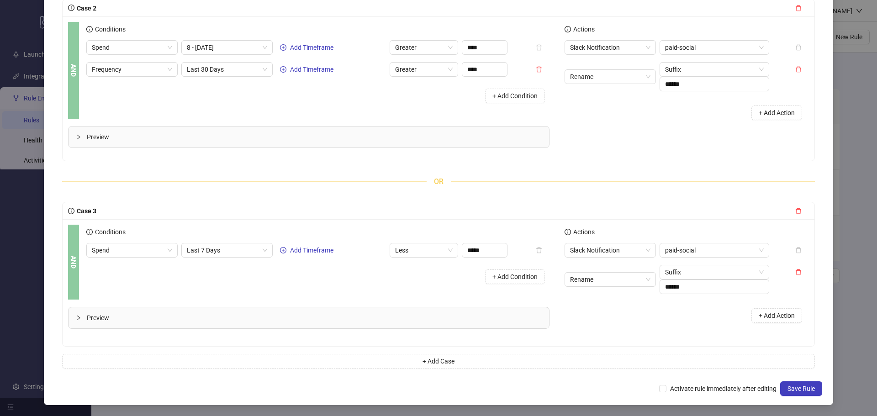
scroll to position [14, 0]
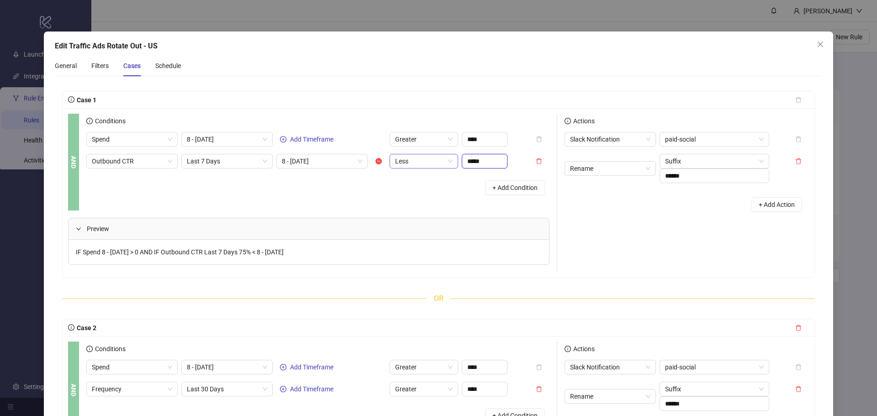
drag, startPoint x: 486, startPoint y: 159, endPoint x: 441, endPoint y: 154, distance: 45.0
click at [441, 154] on div "Outbound CTR Last 7 Days 8 - 14 Days ago Less *****" at bounding box center [296, 161] width 421 height 15
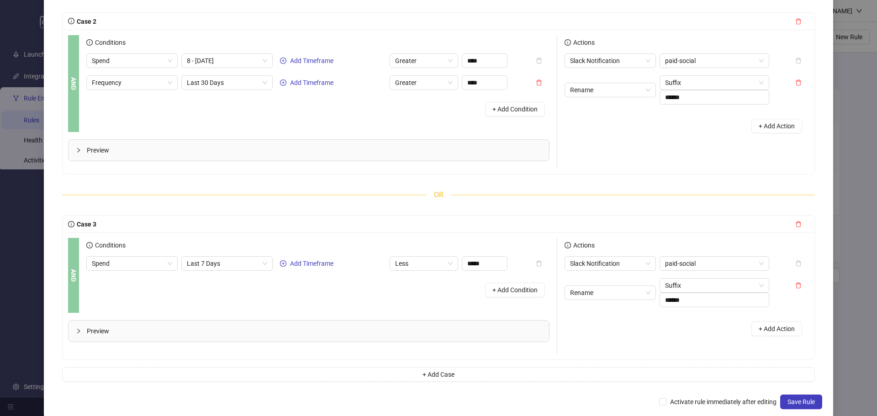
scroll to position [334, 0]
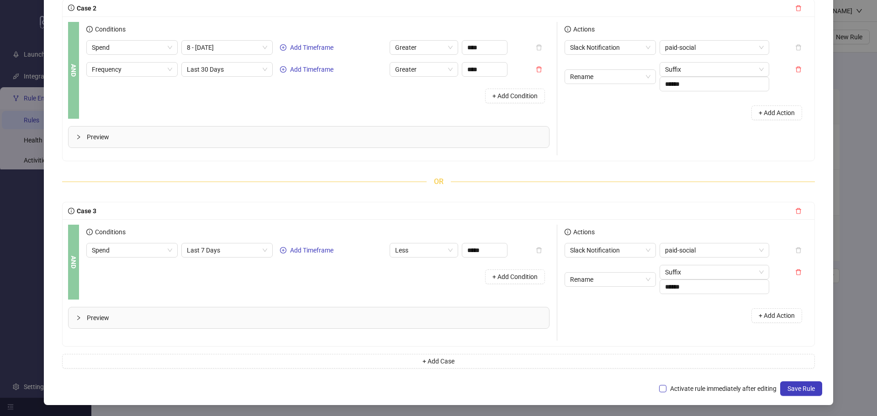
type input "******"
click at [700, 391] on span "Activate rule immediately after editing" at bounding box center [723, 389] width 114 height 10
click at [792, 392] on span "Save Rule" at bounding box center [800, 388] width 27 height 7
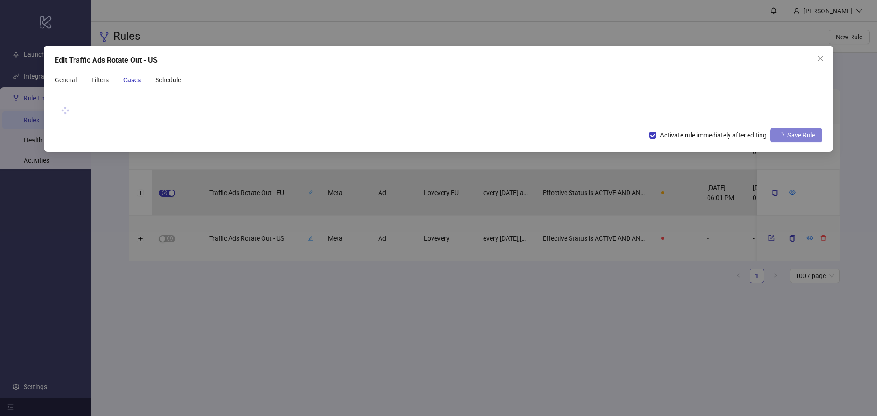
scroll to position [0, 0]
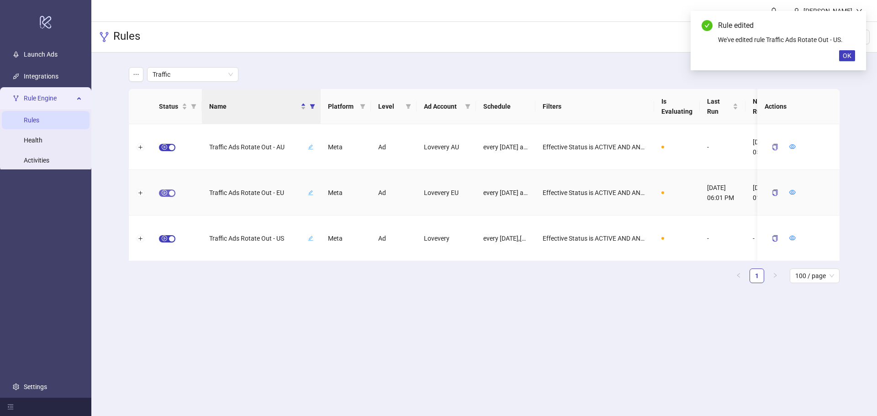
click at [163, 195] on span "button" at bounding box center [167, 193] width 16 height 7
click at [770, 190] on icon "form" at bounding box center [771, 192] width 6 height 6
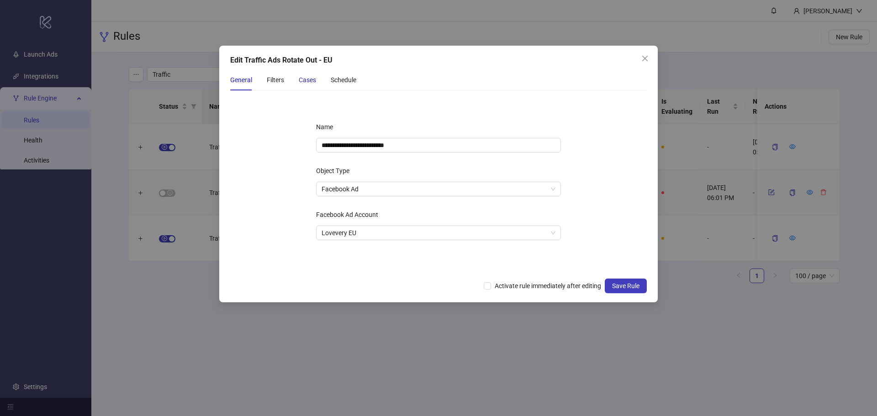
click at [301, 82] on div "Cases" at bounding box center [307, 80] width 17 height 10
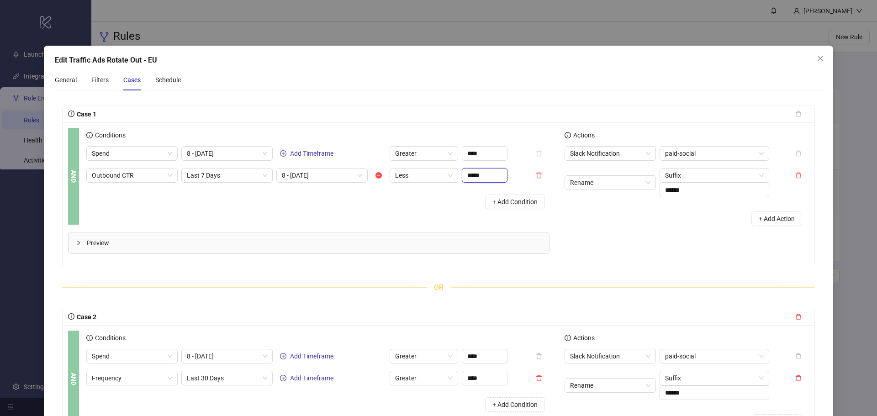
drag, startPoint x: 484, startPoint y: 174, endPoint x: 445, endPoint y: 165, distance: 39.9
click at [444, 166] on div "Spend 8 - 14 Days ago Add Timeframe Greater **** Outbound CTR Last 7 Days 8 - 1…" at bounding box center [317, 180] width 463 height 68
type input "******"
click at [430, 240] on span "Preview" at bounding box center [314, 243] width 455 height 10
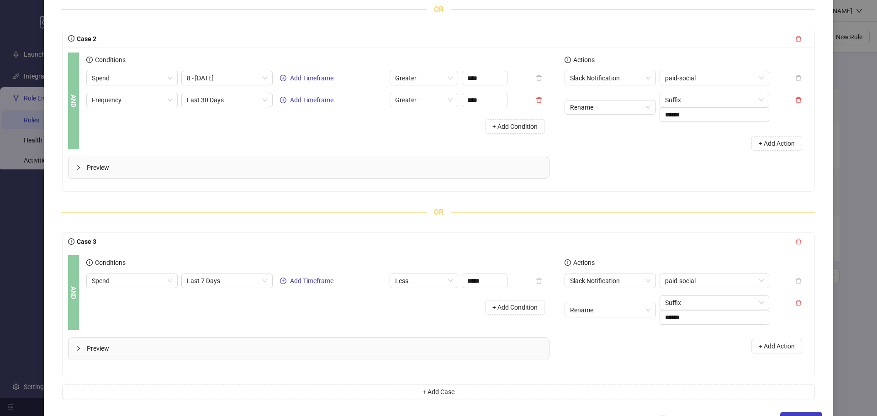
scroll to position [334, 0]
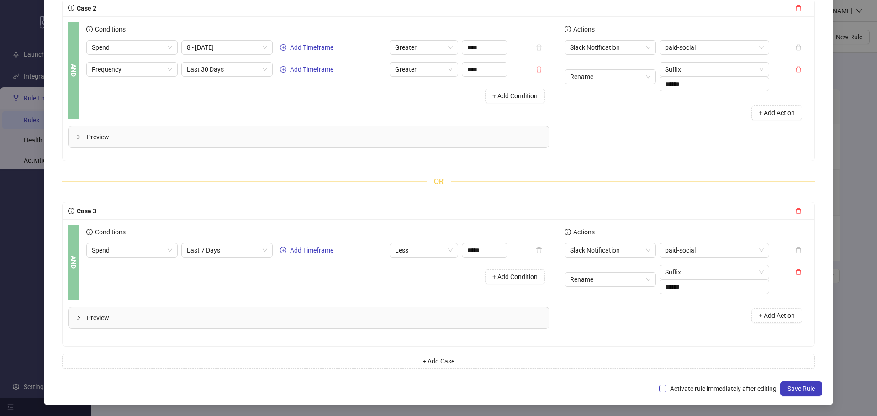
click at [695, 386] on span "Activate rule immediately after editing" at bounding box center [723, 389] width 114 height 10
click at [789, 385] on span "Save Rule" at bounding box center [800, 388] width 27 height 7
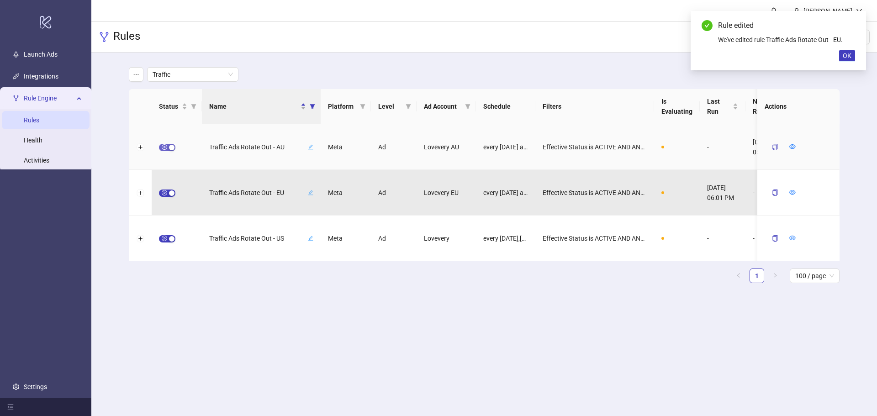
click at [166, 146] on span "button" at bounding box center [167, 147] width 16 height 7
click at [768, 149] on icon "form" at bounding box center [771, 146] width 6 height 6
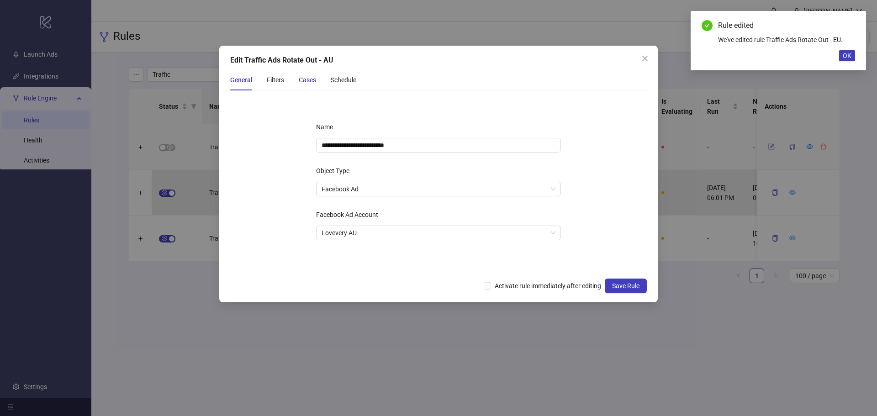
click at [307, 79] on div "Cases" at bounding box center [307, 80] width 17 height 10
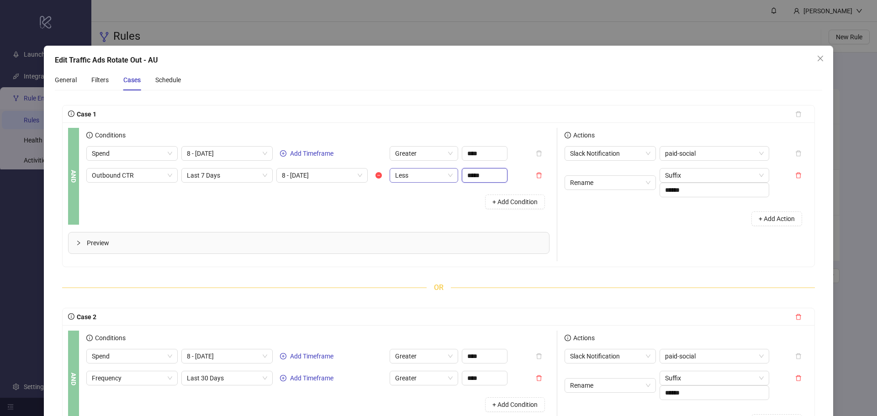
drag, startPoint x: 494, startPoint y: 178, endPoint x: 442, endPoint y: 170, distance: 52.6
click at [442, 170] on div "Outbound CTR Last 7 Days 8 - 14 Days ago Less *****" at bounding box center [296, 175] width 421 height 15
type input "******"
click at [454, 213] on div "+ Add Condition" at bounding box center [317, 202] width 463 height 24
click at [360, 243] on span "Preview" at bounding box center [314, 243] width 455 height 10
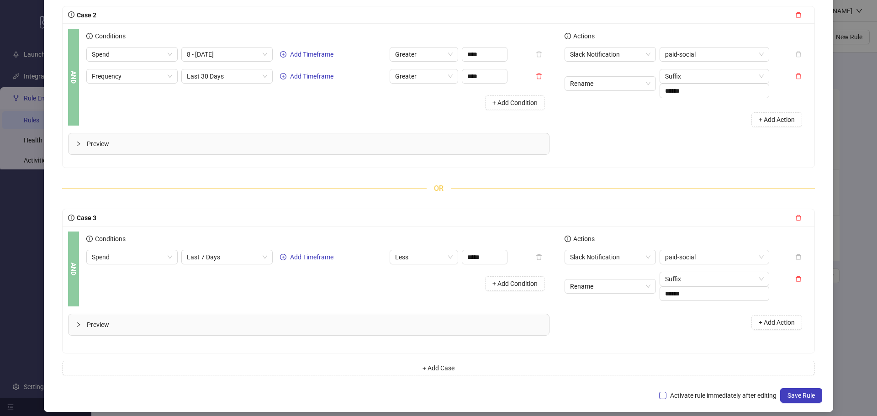
scroll to position [334, 0]
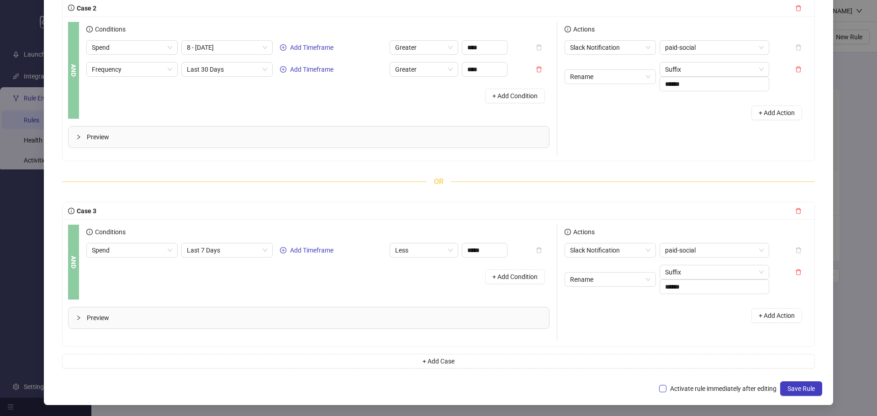
click at [692, 388] on span "Activate rule immediately after editing" at bounding box center [723, 389] width 114 height 10
click at [799, 390] on span "Save Rule" at bounding box center [800, 388] width 27 height 7
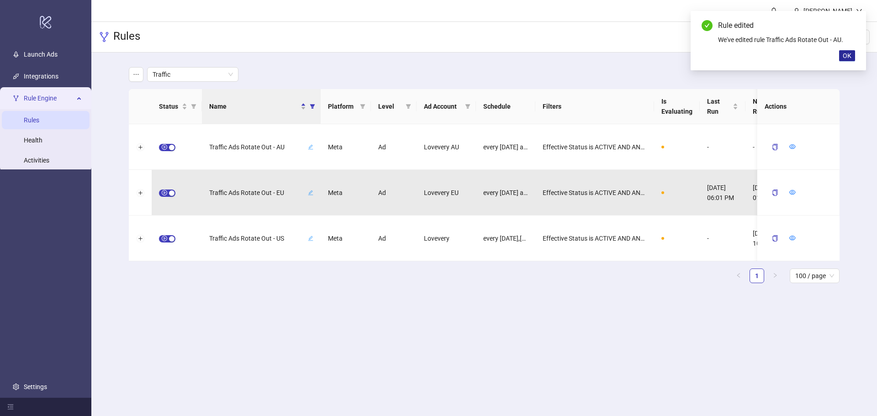
click at [845, 56] on span "OK" at bounding box center [847, 55] width 9 height 7
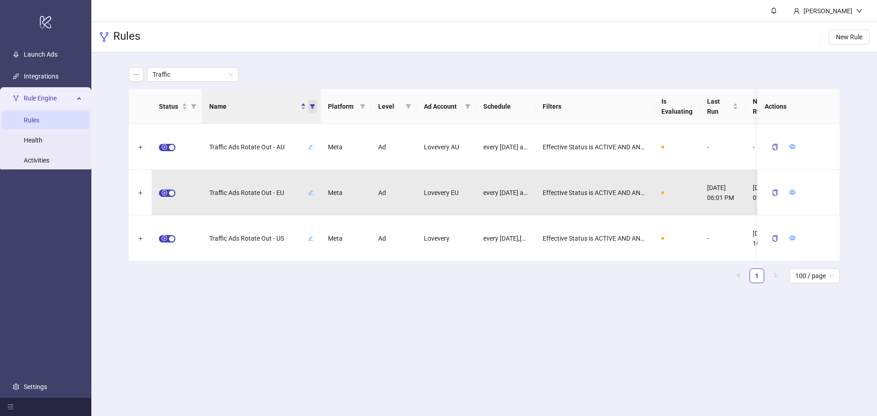
click at [312, 107] on icon "filter" at bounding box center [312, 106] width 5 height 5
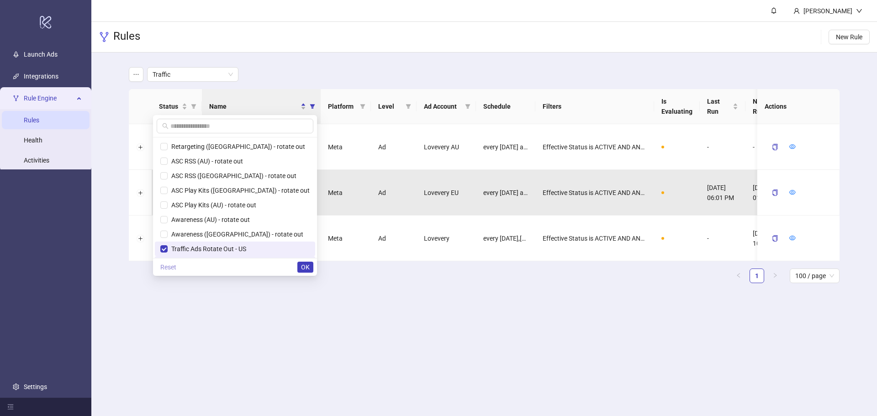
click at [176, 271] on span "Reset" at bounding box center [168, 267] width 16 height 7
click at [236, 130] on input "text" at bounding box center [238, 126] width 137 height 10
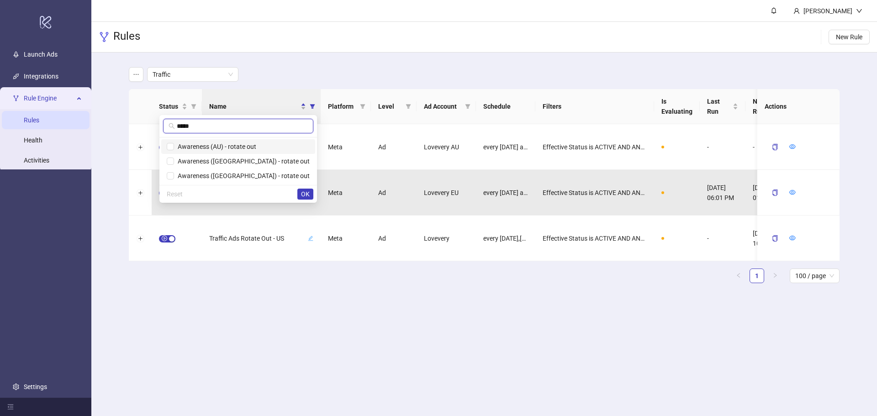
type input "*****"
click at [237, 142] on span "Awareness (AU) - rotate out" at bounding box center [238, 147] width 143 height 10
click at [236, 161] on span "Awareness ([GEOGRAPHIC_DATA]) - rotate out" at bounding box center [242, 161] width 136 height 7
click at [239, 180] on span "Awareness ([GEOGRAPHIC_DATA]) - rotate out" at bounding box center [238, 176] width 143 height 10
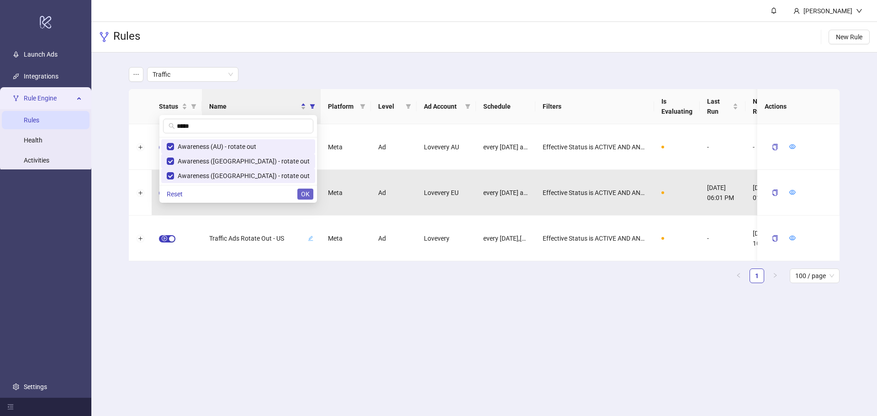
click at [305, 193] on span "OK" at bounding box center [305, 193] width 9 height 7
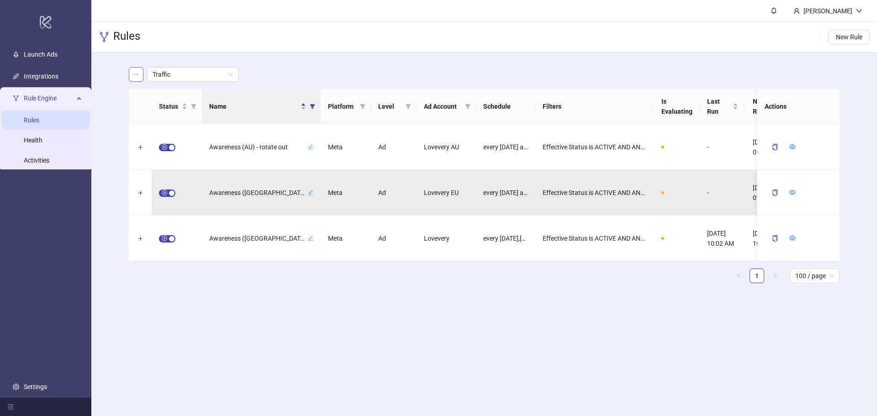
click at [134, 74] on icon "ellipsis" at bounding box center [136, 74] width 6 height 6
click at [143, 93] on li "Save as new view" at bounding box center [166, 92] width 70 height 15
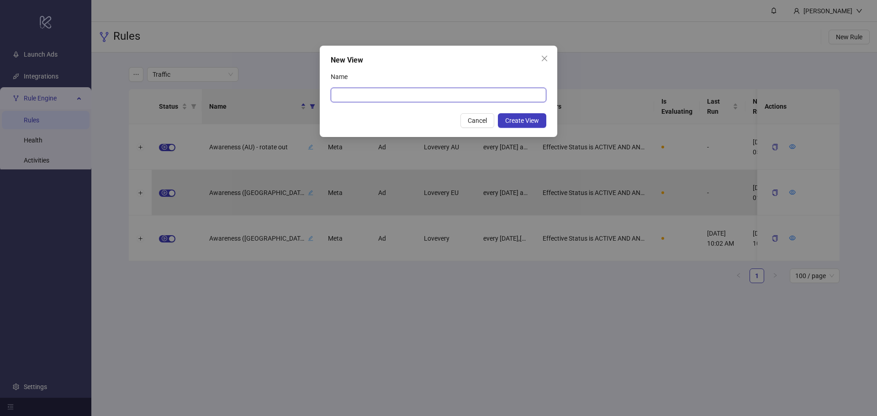
click at [347, 100] on input "Name" at bounding box center [439, 95] width 216 height 15
type input "*********"
click at [407, 70] on div "Name" at bounding box center [439, 78] width 216 height 18
click at [518, 121] on span "Create View" at bounding box center [522, 120] width 34 height 7
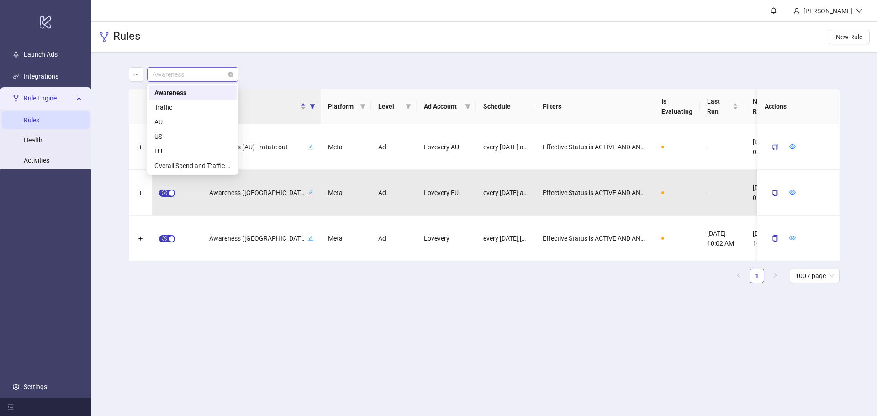
click at [172, 81] on div "Awareness" at bounding box center [192, 74] width 91 height 15
click at [327, 68] on div "Awareness" at bounding box center [484, 74] width 711 height 15
click at [161, 238] on span "button" at bounding box center [167, 238] width 16 height 7
click at [770, 237] on icon "form" at bounding box center [771, 238] width 6 height 6
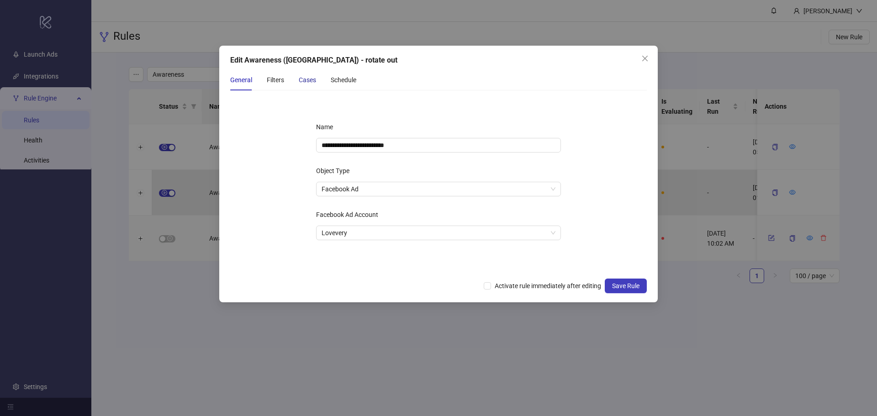
click at [306, 84] on div "Cases" at bounding box center [307, 80] width 17 height 10
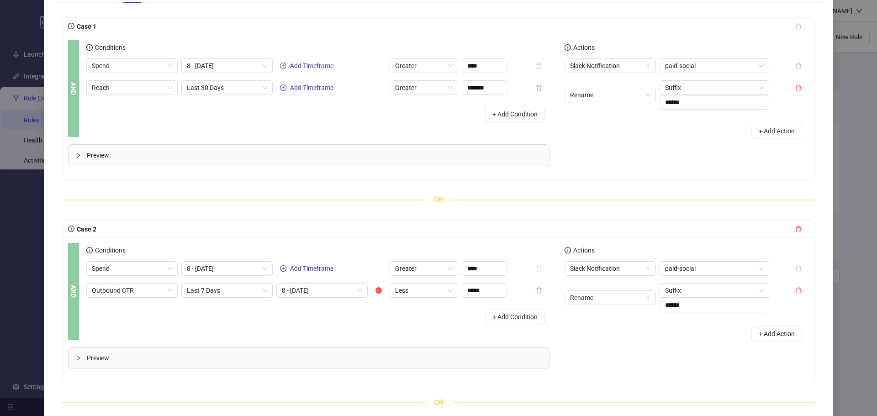
scroll to position [91, 0]
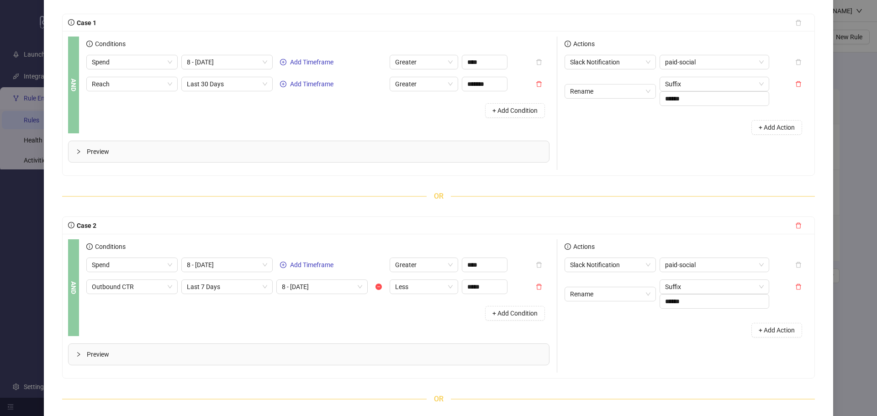
click at [273, 351] on span "Preview" at bounding box center [314, 354] width 455 height 10
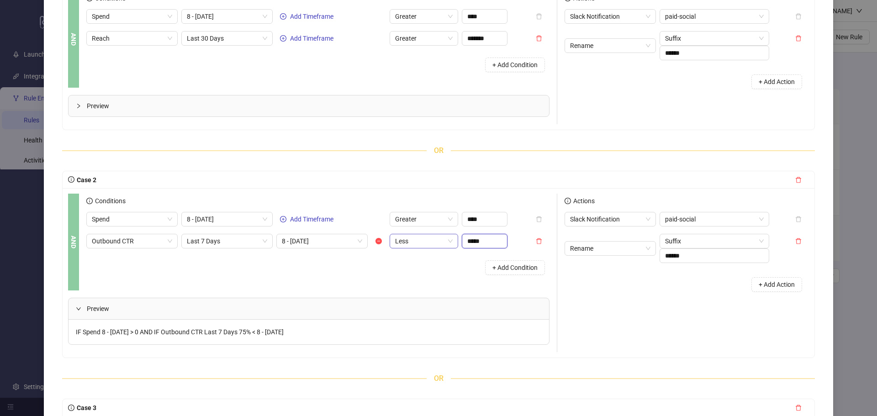
drag, startPoint x: 486, startPoint y: 239, endPoint x: 443, endPoint y: 241, distance: 43.0
click at [445, 242] on div "Outbound CTR Last 7 Days 8 - 14 Days ago Less *****" at bounding box center [296, 241] width 421 height 15
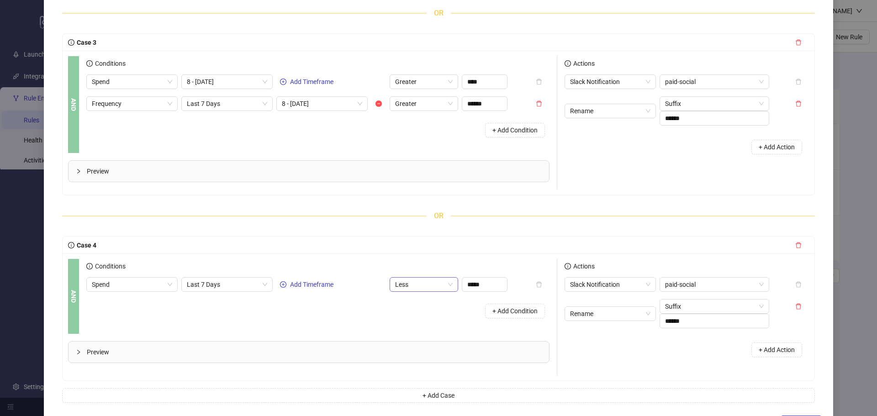
scroll to position [537, 0]
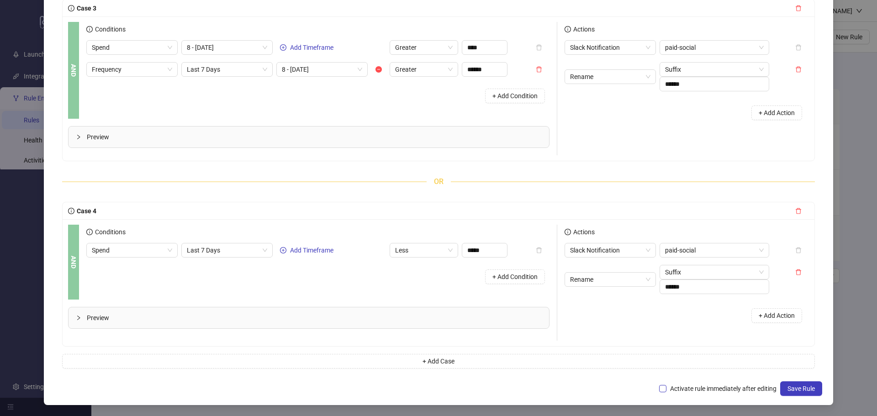
type input "******"
click at [707, 385] on span "Activate rule immediately after editing" at bounding box center [723, 389] width 114 height 10
click at [805, 388] on span "Save Rule" at bounding box center [800, 388] width 27 height 7
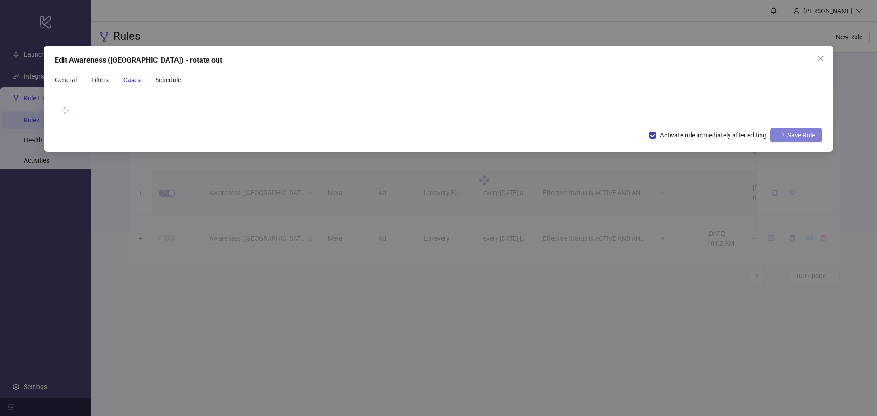
scroll to position [0, 0]
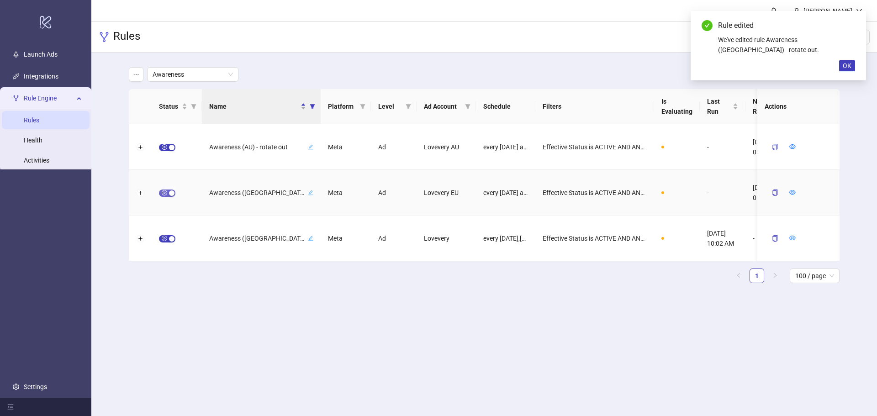
click at [162, 191] on span "button" at bounding box center [167, 193] width 16 height 7
click at [770, 192] on icon "form" at bounding box center [771, 192] width 6 height 6
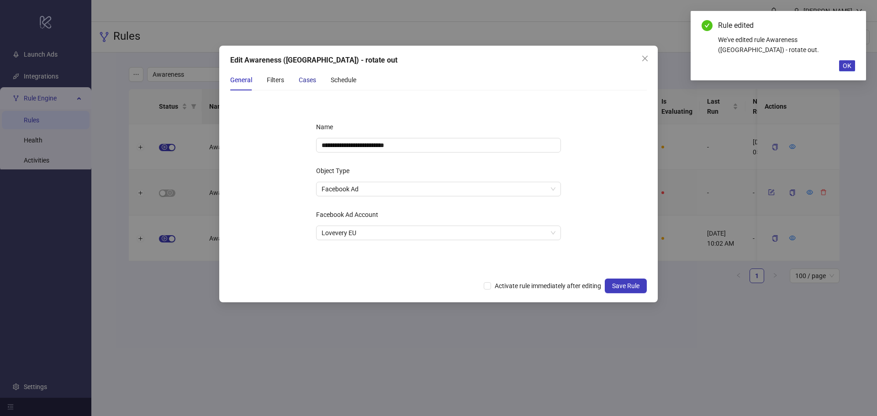
click at [301, 77] on div "Cases" at bounding box center [307, 80] width 17 height 10
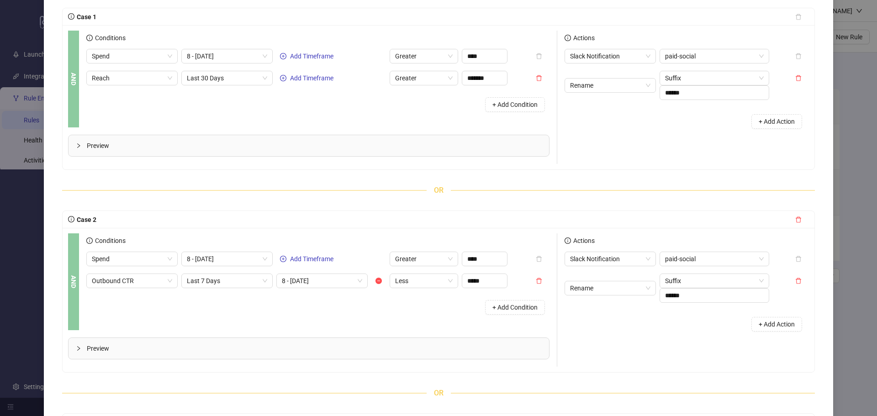
scroll to position [137, 0]
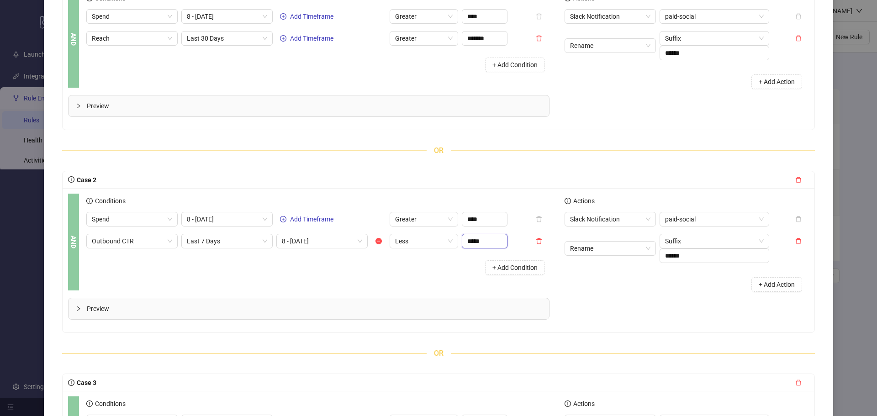
drag, startPoint x: 486, startPoint y: 240, endPoint x: 414, endPoint y: 231, distance: 73.2
click at [414, 231] on div "Spend 8 - 14 Days ago Add Timeframe Greater **** Outbound CTR Last 7 Days 8 - 1…" at bounding box center [317, 246] width 463 height 68
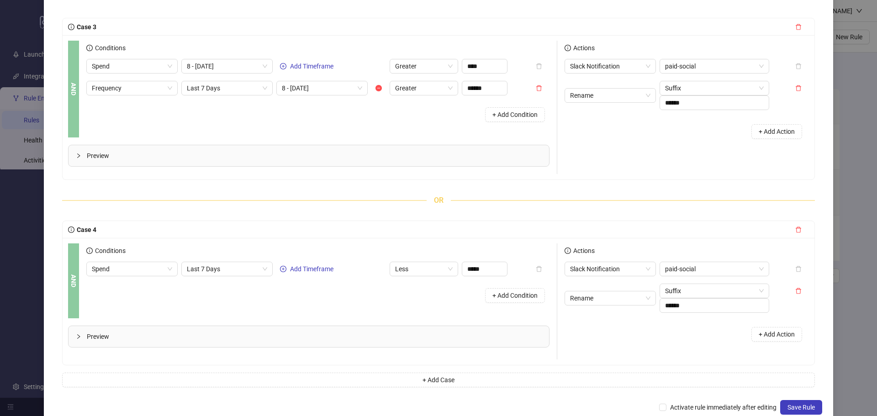
scroll to position [512, 0]
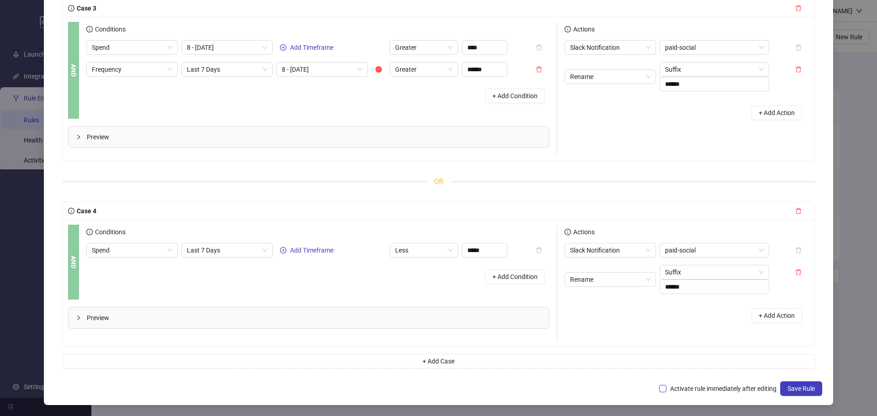
type input "******"
drag, startPoint x: 671, startPoint y: 386, endPoint x: 683, endPoint y: 391, distance: 13.9
click at [670, 386] on span "Activate rule immediately after editing" at bounding box center [723, 389] width 114 height 10
click at [808, 387] on button "Save Rule" at bounding box center [801, 388] width 42 height 15
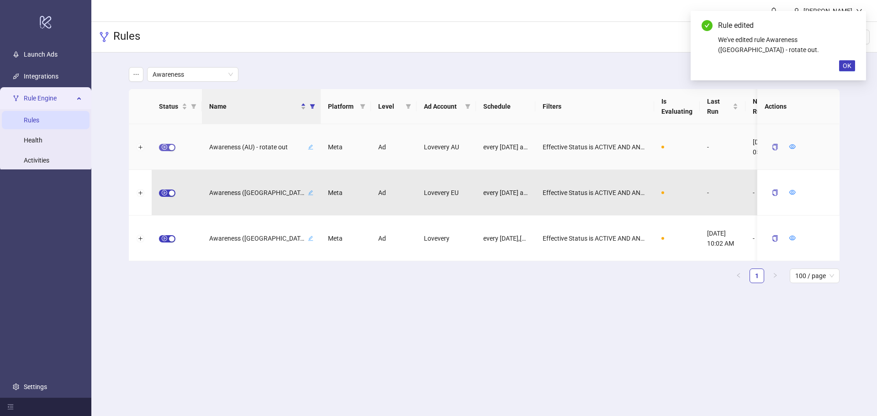
click at [165, 148] on span "button" at bounding box center [167, 147] width 16 height 7
click at [772, 146] on icon "form" at bounding box center [771, 146] width 6 height 6
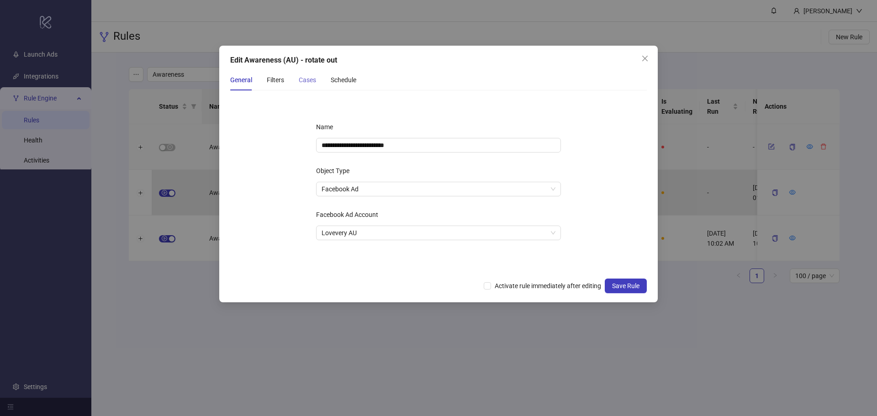
click at [305, 86] on div "Cases" at bounding box center [307, 79] width 17 height 21
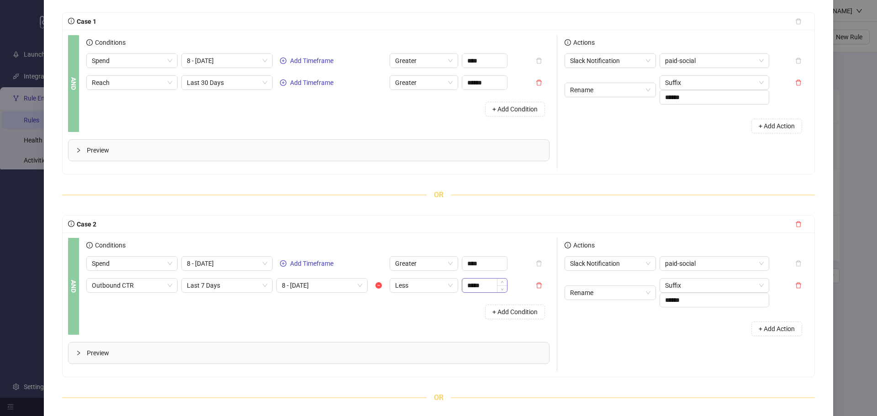
scroll to position [137, 0]
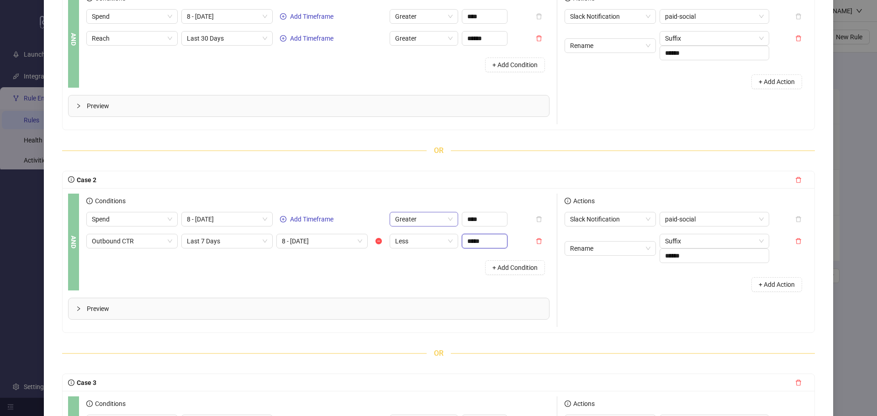
drag, startPoint x: 483, startPoint y: 240, endPoint x: 427, endPoint y: 214, distance: 62.1
click at [419, 232] on div "Spend 8 - 14 Days ago Add Timeframe Greater **** Outbound CTR Last 7 Days 8 - 1…" at bounding box center [317, 246] width 463 height 68
type input "******"
click at [436, 278] on div "+ Add Condition" at bounding box center [317, 268] width 463 height 24
click at [427, 308] on span "Preview" at bounding box center [314, 309] width 455 height 10
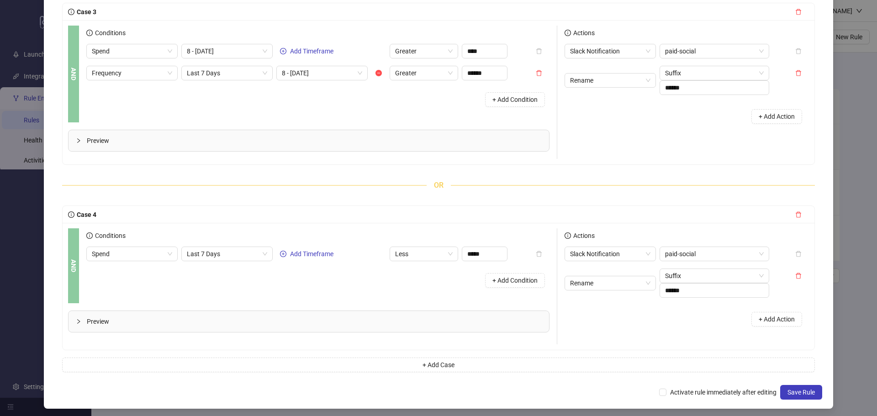
scroll to position [537, 0]
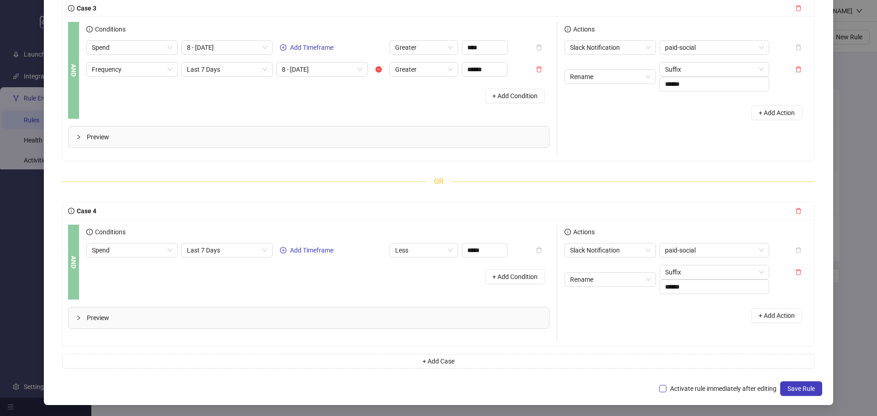
drag, startPoint x: 761, startPoint y: 382, endPoint x: 759, endPoint y: 386, distance: 4.7
click at [759, 386] on div "Activate rule immediately after editing Save Rule" at bounding box center [438, 388] width 767 height 15
click at [754, 391] on span "Activate rule immediately after editing" at bounding box center [723, 389] width 114 height 10
click at [789, 386] on span "Save Rule" at bounding box center [800, 388] width 27 height 7
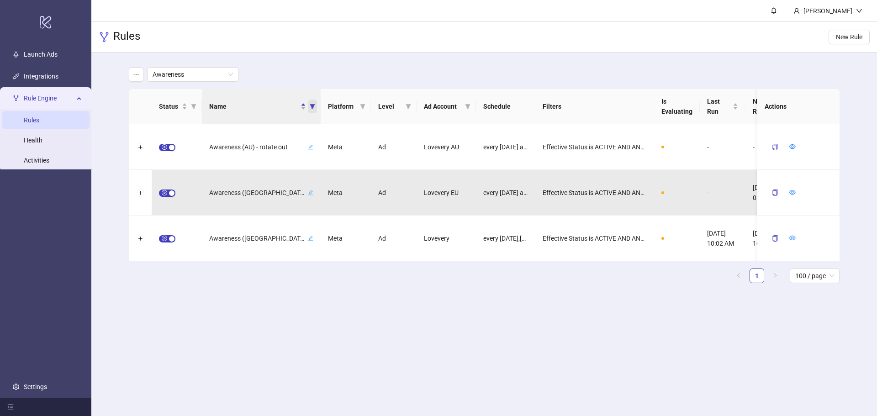
click at [310, 104] on icon "filter" at bounding box center [312, 106] width 5 height 5
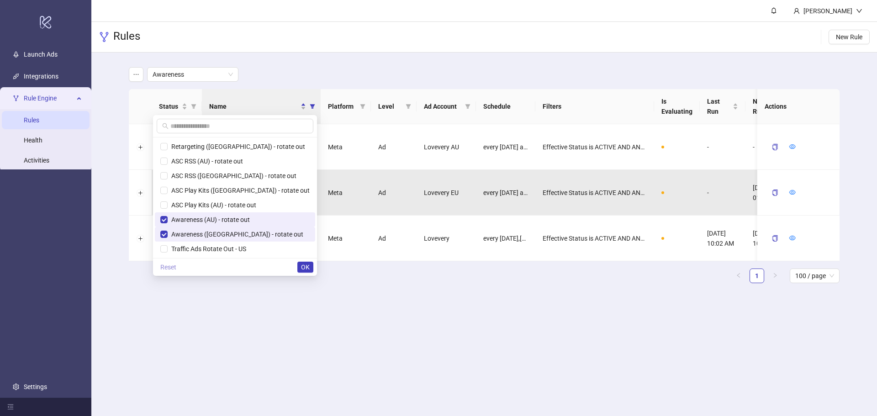
click at [176, 267] on span "Reset" at bounding box center [168, 267] width 16 height 7
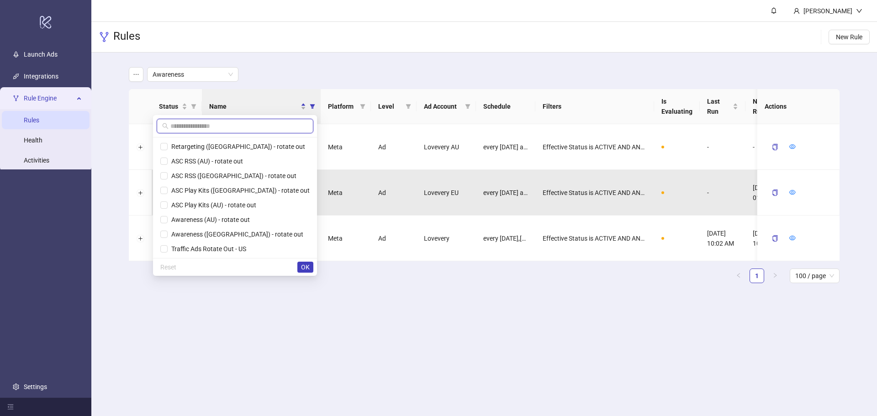
click at [247, 128] on input "text" at bounding box center [238, 126] width 137 height 10
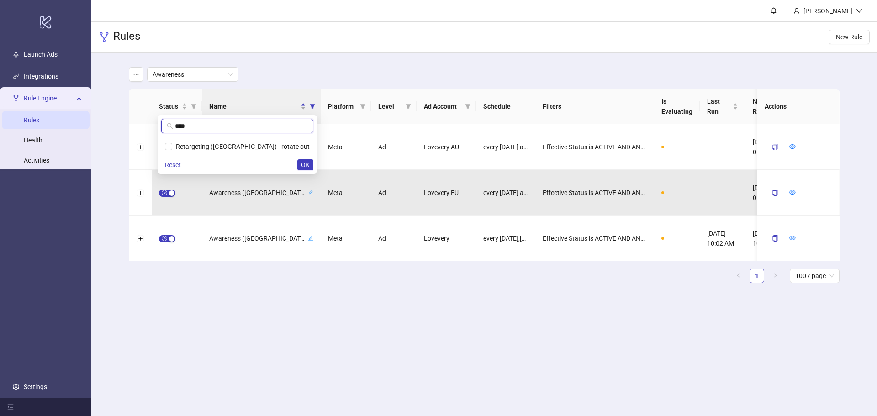
type input "*****"
drag, startPoint x: 246, startPoint y: 127, endPoint x: 142, endPoint y: 127, distance: 103.7
click at [142, 127] on body "logo/logo-mobile Launch Ads Integrations Rule Engine Rules Health Activities Se…" at bounding box center [438, 208] width 877 height 416
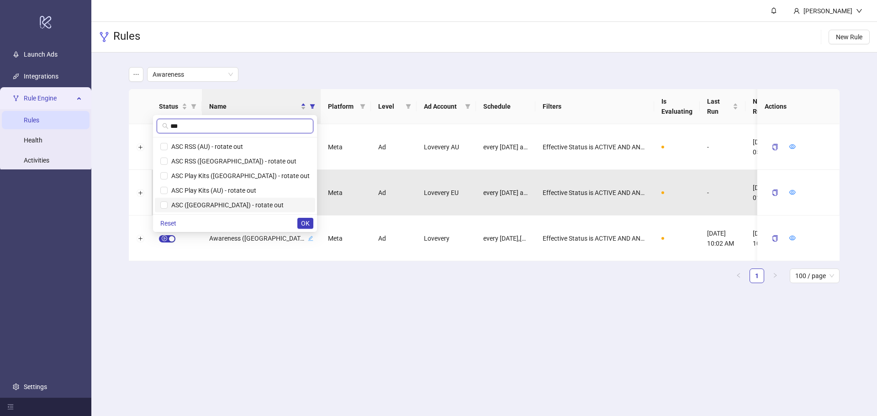
type input "***"
click at [269, 204] on span "ASC ([GEOGRAPHIC_DATA]) - rotate out" at bounding box center [226, 204] width 116 height 7
click at [256, 191] on span "ASC Play Kits (AU) - rotate out" at bounding box center [212, 190] width 89 height 7
click at [262, 177] on span "ASC Play Kits ([GEOGRAPHIC_DATA]) - rotate out" at bounding box center [239, 175] width 142 height 7
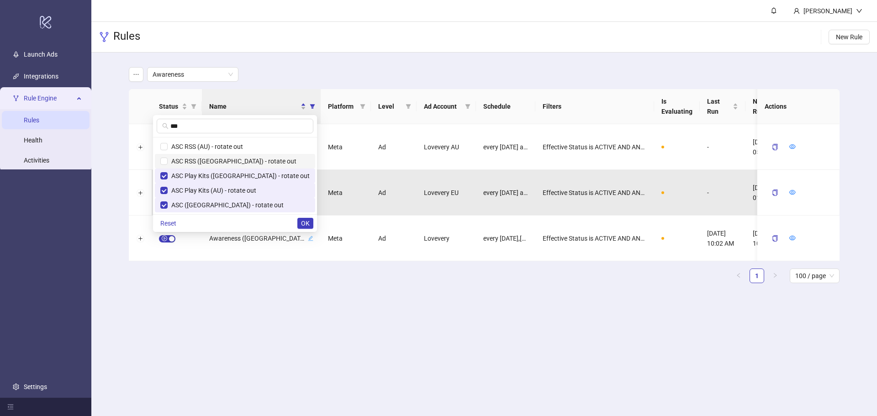
click at [260, 161] on span "ASC RSS ([GEOGRAPHIC_DATA]) - rotate out" at bounding box center [232, 161] width 129 height 7
click at [243, 148] on span "ASC RSS (AU) - rotate out" at bounding box center [205, 146] width 75 height 7
click at [308, 222] on span "OK" at bounding box center [305, 223] width 9 height 7
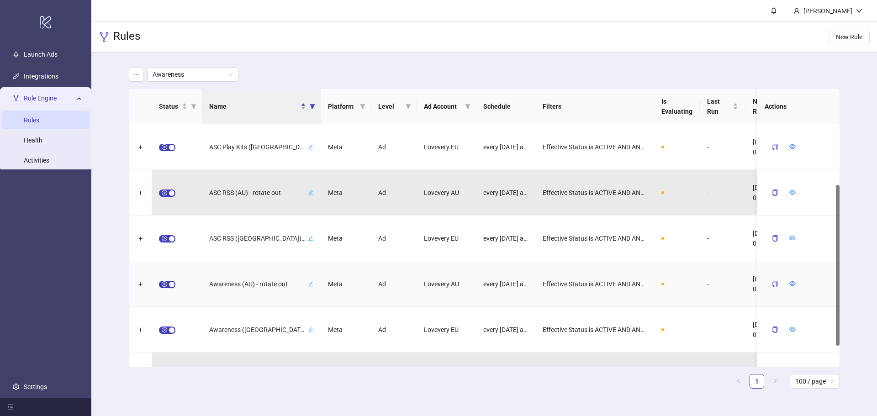
scroll to position [123, 0]
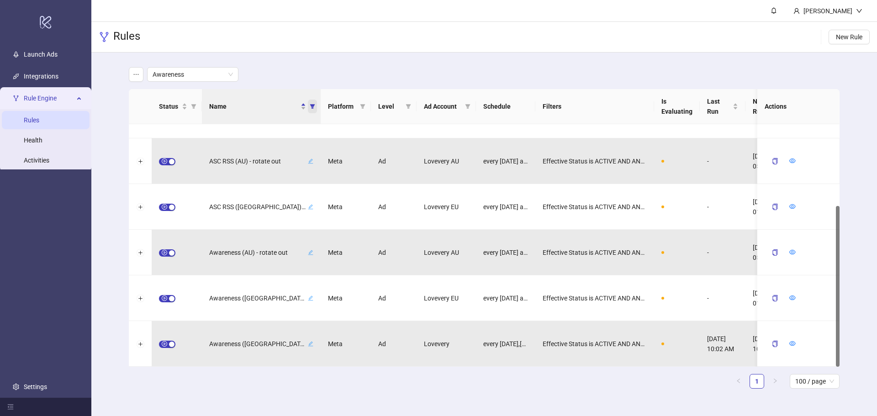
click at [313, 105] on icon "filter" at bounding box center [312, 106] width 5 height 5
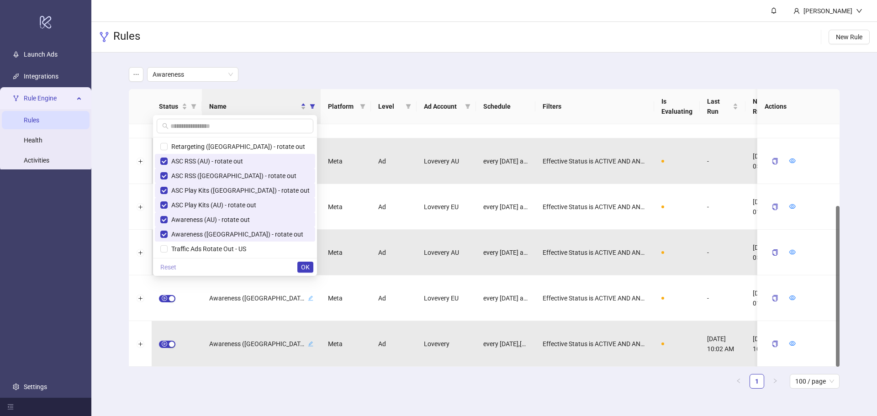
click at [176, 268] on span "Reset" at bounding box center [168, 267] width 16 height 7
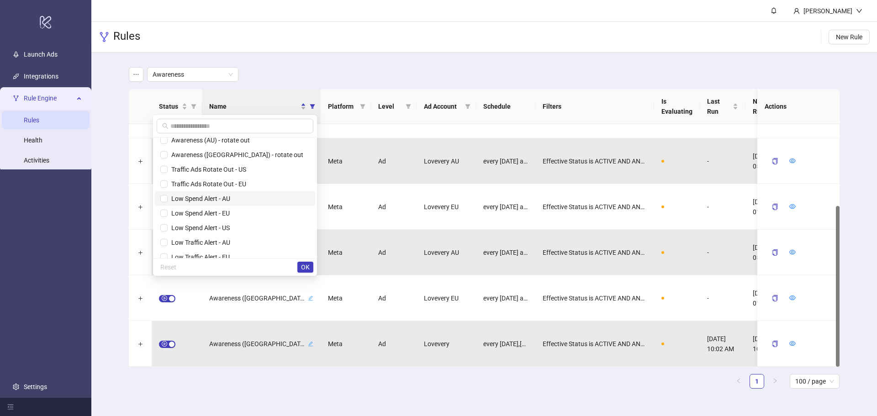
scroll to position [0, 0]
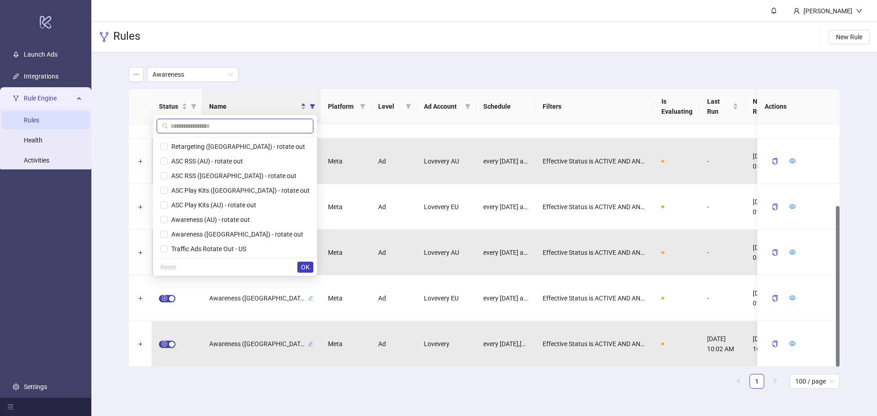
click at [257, 122] on input "text" at bounding box center [238, 126] width 137 height 10
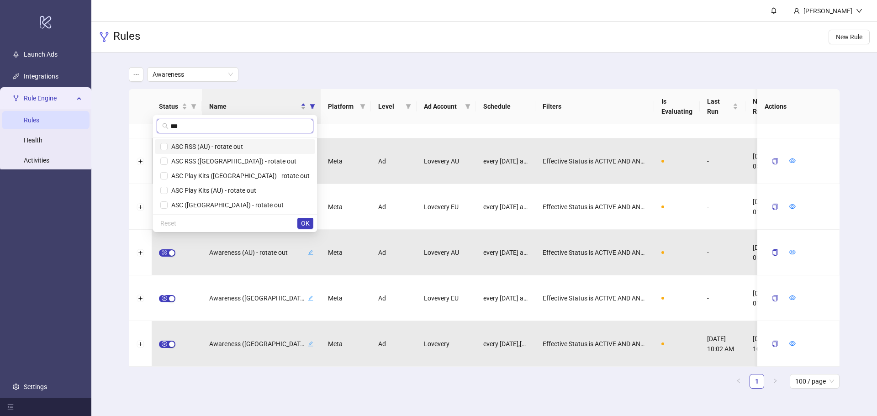
type input "***"
click at [243, 146] on span "ASC RSS (AU) - rotate out" at bounding box center [205, 146] width 75 height 7
click at [249, 159] on span "ASC RSS ([GEOGRAPHIC_DATA]) - rotate out" at bounding box center [232, 161] width 129 height 7
click at [245, 180] on span "ASC Play Kits ([GEOGRAPHIC_DATA]) - rotate out" at bounding box center [234, 176] width 149 height 10
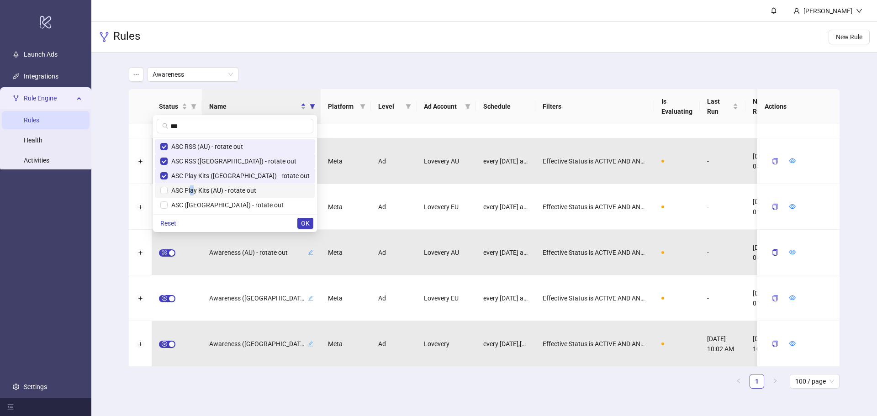
click at [246, 190] on span "ASC Play Kits (AU) - rotate out" at bounding box center [212, 190] width 89 height 7
click at [249, 205] on span "ASC ([GEOGRAPHIC_DATA]) - rotate out" at bounding box center [226, 204] width 116 height 7
click at [302, 224] on span "OK" at bounding box center [305, 223] width 9 height 7
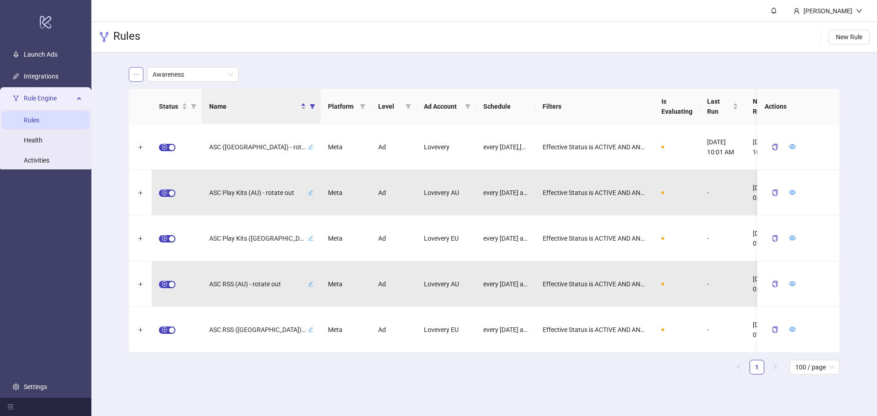
click at [138, 73] on icon "ellipsis" at bounding box center [136, 74] width 6 height 6
click at [174, 95] on span "Save as new view" at bounding box center [170, 93] width 49 height 10
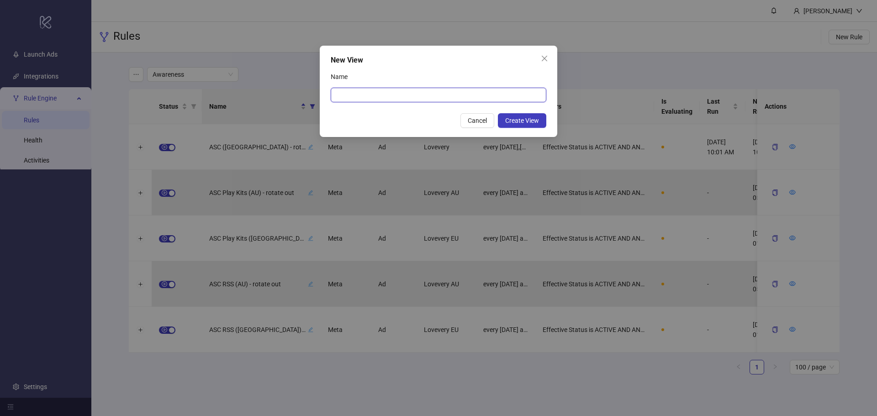
click at [374, 92] on input "Name" at bounding box center [439, 95] width 216 height 15
type input "***"
click at [465, 79] on div "Name" at bounding box center [439, 78] width 216 height 18
click at [506, 120] on span "Create View" at bounding box center [522, 120] width 34 height 7
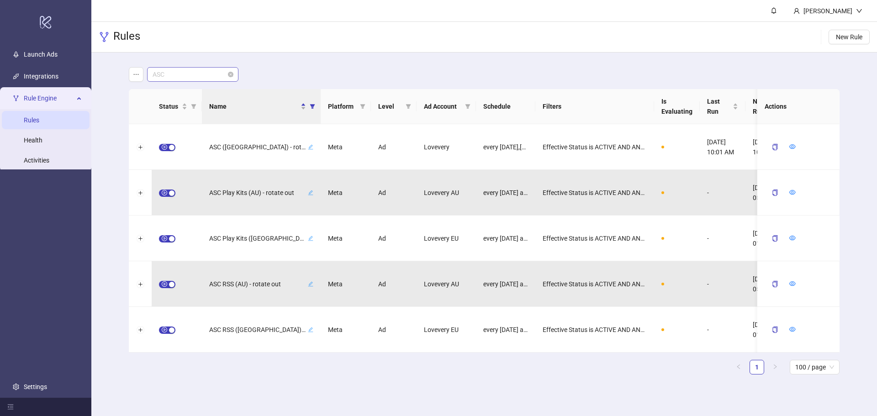
click at [194, 80] on span "ASC" at bounding box center [193, 75] width 80 height 14
click at [358, 44] on div "Rules New Rule" at bounding box center [484, 37] width 786 height 31
click at [163, 145] on span "button" at bounding box center [167, 147] width 16 height 7
click at [772, 145] on icon "form" at bounding box center [772, 146] width 4 height 4
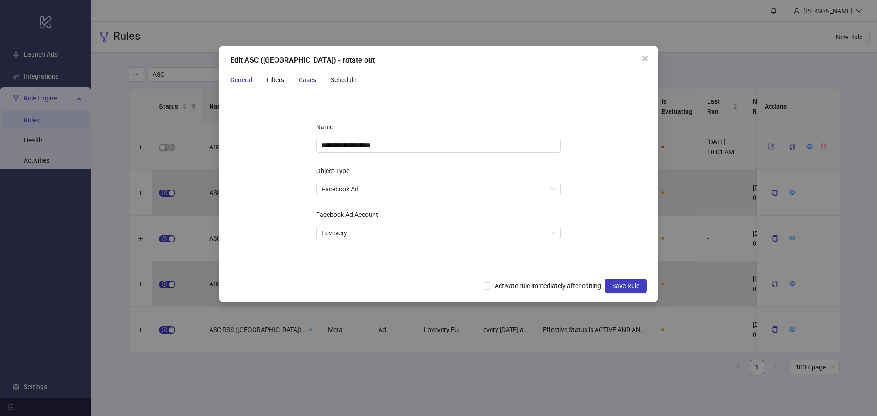
click at [299, 79] on div "Cases" at bounding box center [307, 80] width 17 height 10
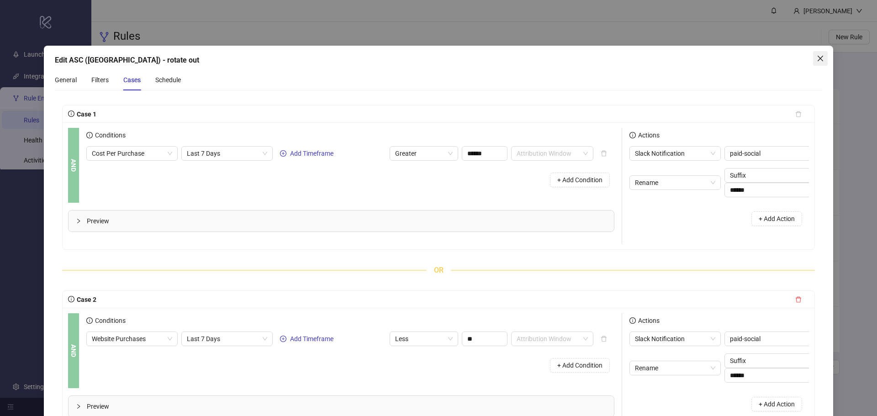
click at [817, 55] on icon "close" at bounding box center [820, 58] width 7 height 7
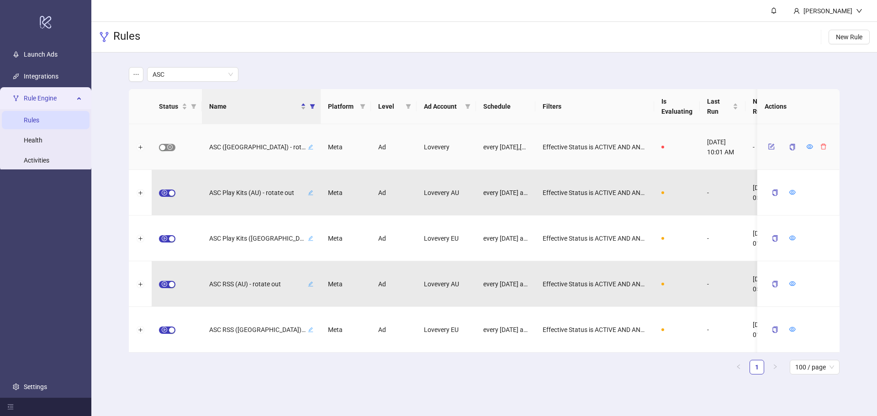
click at [168, 147] on span "button" at bounding box center [167, 147] width 16 height 7
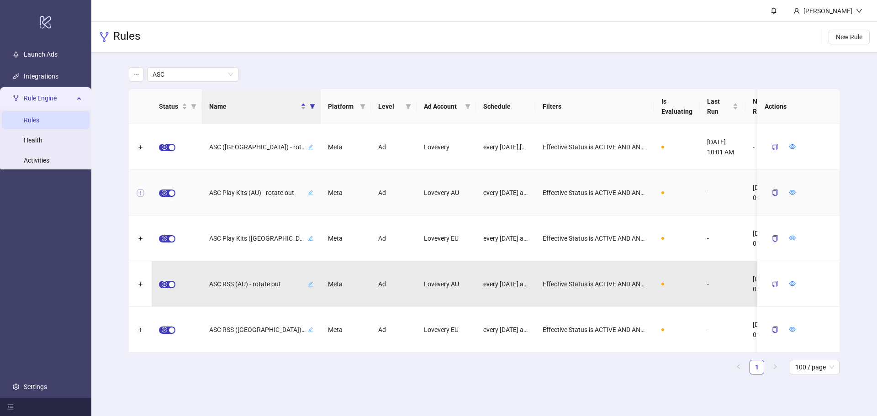
click at [137, 195] on div at bounding box center [140, 193] width 23 height 46
click at [139, 194] on button "Expand row" at bounding box center [140, 193] width 7 height 7
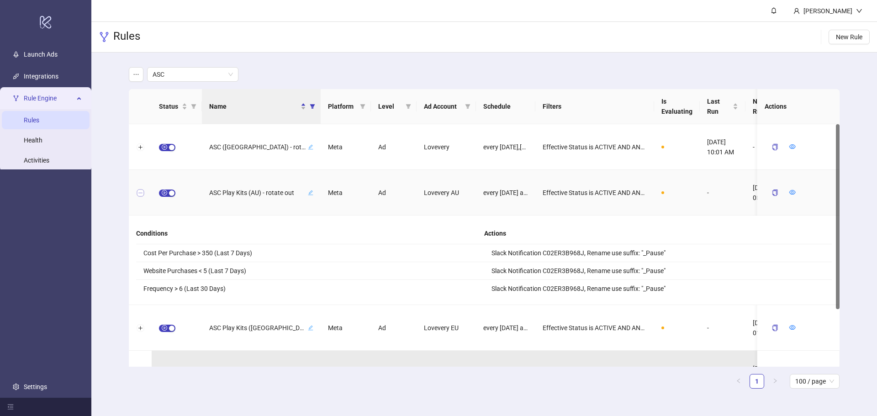
click at [139, 194] on button "Collapse row" at bounding box center [140, 193] width 7 height 7
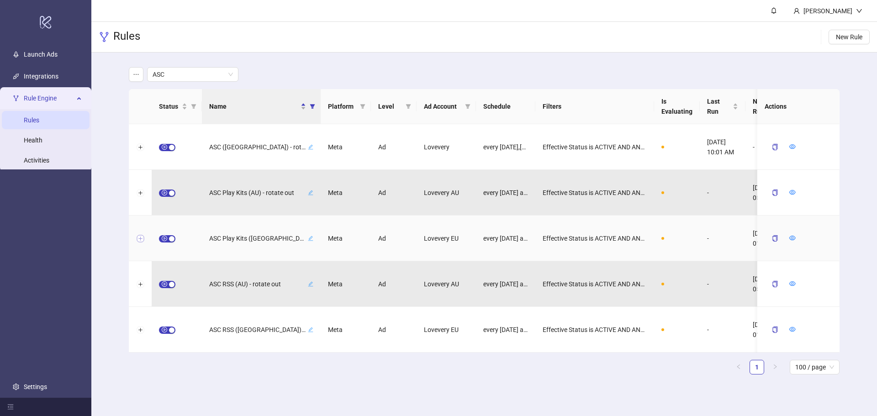
click at [137, 238] on button "Expand row" at bounding box center [140, 238] width 7 height 7
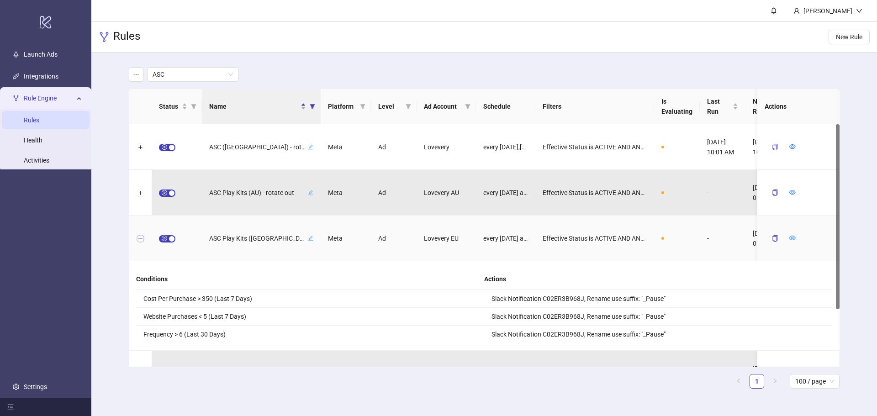
click at [137, 238] on button "Collapse row" at bounding box center [140, 238] width 7 height 7
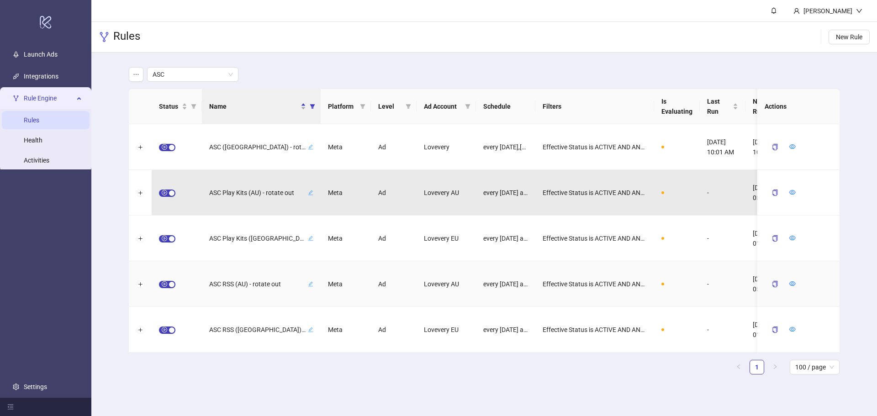
click at [137, 281] on div at bounding box center [140, 284] width 23 height 46
click at [139, 285] on button "Expand row" at bounding box center [140, 284] width 7 height 7
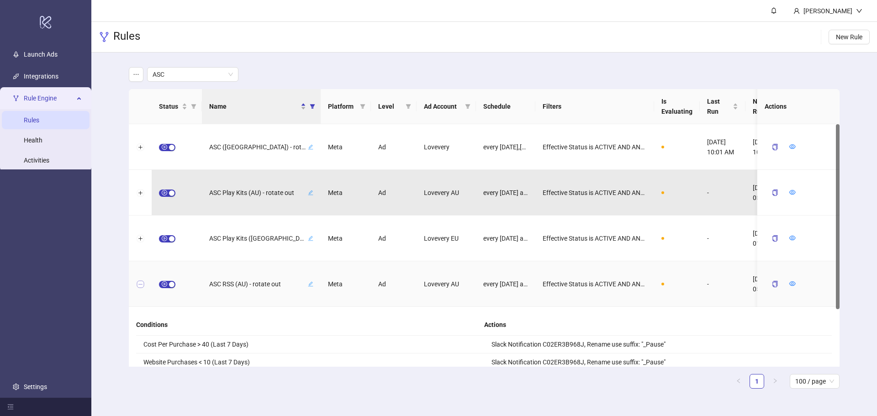
click at [139, 285] on button "Collapse row" at bounding box center [140, 284] width 7 height 7
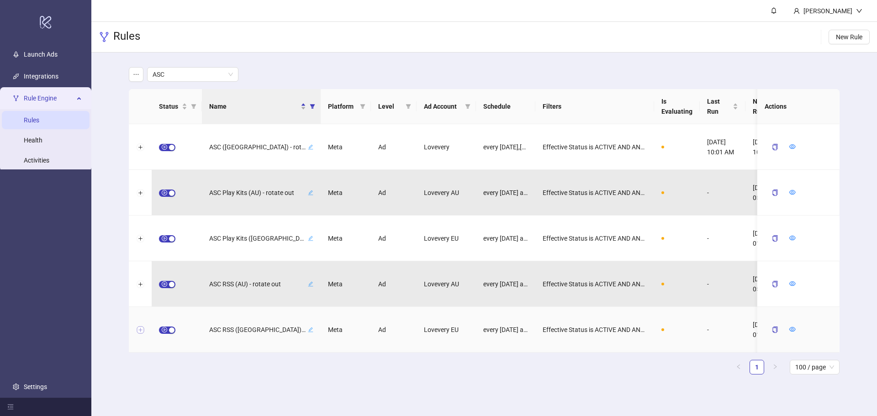
click at [140, 330] on button "Expand row" at bounding box center [140, 330] width 7 height 7
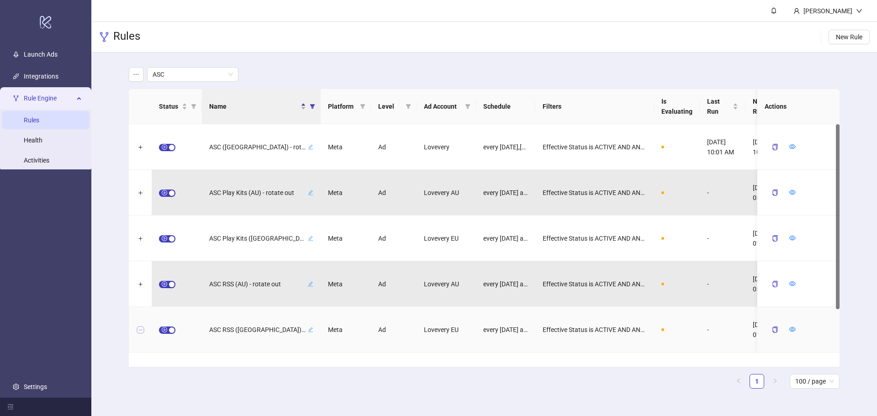
scroll to position [75, 0]
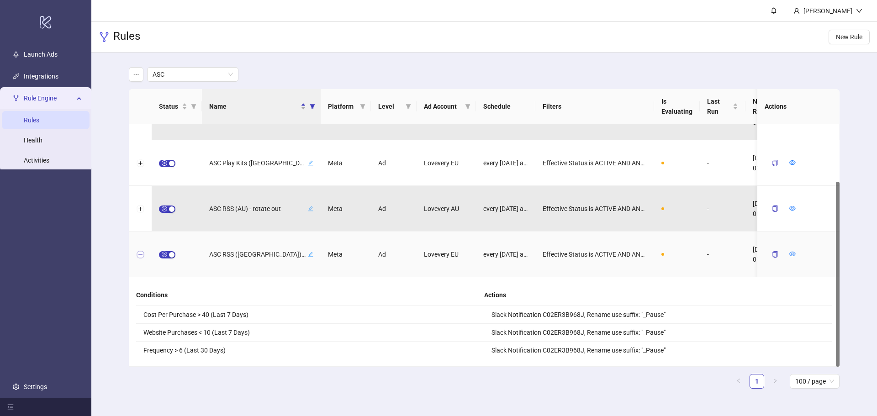
drag, startPoint x: 145, startPoint y: 252, endPoint x: 140, endPoint y: 254, distance: 5.3
click at [144, 252] on div at bounding box center [140, 255] width 23 height 46
click at [140, 254] on button "Collapse row" at bounding box center [140, 254] width 7 height 7
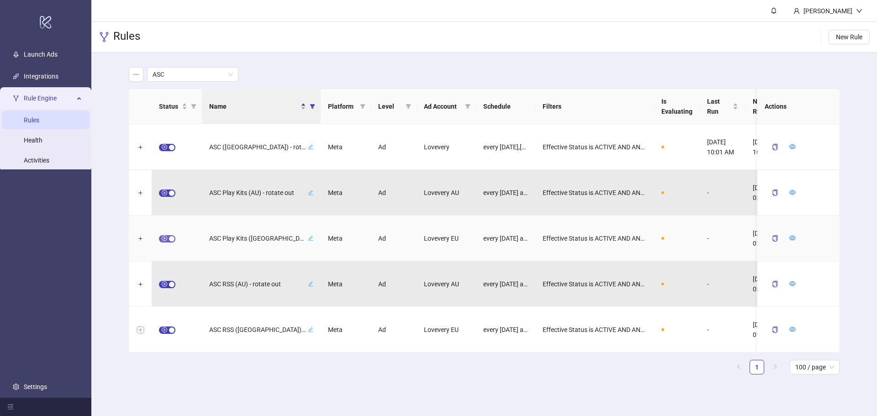
scroll to position [0, 0]
click at [312, 107] on icon "filter" at bounding box center [312, 106] width 5 height 5
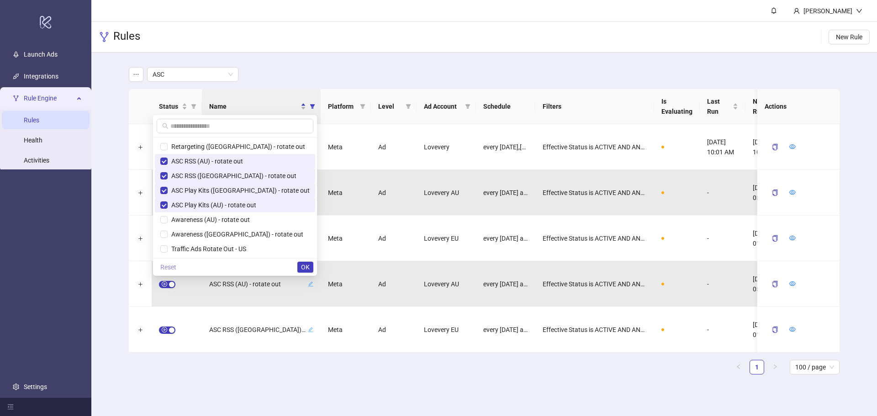
click at [180, 262] on button "Reset" at bounding box center [168, 267] width 23 height 11
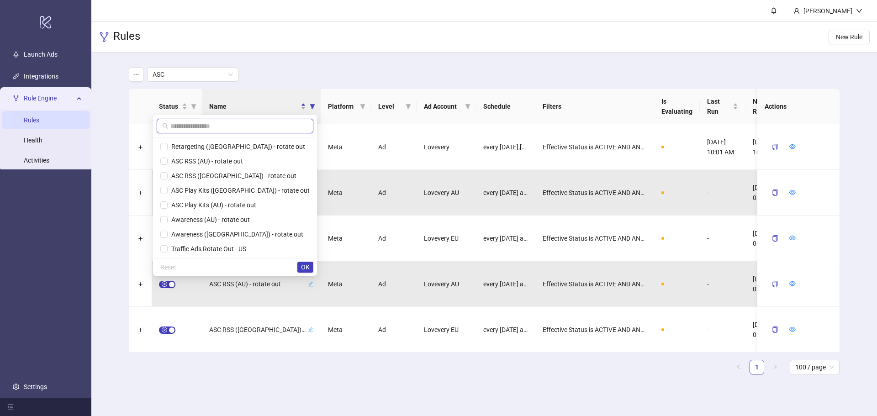
click at [258, 126] on input "text" at bounding box center [238, 126] width 137 height 10
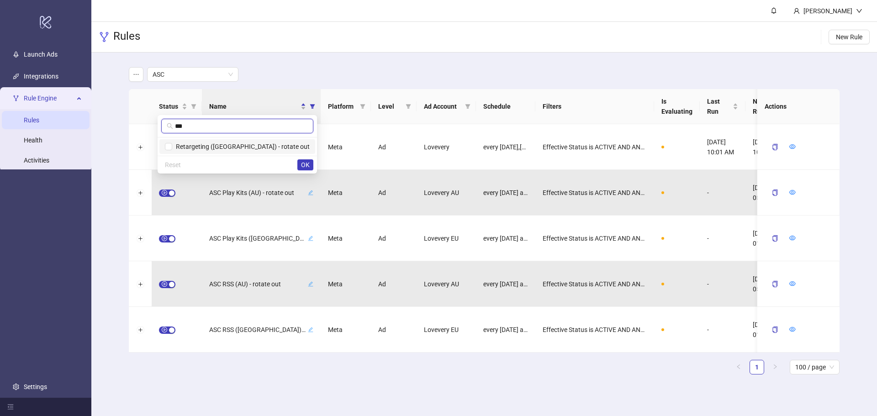
type input "***"
click at [258, 146] on span "Retargeting ([GEOGRAPHIC_DATA]) - rotate out" at bounding box center [240, 146] width 137 height 7
click at [304, 163] on span "OK" at bounding box center [305, 164] width 9 height 7
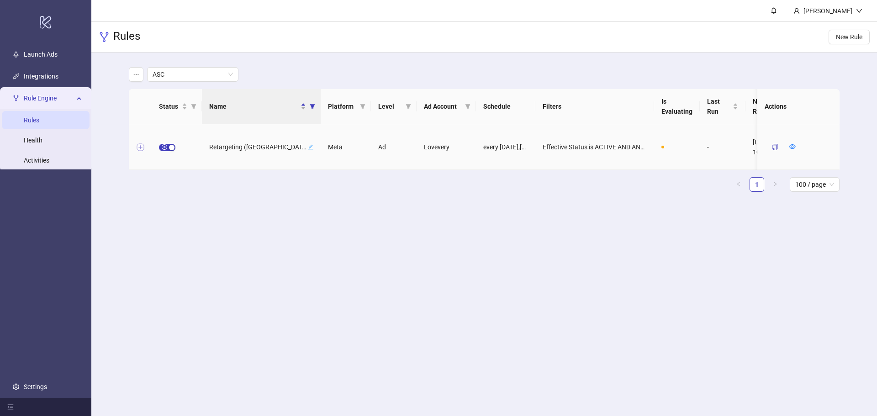
click at [138, 148] on button "Expand row" at bounding box center [140, 147] width 7 height 7
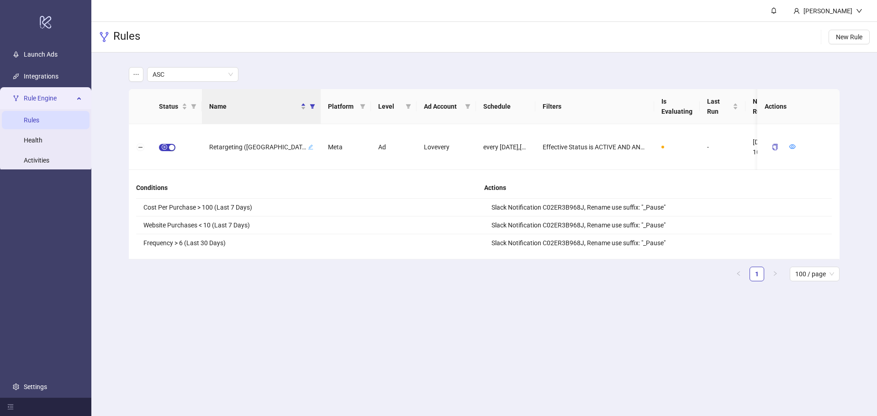
click at [304, 57] on main "ASC Status Name Platform Level Ad Account Schedule Filters Is Evaluating Last R…" at bounding box center [483, 178] width 725 height 251
click at [141, 74] on button "button" at bounding box center [136, 74] width 15 height 15
click at [151, 92] on span "Save as new view" at bounding box center [170, 93] width 49 height 10
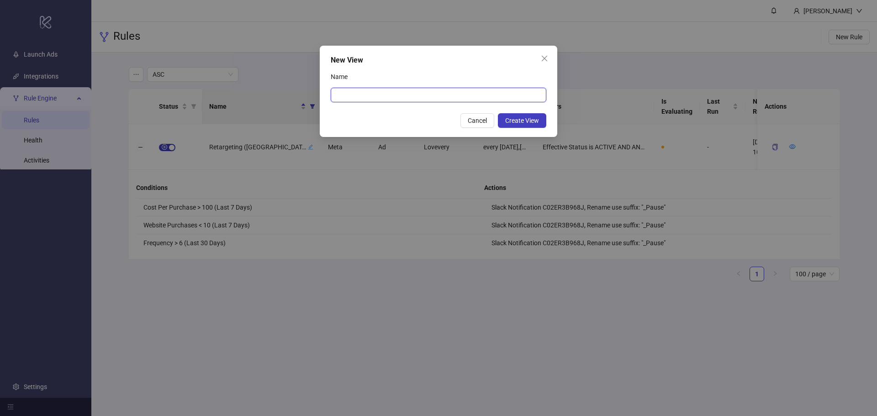
click at [396, 93] on input "Name" at bounding box center [439, 95] width 216 height 15
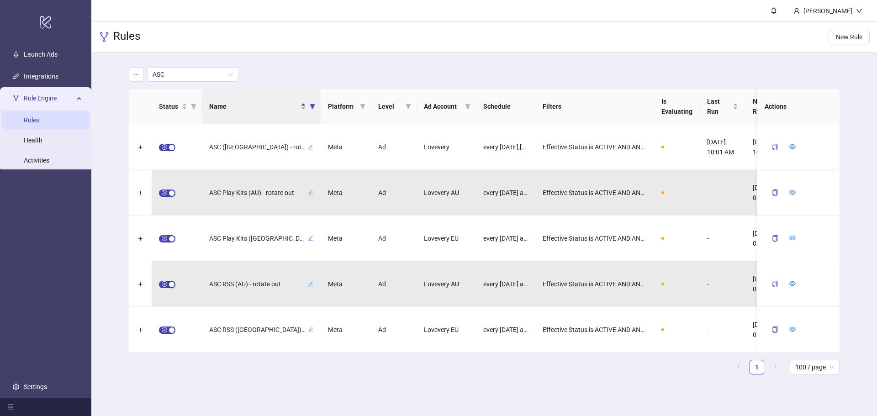
click at [144, 69] on div "ASC" at bounding box center [187, 74] width 117 height 15
click at [138, 73] on icon "ellipsis" at bounding box center [136, 74] width 6 height 6
click at [265, 60] on main "ASC Status Name Platform Level Ad Account Schedule Filters Is Evaluating Last R…" at bounding box center [483, 225] width 725 height 344
click at [227, 77] on span "ASC" at bounding box center [193, 75] width 80 height 14
click at [333, 63] on main "ASC Status Name Platform Level Ad Account Schedule Filters Is Evaluating Last R…" at bounding box center [483, 225] width 725 height 344
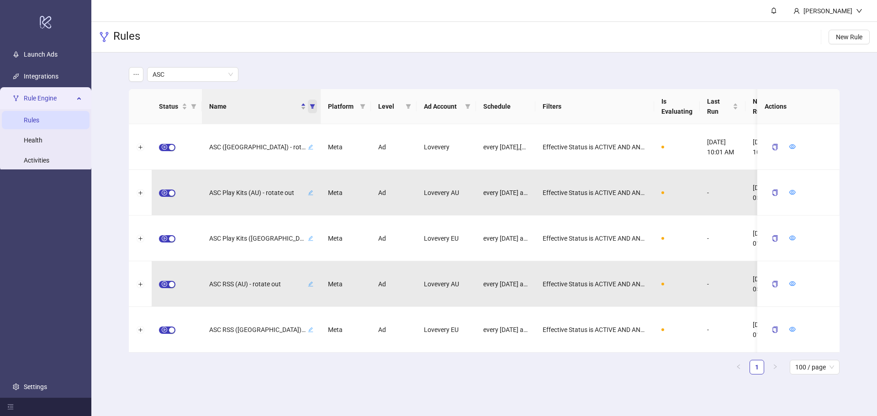
click at [315, 106] on icon "filter" at bounding box center [312, 106] width 5 height 5
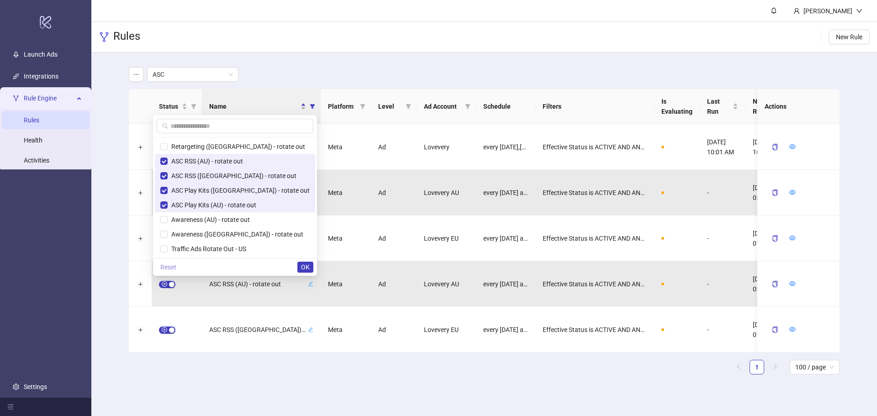
click at [176, 269] on span "Reset" at bounding box center [168, 267] width 16 height 7
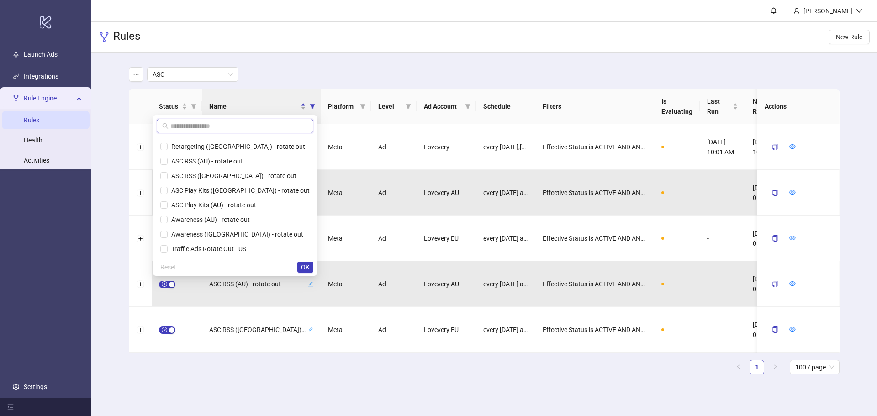
click at [246, 123] on input "text" at bounding box center [238, 126] width 137 height 10
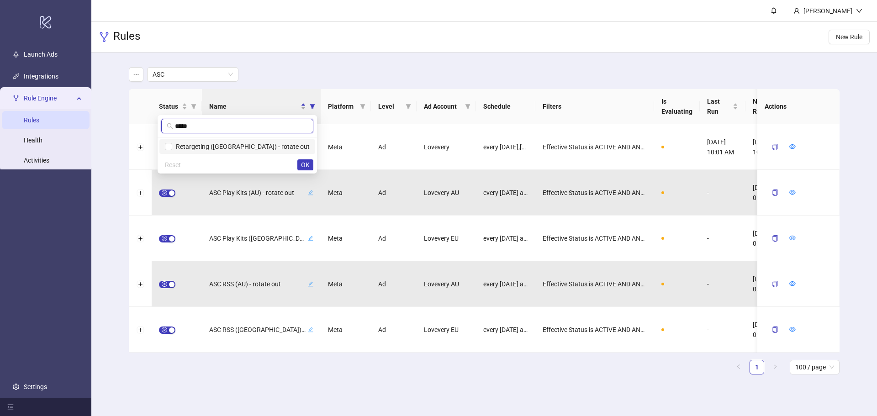
type input "*****"
click at [242, 145] on span "Retargeting ([GEOGRAPHIC_DATA]) - rotate out" at bounding box center [240, 146] width 137 height 7
click at [307, 166] on span "OK" at bounding box center [305, 164] width 9 height 7
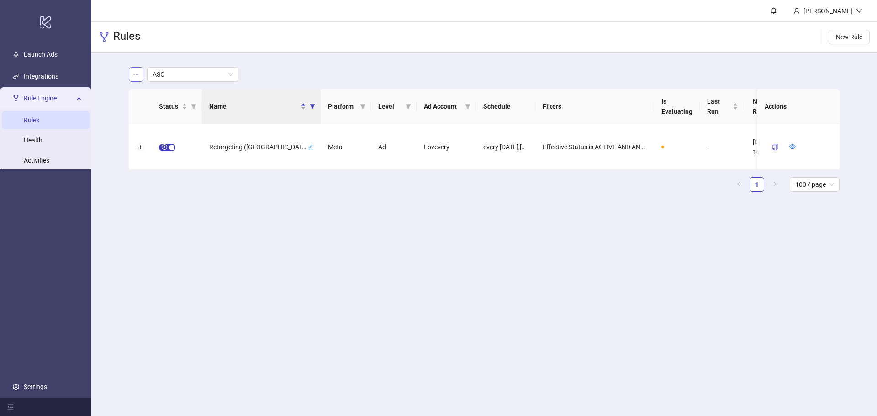
click at [137, 73] on icon "ellipsis" at bounding box center [136, 74] width 6 height 6
click at [151, 91] on span "Save as new view" at bounding box center [170, 93] width 49 height 10
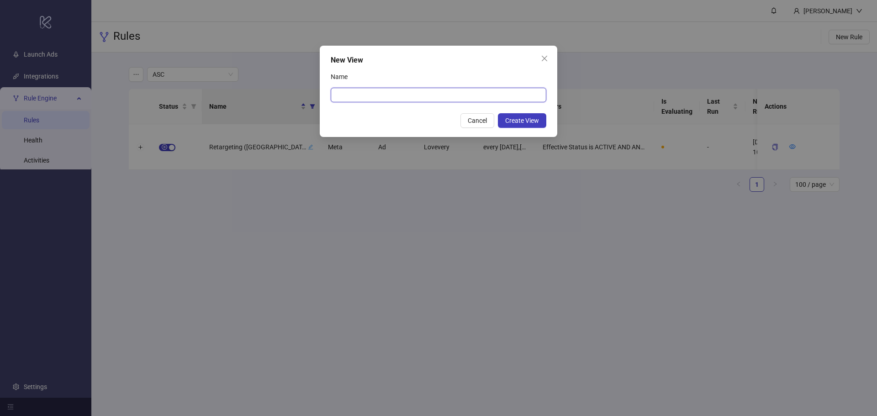
click at [381, 96] on input "Name" at bounding box center [439, 95] width 216 height 15
type input "**********"
click at [518, 122] on span "Create View" at bounding box center [522, 120] width 34 height 7
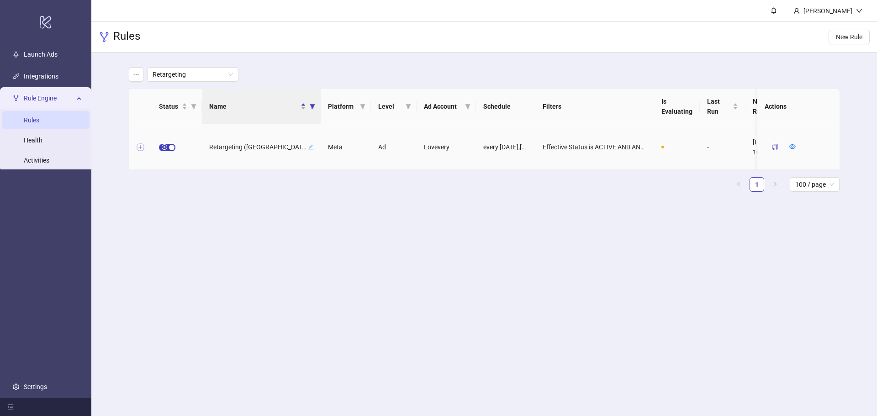
click at [141, 146] on button "Expand row" at bounding box center [140, 147] width 7 height 7
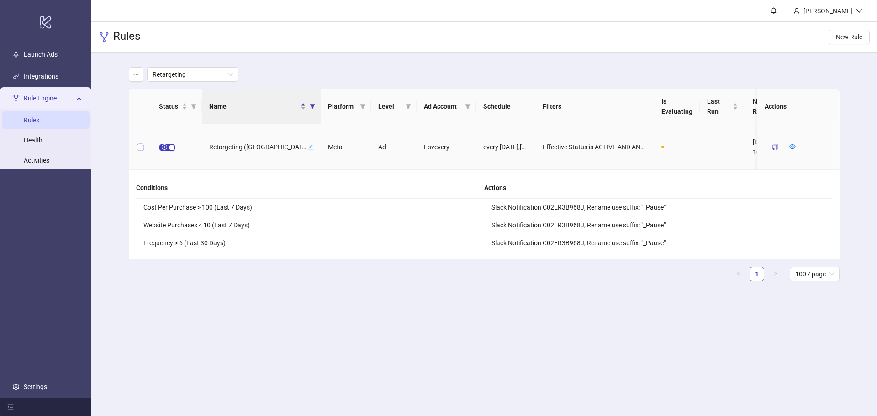
click at [141, 146] on button "Collapse row" at bounding box center [140, 147] width 7 height 7
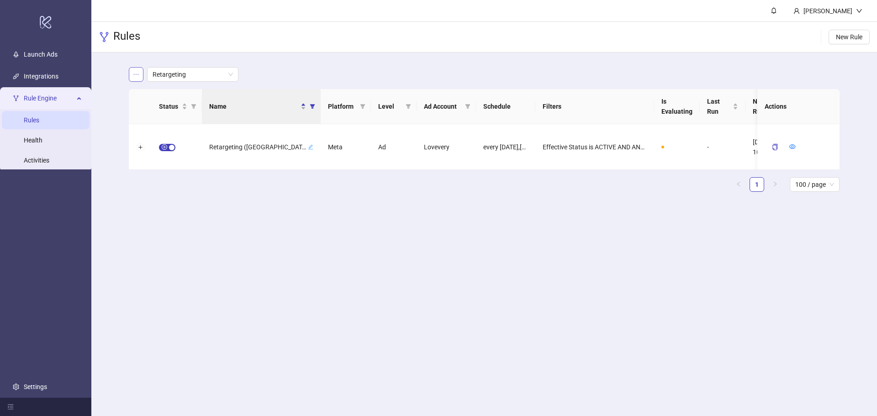
click at [132, 68] on button "button" at bounding box center [136, 74] width 15 height 15
drag, startPoint x: 231, startPoint y: 222, endPoint x: 222, endPoint y: 144, distance: 77.7
click at [229, 216] on main "[PERSON_NAME] Rules New Rule Retargeting Status Name Platform Level Ad Account …" at bounding box center [484, 208] width 786 height 416
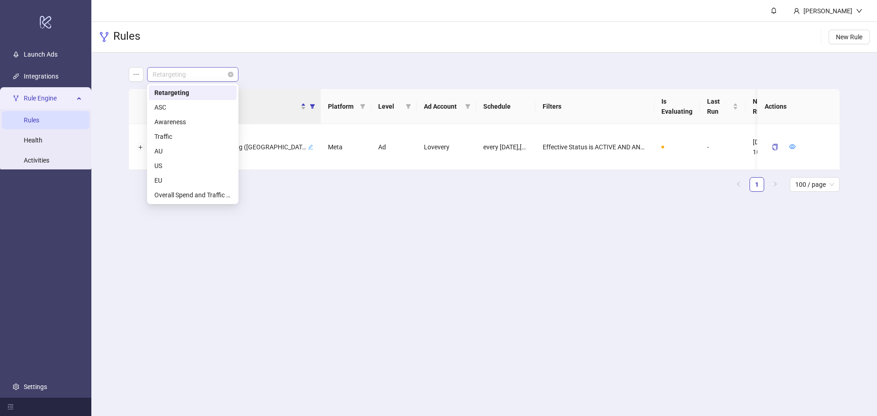
click at [217, 75] on span "Retargeting" at bounding box center [193, 75] width 80 height 14
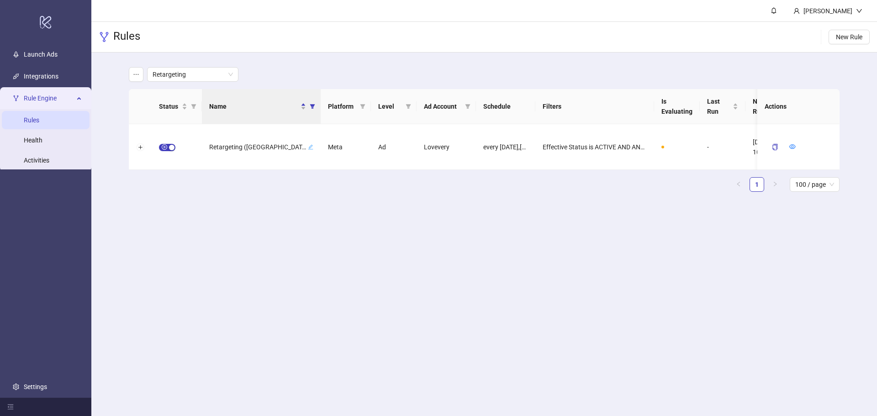
click at [222, 251] on main "[PERSON_NAME] Rules New Rule Retargeting Status Name Platform Level Ad Account …" at bounding box center [484, 208] width 786 height 416
click at [314, 106] on icon "filter" at bounding box center [312, 106] width 5 height 5
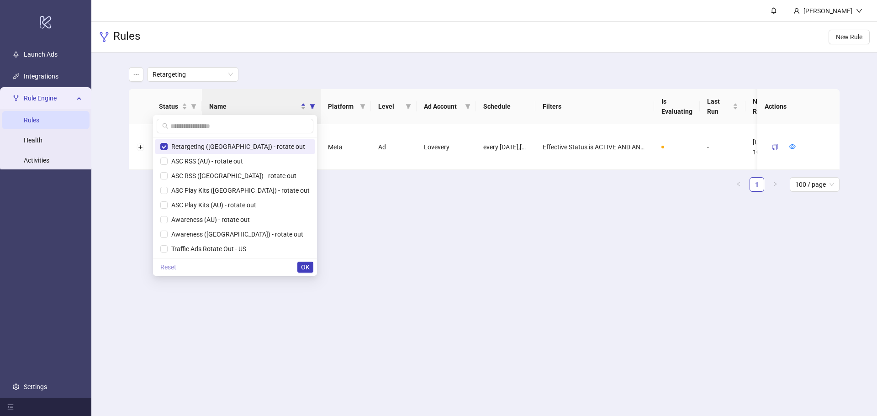
click at [176, 268] on span "Reset" at bounding box center [168, 267] width 16 height 7
click at [304, 267] on span "OK" at bounding box center [305, 267] width 9 height 7
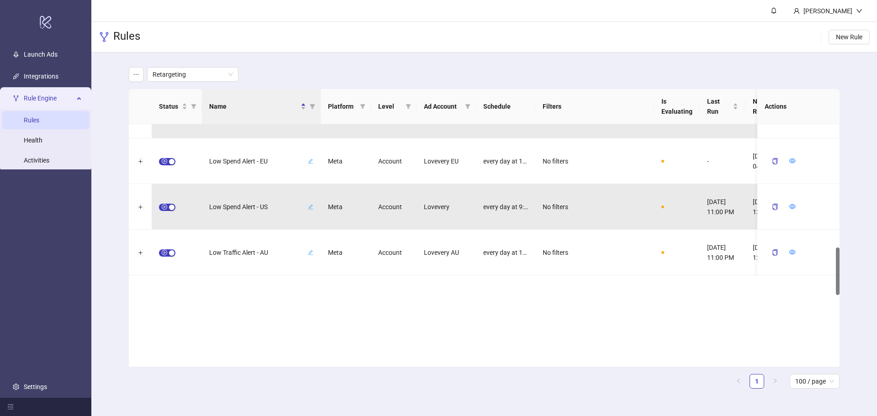
scroll to position [762, 0]
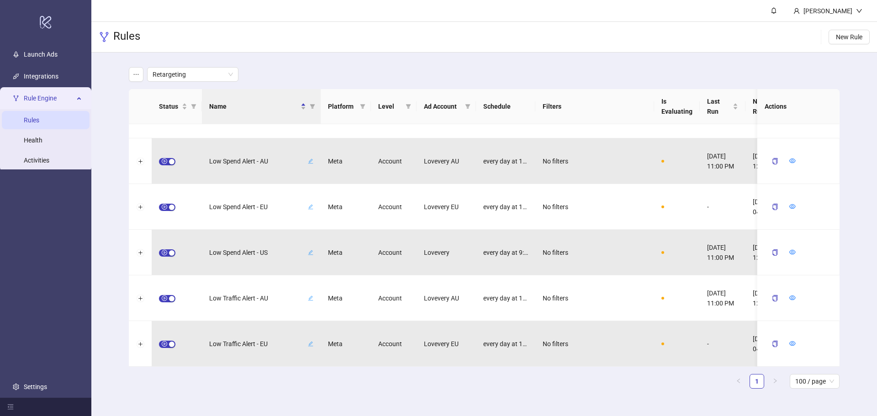
click at [866, 358] on div "Retargeting Status Name Platform Level Ad Account Schedule Filters Is Evaluatin…" at bounding box center [484, 232] width 786 height 358
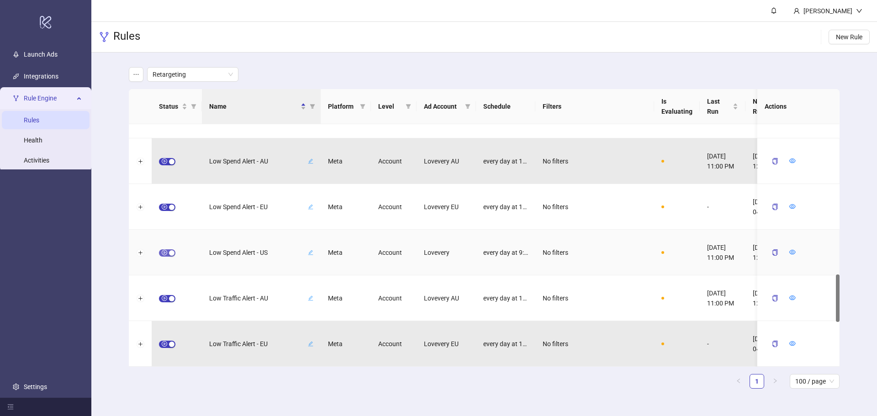
click at [165, 252] on span "button" at bounding box center [167, 252] width 16 height 7
click at [773, 251] on icon "form" at bounding box center [771, 252] width 6 height 6
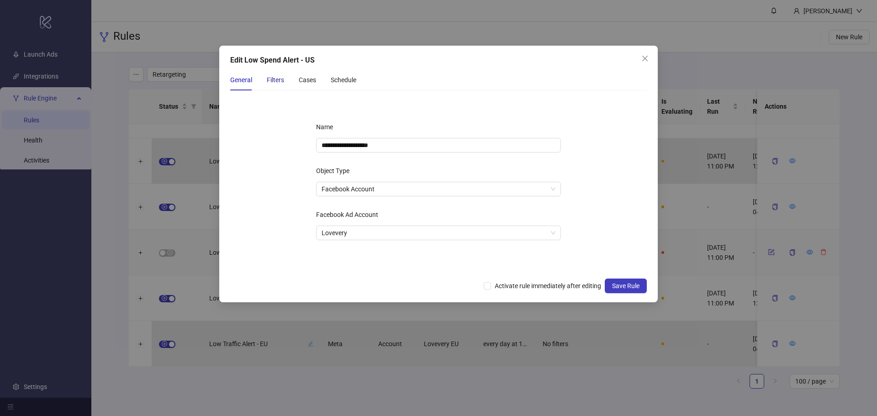
click at [280, 83] on div "Filters" at bounding box center [275, 80] width 17 height 10
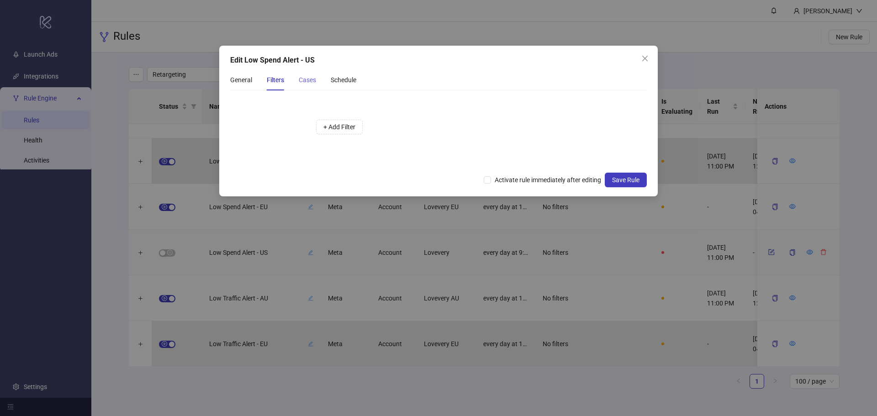
click at [309, 85] on div "Cases" at bounding box center [307, 79] width 17 height 21
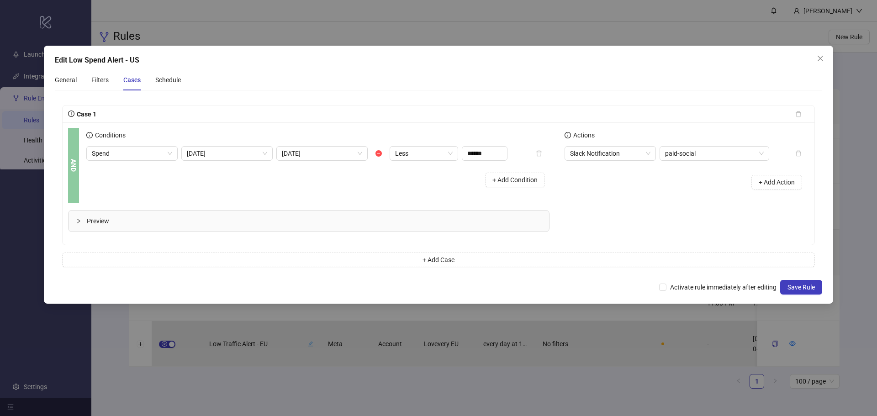
click at [177, 229] on div "Preview" at bounding box center [309, 221] width 481 height 21
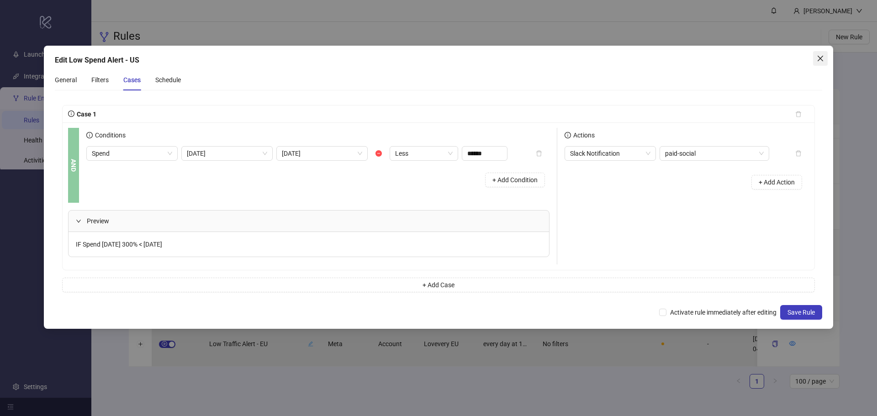
click at [822, 56] on icon "close" at bounding box center [820, 58] width 7 height 7
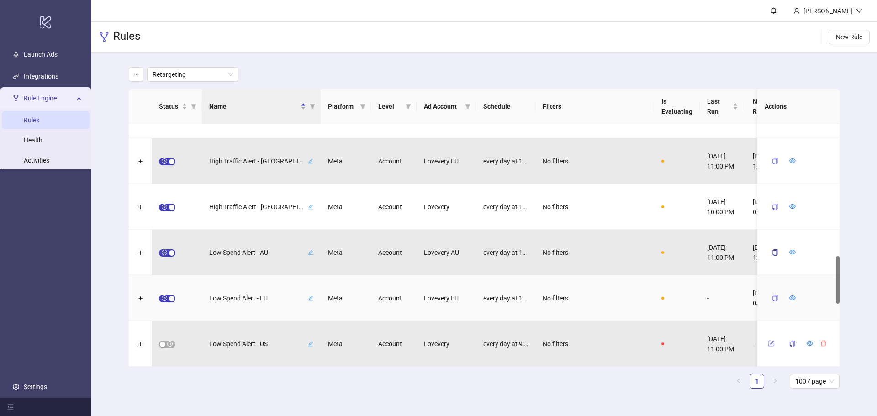
scroll to position [717, 0]
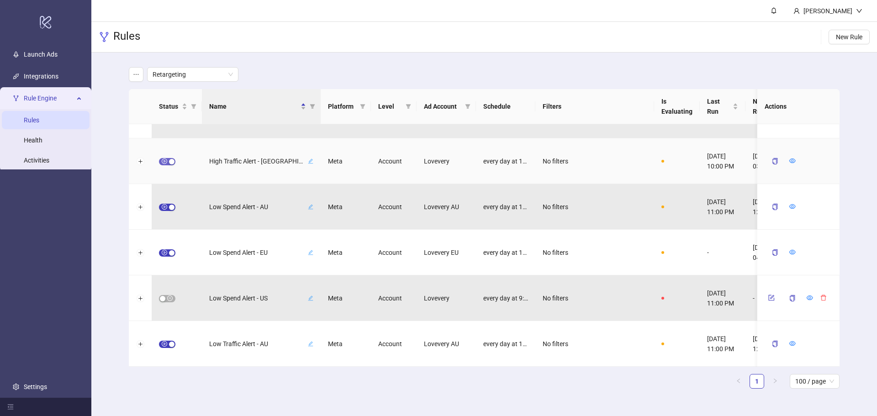
click at [166, 159] on span "button" at bounding box center [167, 161] width 16 height 7
click at [772, 158] on icon "form" at bounding box center [771, 161] width 6 height 6
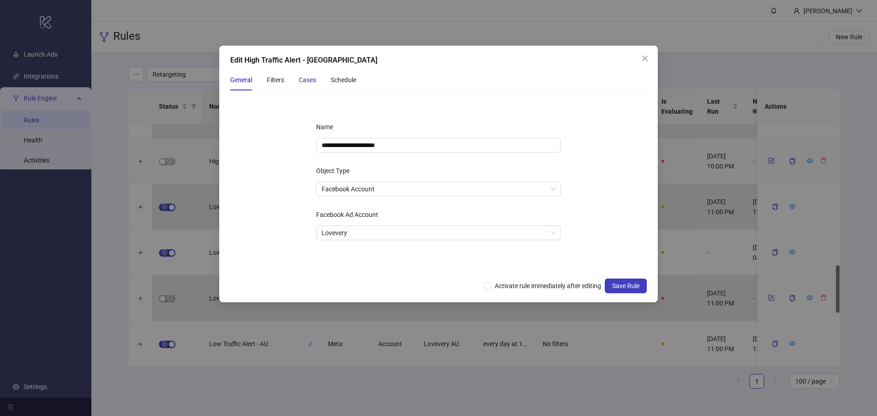
click at [301, 80] on div "Cases" at bounding box center [307, 80] width 17 height 10
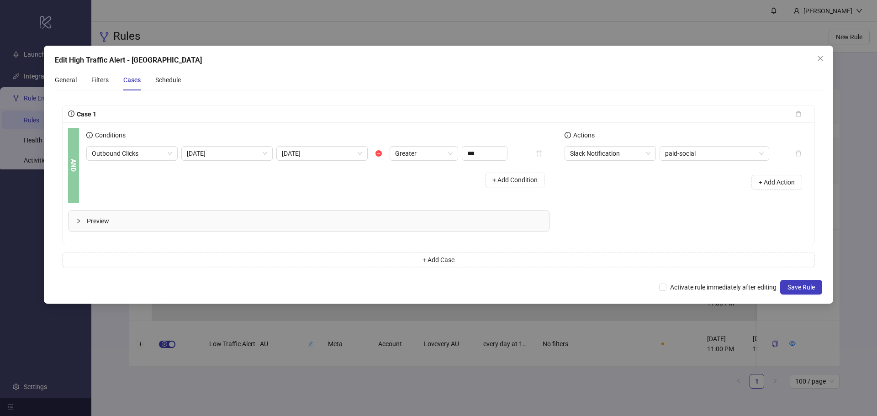
click at [149, 217] on span "Preview" at bounding box center [314, 221] width 455 height 10
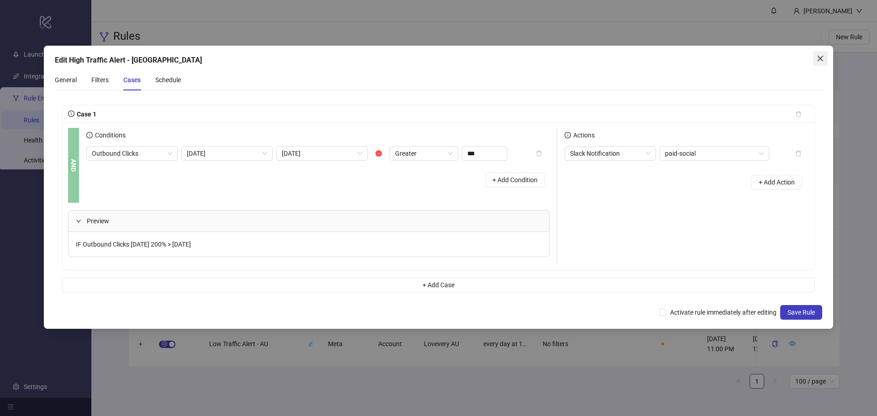
click at [816, 62] on span "Close" at bounding box center [820, 58] width 15 height 7
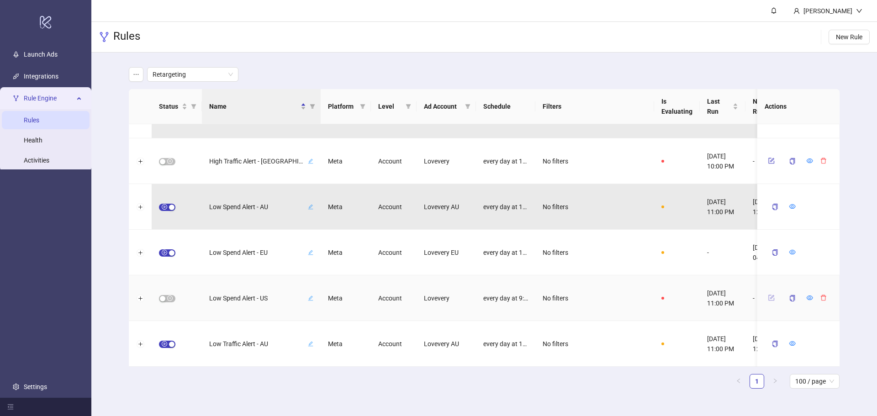
click at [769, 298] on icon "form" at bounding box center [772, 298] width 6 height 6
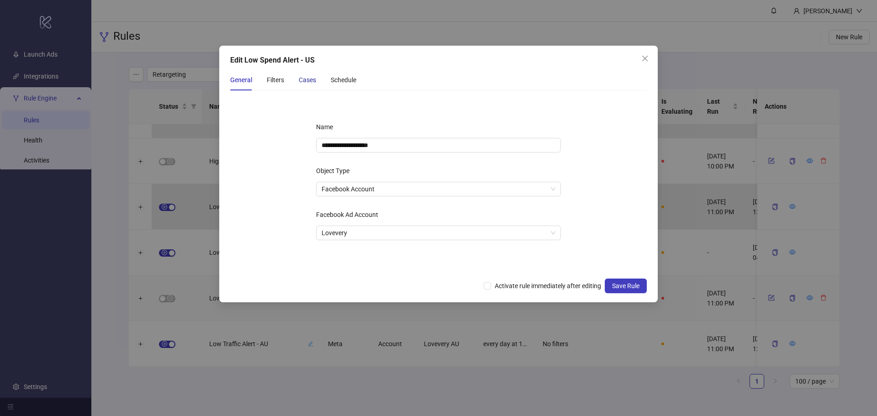
click at [307, 78] on div "Cases" at bounding box center [307, 80] width 17 height 10
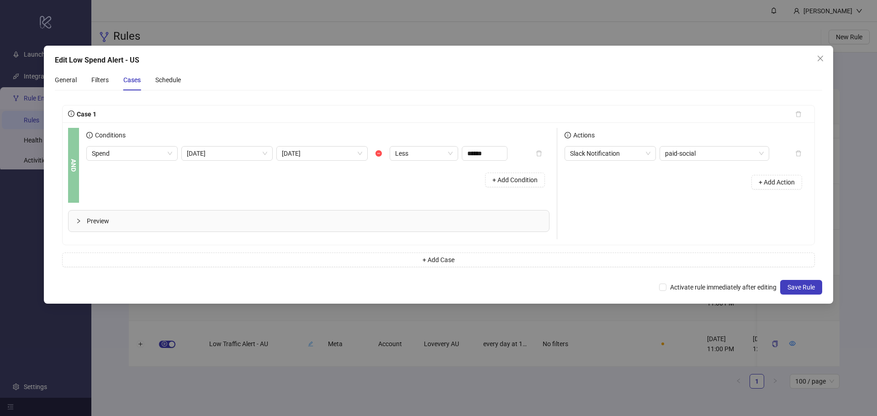
click at [188, 226] on div "Preview" at bounding box center [309, 221] width 481 height 21
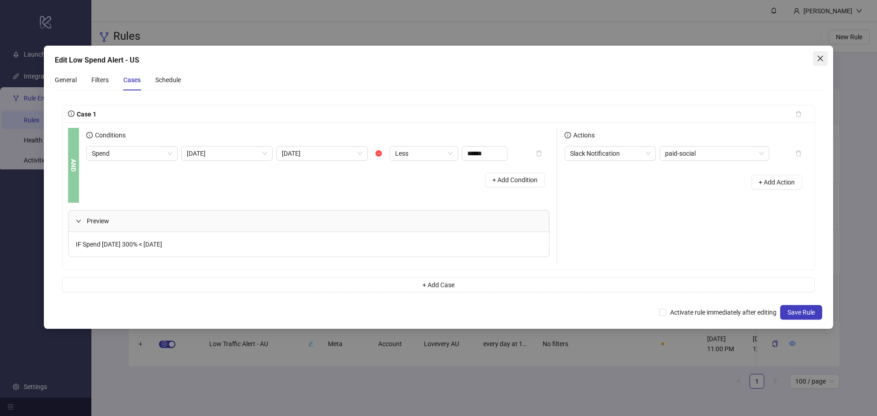
click at [821, 57] on icon "close" at bounding box center [820, 58] width 5 height 5
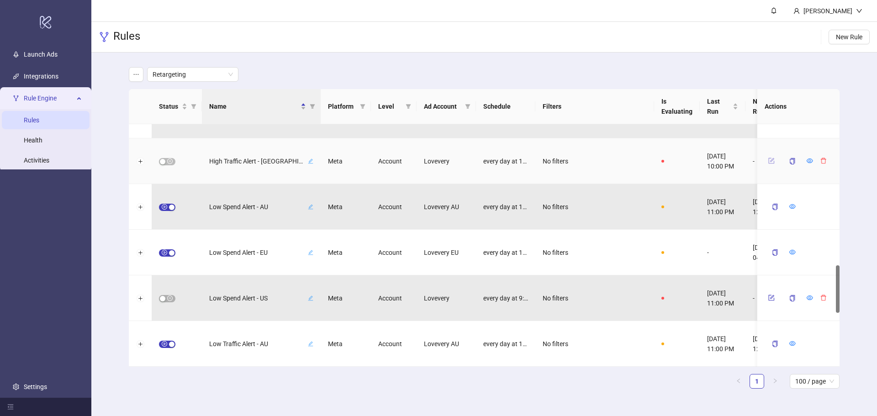
click at [767, 161] on button "button" at bounding box center [772, 160] width 14 height 11
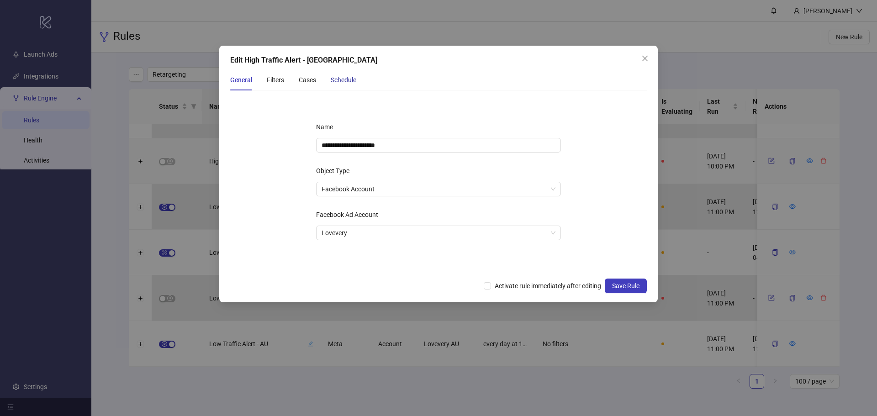
click at [345, 82] on div "Schedule" at bounding box center [344, 80] width 26 height 10
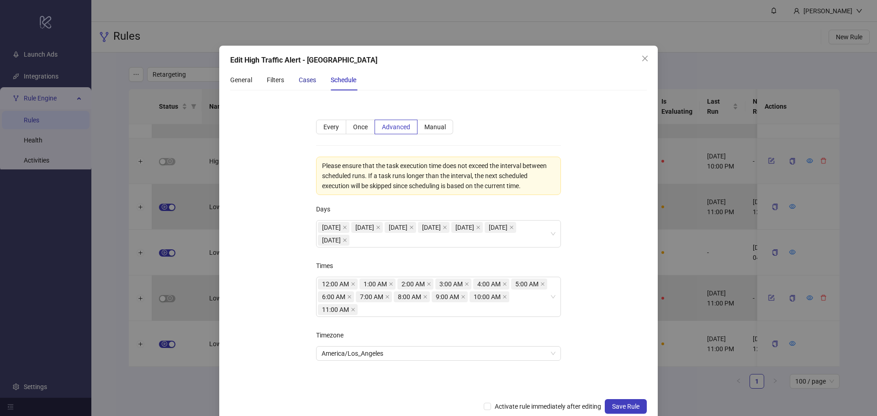
click at [313, 80] on div "Cases" at bounding box center [307, 80] width 17 height 10
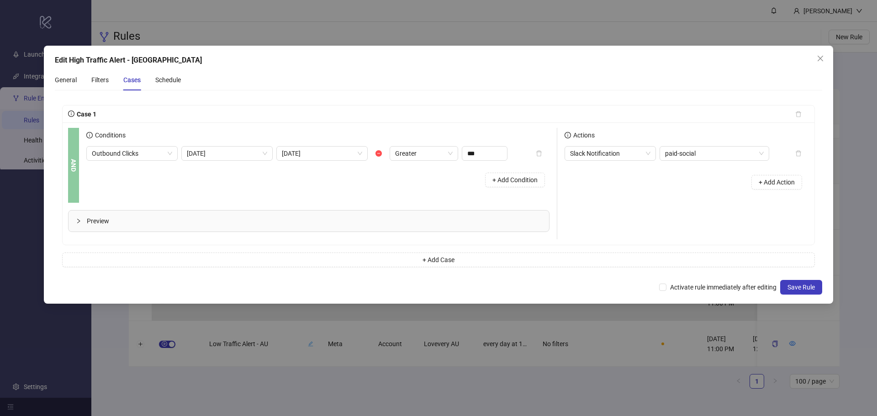
click at [251, 224] on span "Preview" at bounding box center [314, 221] width 455 height 10
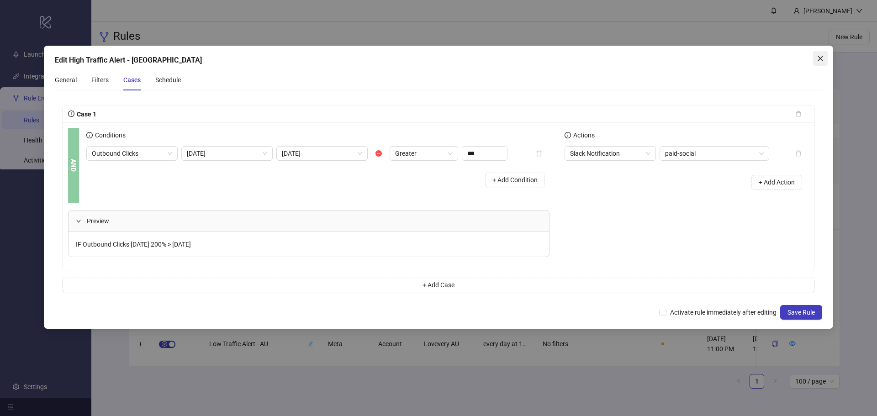
click at [820, 58] on icon "close" at bounding box center [820, 58] width 5 height 5
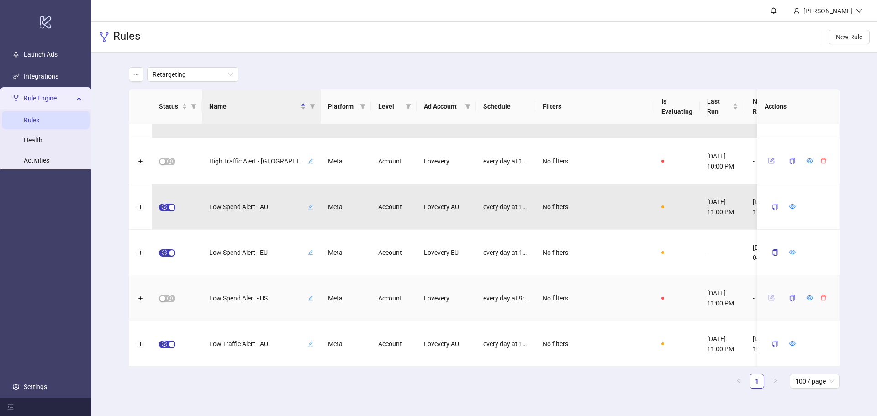
click at [767, 295] on button "button" at bounding box center [772, 297] width 14 height 11
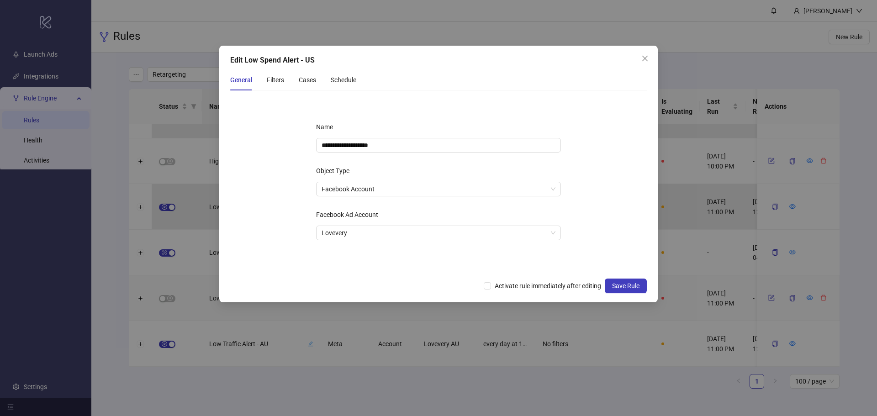
click at [327, 78] on div "General Filters Cases Schedule" at bounding box center [293, 79] width 126 height 21
click at [338, 82] on div "Schedule" at bounding box center [344, 80] width 26 height 10
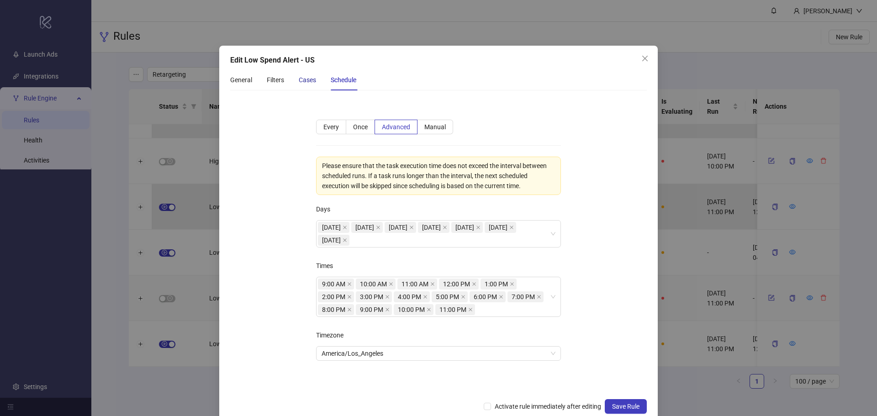
click at [313, 79] on div "Cases" at bounding box center [307, 80] width 17 height 10
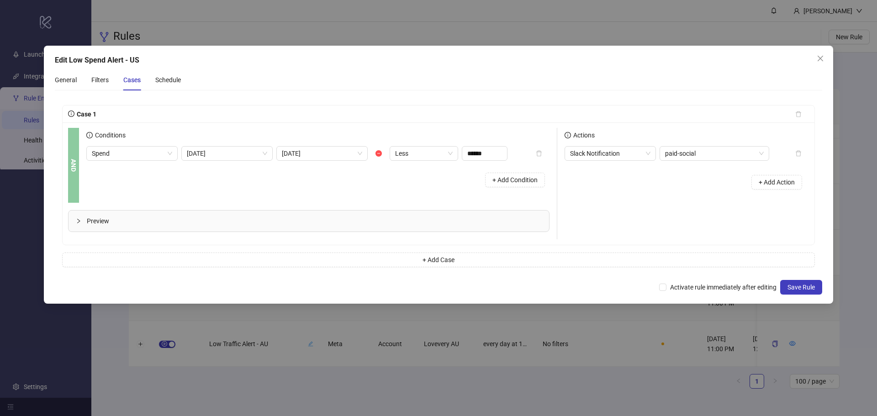
click at [300, 214] on div "Preview" at bounding box center [309, 221] width 481 height 21
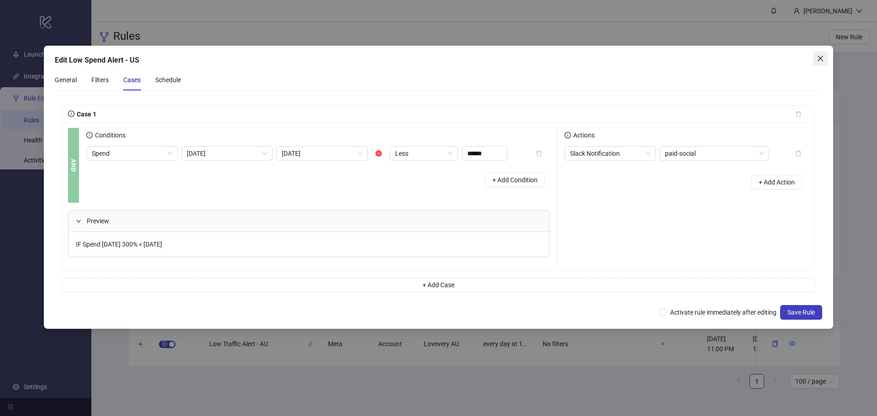
click at [824, 56] on span "Close" at bounding box center [820, 58] width 15 height 7
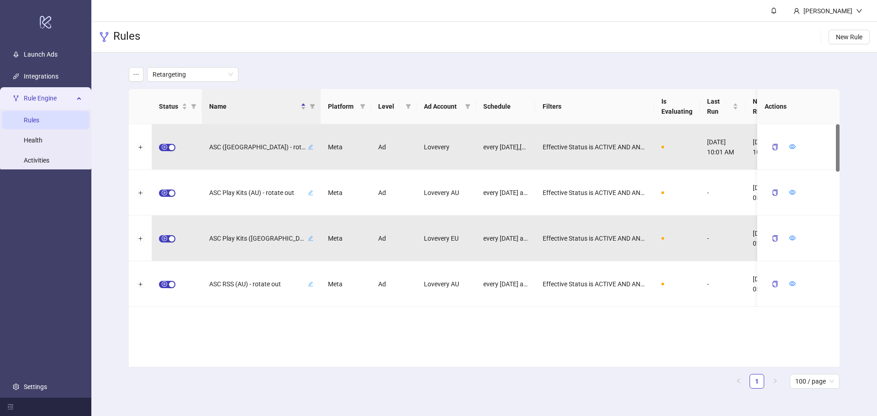
scroll to position [0, 0]
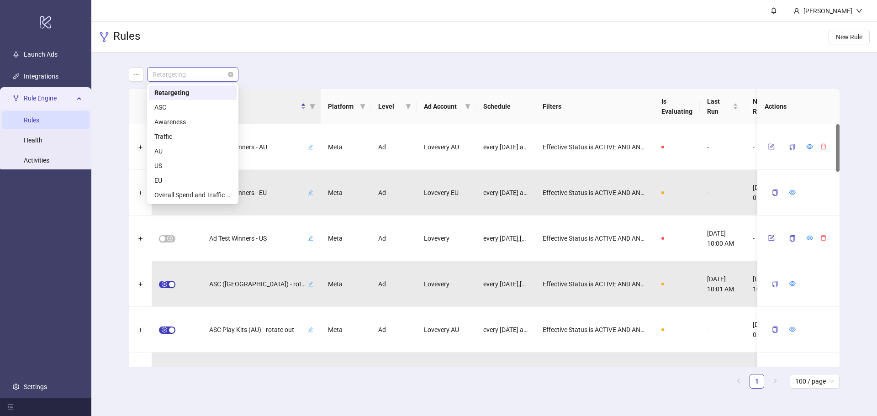
click at [190, 74] on span "Retargeting" at bounding box center [193, 75] width 80 height 14
click at [206, 196] on div "Overall Spend and Traffic Alerts" at bounding box center [192, 195] width 77 height 10
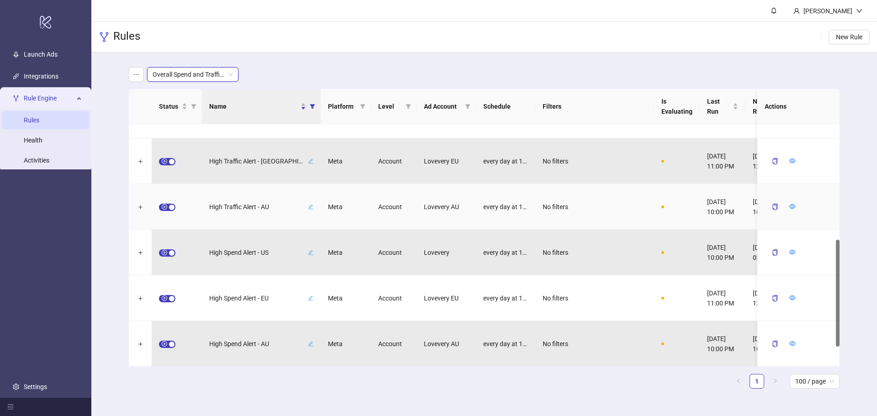
scroll to position [260, 0]
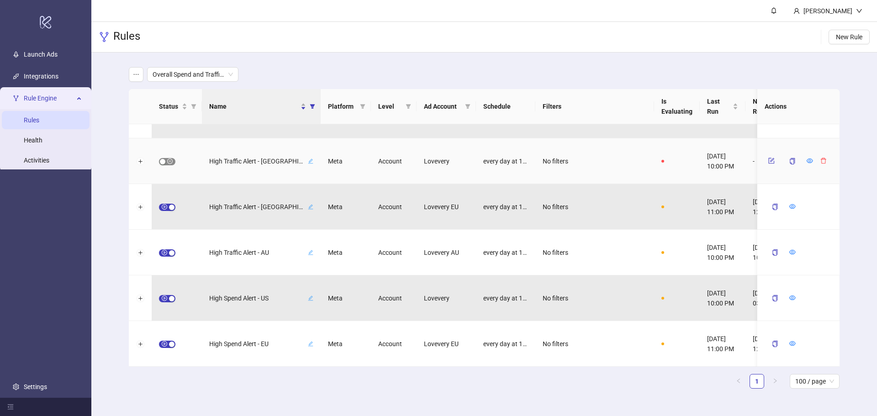
click at [168, 160] on span "button" at bounding box center [167, 161] width 16 height 7
click at [164, 158] on span "button" at bounding box center [167, 161] width 16 height 7
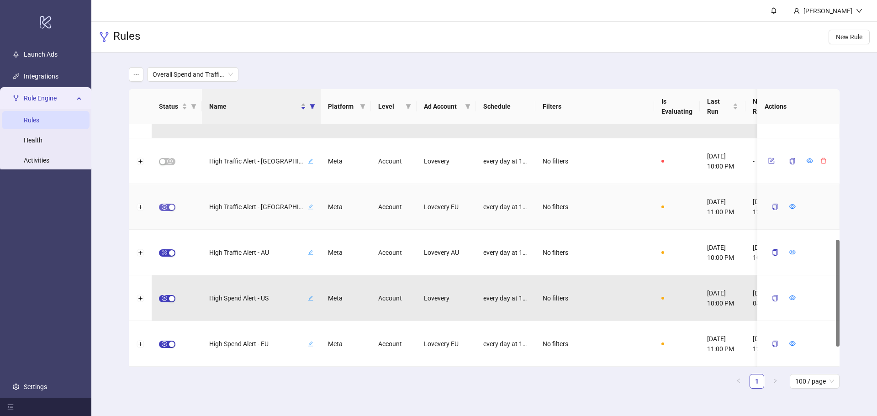
click at [165, 209] on span "button" at bounding box center [167, 207] width 16 height 7
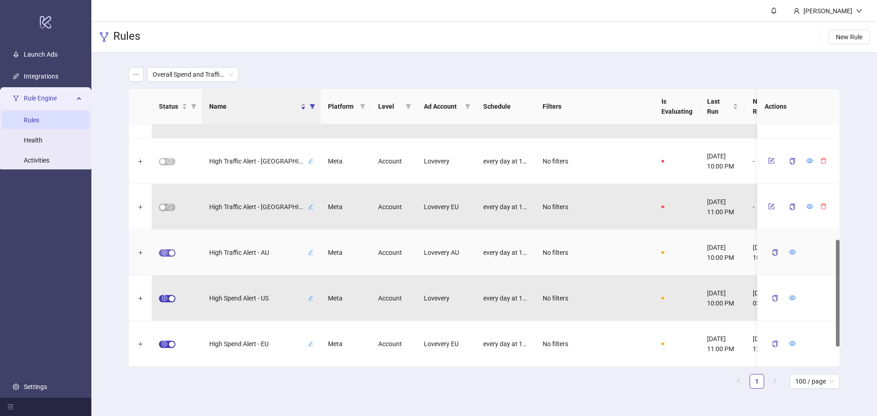
click at [165, 253] on span "button" at bounding box center [167, 252] width 16 height 7
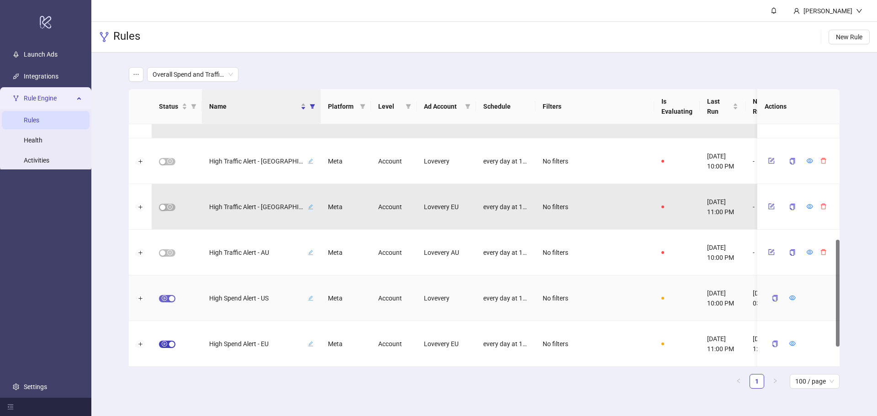
click at [169, 300] on div "button" at bounding box center [171, 298] width 5 height 5
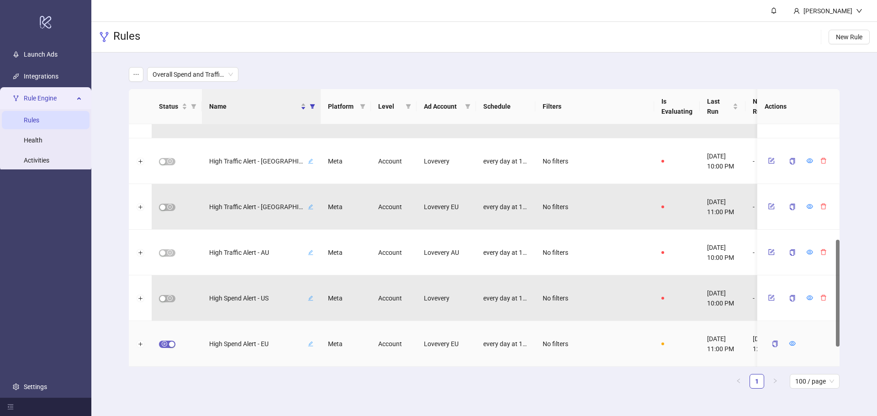
click at [163, 345] on span "button" at bounding box center [167, 344] width 16 height 7
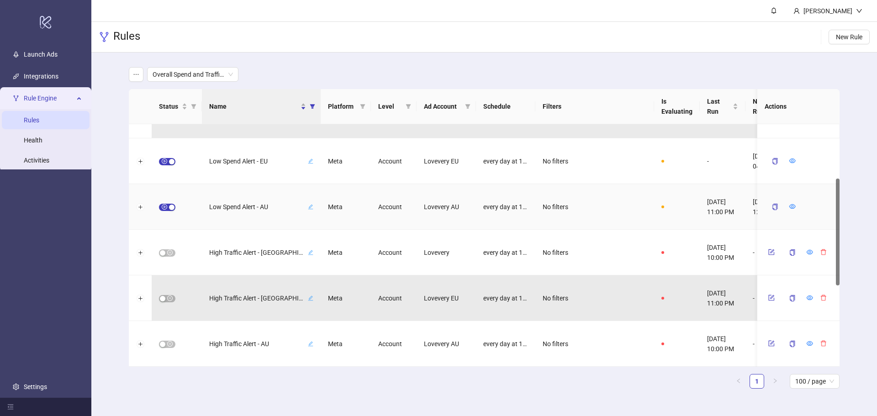
scroll to position [123, 0]
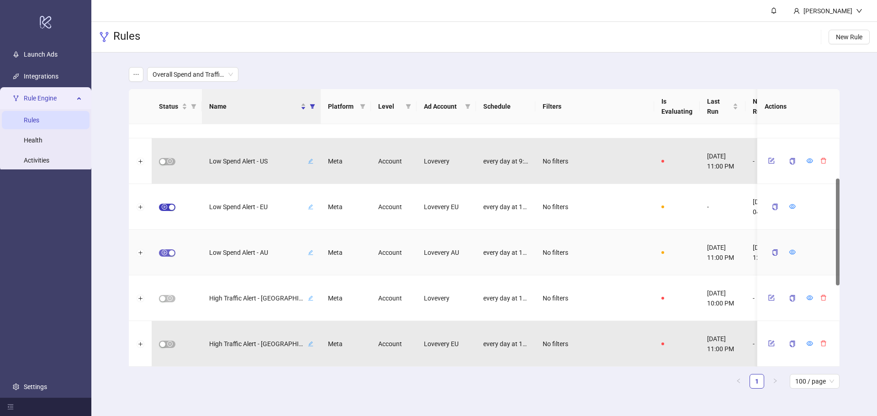
click at [164, 253] on span "button" at bounding box center [167, 252] width 16 height 7
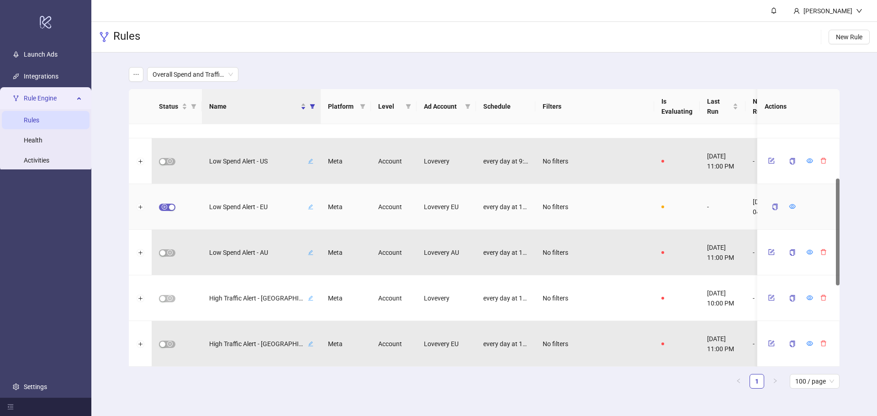
click at [166, 204] on span "button" at bounding box center [167, 207] width 16 height 7
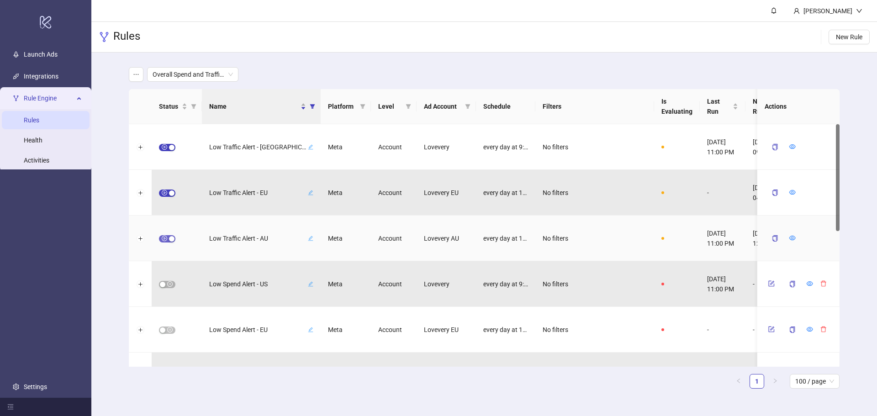
click at [165, 235] on span "button" at bounding box center [167, 238] width 16 height 7
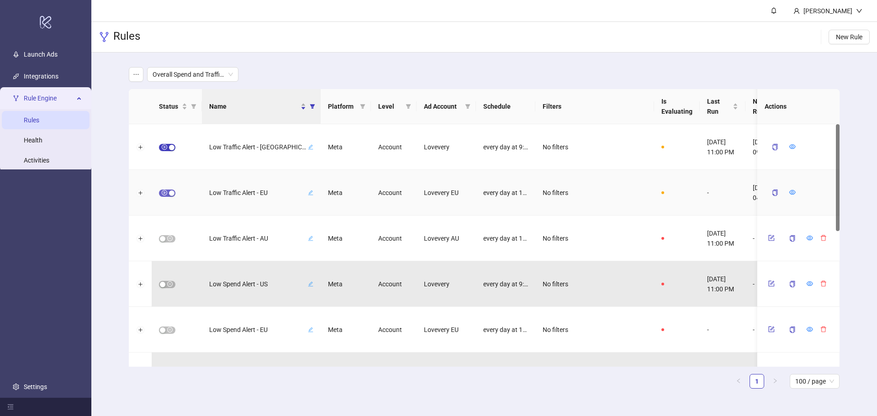
click at [169, 191] on div "button" at bounding box center [171, 192] width 5 height 5
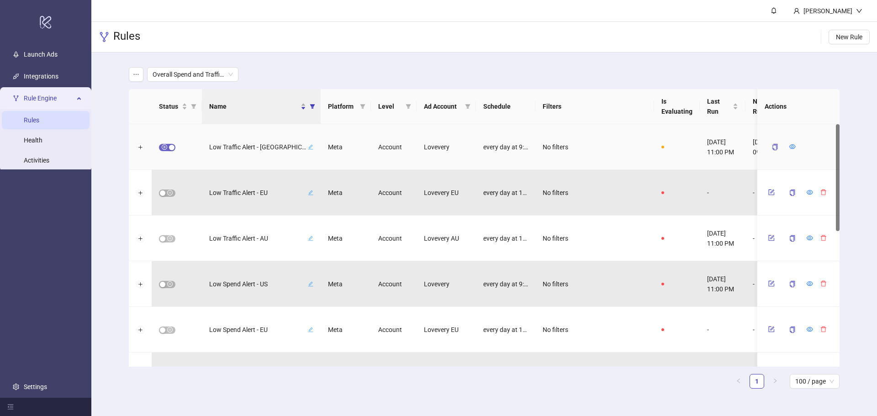
click at [162, 148] on span "button" at bounding box center [167, 147] width 16 height 7
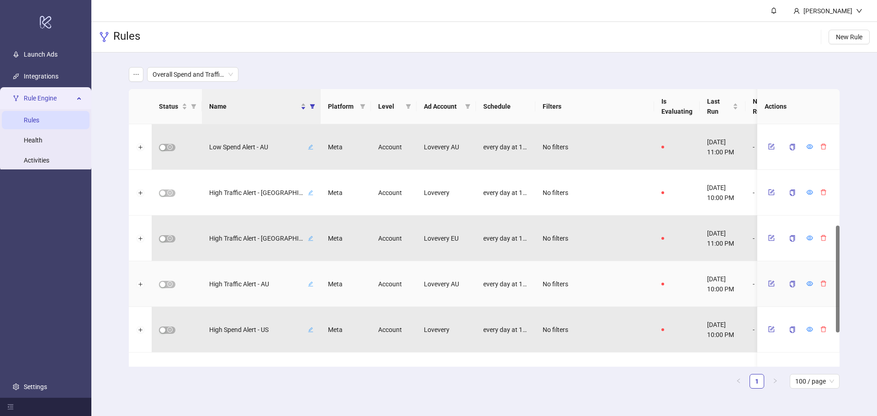
scroll to position [306, 0]
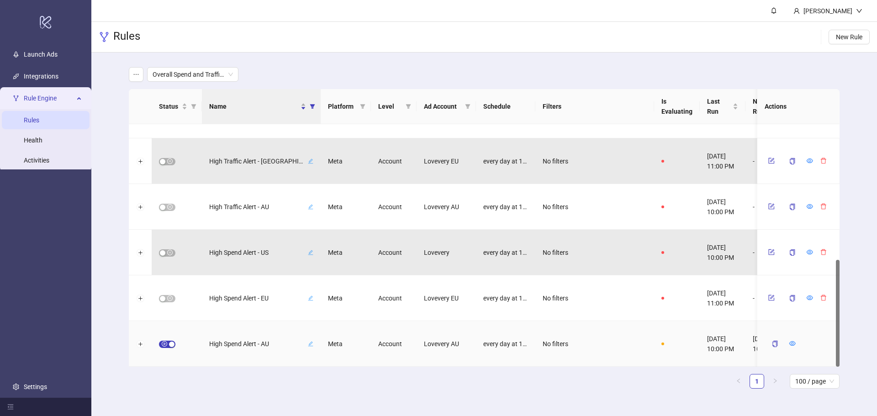
click at [169, 338] on div at bounding box center [177, 344] width 50 height 46
click at [164, 343] on span "button" at bounding box center [167, 344] width 16 height 7
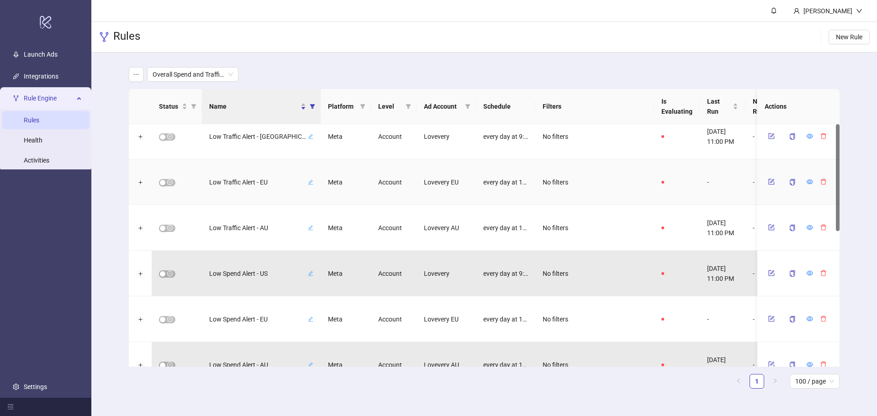
scroll to position [0, 0]
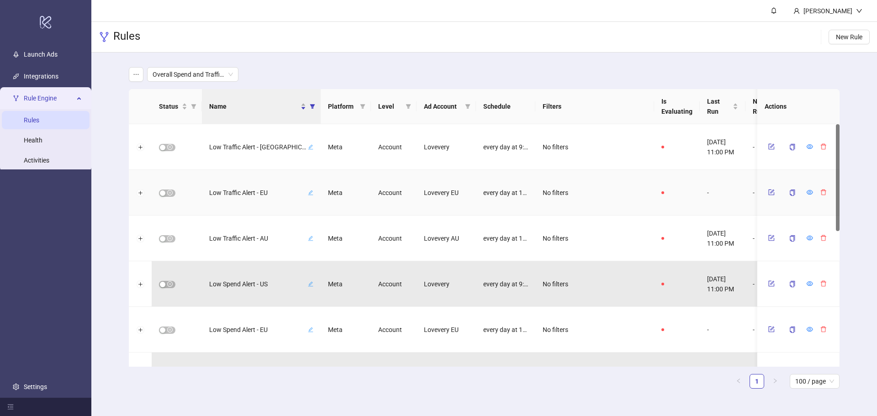
drag, startPoint x: 838, startPoint y: 352, endPoint x: 833, endPoint y: 191, distance: 160.9
click at [833, 191] on div "Low Traffic Alert - US Meta Account Lovevery every day at 9:00 AM,10:00 AM,11:0…" at bounding box center [484, 245] width 711 height 243
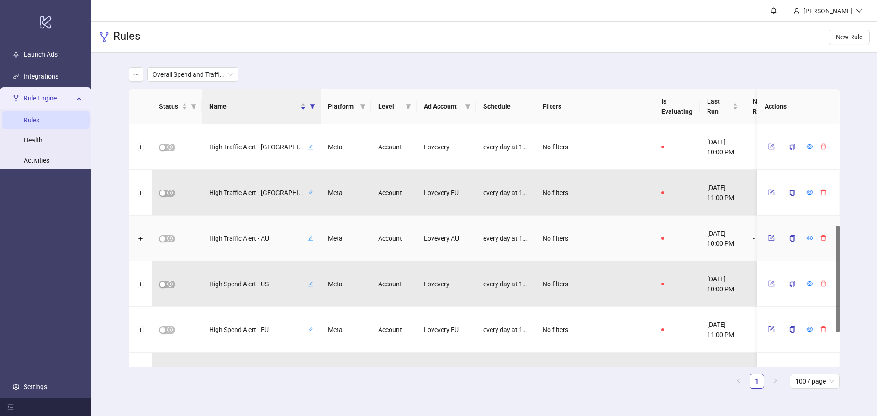
scroll to position [306, 0]
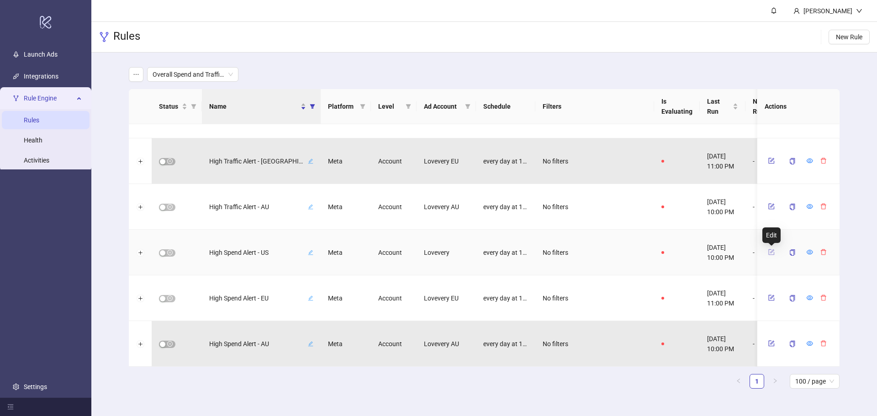
click at [769, 250] on icon "form" at bounding box center [771, 252] width 6 height 6
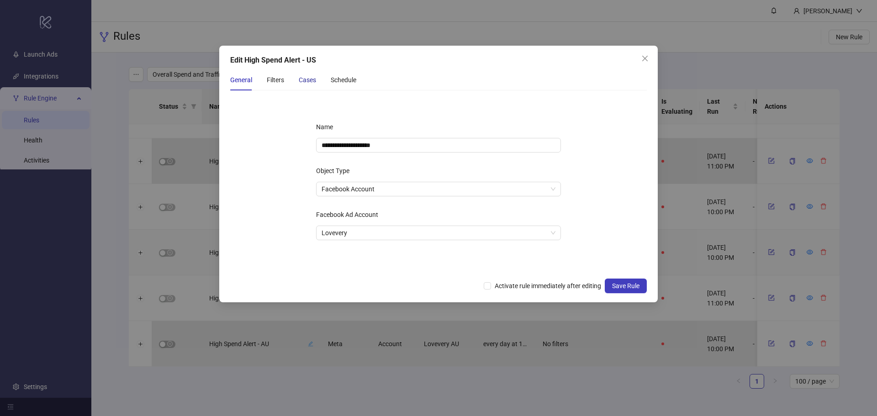
click at [300, 75] on div "Cases" at bounding box center [307, 80] width 17 height 10
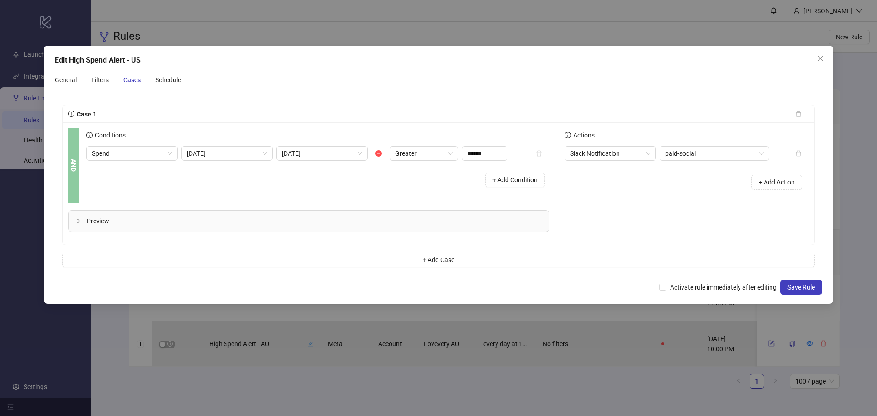
drag, startPoint x: 94, startPoint y: 229, endPoint x: 95, endPoint y: 225, distance: 4.8
click at [95, 225] on div "Preview" at bounding box center [309, 221] width 481 height 21
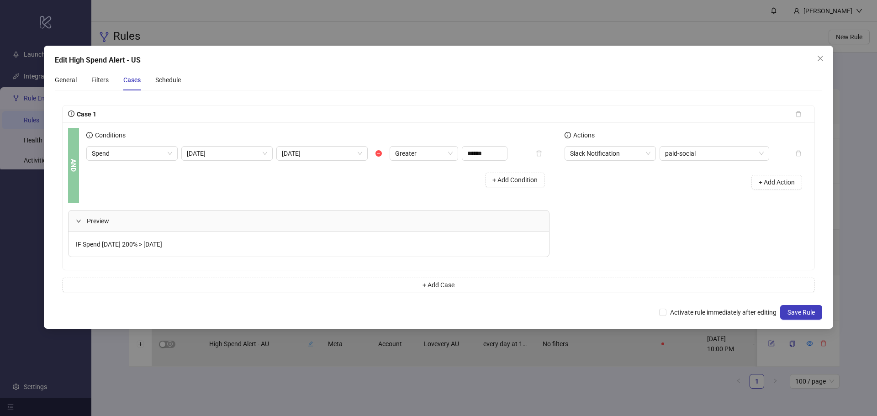
click at [152, 259] on div "Preview IF Spend [DATE] 200% > [DATE]" at bounding box center [312, 234] width 489 height 62
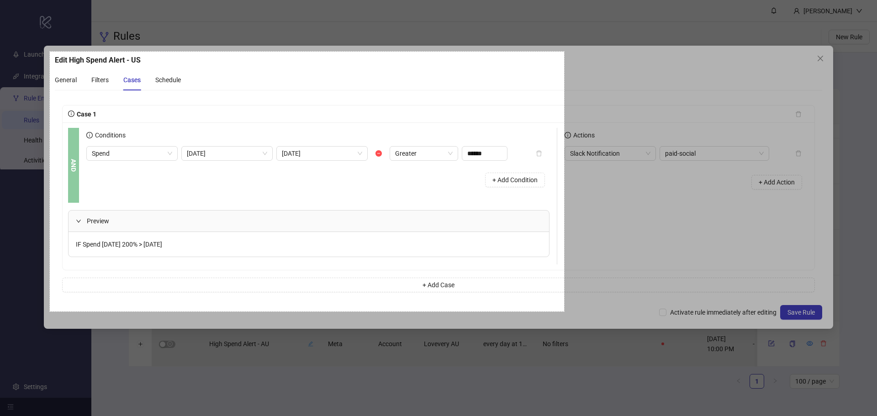
drag, startPoint x: 50, startPoint y: 52, endPoint x: 564, endPoint y: 312, distance: 576.2
click at [564, 312] on div "1126 X 569" at bounding box center [438, 208] width 877 height 416
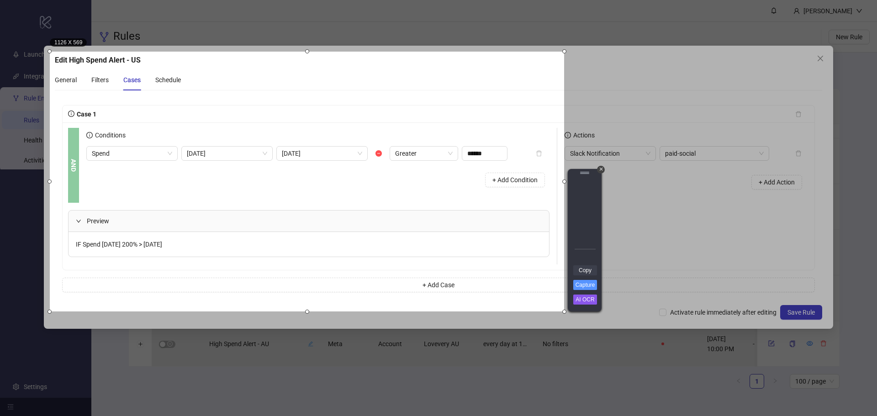
click at [587, 272] on link "Copy" at bounding box center [585, 270] width 24 height 10
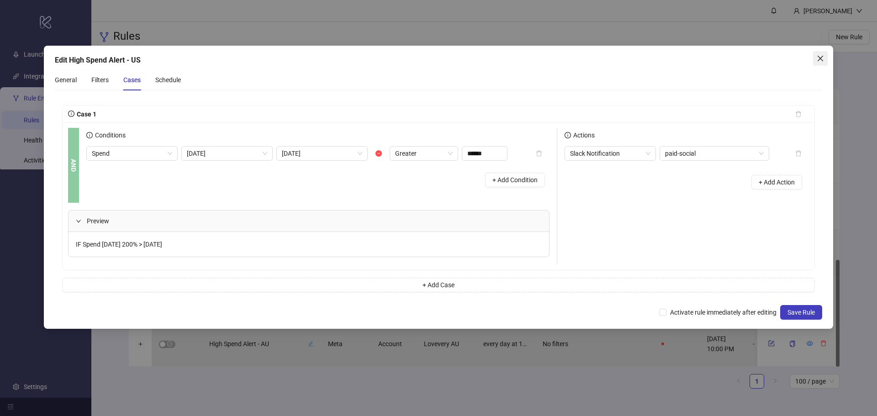
click at [818, 59] on icon "close" at bounding box center [820, 58] width 7 height 7
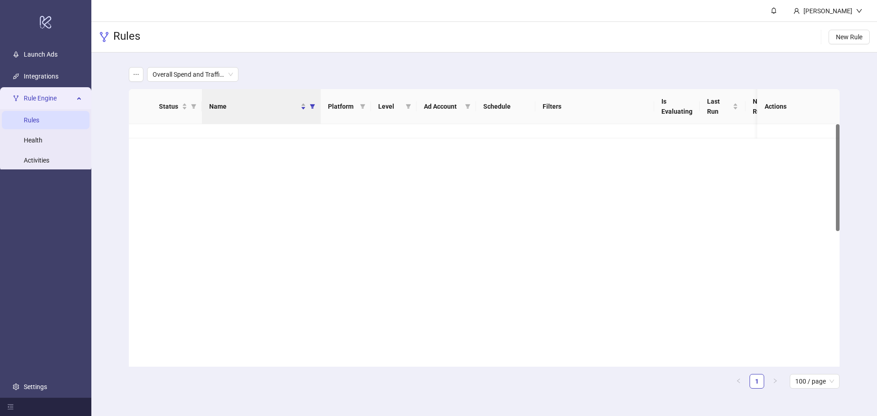
scroll to position [0, 0]
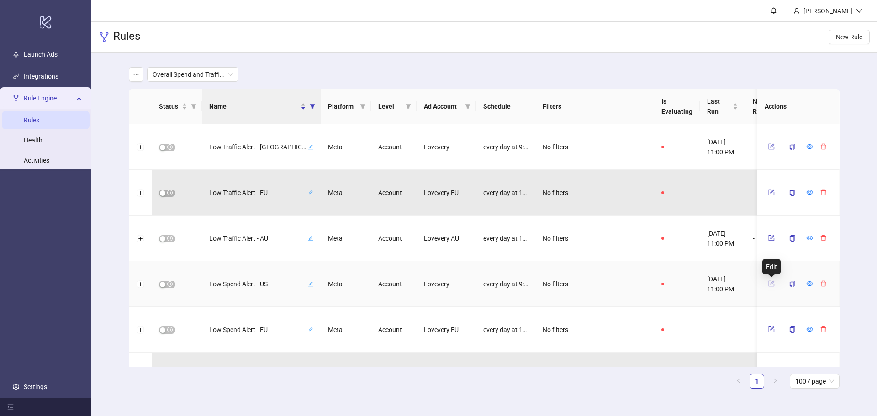
click at [773, 285] on icon "form" at bounding box center [771, 283] width 6 height 6
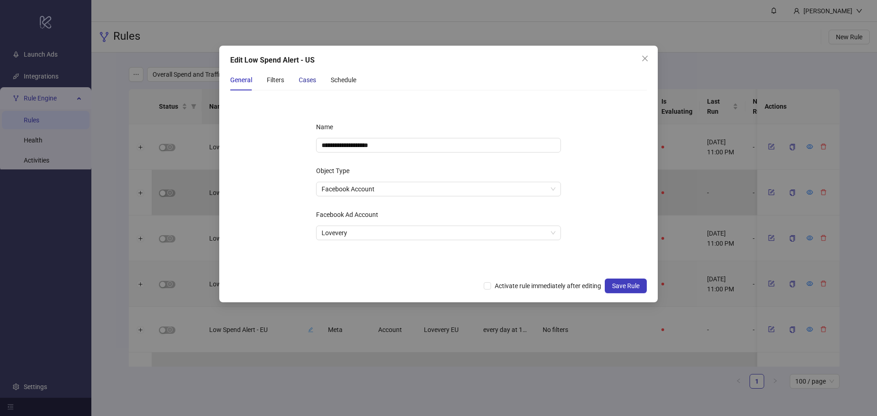
click at [315, 84] on div "Cases" at bounding box center [307, 80] width 17 height 10
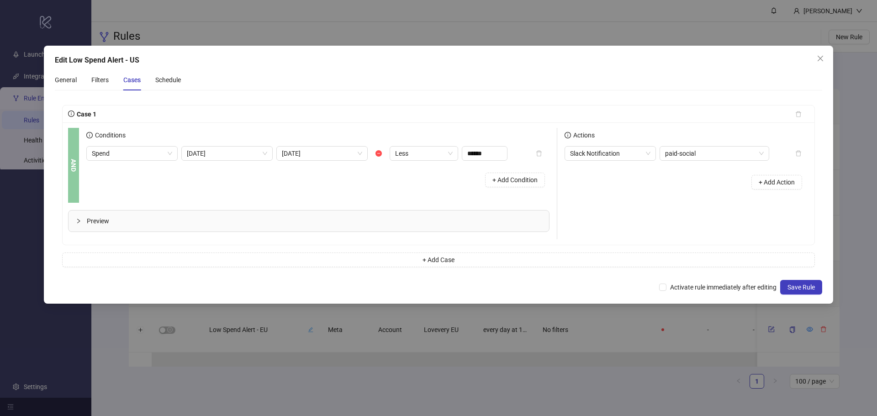
click at [264, 215] on div "Preview" at bounding box center [309, 221] width 481 height 21
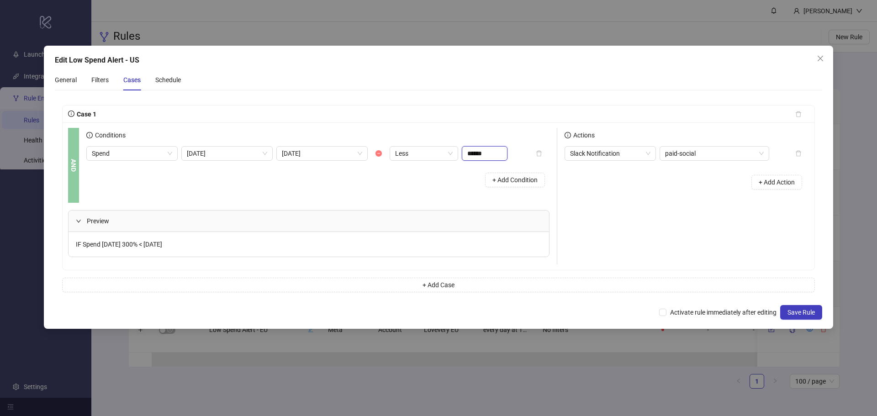
drag, startPoint x: 490, startPoint y: 156, endPoint x: 369, endPoint y: 152, distance: 121.1
click at [376, 150] on div "Spend [DATE] [DATE] Less ******" at bounding box center [296, 153] width 421 height 15
type input "*****"
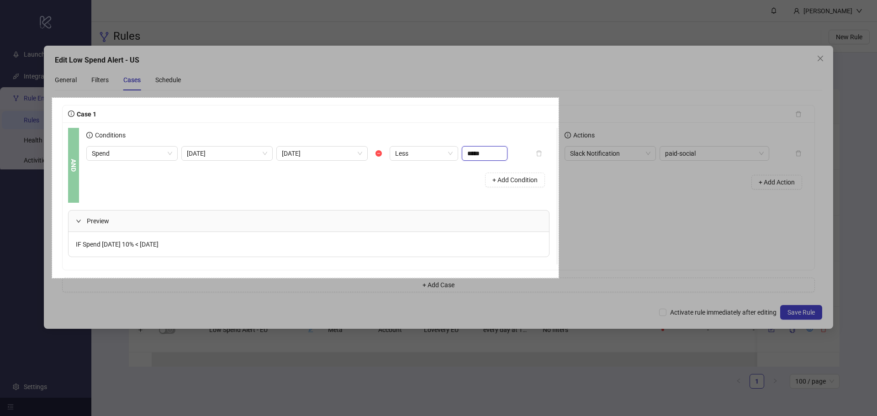
drag, startPoint x: 52, startPoint y: 98, endPoint x: 559, endPoint y: 278, distance: 537.7
click at [559, 278] on div "1109 X 395" at bounding box center [438, 208] width 877 height 416
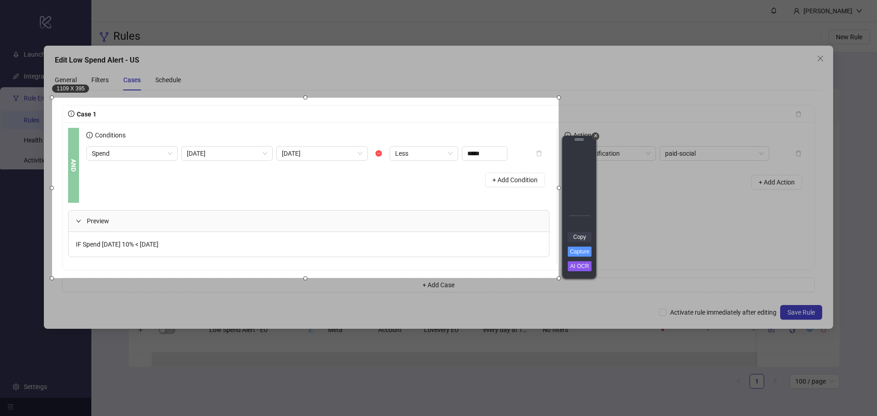
click at [577, 240] on link "Copy" at bounding box center [580, 237] width 24 height 10
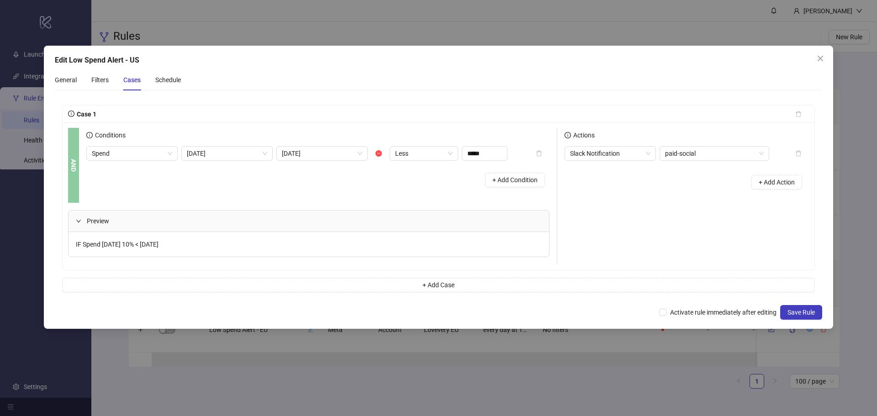
click at [820, 60] on icon "close" at bounding box center [820, 58] width 7 height 7
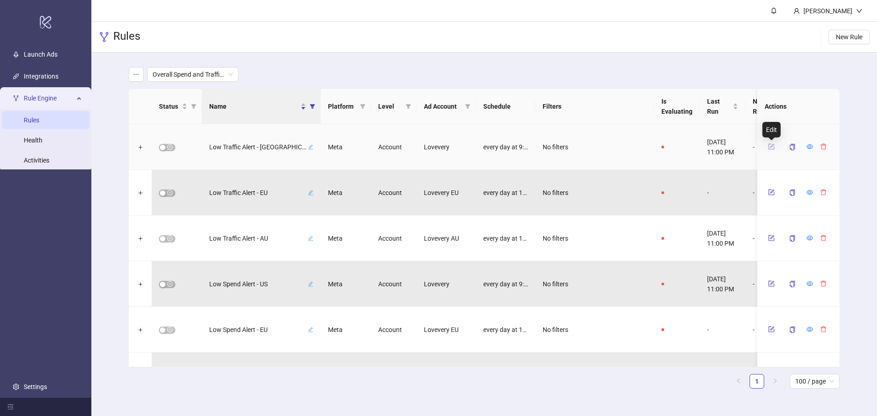
click at [773, 149] on icon "form" at bounding box center [771, 146] width 6 height 6
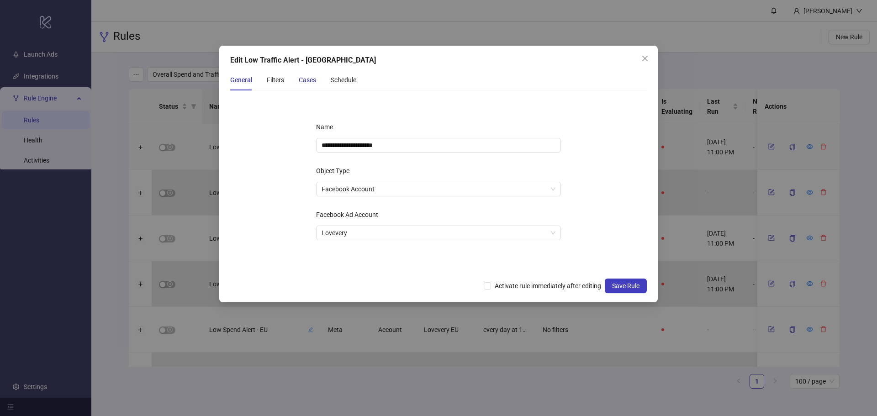
click at [310, 75] on div "Cases" at bounding box center [307, 80] width 17 height 10
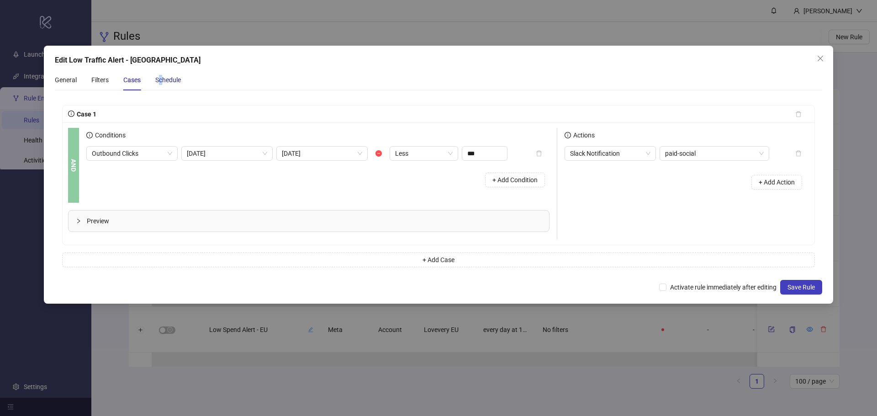
click at [161, 77] on div "Schedule" at bounding box center [168, 80] width 26 height 10
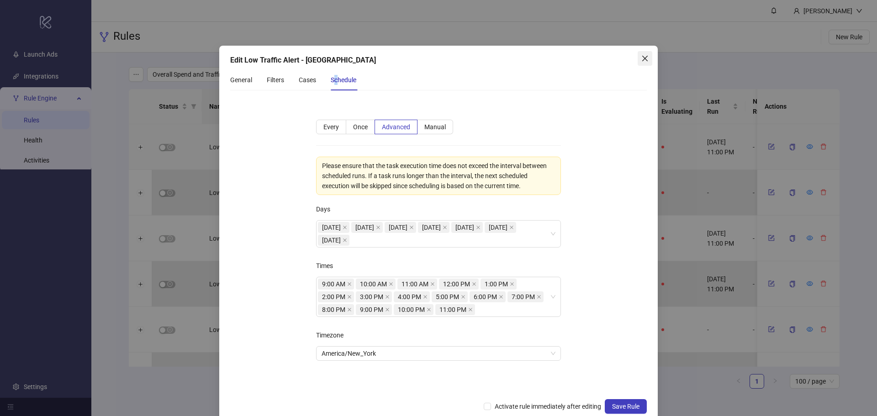
click at [641, 58] on icon "close" at bounding box center [644, 58] width 7 height 7
